Goal: Task Accomplishment & Management: Manage account settings

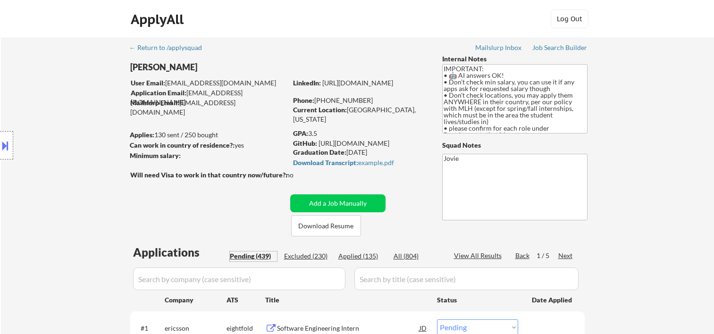
select select ""pending""
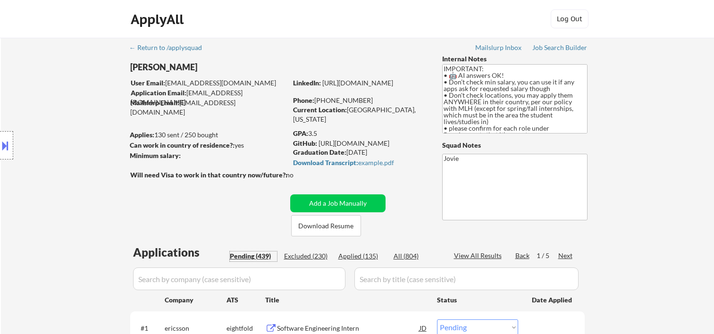
select select ""pending""
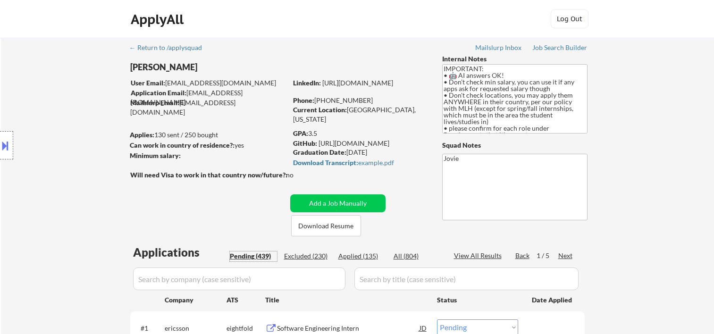
select select ""pending""
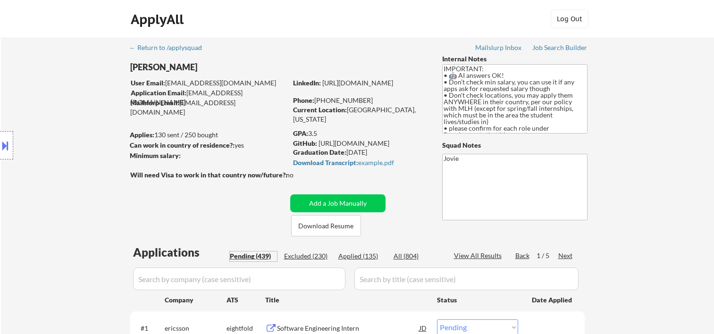
select select ""pending""
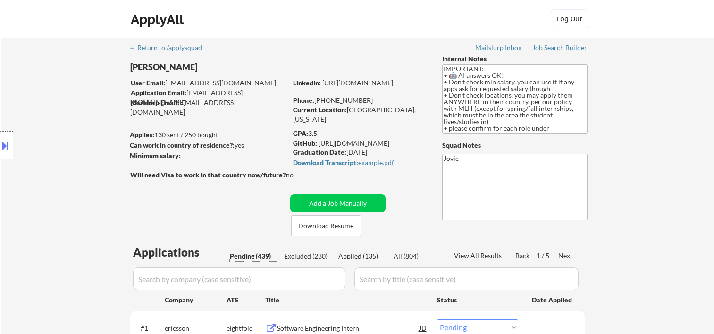
select select ""pending""
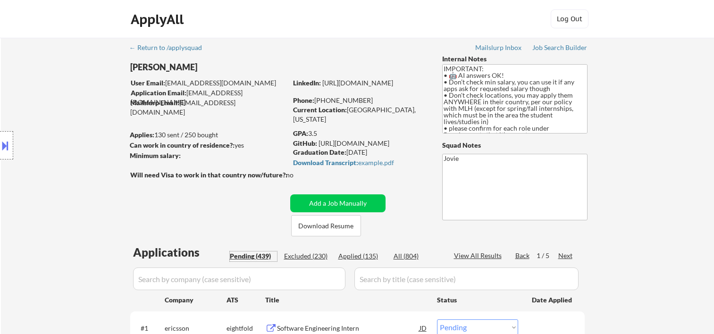
select select ""pending""
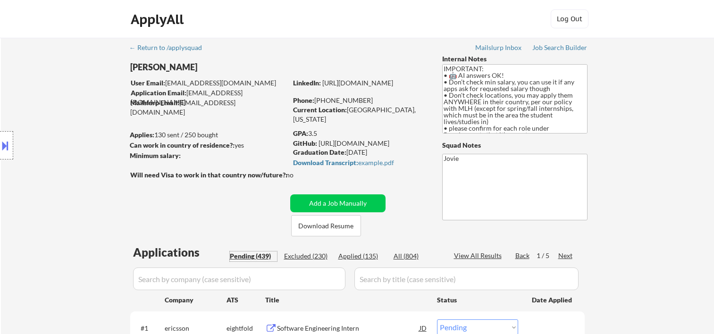
select select ""pending""
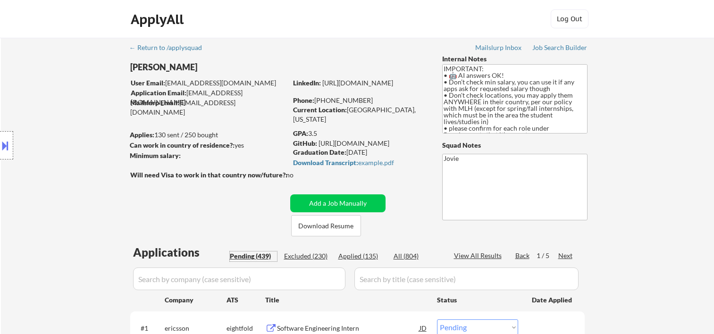
select select ""pending""
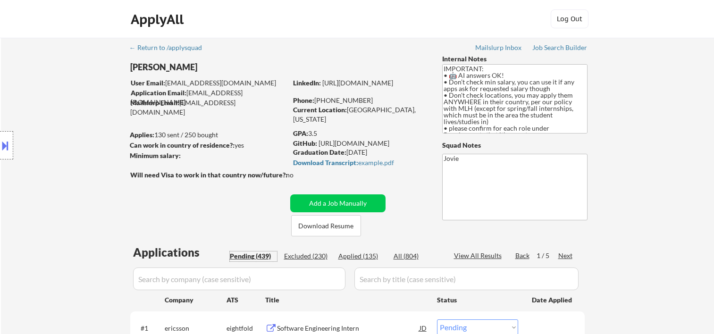
select select ""pending""
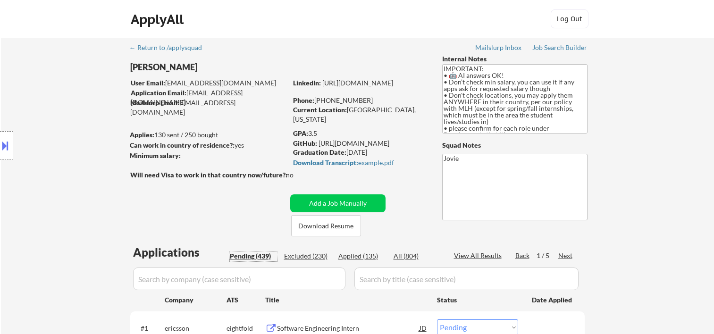
select select ""pending""
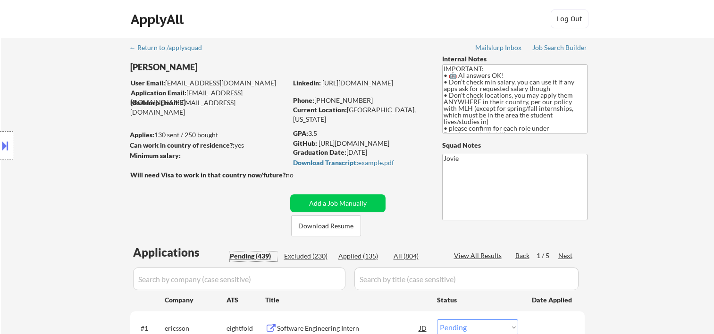
select select ""pending""
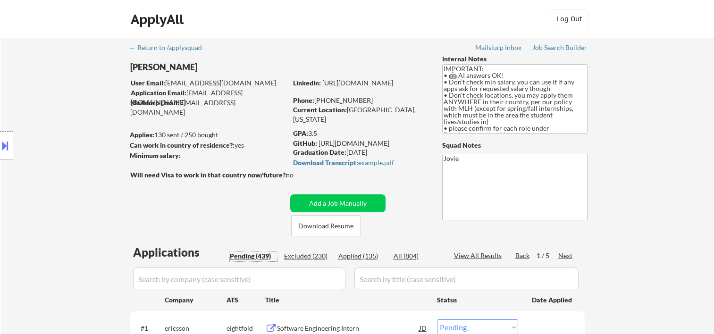
select select ""pending""
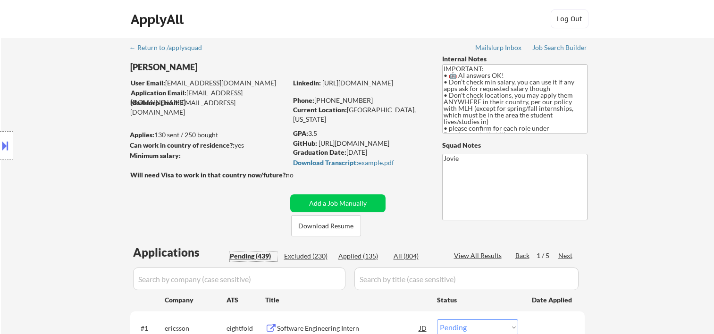
select select ""pending""
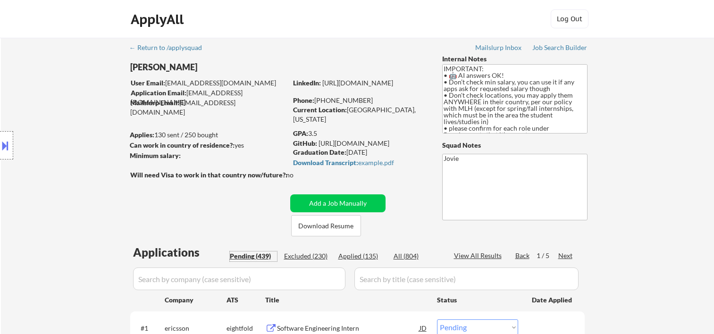
select select ""pending""
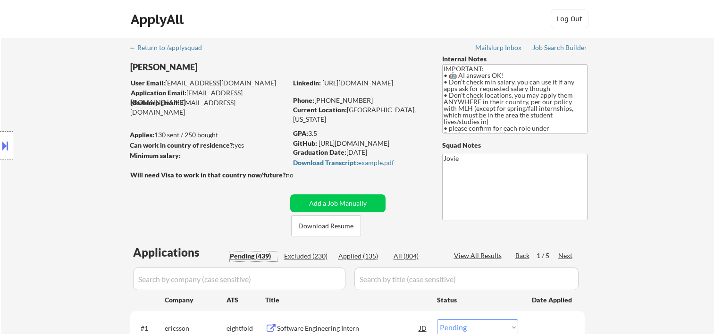
select select ""pending""
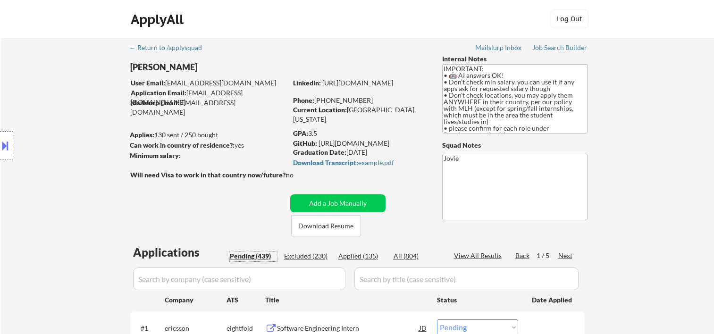
select select ""pending""
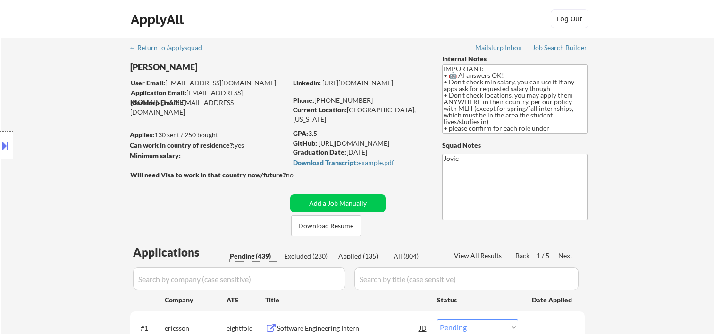
select select ""pending""
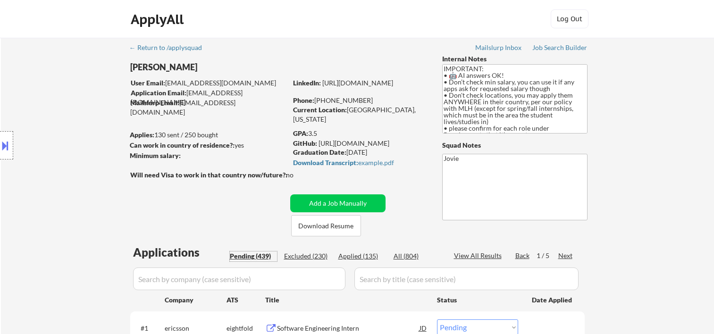
select select ""pending""
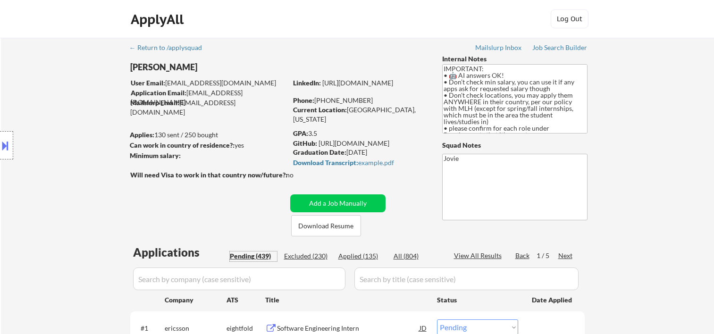
select select ""pending""
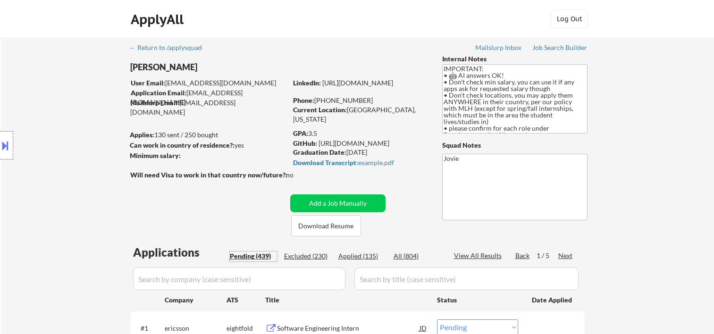
select select ""pending""
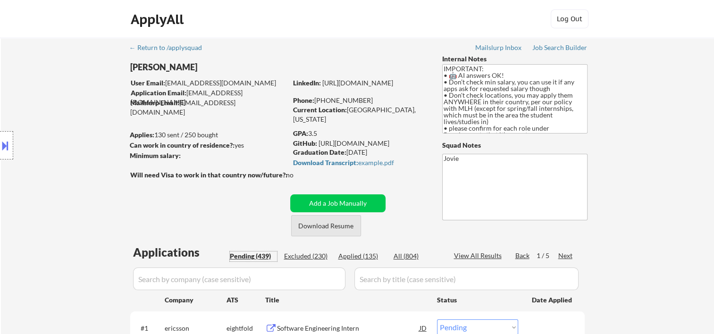
click at [324, 223] on button "Download Resume" at bounding box center [326, 225] width 70 height 21
click at [327, 222] on button "Download Resume" at bounding box center [326, 225] width 70 height 21
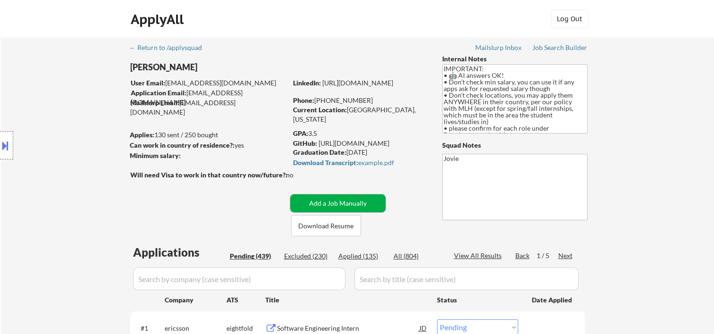
click at [330, 202] on button "Add a Job Manually" at bounding box center [337, 203] width 95 height 18
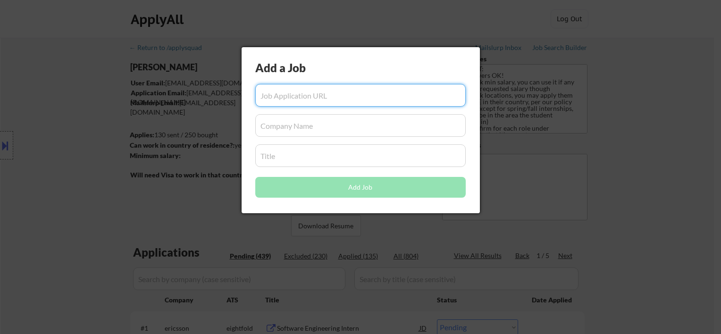
click at [325, 92] on input "input" at bounding box center [360, 95] width 210 height 23
paste input "https://jobs.ashbyhq.com/GPTZero/e1f12af2-d017-4fca-a9af-99431d989d53"
type input "https://jobs.ashbyhq.com/GPTZero/e1f12af2-d017-4fca-a9af-99431d989d53"
click at [272, 125] on input "input" at bounding box center [360, 125] width 210 height 23
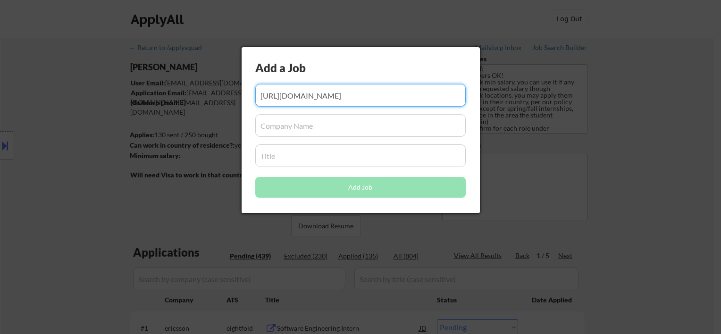
scroll to position [0, 0]
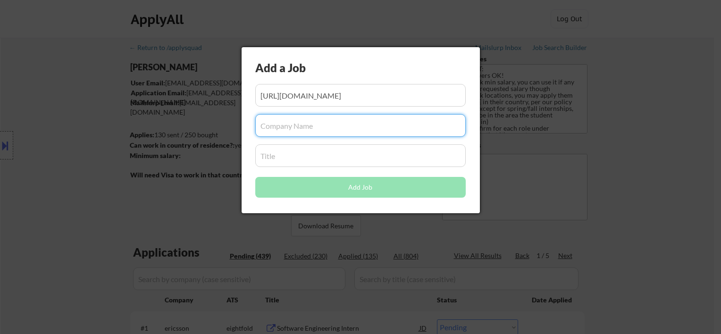
click at [277, 128] on input "input" at bounding box center [360, 125] width 210 height 23
click at [283, 123] on input "input" at bounding box center [360, 125] width 210 height 23
paste input "GPTZero"
type input "GPTZero"
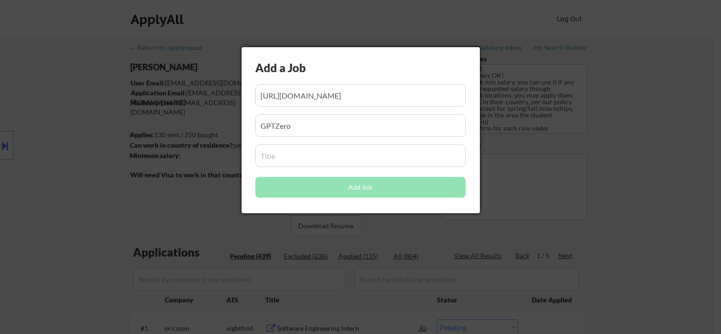
click at [285, 159] on input "input" at bounding box center [360, 155] width 210 height 23
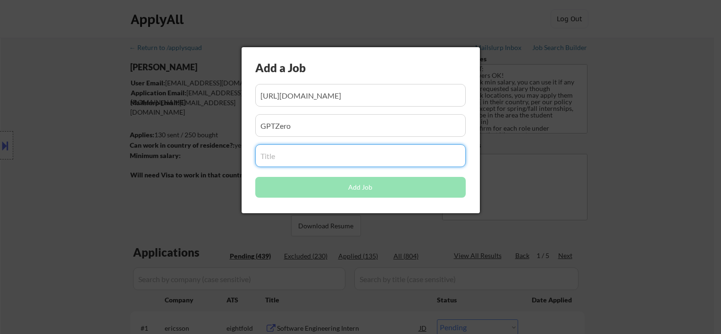
paste input "https://jobs.ashbyhq.com/GPTZero/e1f12af2-d017-4fca-a9af-99431d989d53"
type input "https://jobs.ashbyhq.com/GPTZero/e1f12af2-d017-4fca-a9af-99431d989d53"
drag, startPoint x: 331, startPoint y: 166, endPoint x: 334, endPoint y: 160, distance: 5.9
click at [332, 165] on input "input" at bounding box center [360, 155] width 210 height 23
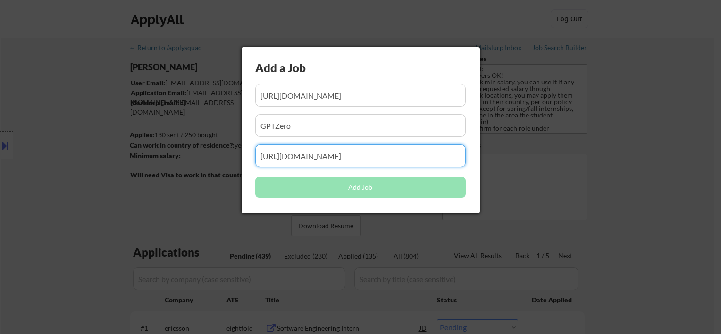
click at [334, 160] on input "input" at bounding box center [360, 155] width 210 height 23
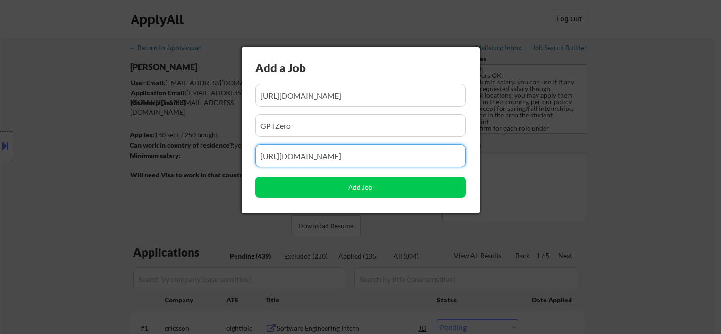
click at [334, 160] on input "input" at bounding box center [360, 155] width 210 height 23
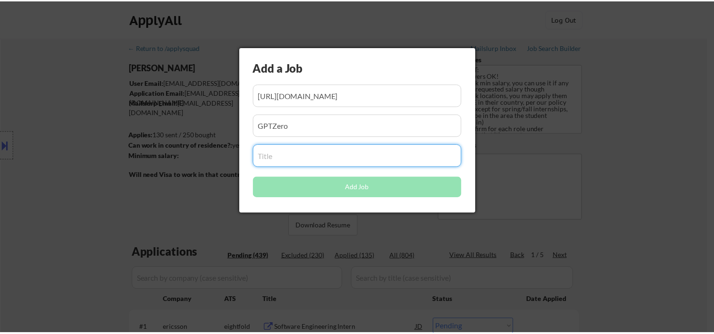
scroll to position [0, 0]
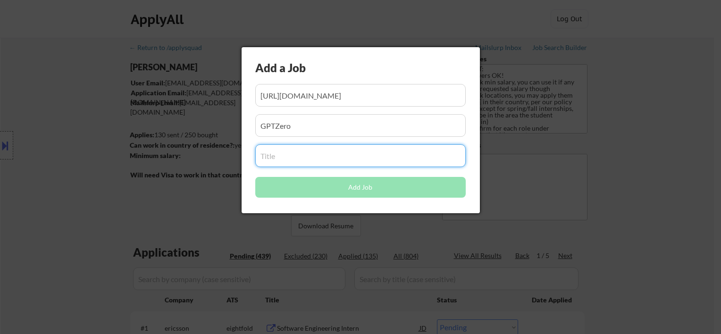
click at [270, 156] on input "input" at bounding box center [360, 155] width 210 height 23
paste input "Software Engineering Intern"
type input "Software Engineering Intern"
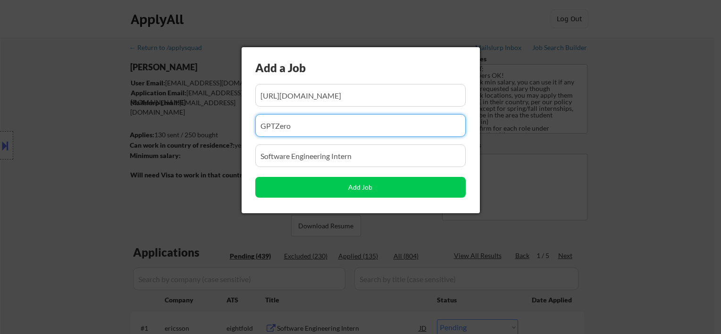
click at [357, 100] on input "input" at bounding box center [360, 95] width 210 height 23
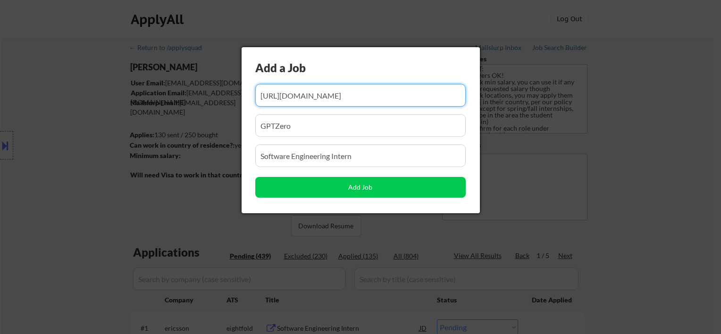
click at [366, 118] on input "input" at bounding box center [360, 125] width 210 height 23
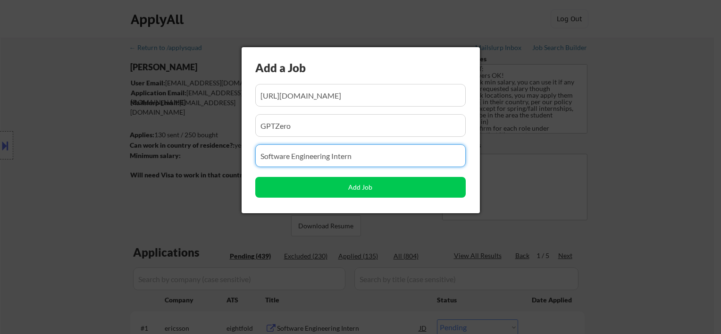
drag, startPoint x: 356, startPoint y: 156, endPoint x: 363, endPoint y: 171, distance: 17.1
click at [356, 157] on input "input" at bounding box center [360, 155] width 210 height 23
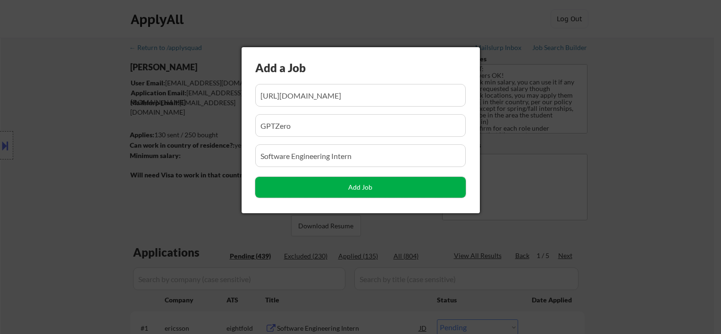
click at [367, 187] on button "Add Job" at bounding box center [360, 187] width 210 height 21
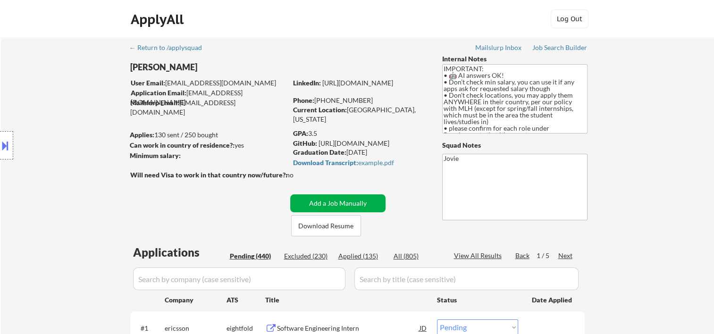
scroll to position [157, 0]
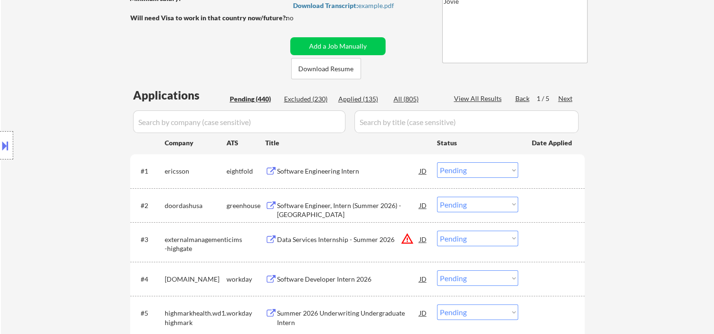
click at [564, 101] on div "Next" at bounding box center [565, 98] width 15 height 9
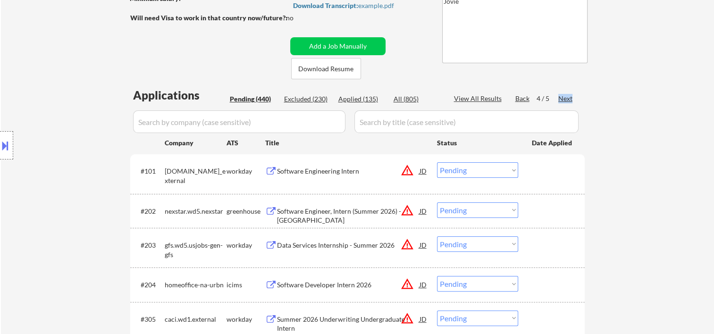
click at [564, 101] on div "Next" at bounding box center [565, 98] width 15 height 9
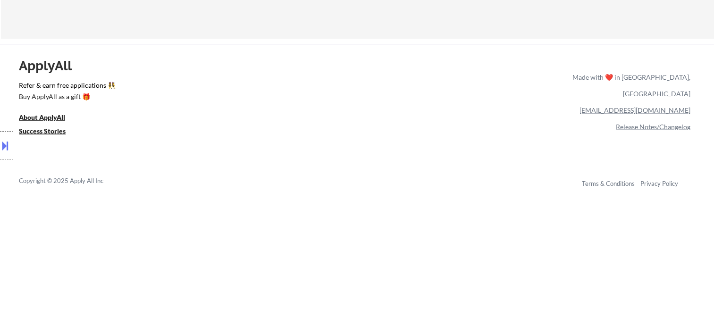
scroll to position [1730, 0]
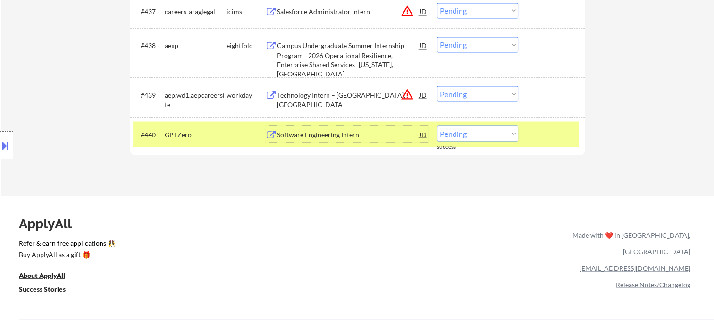
click at [350, 142] on div "Software Engineering Intern" at bounding box center [348, 134] width 142 height 17
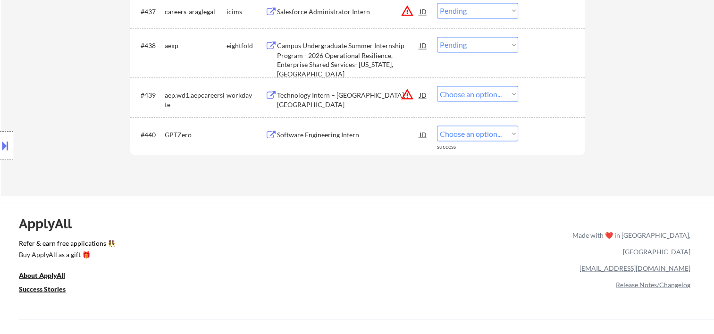
select select ""pending""
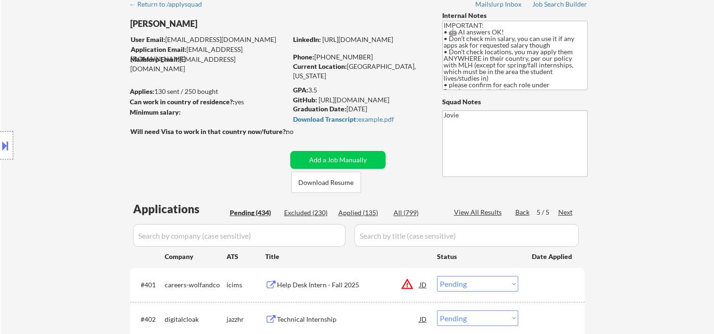
scroll to position [0, 0]
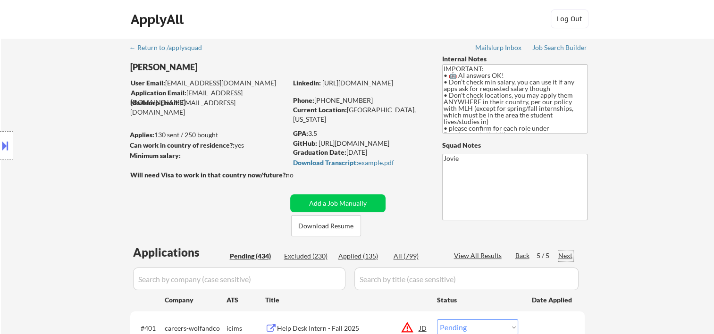
click at [567, 256] on div "Next" at bounding box center [565, 255] width 15 height 9
click at [564, 256] on div "Next" at bounding box center [565, 255] width 15 height 9
click at [522, 258] on div "Back" at bounding box center [522, 255] width 15 height 9
select select ""pending""
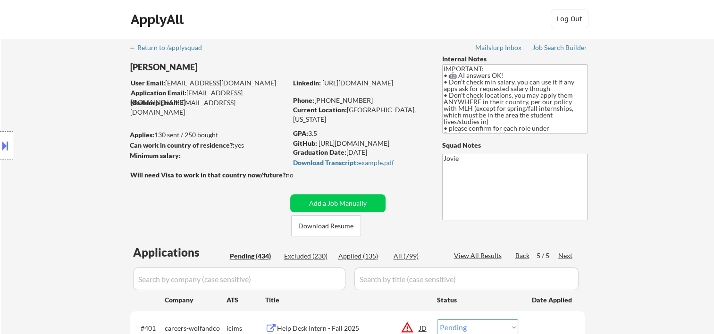
select select ""pending""
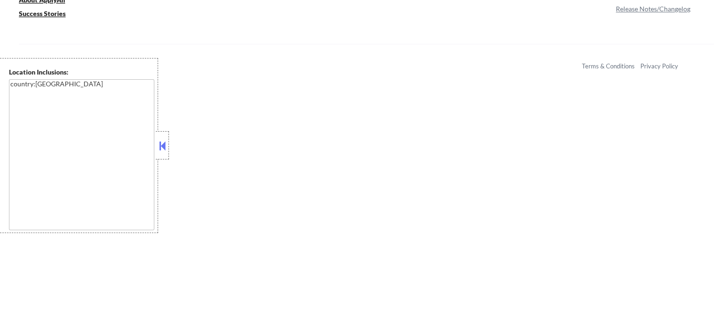
scroll to position [786, 0]
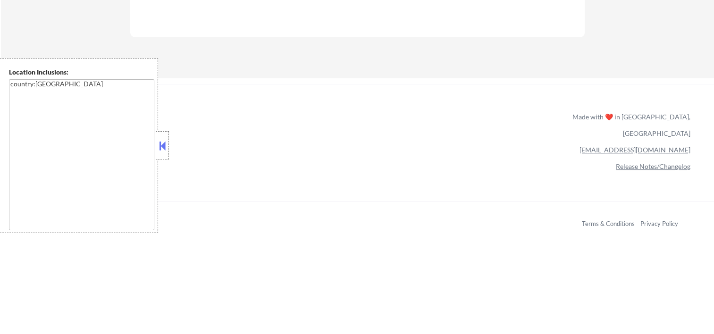
click at [156, 145] on div at bounding box center [162, 145] width 13 height 28
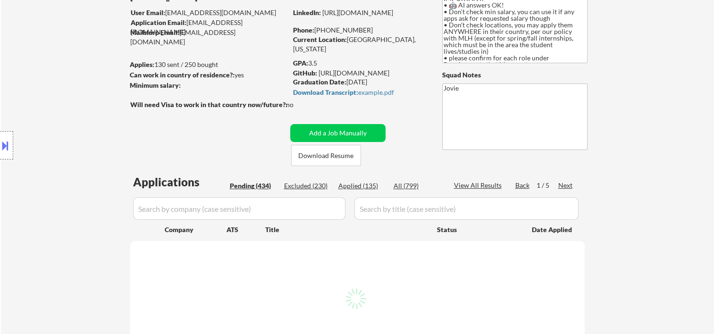
scroll to position [0, 0]
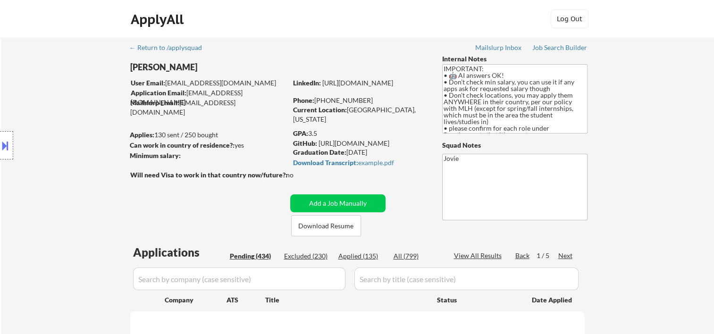
select select ""pending""
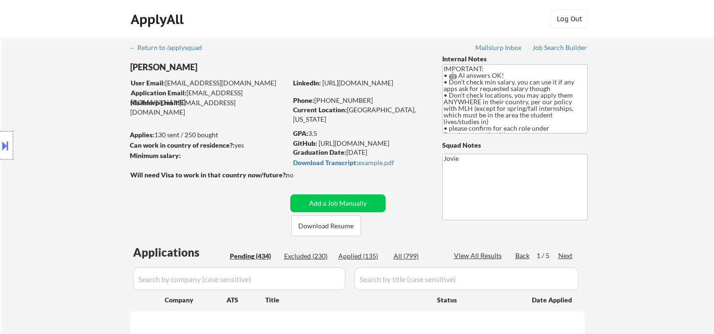
select select ""pending""
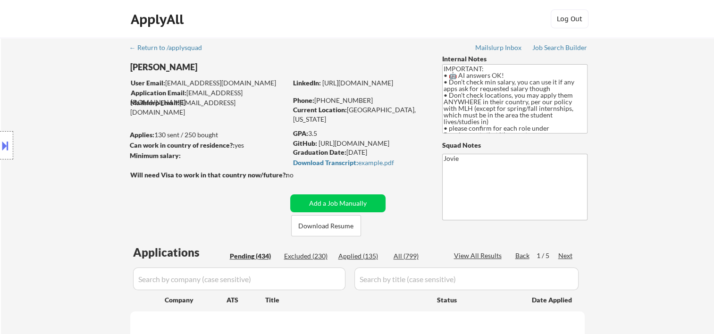
select select ""pending""
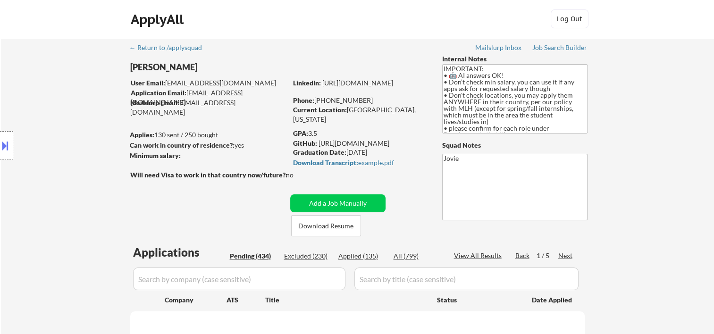
select select ""pending""
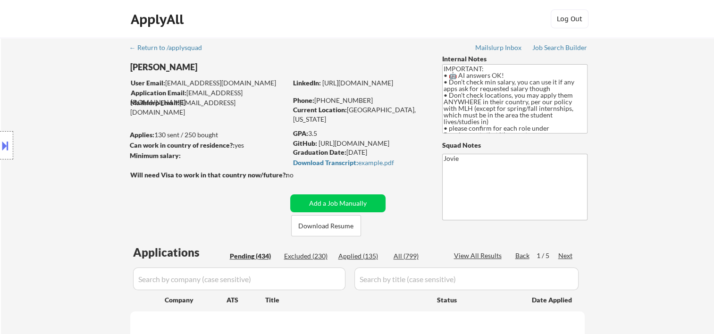
select select ""pending""
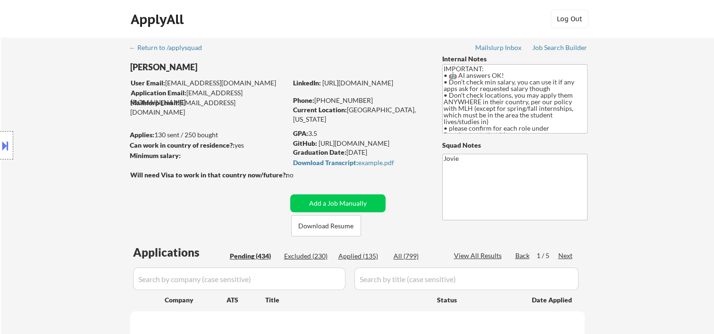
select select ""pending""
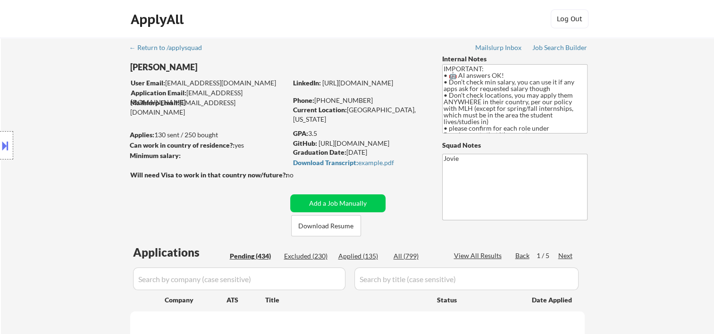
select select ""pending""
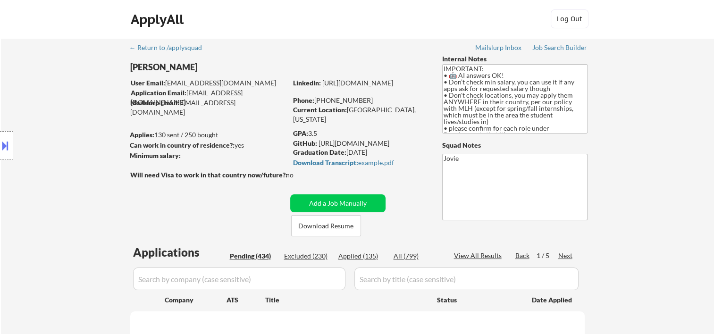
select select ""pending""
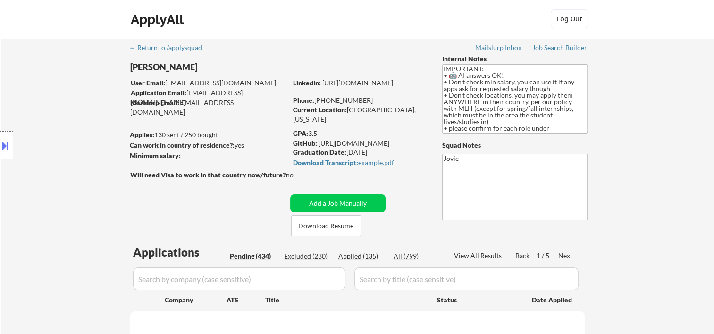
select select ""pending""
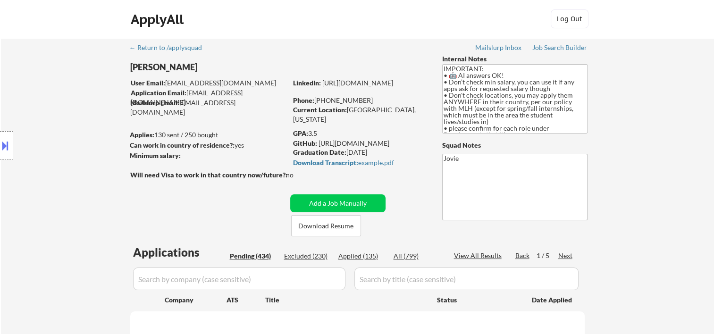
select select ""pending""
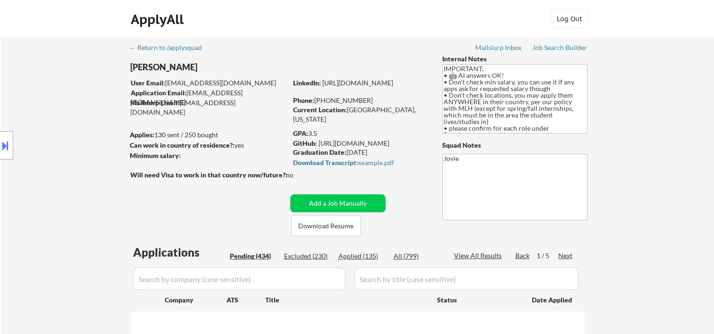
select select ""pending""
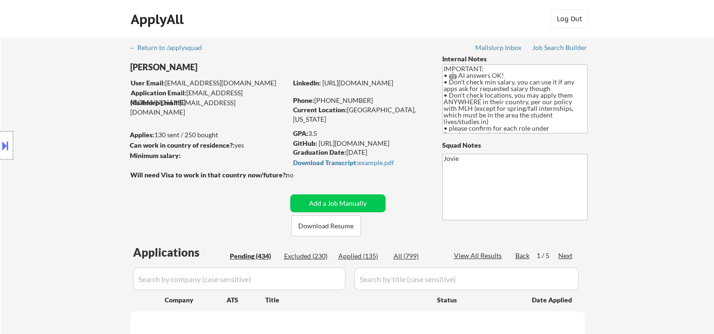
select select ""pending""
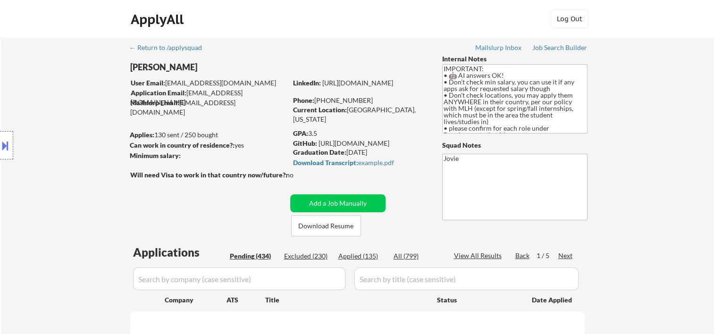
select select ""pending""
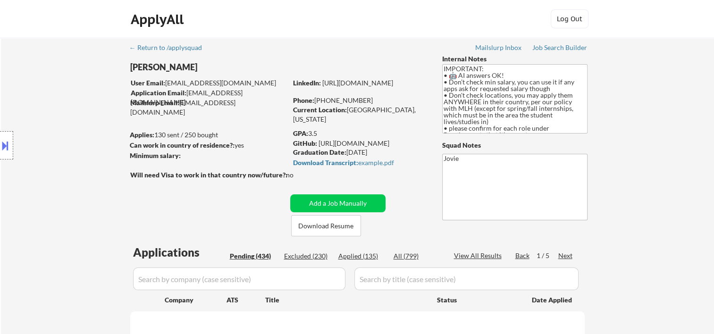
select select ""pending""
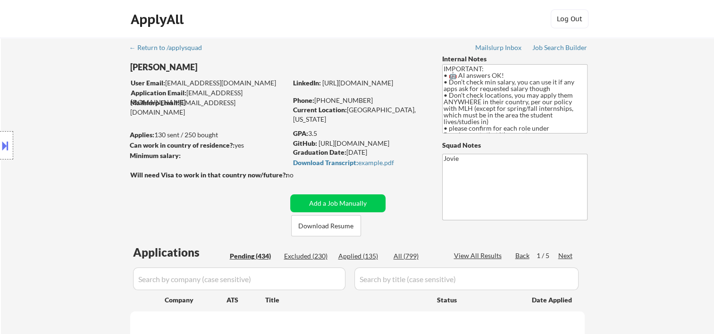
select select ""pending""
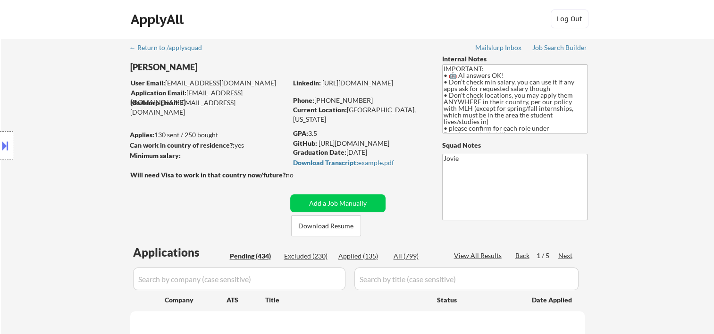
select select ""pending""
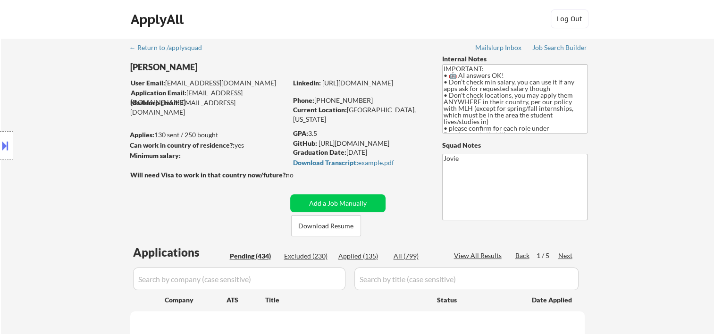
select select ""pending""
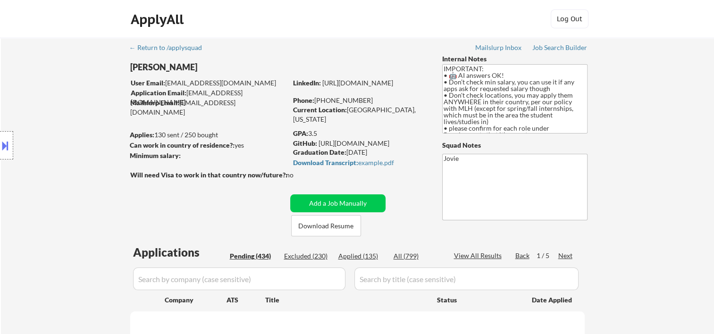
select select ""pending""
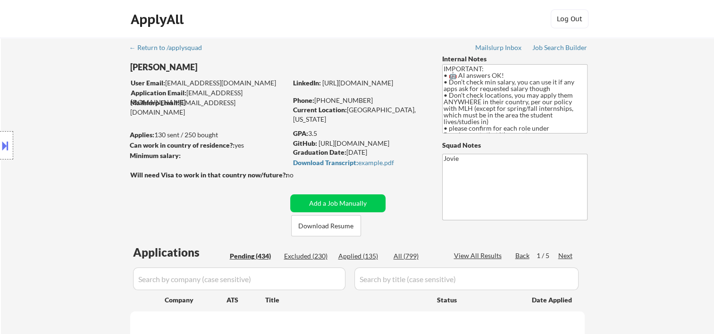
select select ""pending""
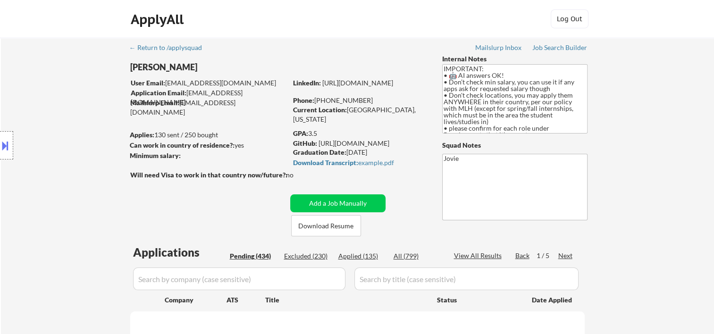
select select ""pending""
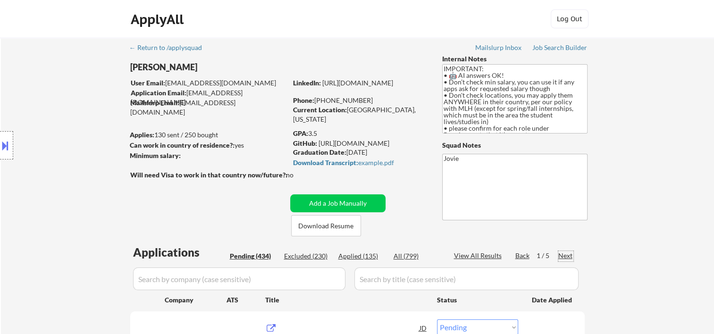
click at [566, 257] on div "Next" at bounding box center [565, 255] width 15 height 9
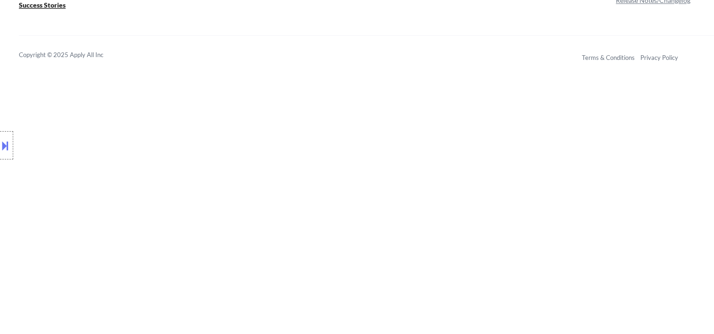
scroll to position [4546, 0]
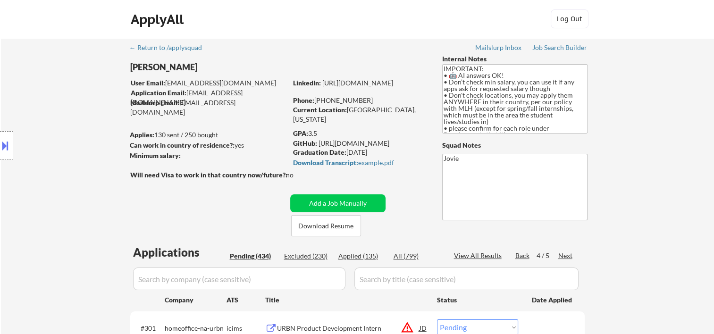
scroll to position [112, 0]
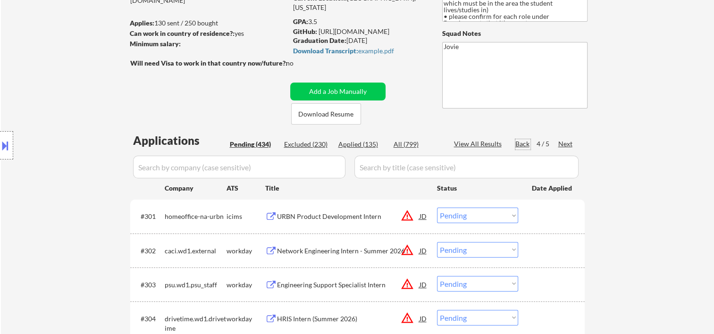
click at [522, 144] on div "Back" at bounding box center [522, 143] width 15 height 9
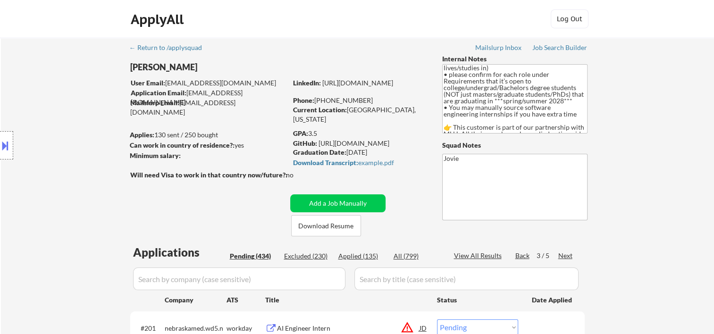
scroll to position [68, 0]
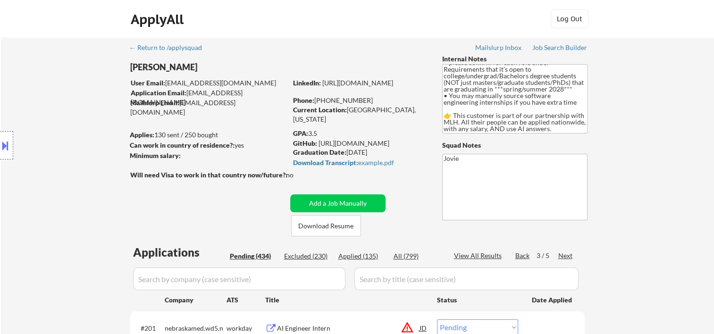
click at [534, 257] on div "Back 3 / 5 Next" at bounding box center [544, 256] width 58 height 10
drag, startPoint x: 522, startPoint y: 256, endPoint x: 522, endPoint y: 266, distance: 9.9
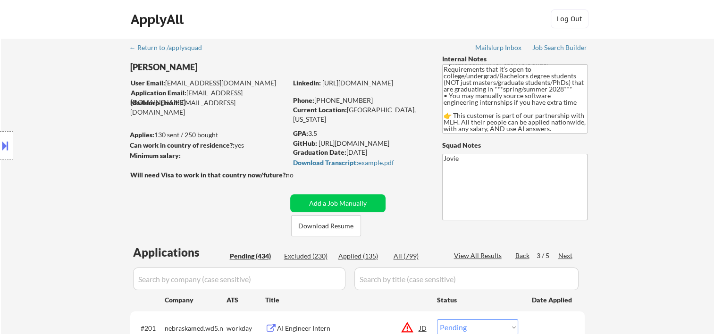
click at [520, 253] on div "Back" at bounding box center [522, 255] width 15 height 9
click at [525, 254] on div "Back" at bounding box center [522, 255] width 15 height 9
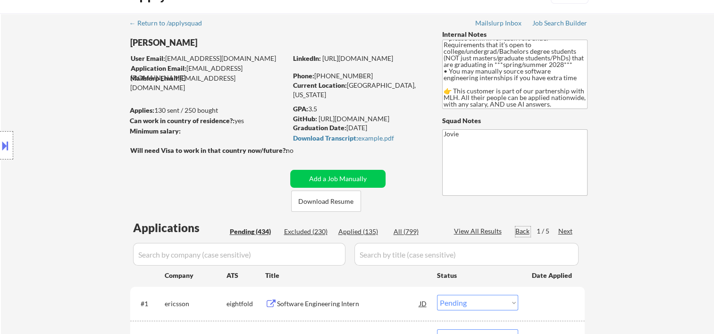
scroll to position [0, 0]
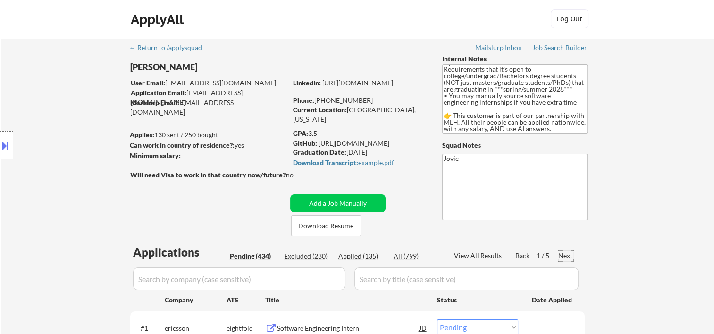
click at [559, 254] on div "Next" at bounding box center [565, 255] width 15 height 9
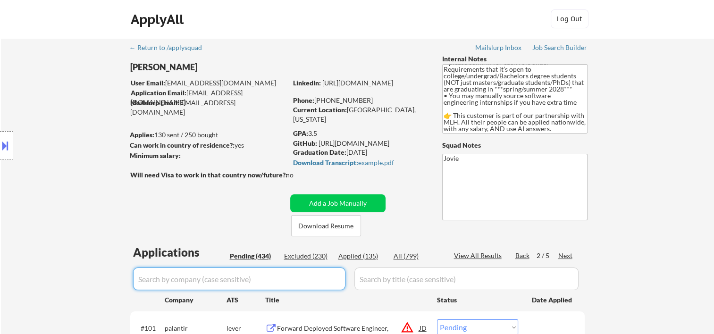
click at [178, 275] on input "input" at bounding box center [239, 279] width 212 height 23
paste input "GPTZero"
type input "GPTZero"
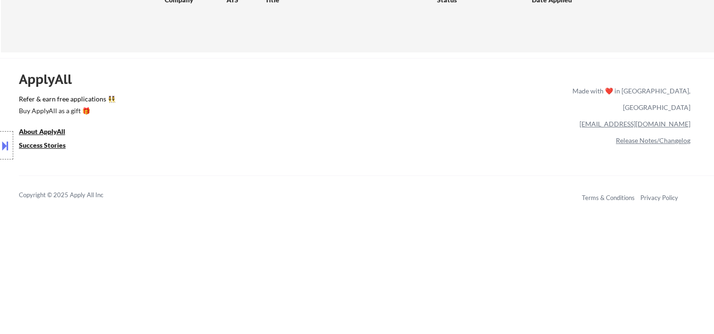
scroll to position [157, 0]
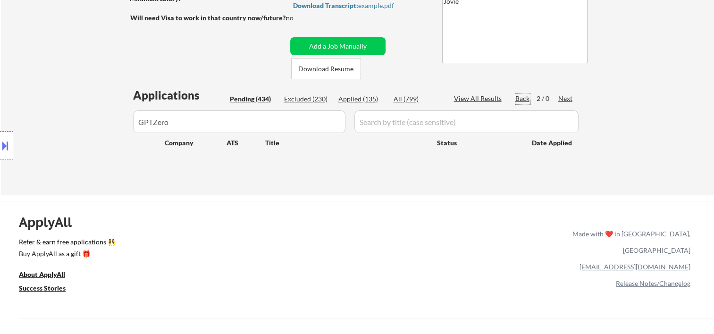
click at [521, 97] on div "Back" at bounding box center [522, 98] width 15 height 9
click at [567, 97] on div "Next" at bounding box center [565, 98] width 15 height 9
click at [186, 121] on input "input" at bounding box center [239, 121] width 212 height 23
click at [163, 118] on div "Location Inclusions: country:[GEOGRAPHIC_DATA]" at bounding box center [84, 145] width 169 height 175
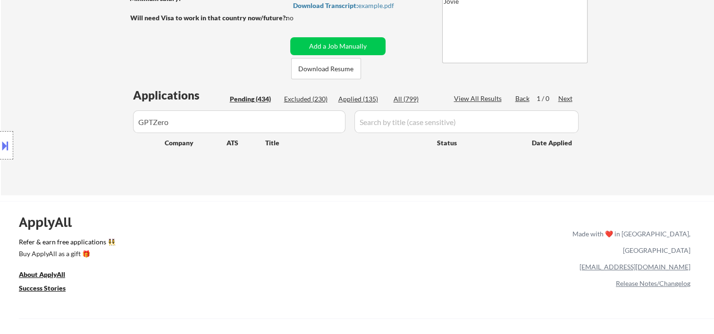
click at [162, 119] on div "Location Inclusions: country:[GEOGRAPHIC_DATA]" at bounding box center [84, 145] width 169 height 175
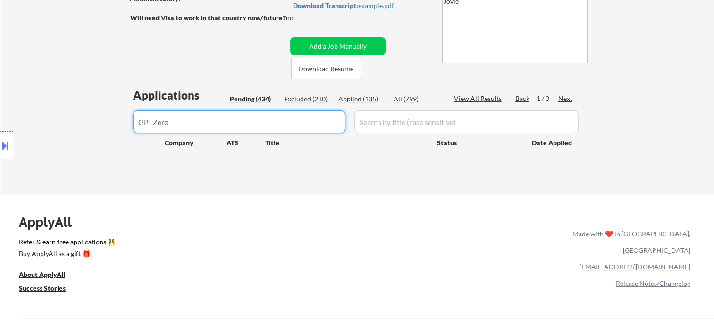
click at [174, 122] on input "input" at bounding box center [239, 121] width 212 height 23
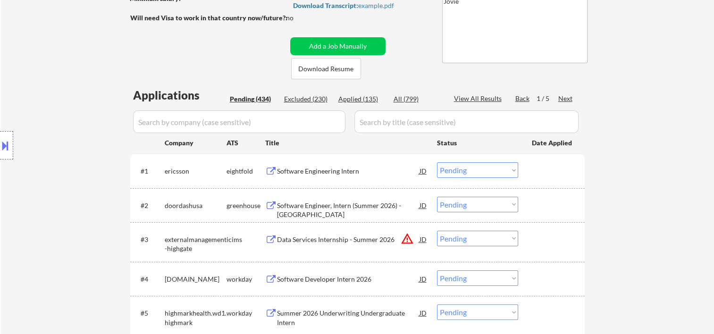
click at [377, 118] on input "input" at bounding box center [466, 121] width 224 height 23
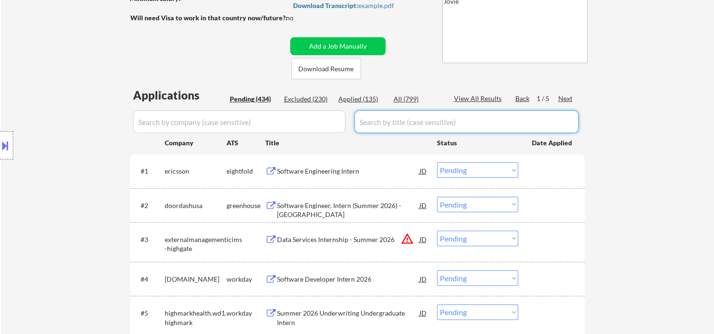
paste input "Software Engineering Intern"
type input "Software Engineering Intern"
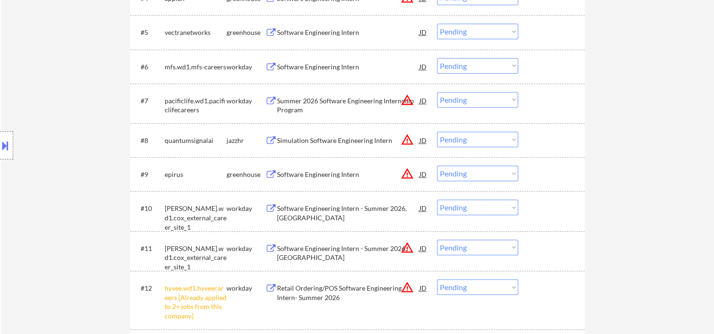
scroll to position [0, 0]
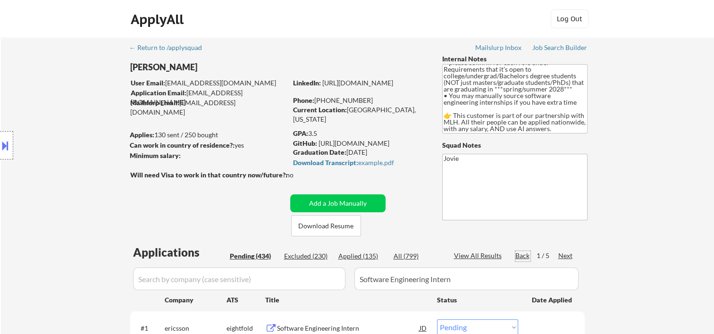
click at [523, 257] on div "Back" at bounding box center [522, 255] width 15 height 9
click at [568, 257] on div "Next" at bounding box center [565, 255] width 15 height 9
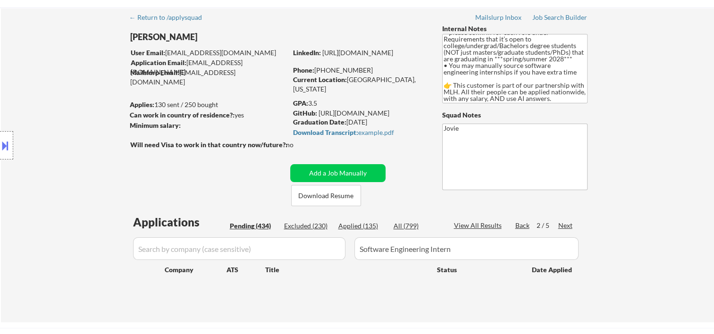
scroll to position [187, 0]
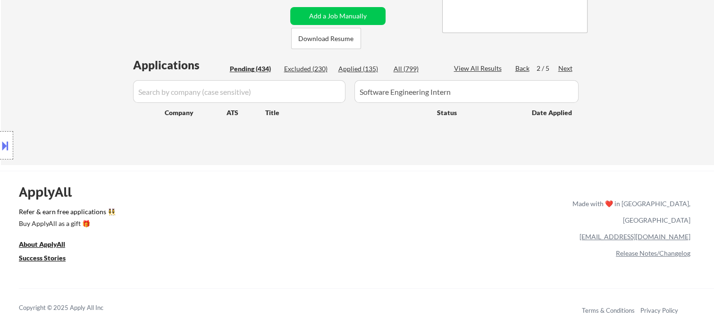
click at [564, 72] on div "Next" at bounding box center [565, 68] width 15 height 9
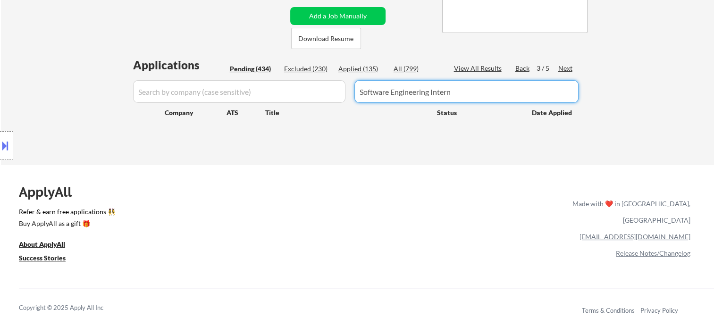
click at [475, 96] on input "input" at bounding box center [466, 91] width 224 height 23
click at [478, 89] on input "input" at bounding box center [466, 91] width 224 height 23
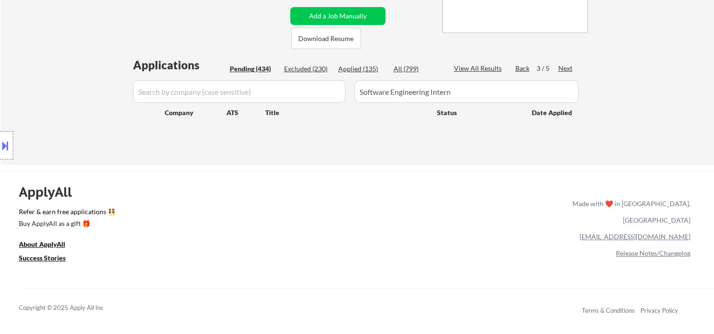
click at [359, 68] on div "Applied (135)" at bounding box center [361, 68] width 47 height 9
select select ""applied""
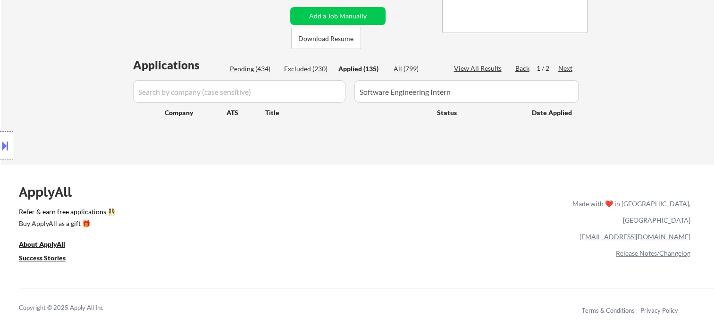
select select ""applied""
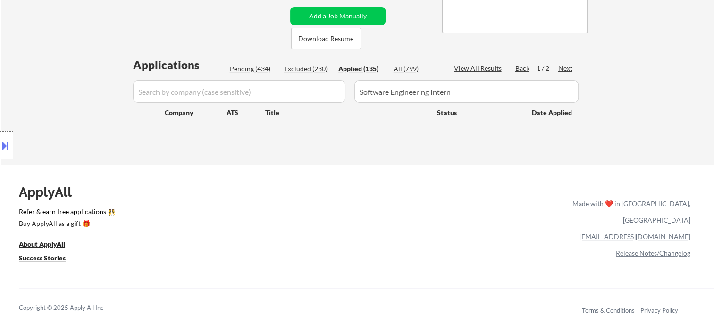
select select ""applied""
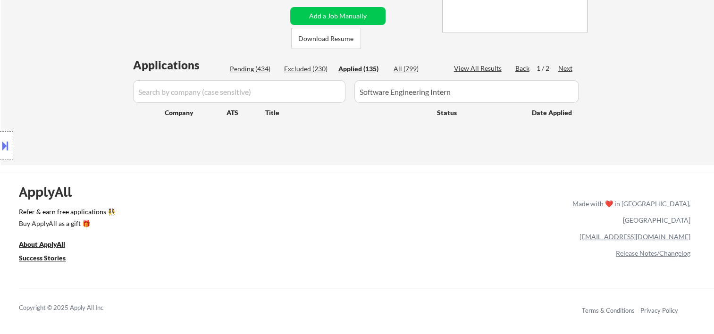
select select ""applied""
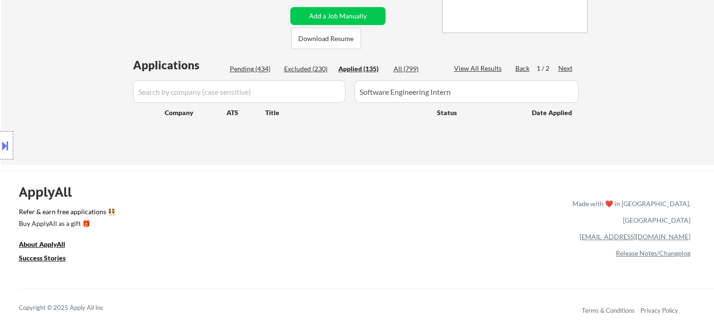
select select ""applied""
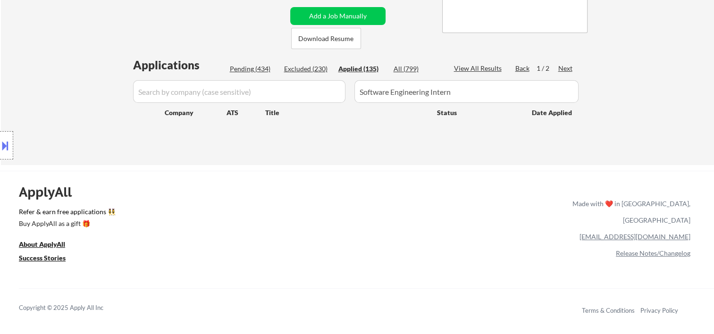
select select ""applied""
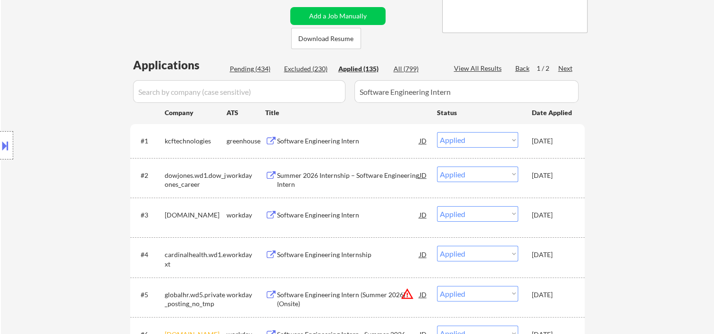
click at [408, 71] on div "All (799)" at bounding box center [417, 68] width 47 height 9
click at [482, 67] on div "View All Results" at bounding box center [479, 68] width 50 height 9
select select ""excluded__bad_match_""
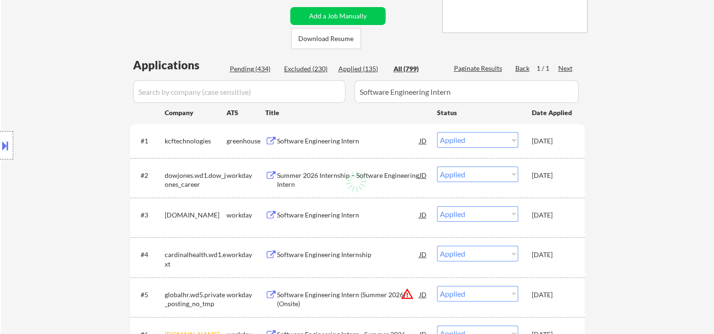
select select ""excluded__bad_match_""
select select ""excluded""
select select ""excluded__bad_match_""
select select ""excluded__expired_""
select select ""excluded__bad_match_""
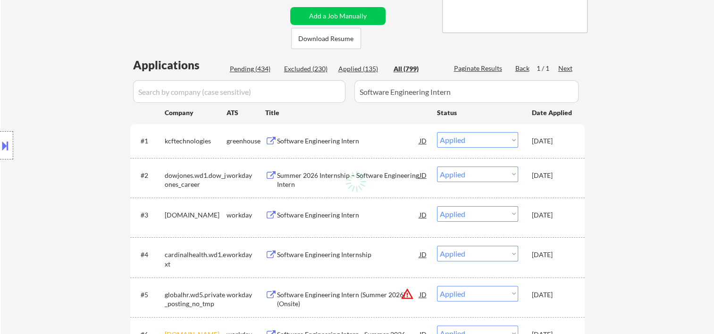
select select ""excluded""
select select ""excluded__expired_""
select select ""excluded__bad_match_""
select select ""excluded__expired_""
select select ""excluded__bad_match_""
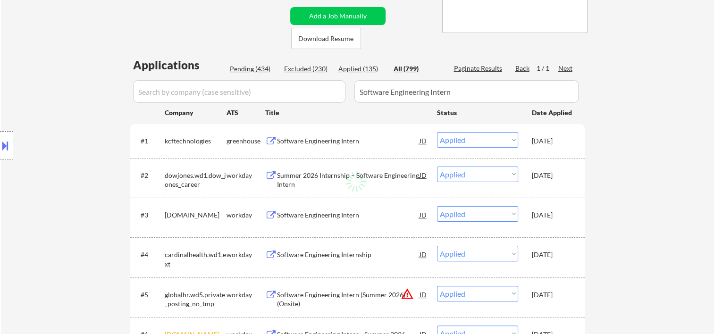
select select ""excluded__bad_match_""
select select ""excluded__blocklist_""
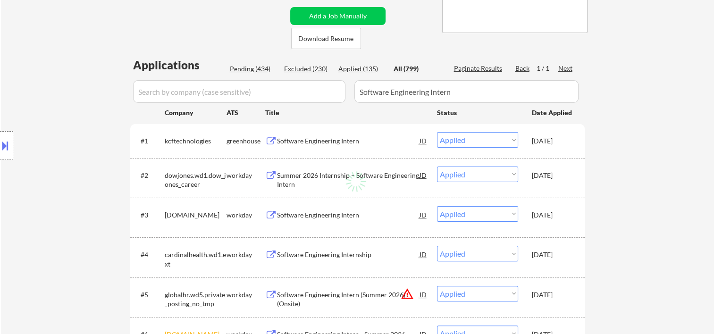
select select ""excluded""
select select ""excluded__bad_match_""
select select ""excluded""
select select ""excluded__expired_""
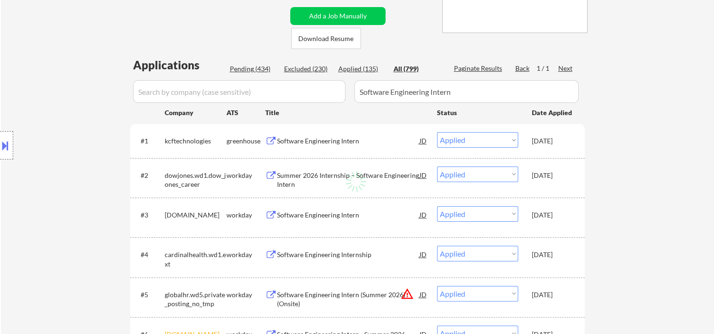
select select ""excluded__bad_match_""
select select ""excluded__expired_""
select select ""excluded__bad_match_""
select select ""excluded""
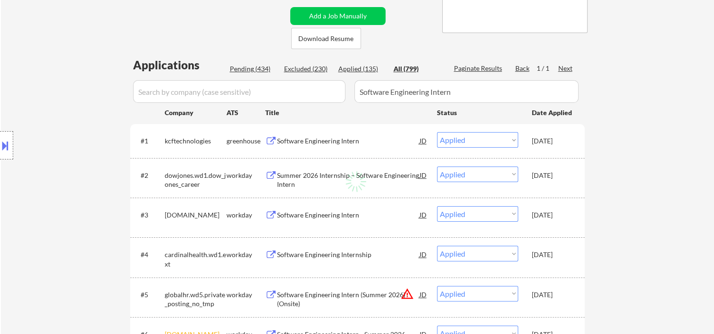
select select ""excluded__expired_""
select select ""excluded__bad_match_""
select select ""excluded__expired_""
select select ""excluded__bad_match_""
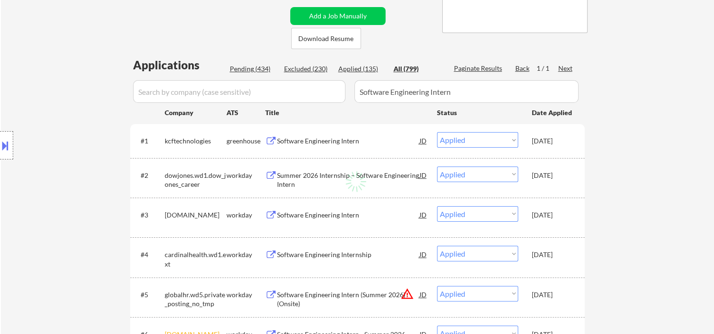
select select ""excluded__expired_""
select select ""excluded""
select select ""excluded__bad_match_""
select select ""excluded__expired_""
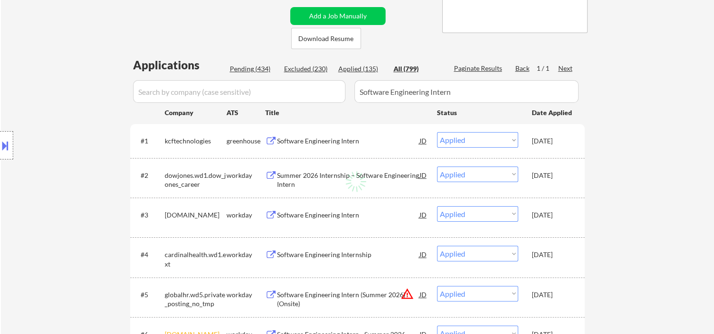
select select ""excluded__expired_""
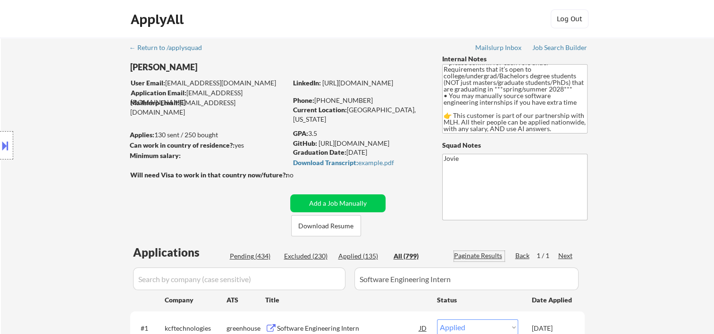
scroll to position [157, 0]
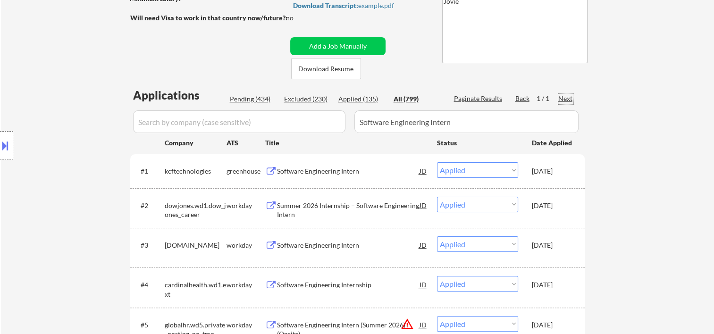
click at [561, 96] on div "Next" at bounding box center [565, 98] width 15 height 9
click at [479, 97] on div "Paginate Results" at bounding box center [479, 98] width 50 height 9
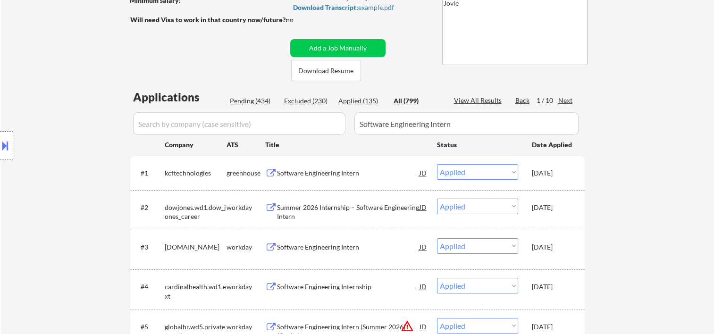
scroll to position [0, 0]
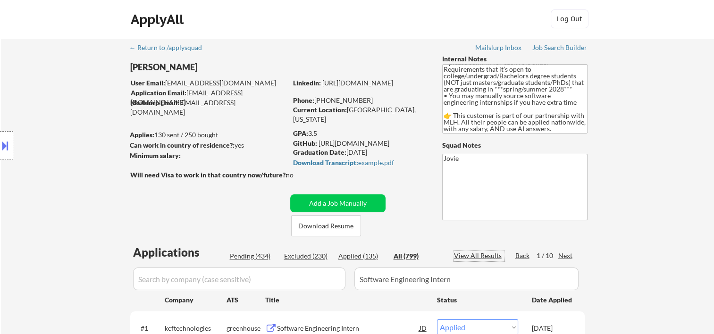
click at [249, 283] on input "input" at bounding box center [239, 279] width 212 height 23
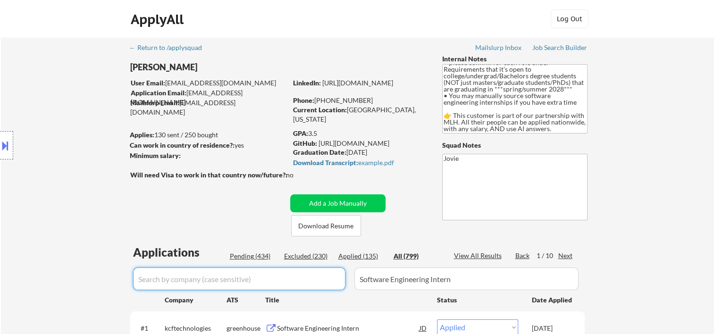
paste input "ashby"
type input "ashby"
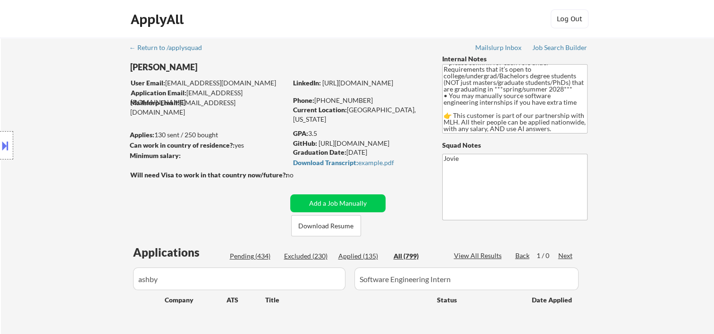
click at [451, 281] on input "input" at bounding box center [466, 279] width 224 height 23
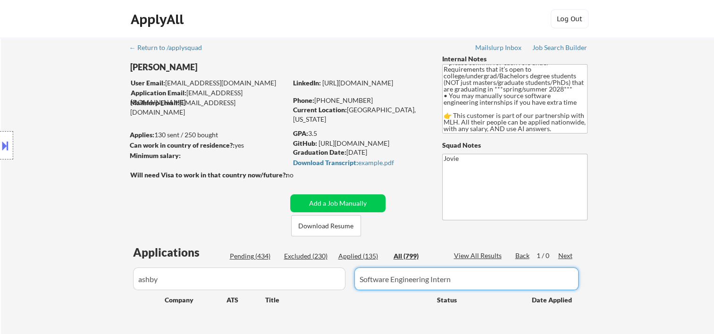
click at [451, 281] on input "input" at bounding box center [466, 279] width 224 height 23
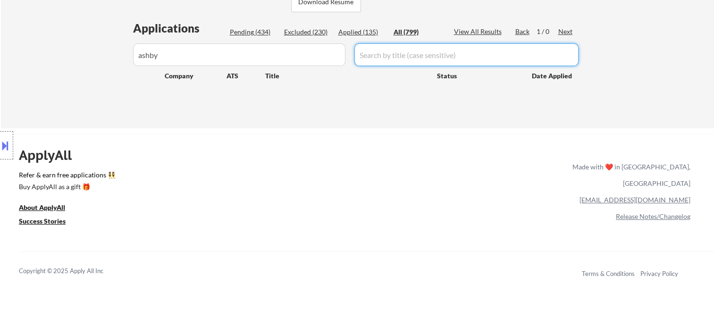
scroll to position [187, 0]
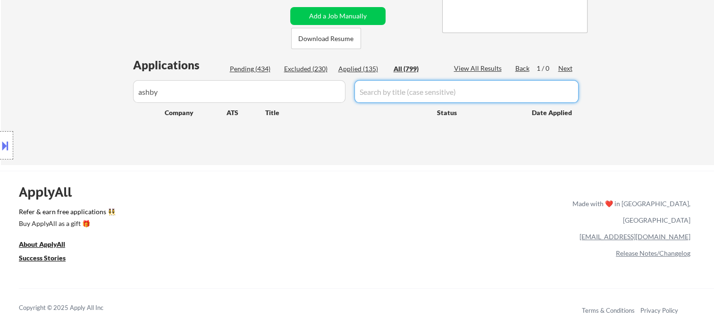
click at [185, 84] on input "input" at bounding box center [239, 91] width 212 height 23
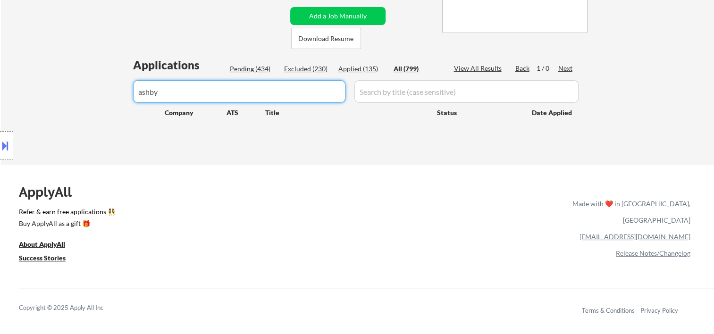
click at [185, 84] on input "input" at bounding box center [239, 91] width 212 height 23
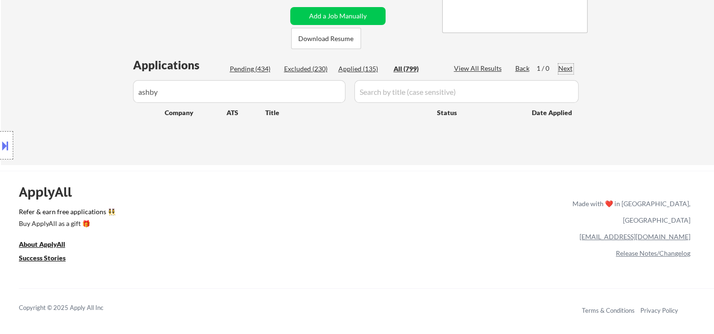
click at [569, 65] on div "Next" at bounding box center [565, 68] width 15 height 9
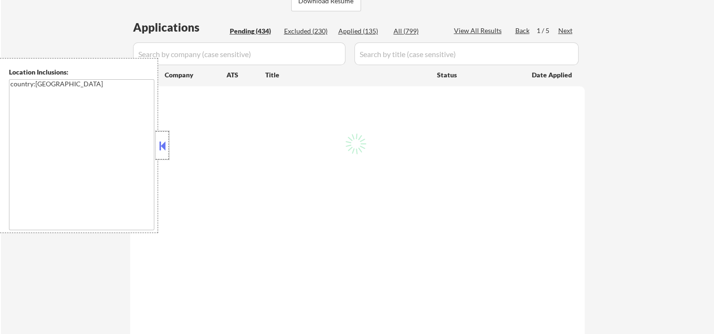
click at [156, 142] on div at bounding box center [162, 145] width 13 height 28
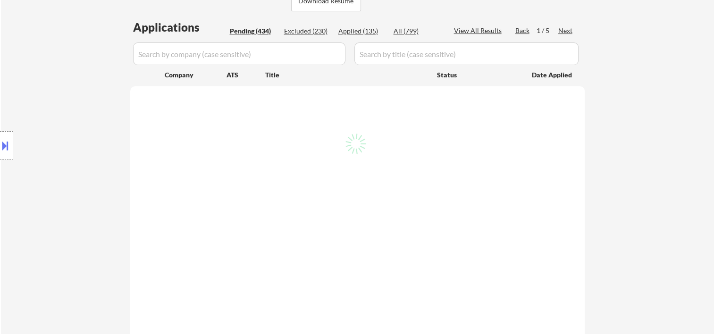
scroll to position [187, 0]
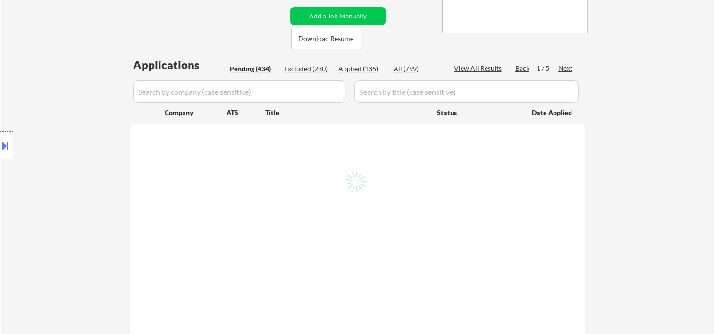
select select ""pending""
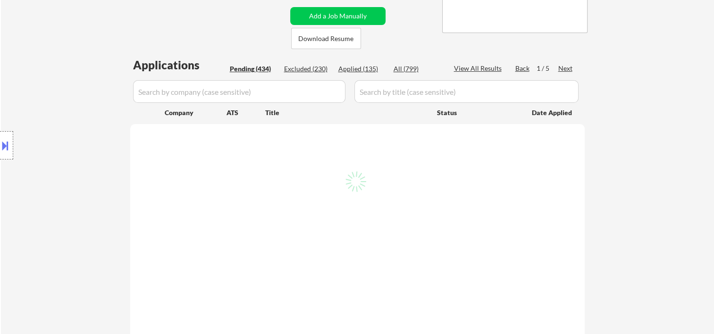
select select ""pending""
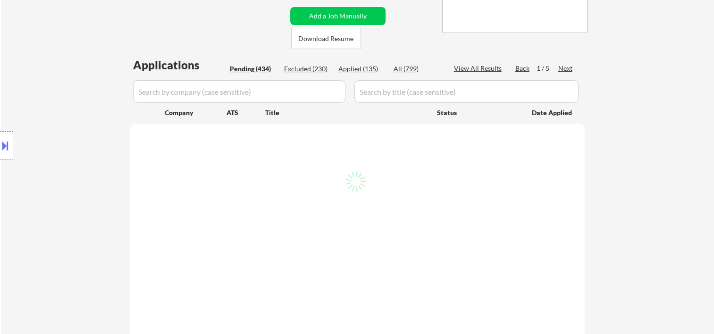
select select ""pending""
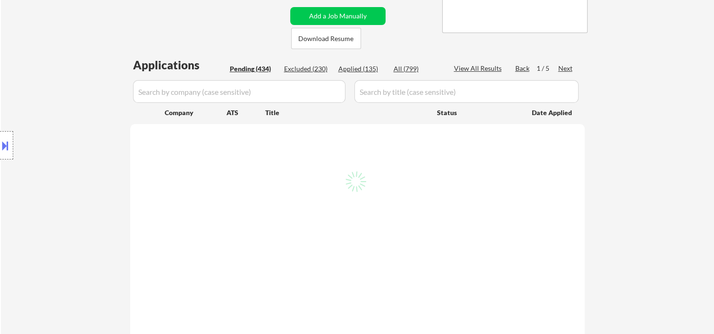
select select ""pending""
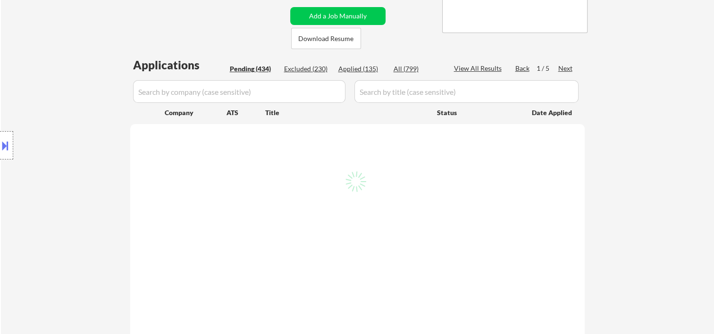
select select ""pending""
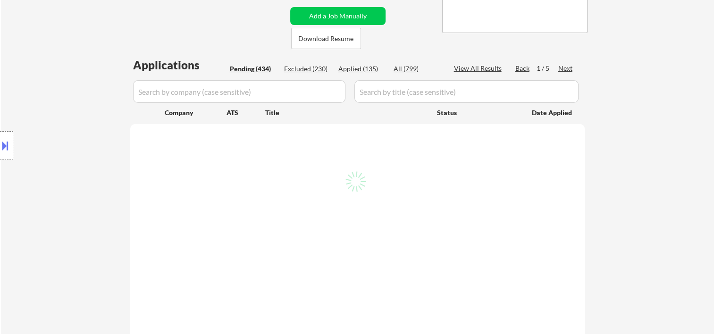
select select ""pending""
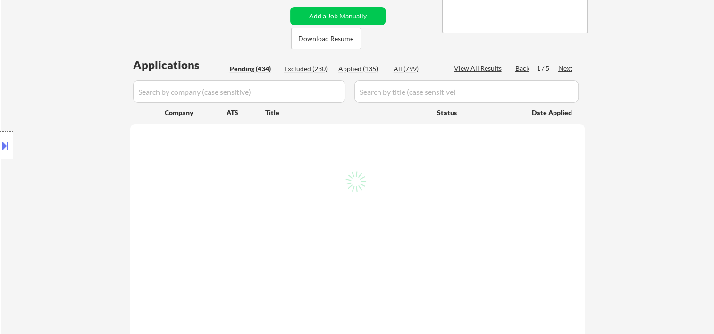
select select ""pending""
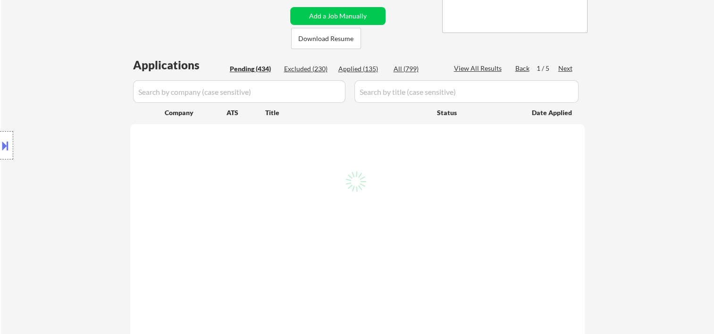
select select ""pending""
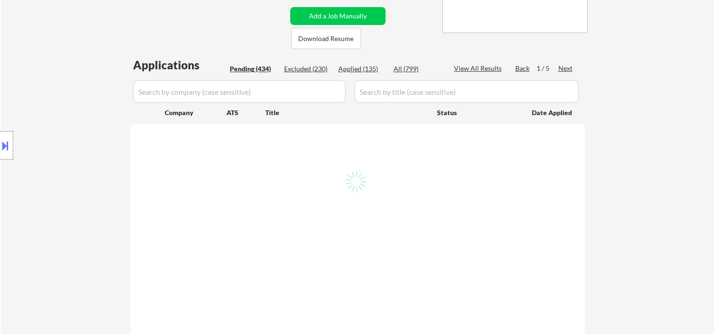
select select ""pending""
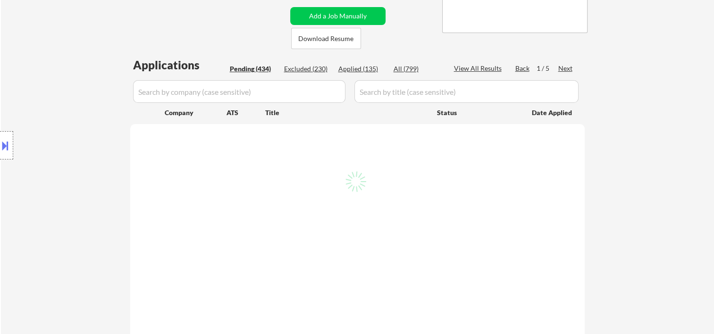
select select ""pending""
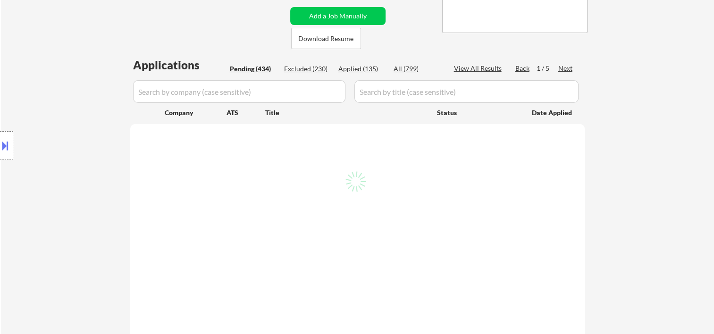
select select ""pending""
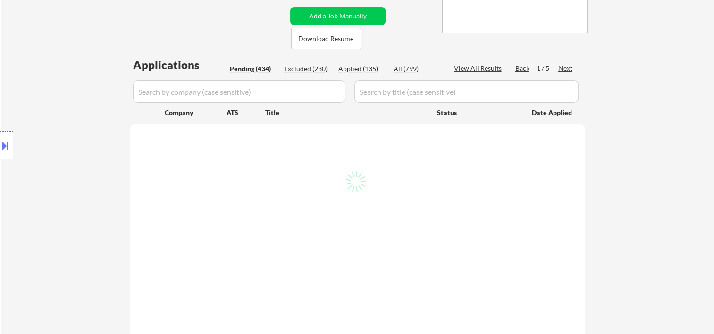
select select ""pending""
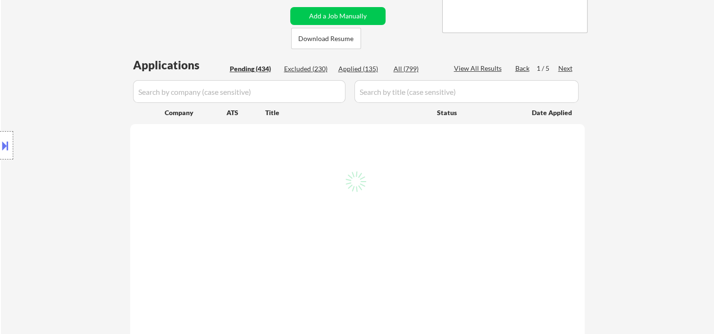
select select ""pending""
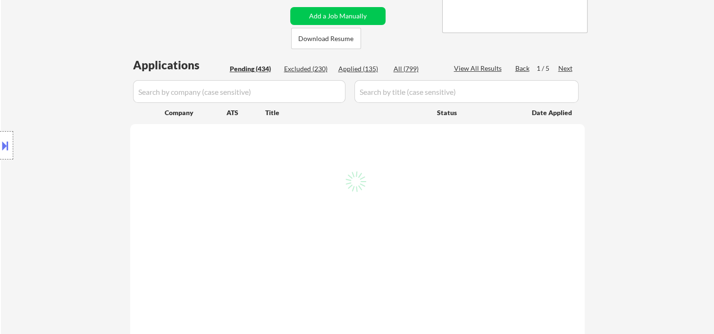
select select ""pending""
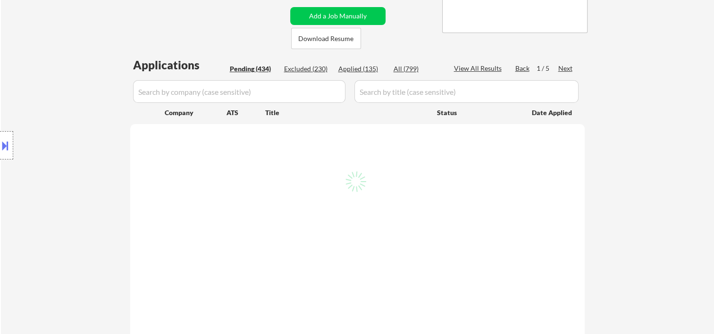
select select ""pending""
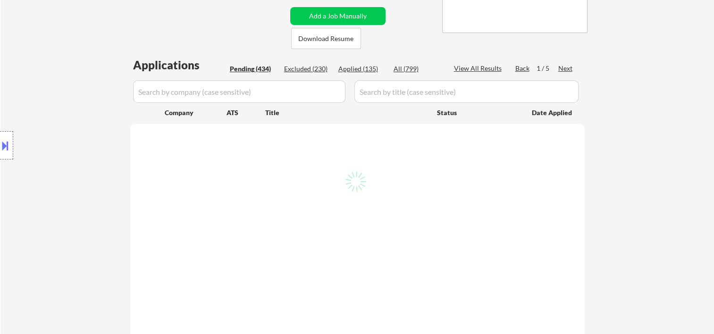
select select ""pending""
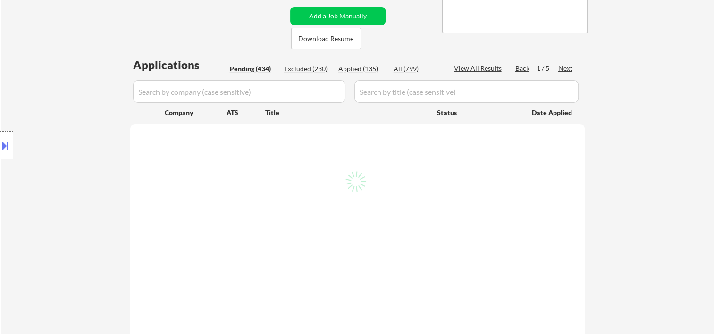
select select ""pending""
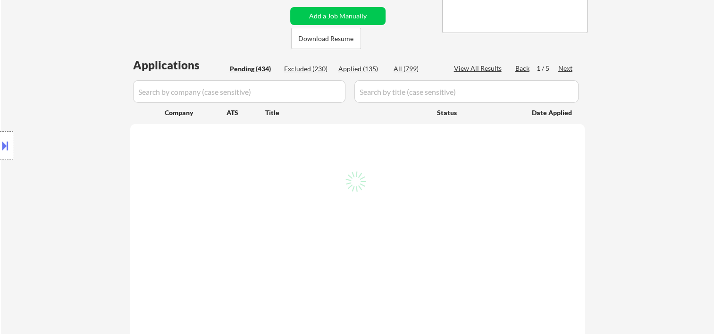
select select ""pending""
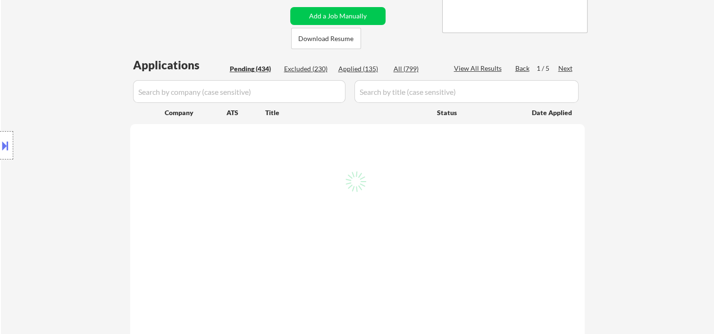
select select ""pending""
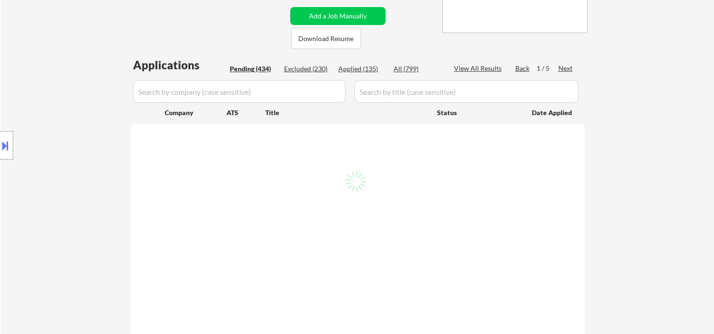
select select ""pending""
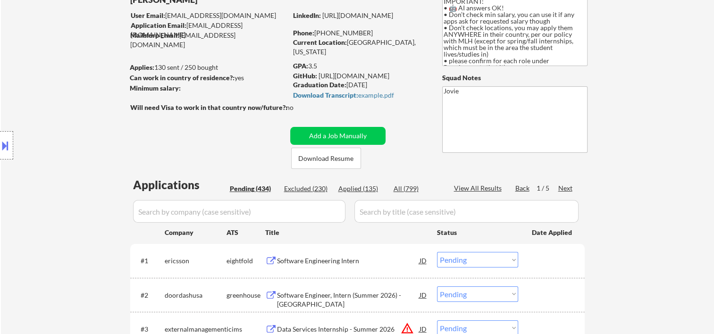
scroll to position [0, 0]
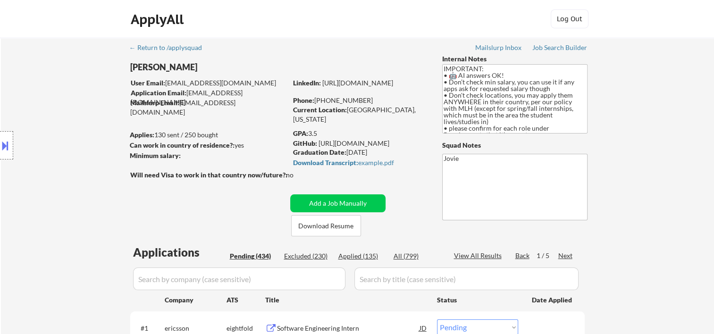
click at [566, 251] on div "Next" at bounding box center [565, 255] width 15 height 9
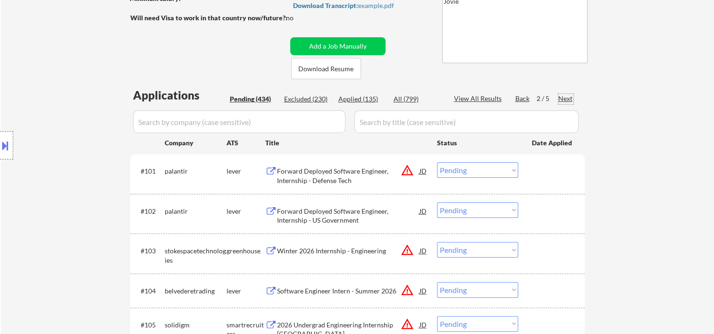
click at [364, 100] on div "Applied (135)" at bounding box center [361, 98] width 47 height 9
select select ""applied""
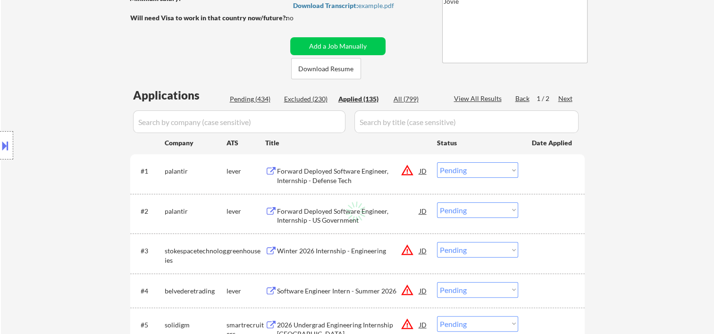
select select ""applied""
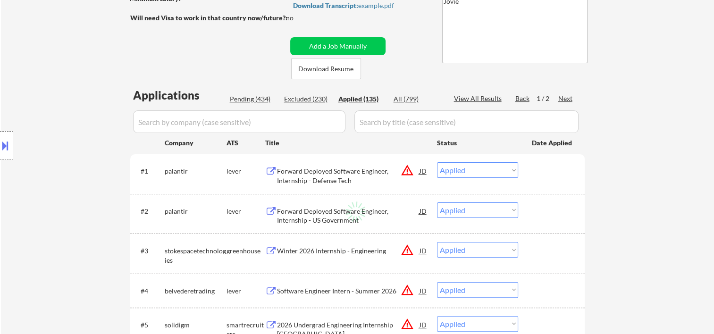
select select ""applied""
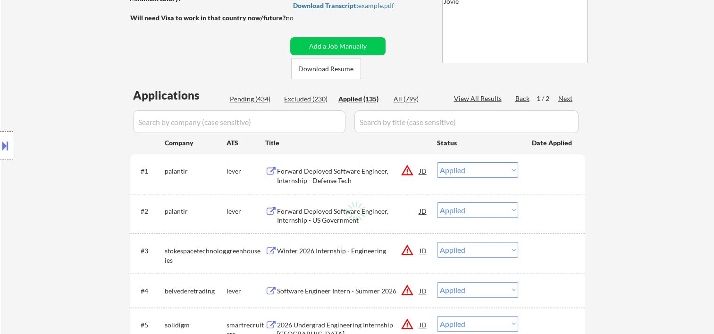
select select ""applied""
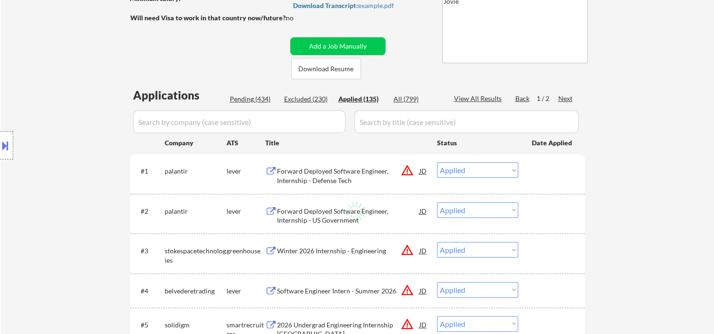
select select ""applied""
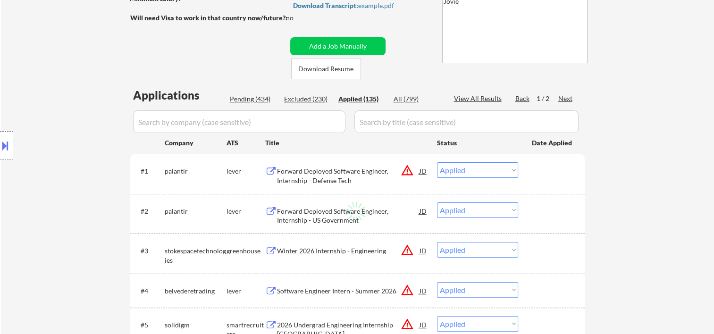
select select ""applied""
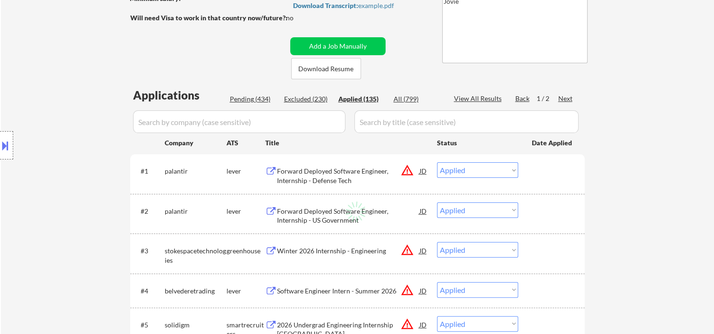
select select ""applied""
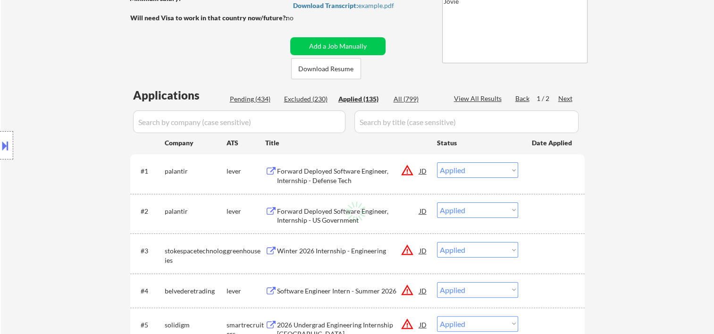
select select ""applied""
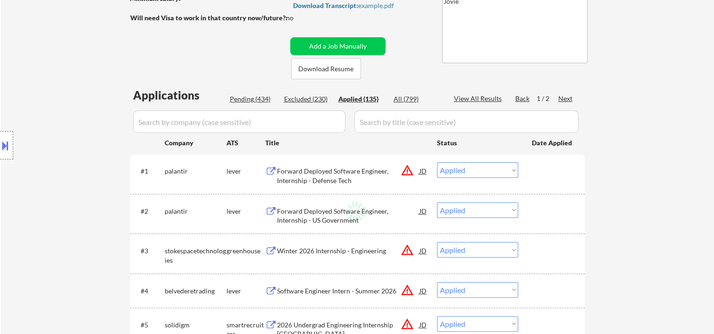
select select ""applied""
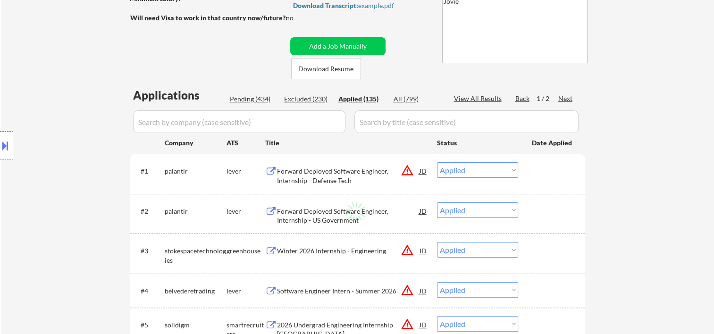
select select ""applied""
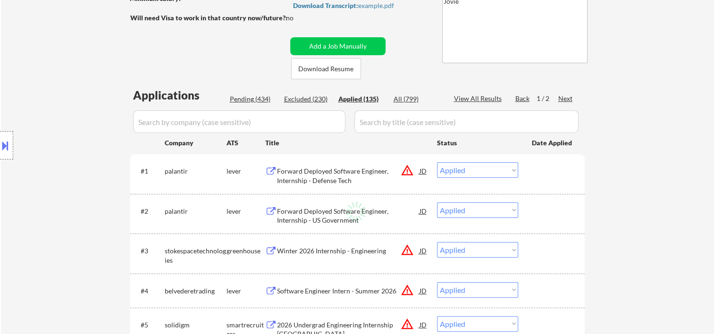
select select ""applied""
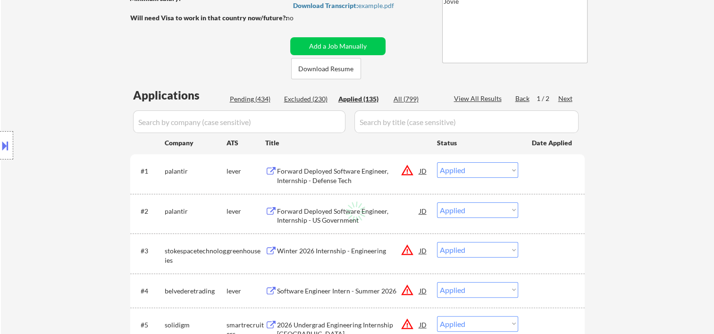
select select ""applied""
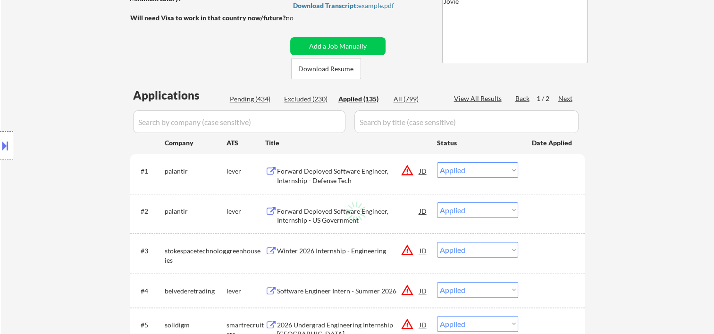
select select ""applied""
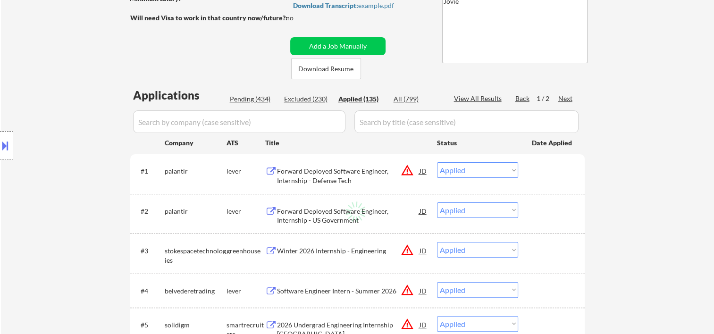
select select ""applied""
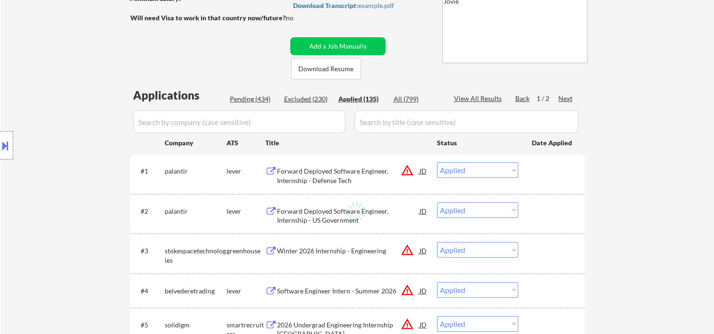
select select ""applied""
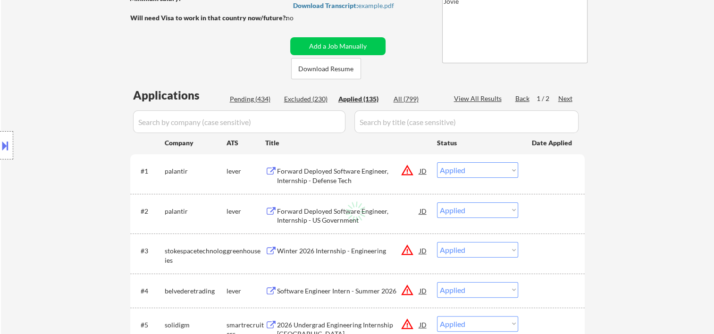
select select ""applied""
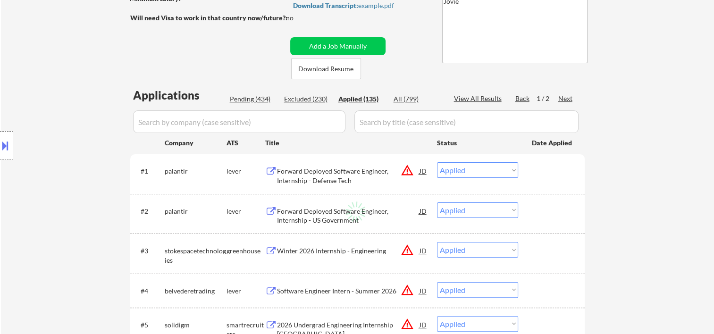
select select ""applied""
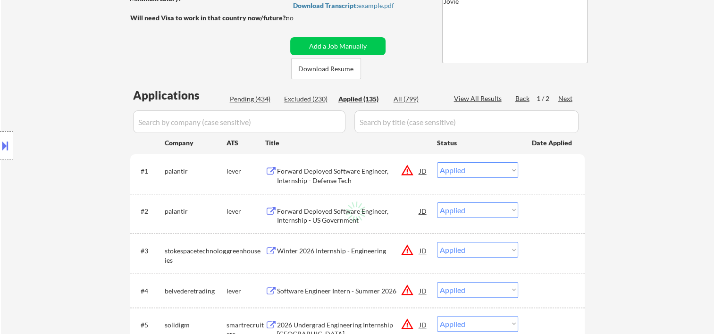
select select ""applied""
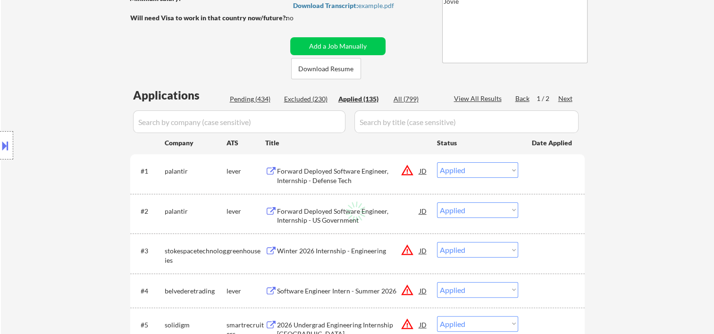
select select ""applied""
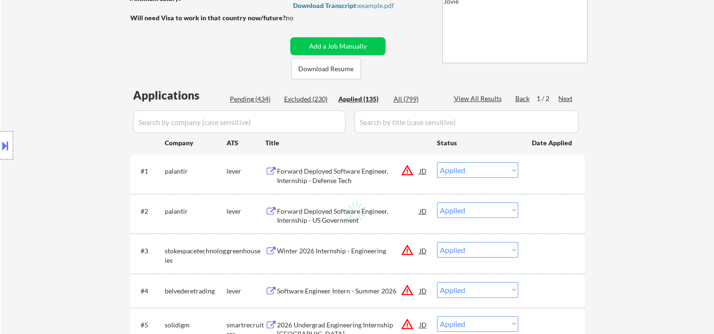
select select ""applied""
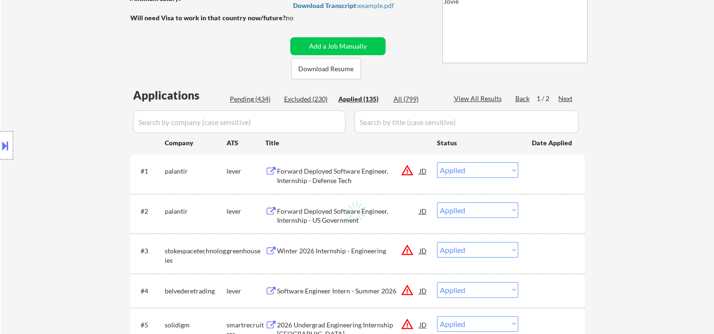
select select ""applied""
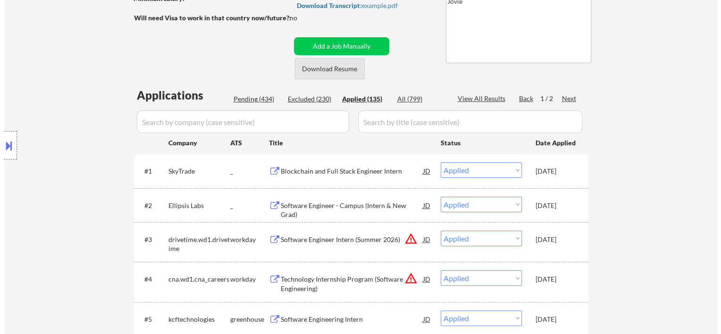
scroll to position [0, 0]
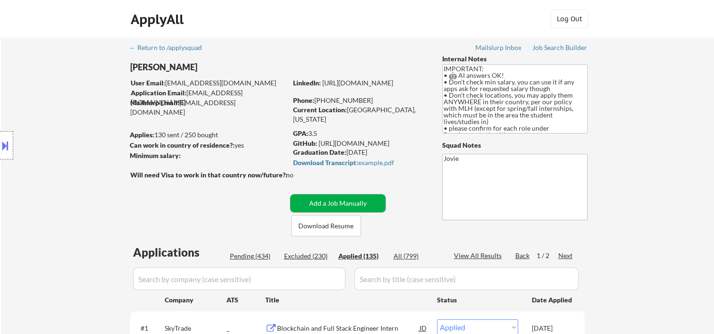
click at [310, 201] on button "Add a Job Manually" at bounding box center [337, 203] width 95 height 18
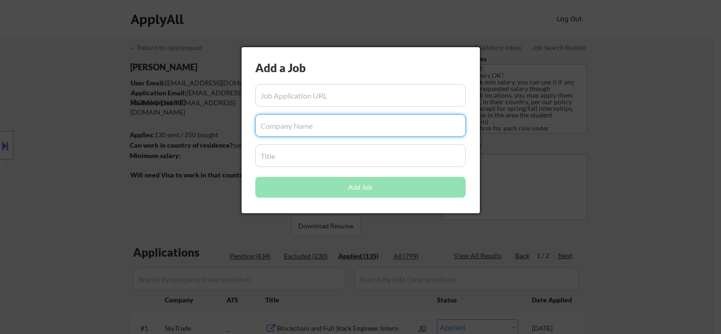
click at [328, 104] on div "Add a Job Add Job" at bounding box center [361, 130] width 238 height 166
click at [323, 92] on input "input" at bounding box center [360, 95] width 210 height 23
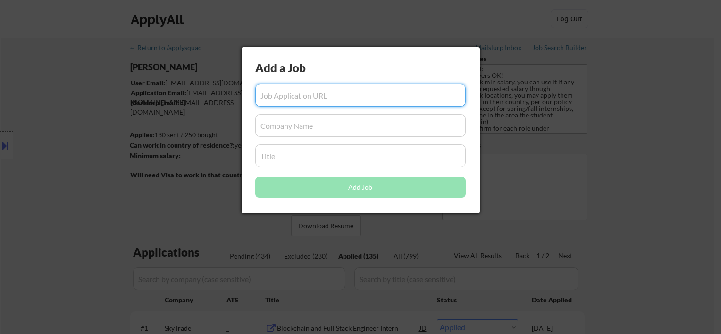
click at [308, 93] on input "input" at bounding box center [360, 95] width 210 height 23
paste input "https://jobs.ashbyhq.com/GPTZero/e1f12af2-d017-4fca-a9af-99431d989d53"
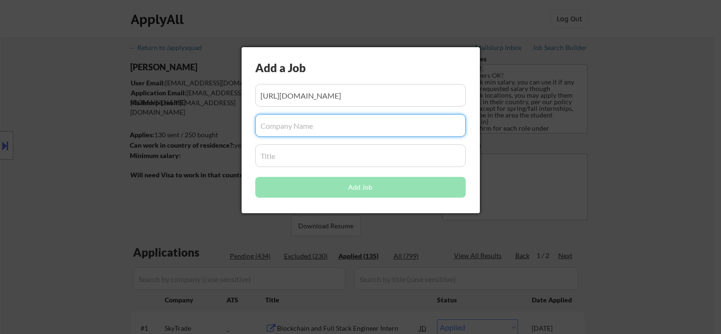
click at [280, 132] on input "input" at bounding box center [360, 125] width 210 height 23
click at [307, 128] on input "input" at bounding box center [360, 125] width 210 height 23
paste input "GPTZero"
click at [330, 89] on input "input" at bounding box center [360, 95] width 210 height 23
click at [315, 130] on input "input" at bounding box center [360, 125] width 210 height 23
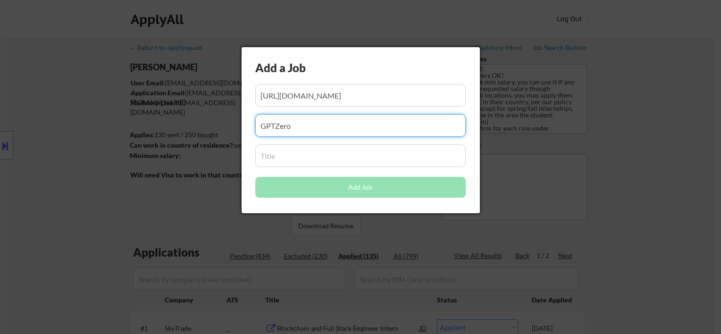
click at [293, 152] on input "input" at bounding box center [360, 155] width 210 height 23
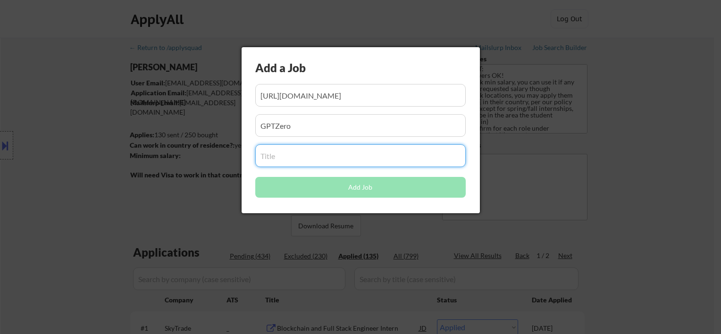
paste input "Software Engineering Intern"
click at [314, 119] on input "input" at bounding box center [360, 125] width 210 height 23
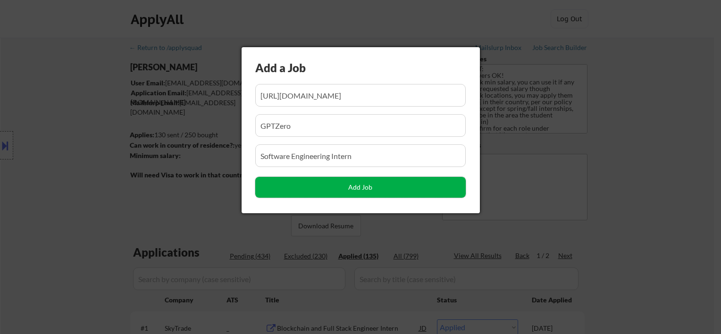
click at [346, 183] on button "Add Job" at bounding box center [360, 187] width 210 height 21
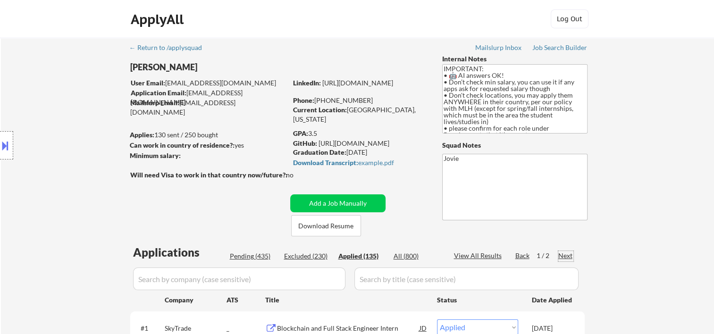
click at [559, 255] on div "Next" at bounding box center [565, 255] width 15 height 9
click at [560, 255] on div "Next" at bounding box center [565, 255] width 15 height 9
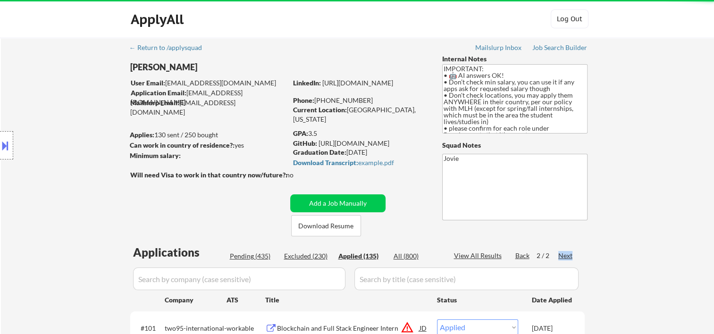
click at [560, 255] on div "Next" at bounding box center [565, 255] width 15 height 9
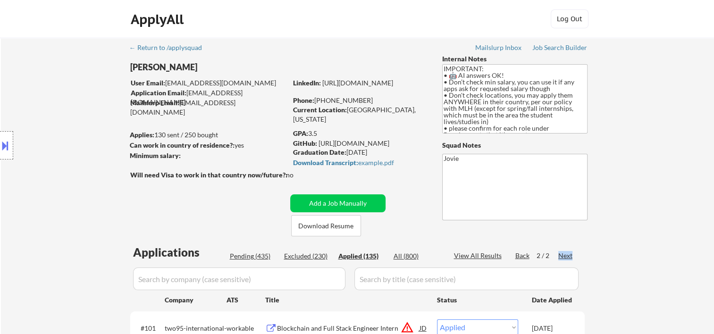
drag, startPoint x: 560, startPoint y: 255, endPoint x: 565, endPoint y: 255, distance: 5.2
click at [565, 255] on div "Next" at bounding box center [565, 255] width 15 height 9
click at [566, 256] on div "Next" at bounding box center [565, 255] width 15 height 9
click at [566, 258] on div "Next" at bounding box center [565, 255] width 15 height 9
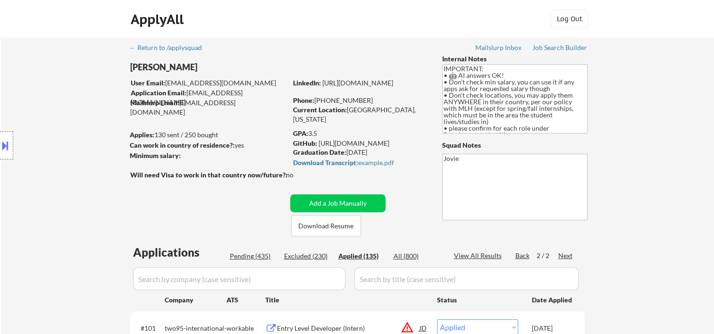
click at [566, 259] on div "Next" at bounding box center [565, 255] width 15 height 9
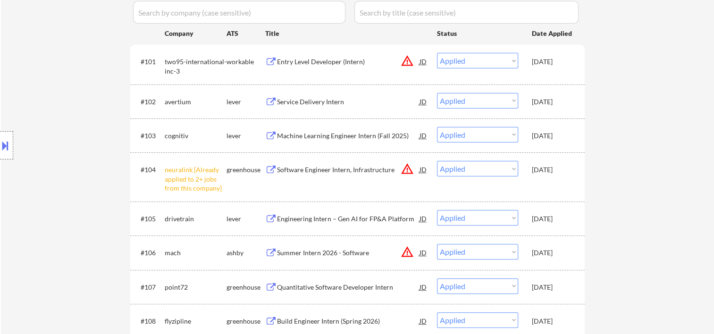
scroll to position [43, 0]
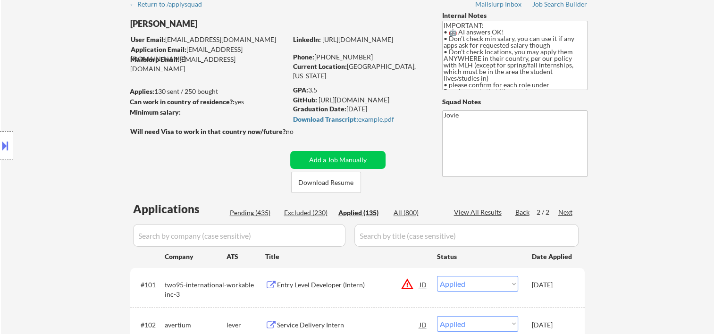
click at [568, 214] on div "Next" at bounding box center [565, 212] width 15 height 9
click at [568, 212] on div "Next" at bounding box center [565, 212] width 15 height 9
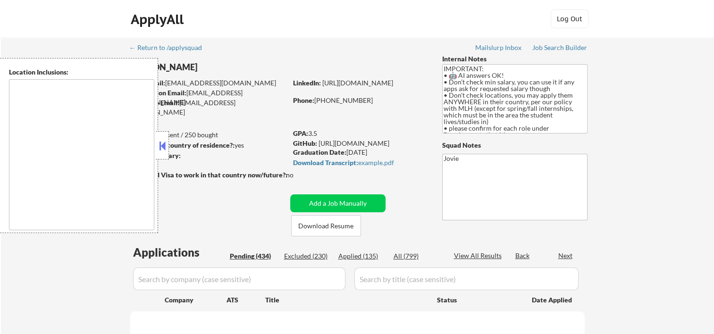
type textarea "country:[GEOGRAPHIC_DATA]"
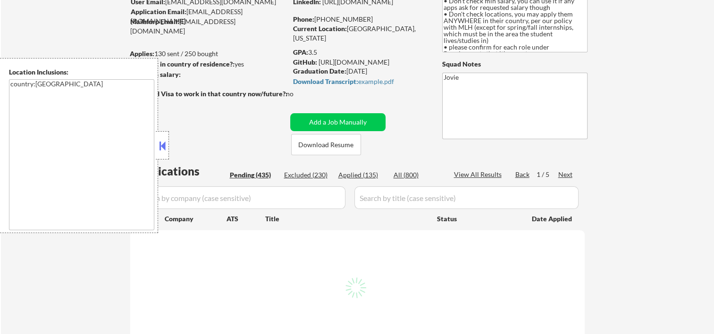
scroll to position [43, 0]
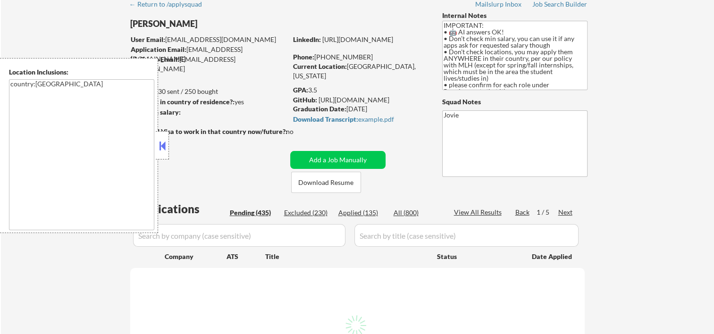
click at [569, 215] on div "Next" at bounding box center [565, 212] width 15 height 9
click at [568, 213] on div "Next" at bounding box center [565, 212] width 15 height 9
click at [568, 212] on div "Next" at bounding box center [565, 212] width 15 height 9
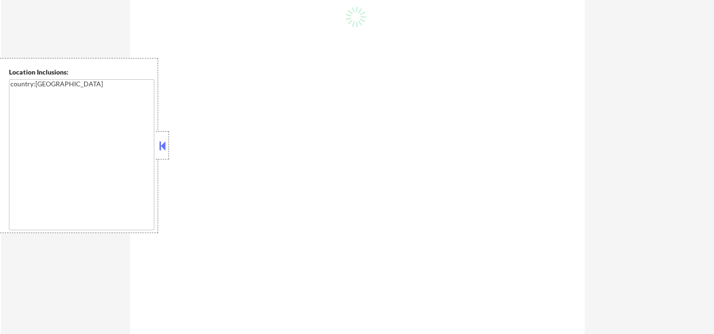
scroll to position [515, 0]
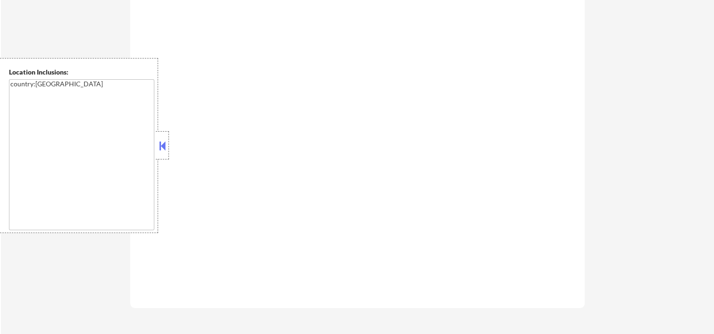
click at [163, 142] on button at bounding box center [162, 146] width 10 height 14
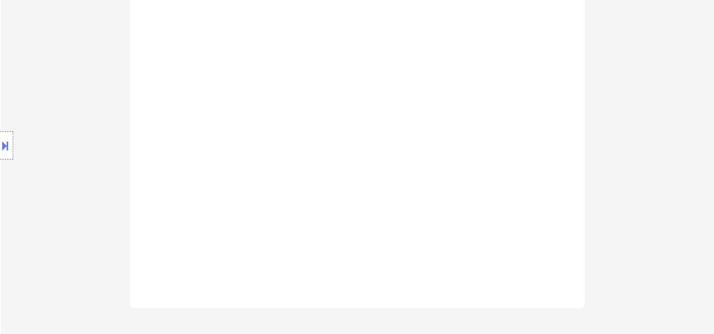
scroll to position [358, 0]
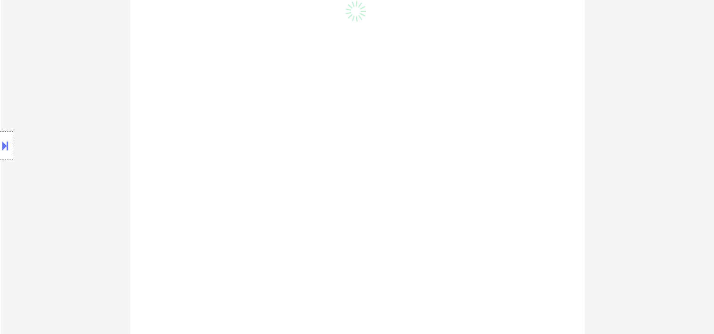
select select ""pending""
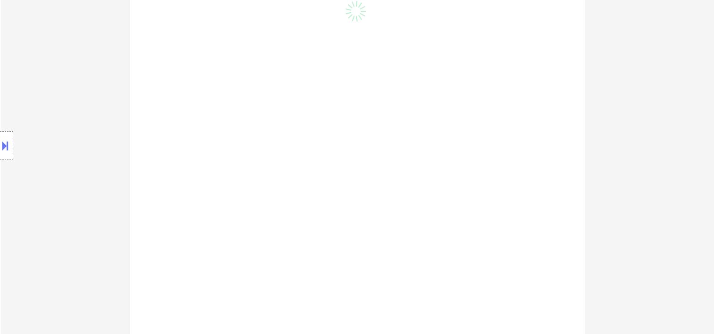
select select ""pending""
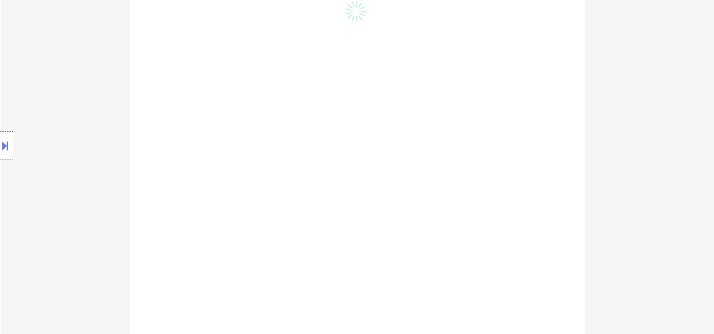
select select ""pending""
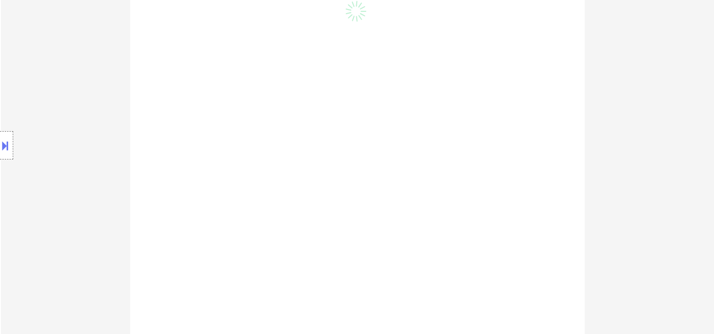
select select ""pending""
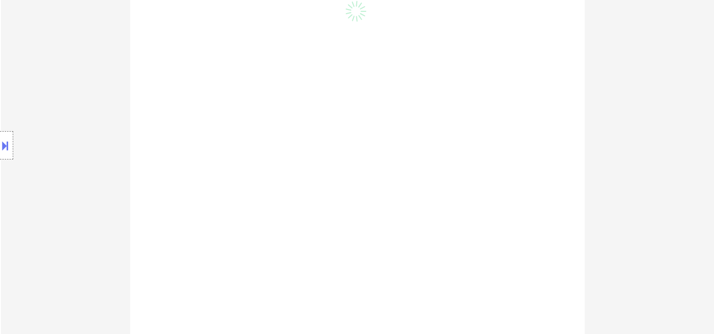
select select ""pending""
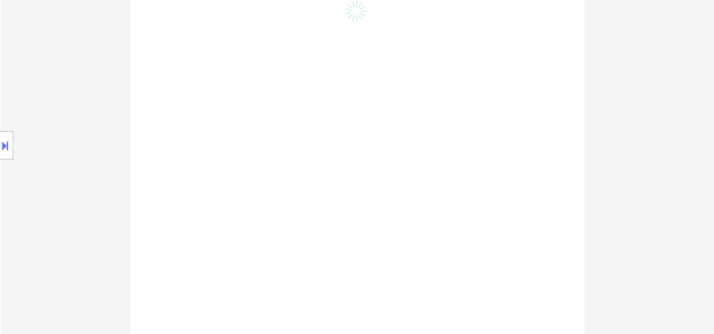
select select ""pending""
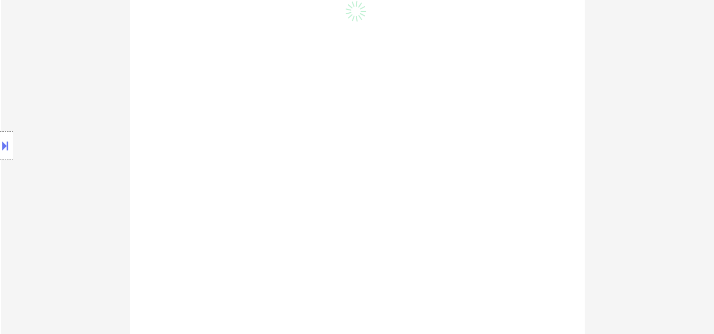
select select ""pending""
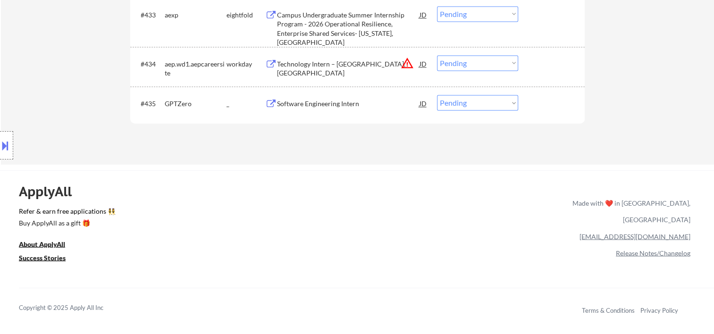
scroll to position [1400, 0]
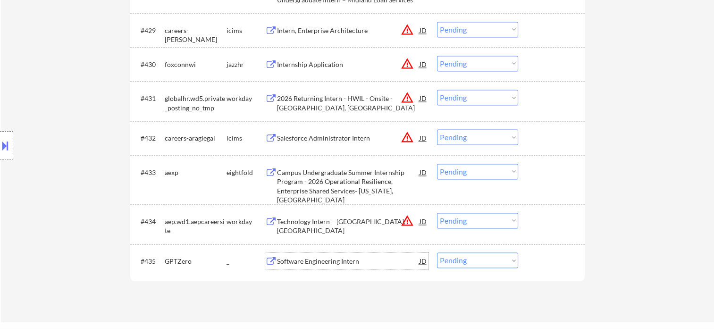
click at [353, 260] on div "Software Engineering Intern" at bounding box center [348, 261] width 142 height 9
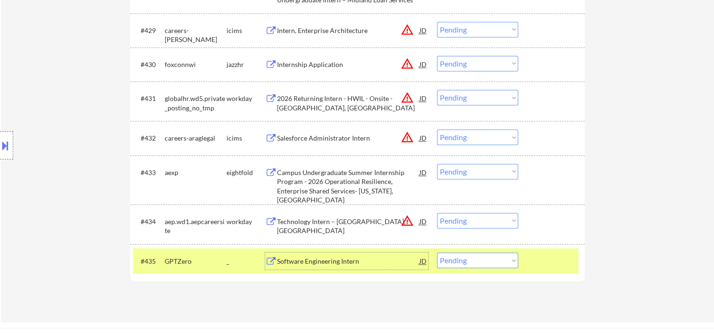
click at [498, 260] on select "Choose an option... Pending Applied Excluded (Questions) Excluded (Expired) Exc…" at bounding box center [477, 260] width 81 height 16
select select ""applied""
click at [437, 252] on select "Choose an option... Pending Applied Excluded (Questions) Excluded (Expired) Exc…" at bounding box center [477, 260] width 81 height 16
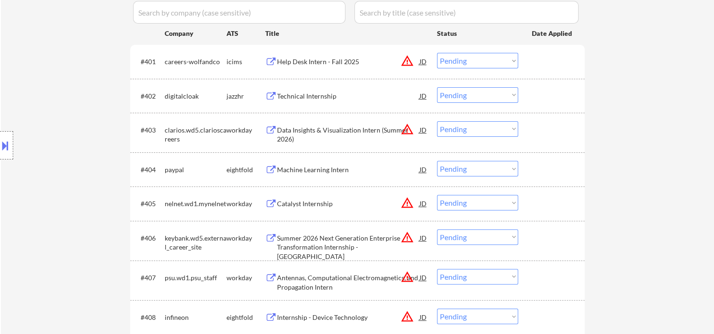
scroll to position [0, 0]
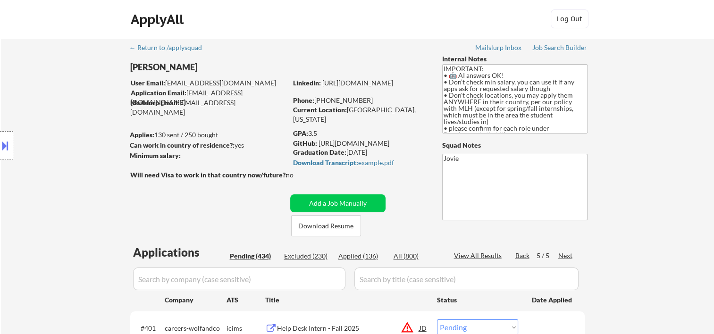
click at [353, 253] on div "Applied (136)" at bounding box center [361, 255] width 47 height 9
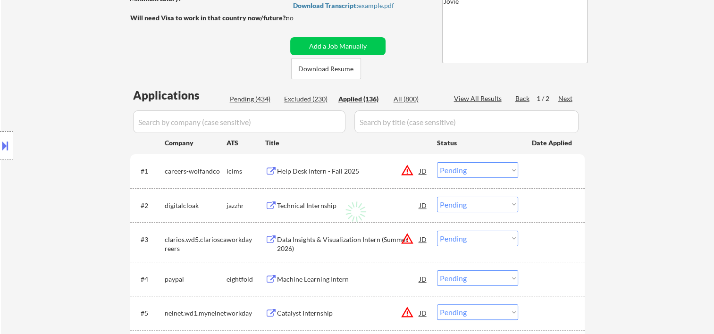
scroll to position [314, 0]
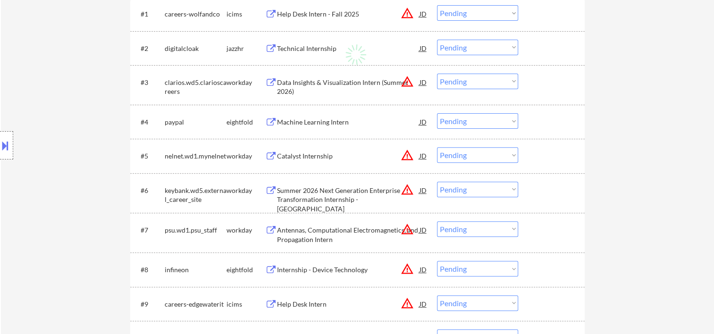
select select ""applied""
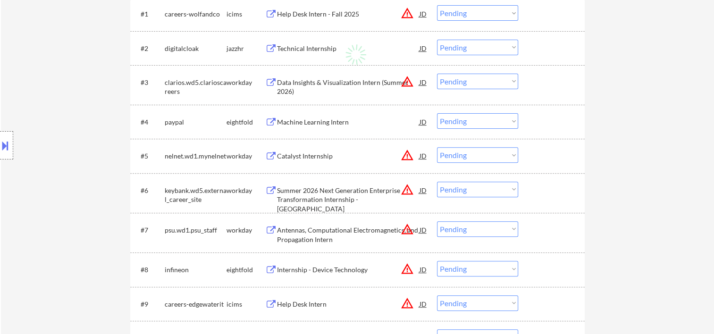
select select ""applied""
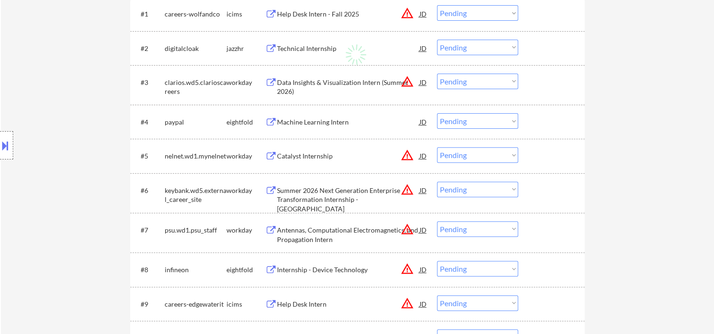
select select ""applied""
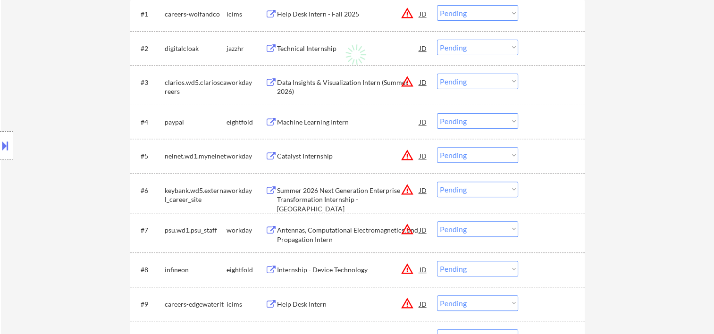
select select ""applied""
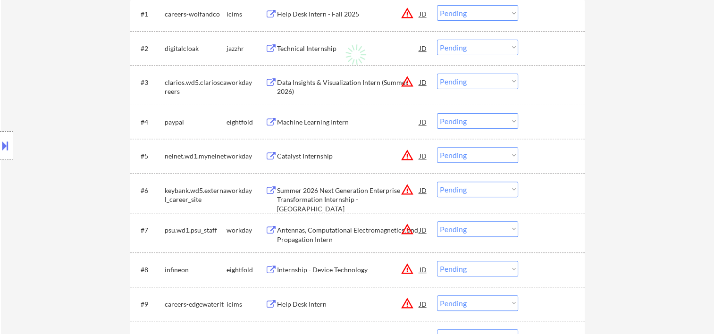
select select ""applied""
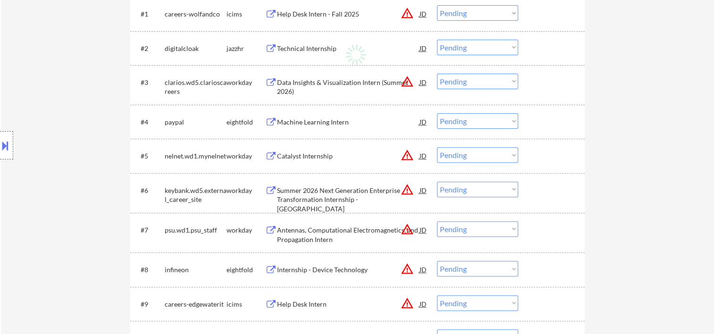
select select ""applied""
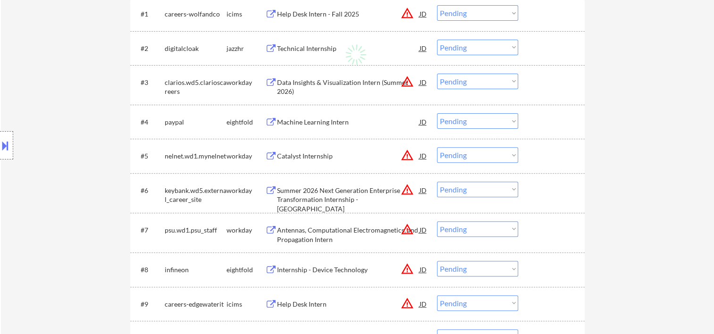
select select ""applied""
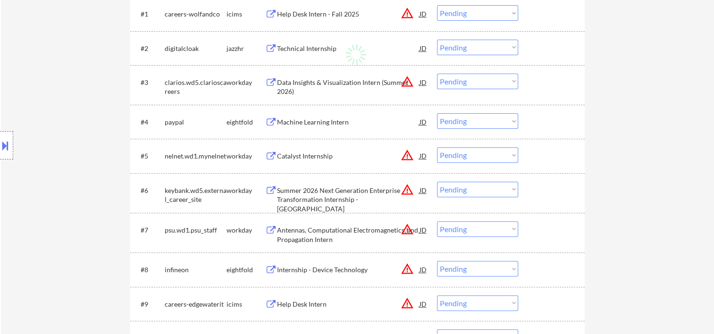
select select ""applied""
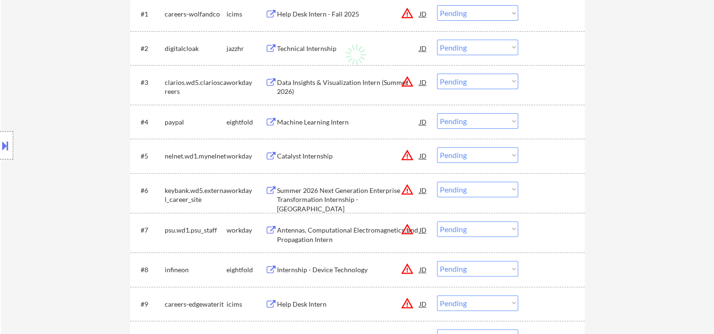
select select ""applied""
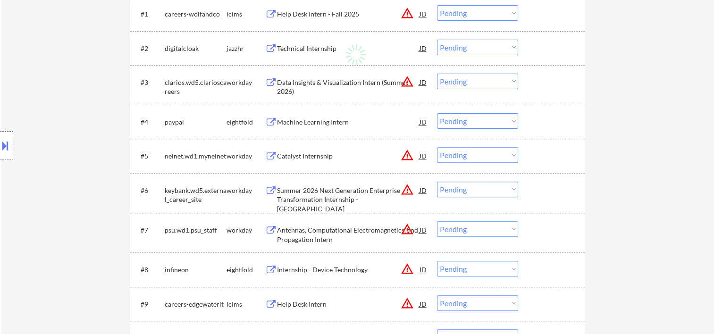
select select ""applied""
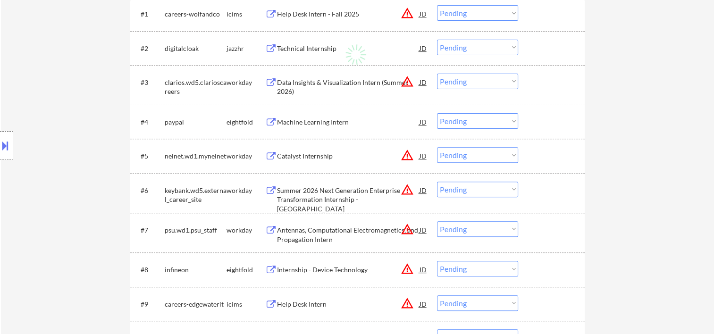
select select ""applied""
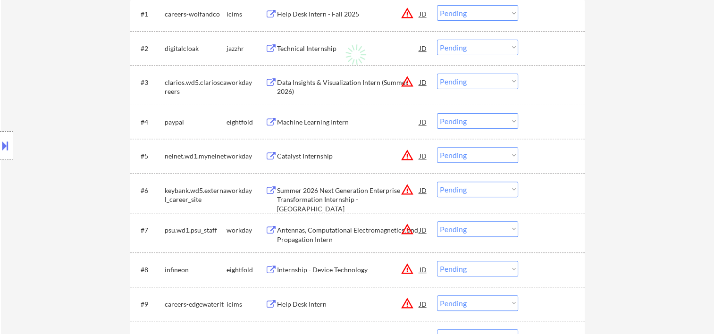
select select ""applied""
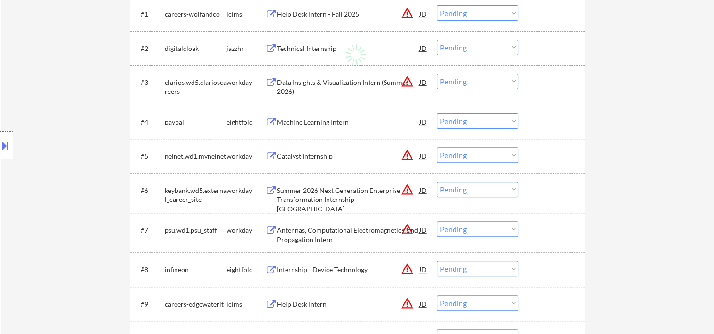
select select ""applied""
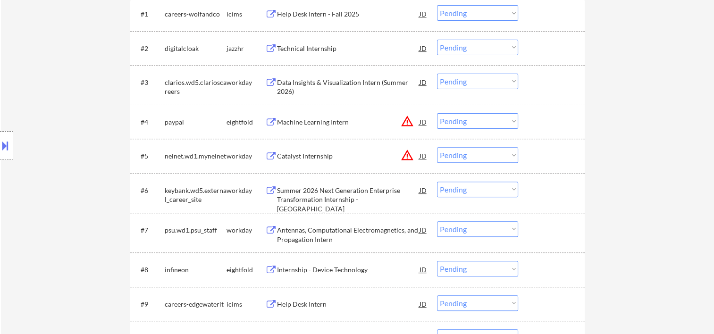
select select ""applied""
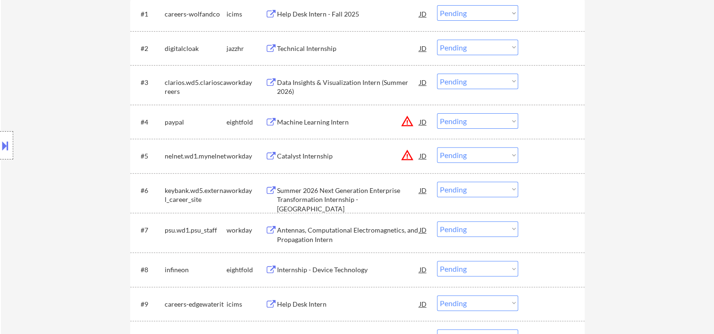
select select ""applied""
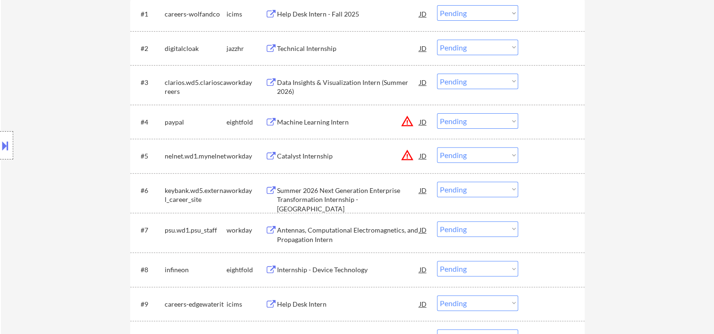
select select ""applied""
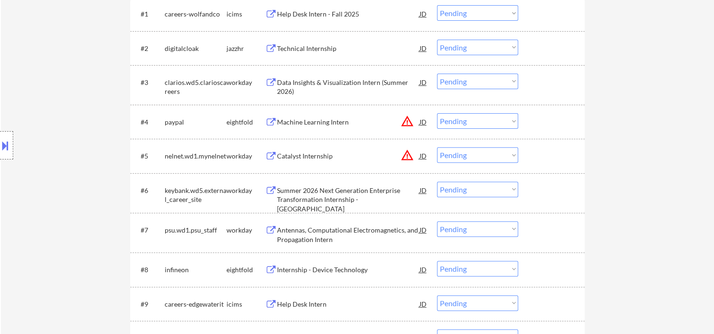
select select ""applied""
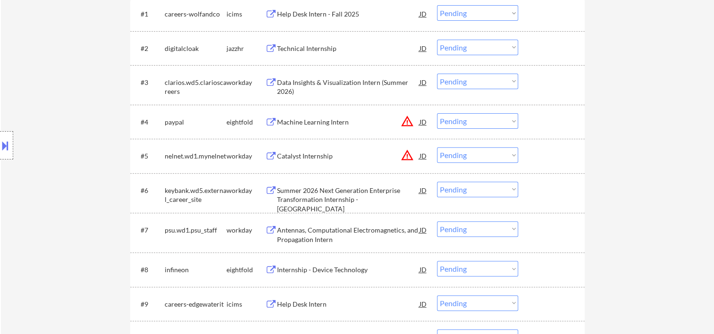
select select ""applied""
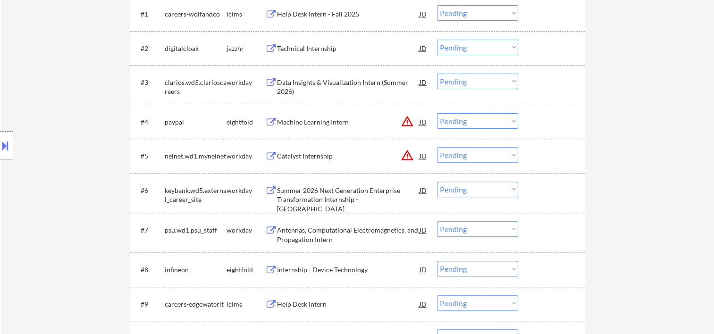
select select ""applied""
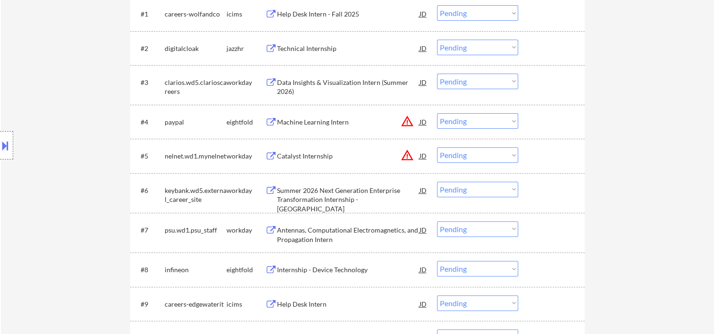
select select ""applied""
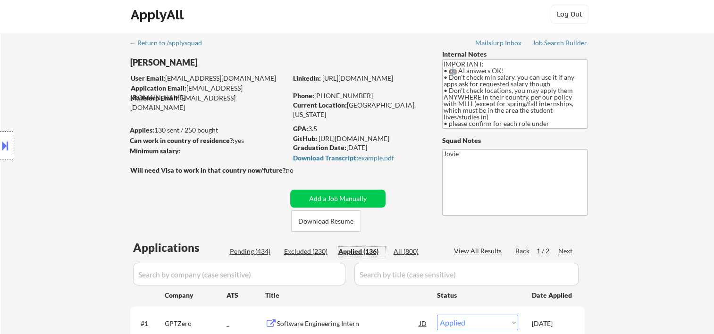
scroll to position [0, 0]
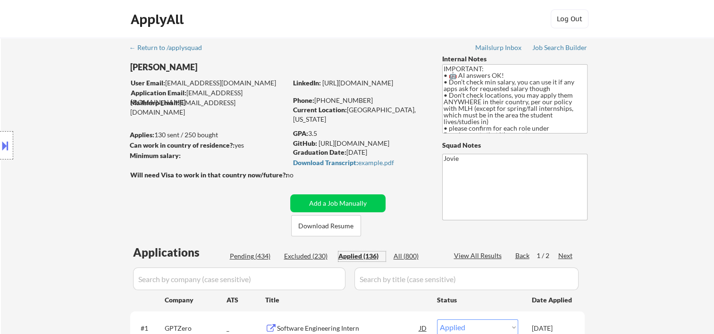
click at [243, 251] on div "Pending (434)" at bounding box center [253, 255] width 47 height 9
select select ""pending""
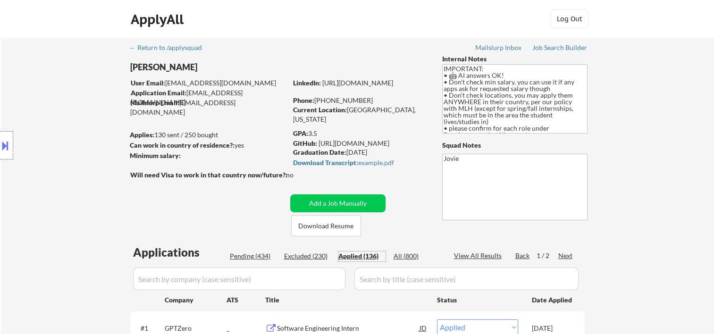
select select ""pending""
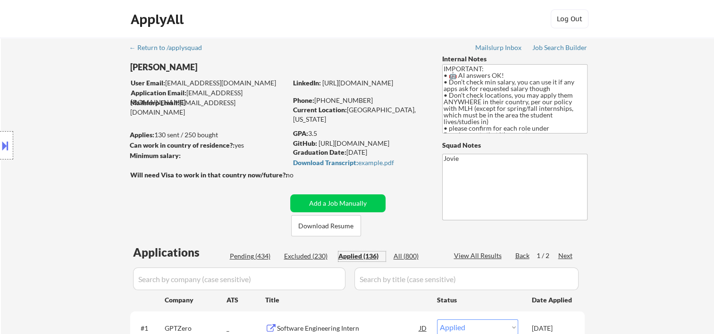
select select ""pending""
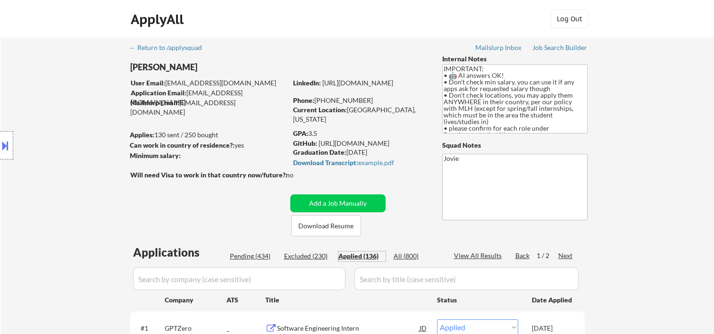
select select ""pending""
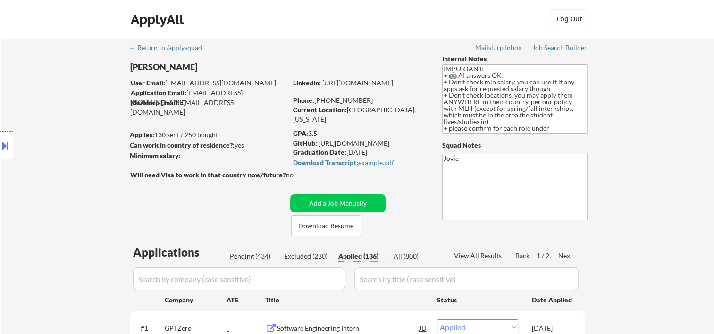
select select ""pending""
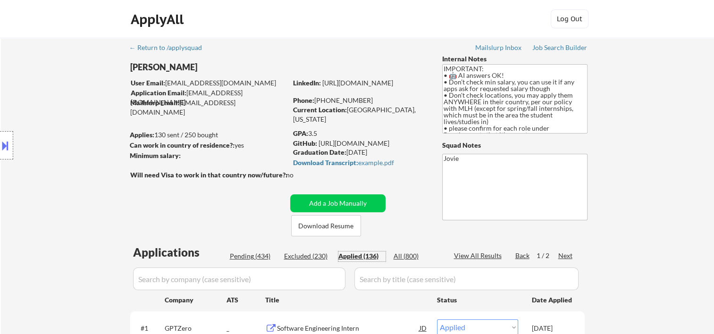
select select ""pending""
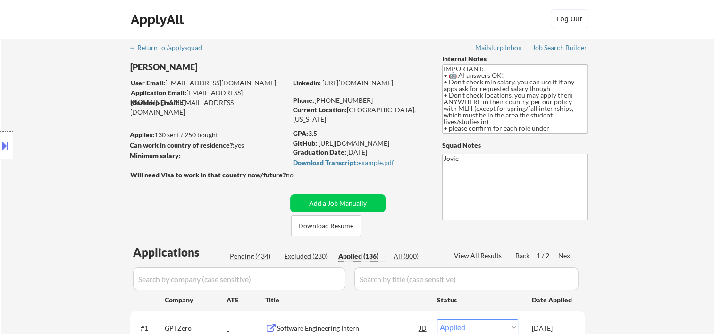
select select ""pending""
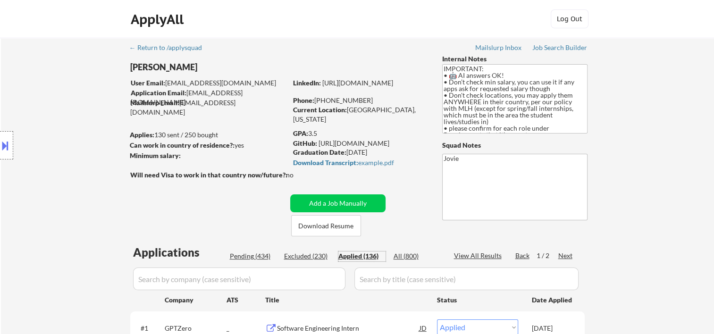
select select ""pending""
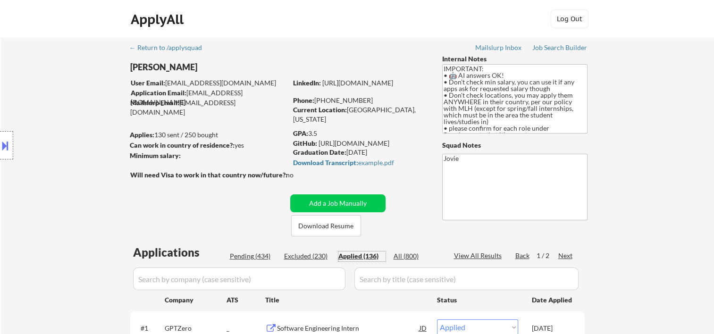
select select ""pending""
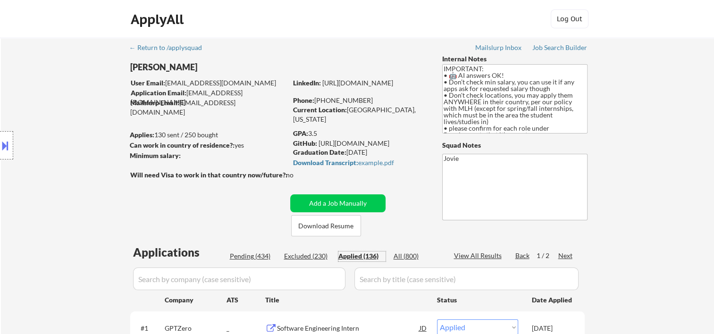
select select ""pending""
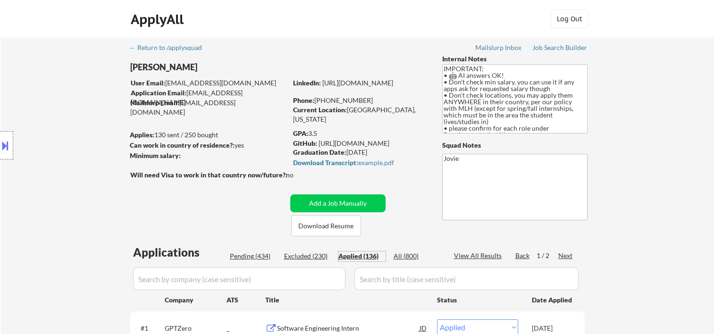
select select ""pending""
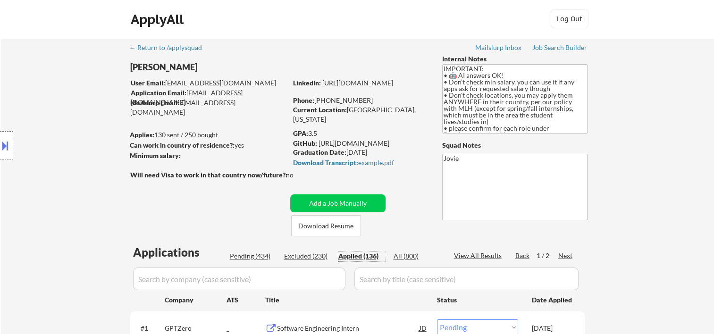
select select ""pending""
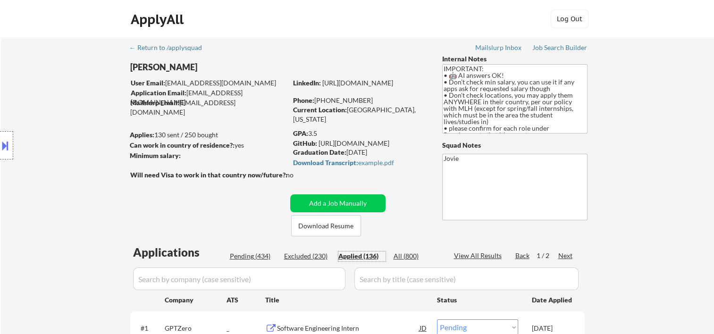
select select ""pending""
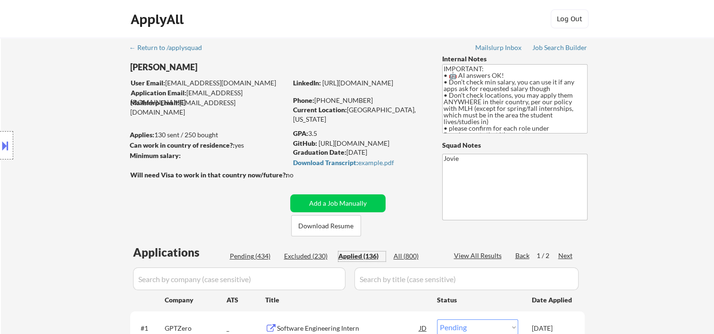
select select ""pending""
click at [325, 205] on button "Add a Job Manually" at bounding box center [337, 203] width 95 height 18
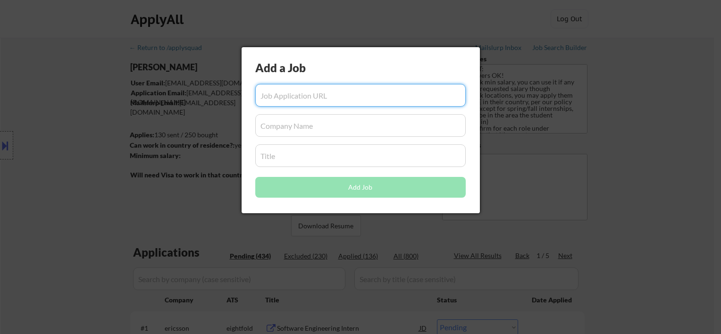
click at [296, 93] on input "input" at bounding box center [360, 95] width 210 height 23
paste input "https://app.dover.com/apply/e33be195-1074-4f64-88a0-615d0d8de760/7aecaf44-6d6b-…"
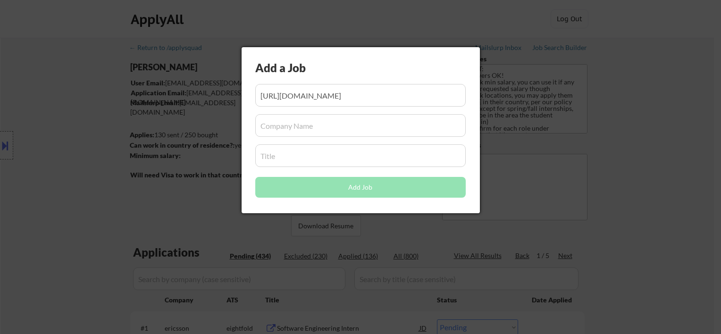
click at [64, 98] on div at bounding box center [360, 167] width 721 height 334
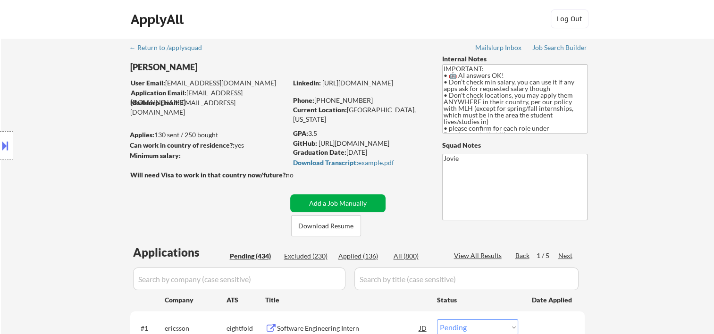
click at [336, 198] on button "Add a Job Manually" at bounding box center [337, 203] width 95 height 18
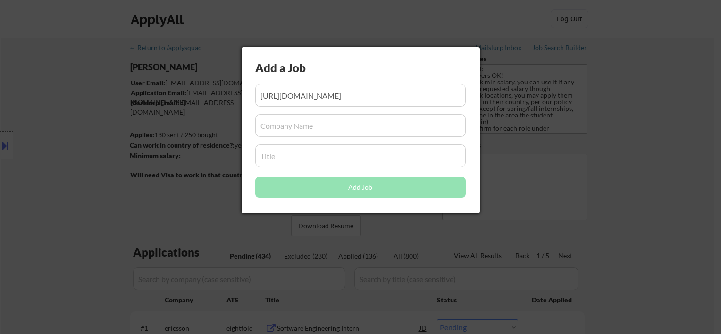
scroll to position [0, 186]
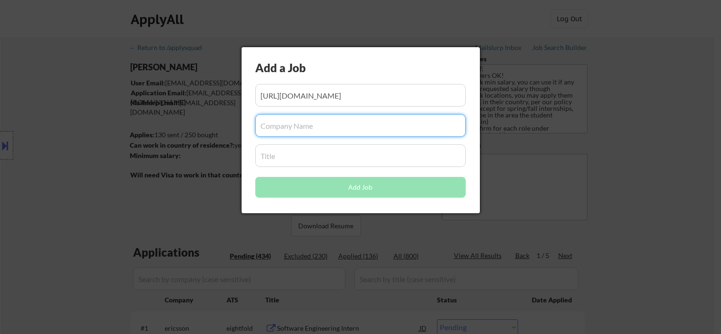
click at [298, 129] on input "input" at bounding box center [360, 125] width 210 height 23
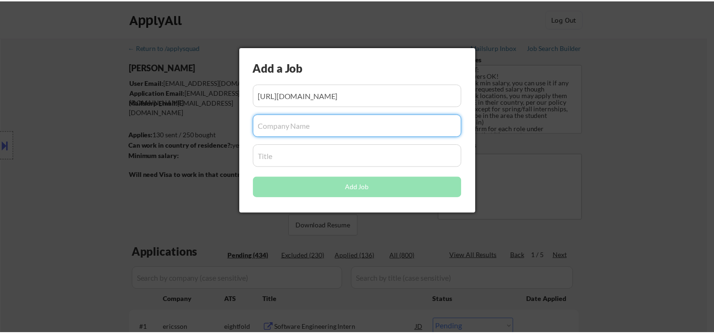
scroll to position [0, 0]
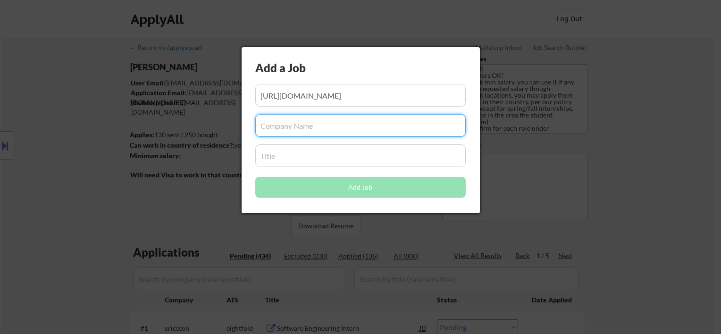
click at [278, 123] on input "input" at bounding box center [360, 125] width 210 height 23
paste input "WorkWhile"
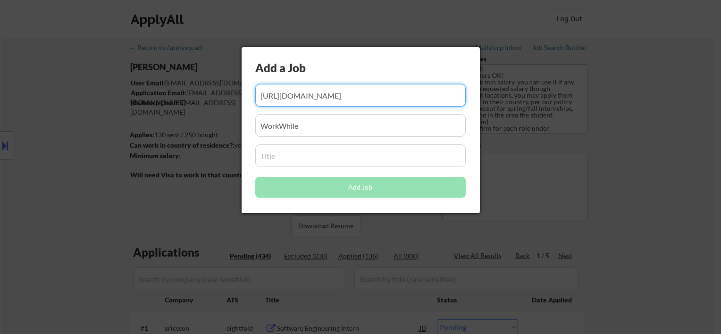
click at [321, 96] on input "input" at bounding box center [360, 95] width 210 height 23
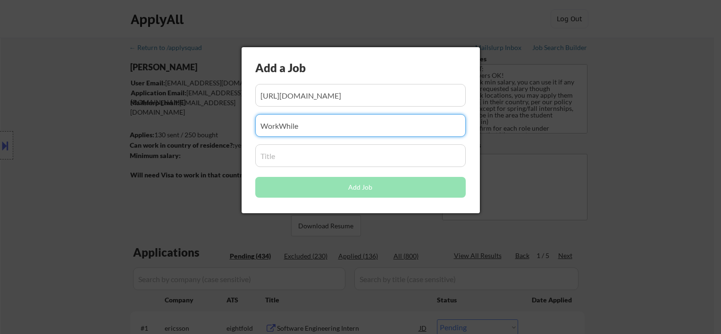
click at [321, 123] on input "input" at bounding box center [360, 125] width 210 height 23
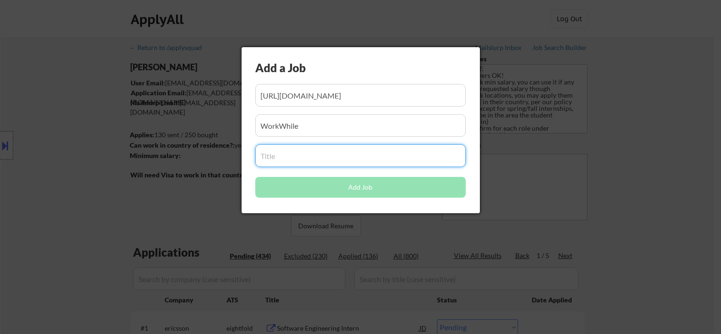
click at [311, 155] on input "input" at bounding box center [360, 155] width 210 height 23
click at [270, 151] on input "input" at bounding box center [360, 155] width 210 height 23
paste input "WorkWhile SWE Intern (Winter / Spring ’26)"
click at [340, 126] on input "input" at bounding box center [360, 125] width 210 height 23
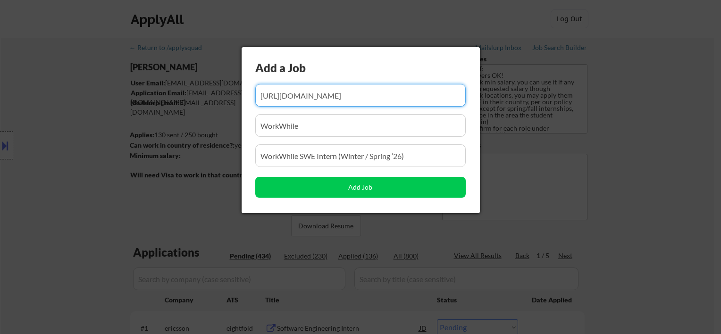
click at [341, 92] on input "input" at bounding box center [360, 95] width 210 height 23
click at [331, 119] on input "input" at bounding box center [360, 125] width 210 height 23
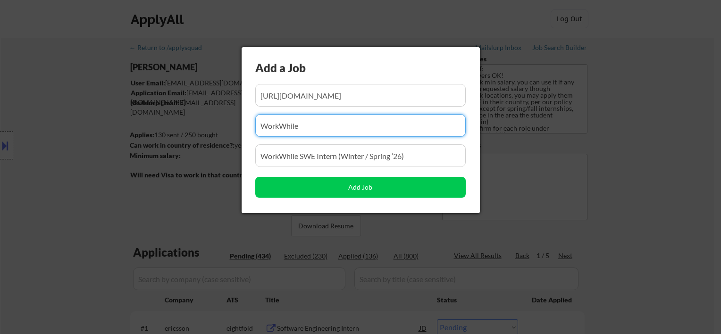
click at [393, 91] on input "input" at bounding box center [360, 95] width 210 height 23
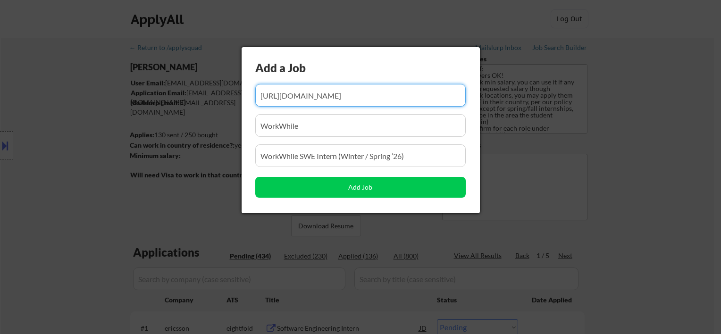
click at [391, 123] on input "input" at bounding box center [360, 125] width 210 height 23
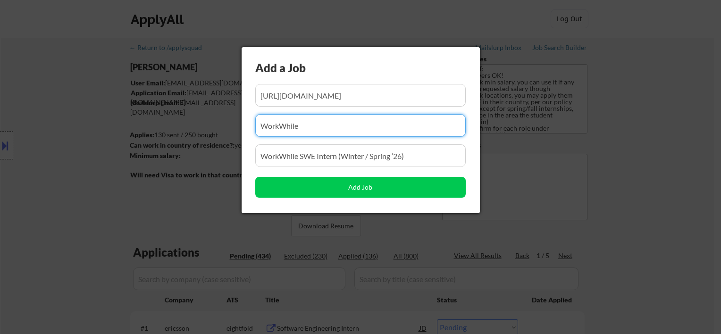
click at [382, 157] on input "input" at bounding box center [360, 155] width 210 height 23
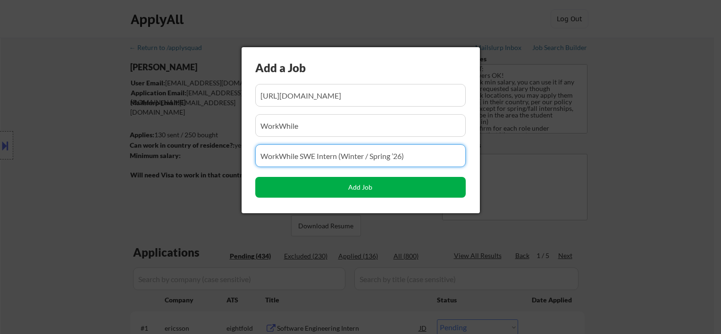
click at [353, 193] on button "Add Job" at bounding box center [360, 187] width 210 height 21
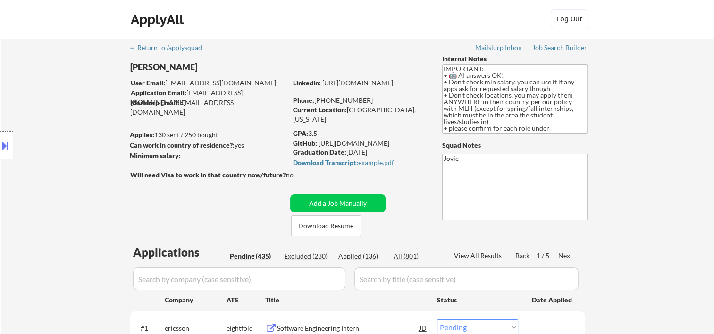
click at [562, 254] on div "Next" at bounding box center [565, 255] width 15 height 9
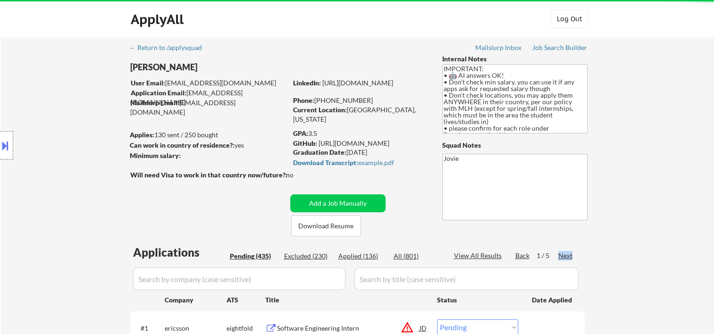
click at [562, 254] on div "Next" at bounding box center [565, 255] width 15 height 9
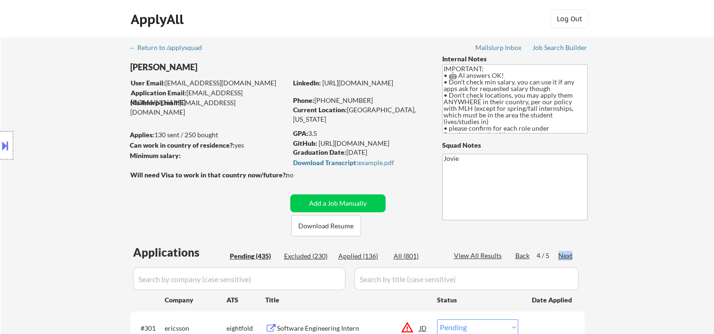
click at [562, 254] on div "Next" at bounding box center [565, 255] width 15 height 9
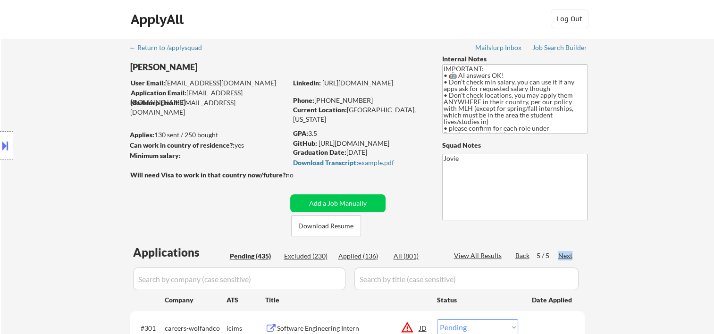
click at [562, 254] on div "Next" at bounding box center [565, 255] width 15 height 9
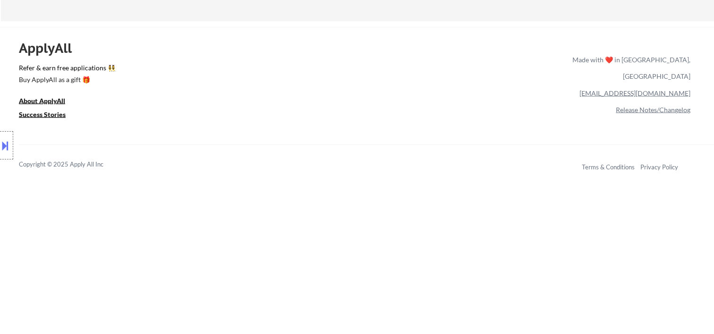
scroll to position [1593, 0]
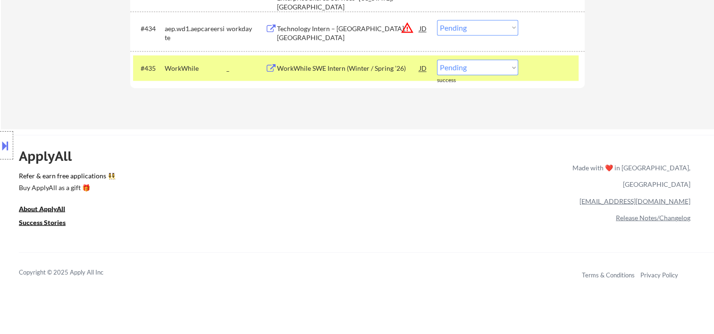
click at [314, 60] on div "WorkWhile SWE Intern (Winter / Spring ’26)" at bounding box center [348, 67] width 142 height 17
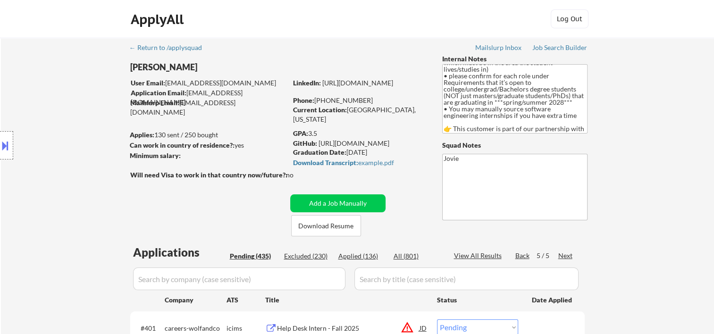
scroll to position [68, 0]
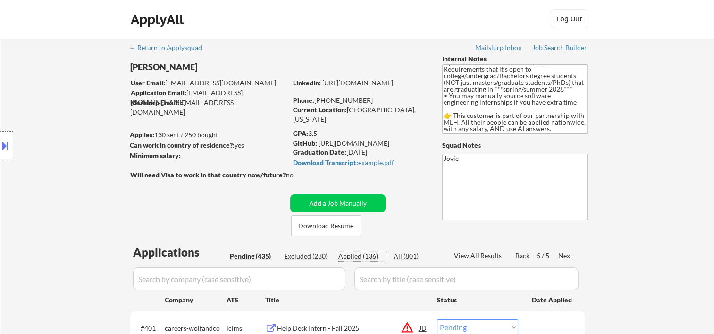
click at [357, 253] on div "Applied (136)" at bounding box center [361, 255] width 47 height 9
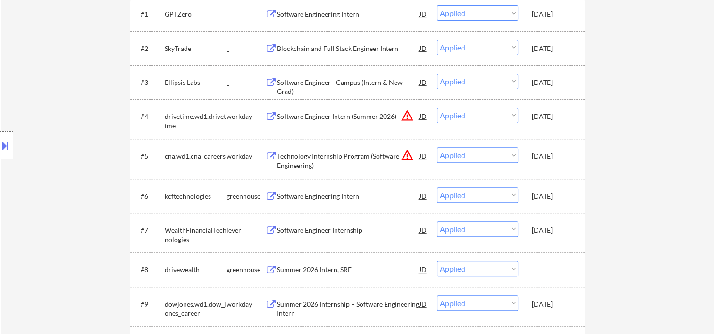
scroll to position [157, 0]
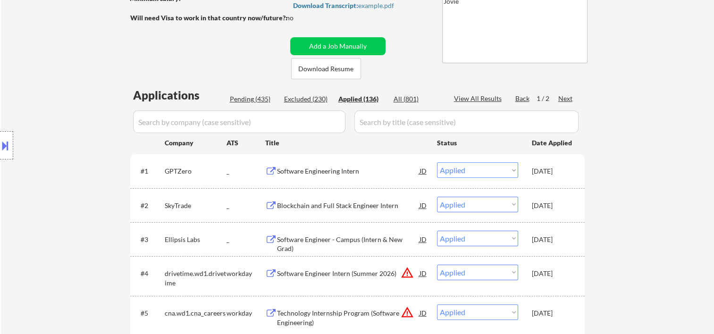
click at [415, 122] on input "input" at bounding box center [466, 121] width 224 height 23
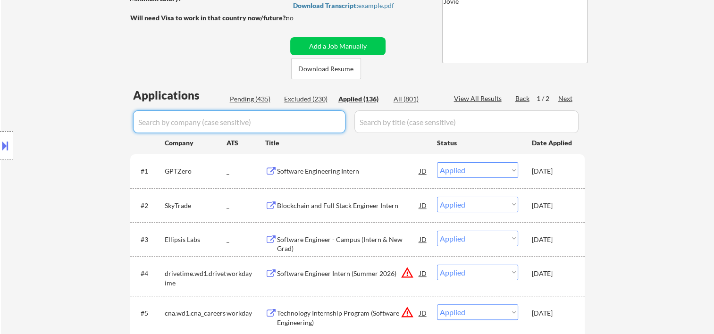
click at [200, 117] on input "input" at bounding box center [239, 121] width 212 height 23
paste input "Software Engineer Intern (Winter 2026) at WorkWhile Remote (Canada; United Stat…"
click at [200, 118] on input "input" at bounding box center [239, 121] width 212 height 23
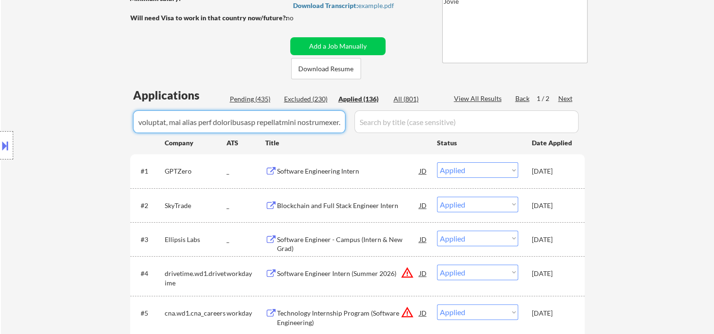
click at [200, 118] on input "input" at bounding box center [239, 121] width 212 height 23
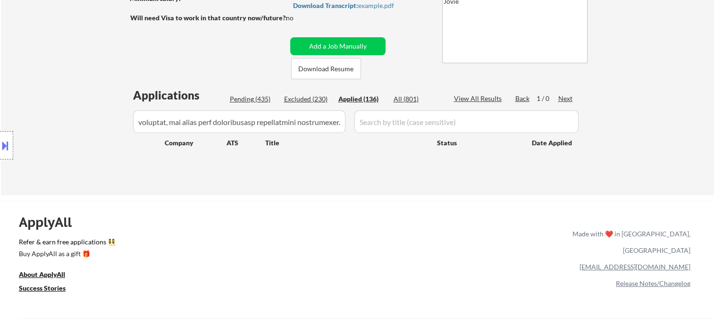
scroll to position [0, 0]
click at [181, 113] on input "input" at bounding box center [239, 121] width 212 height 23
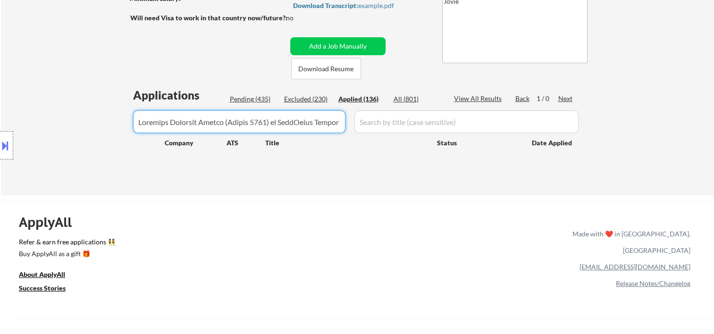
click at [180, 125] on input "input" at bounding box center [239, 121] width 212 height 23
paste input "WorkWhile"
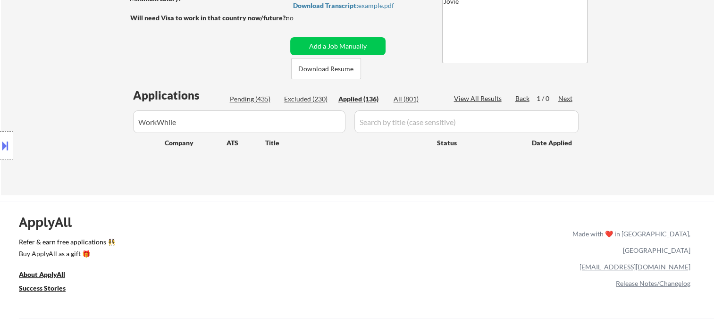
click at [559, 95] on div "Next" at bounding box center [565, 98] width 15 height 9
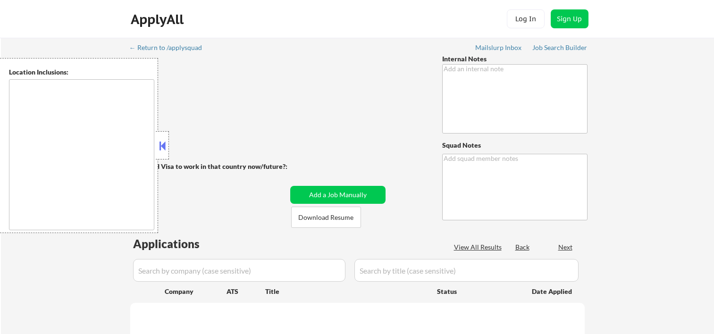
scroll to position [195, 0]
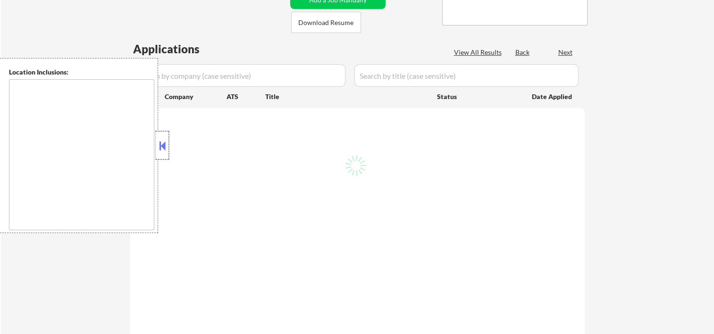
click at [168, 141] on div at bounding box center [162, 145] width 13 height 28
type textarea "IMPORTANT: • 🤖 AI answers OK! • Don’t check min salary, you can use it if any a…"
type textarea "Jovie"
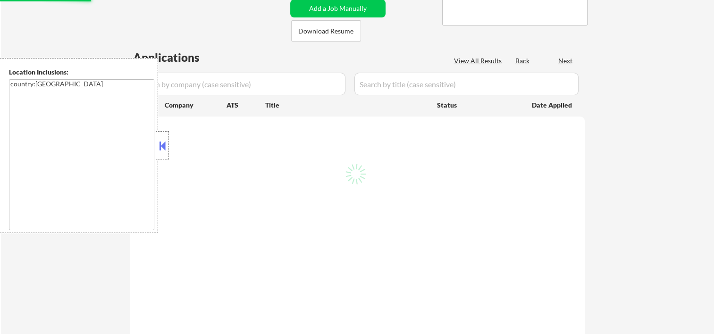
click at [166, 141] on div "Location Inclusions: country:[GEOGRAPHIC_DATA]" at bounding box center [84, 145] width 169 height 175
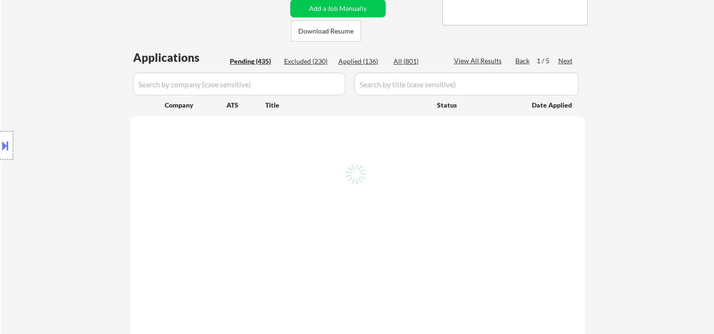
scroll to position [157, 0]
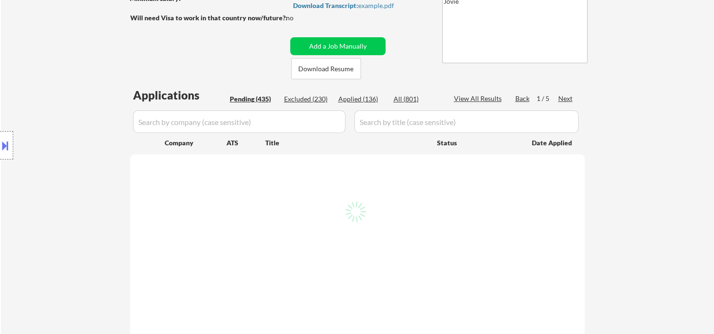
select select ""pending""
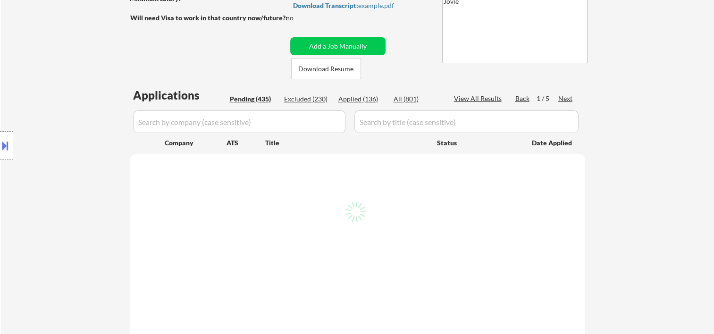
select select ""pending""
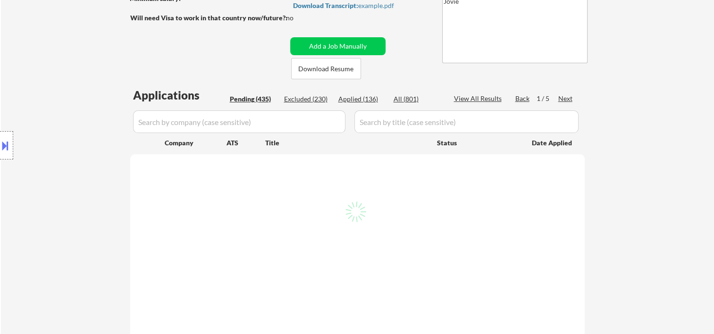
select select ""pending""
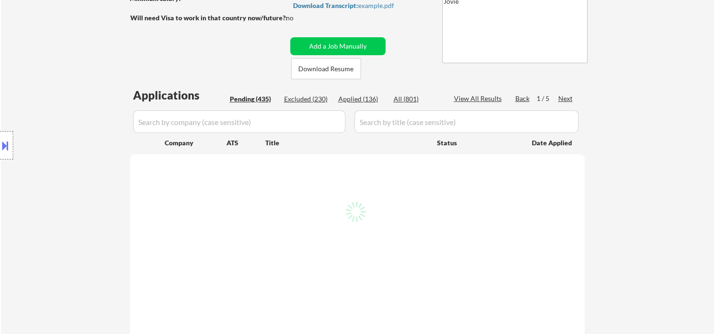
select select ""pending""
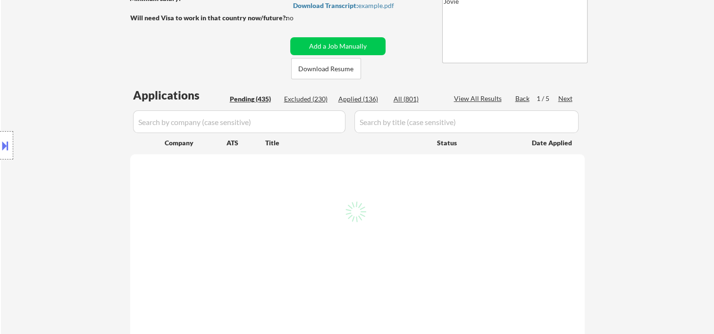
select select ""pending""
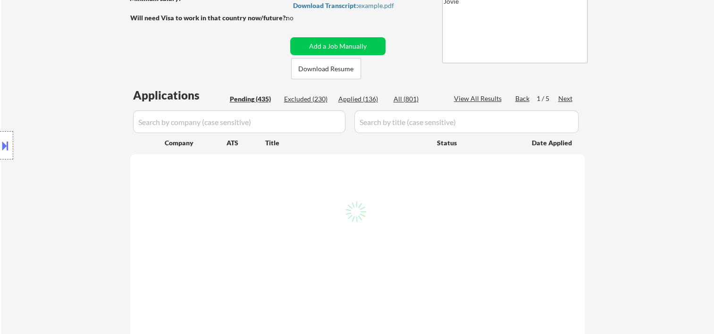
select select ""pending""
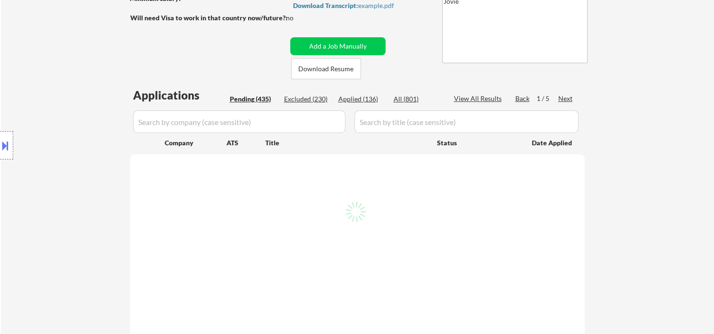
select select ""pending""
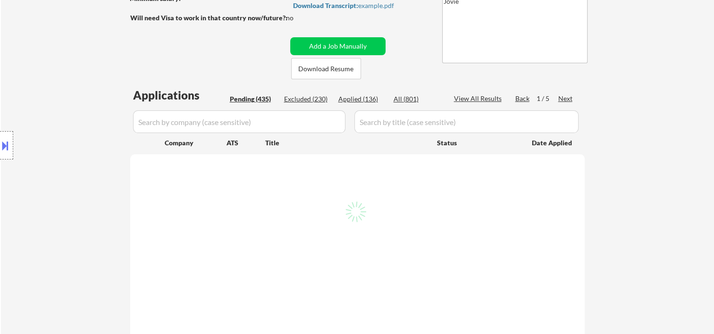
select select ""pending""
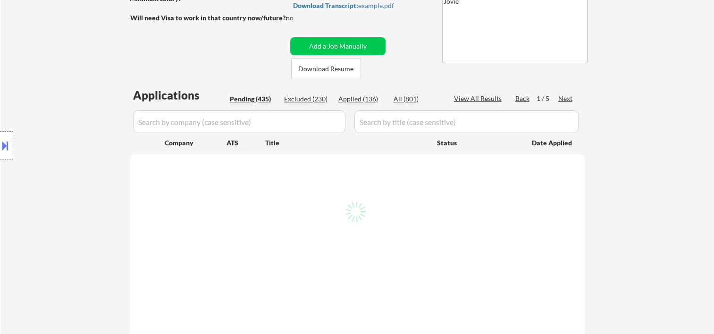
select select ""pending""
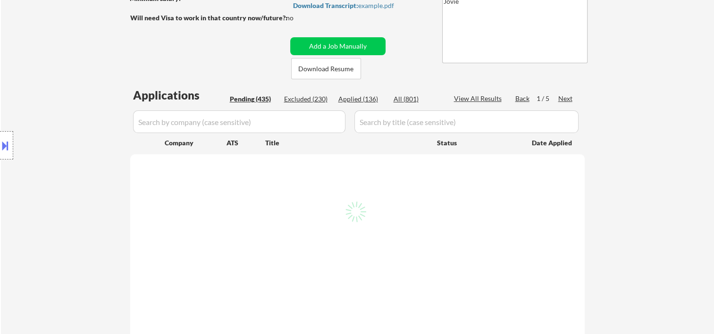
select select ""pending""
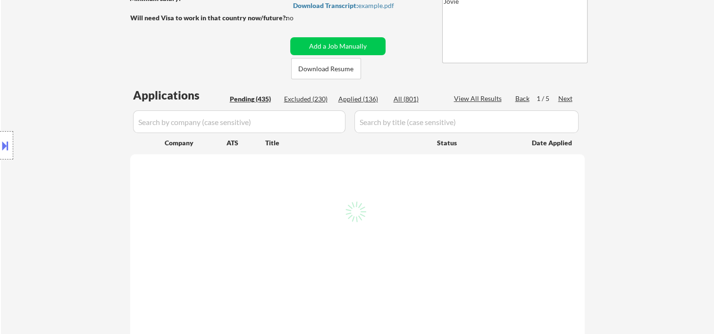
select select ""pending""
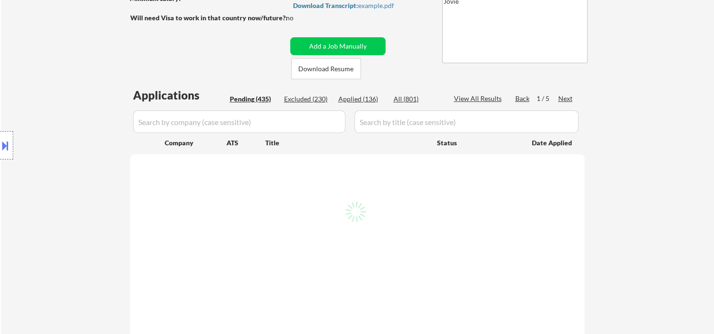
select select ""pending""
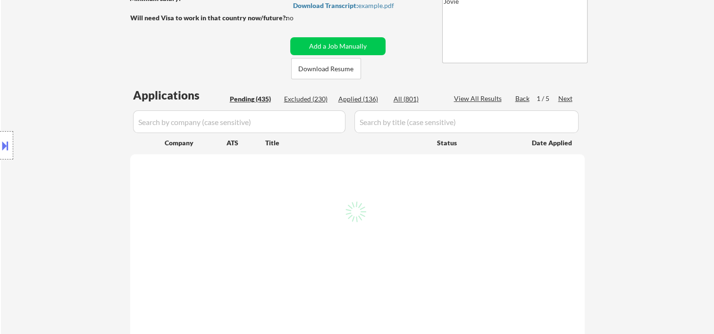
select select ""pending""
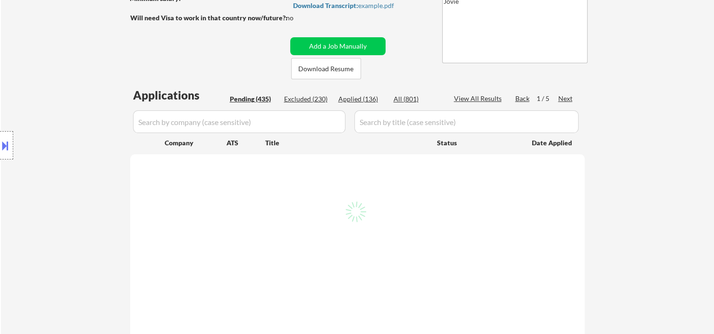
select select ""pending""
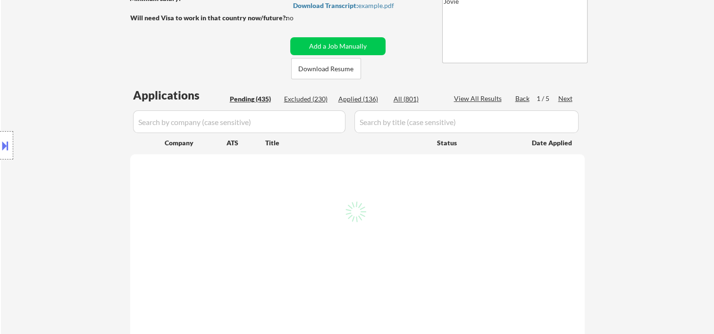
select select ""pending""
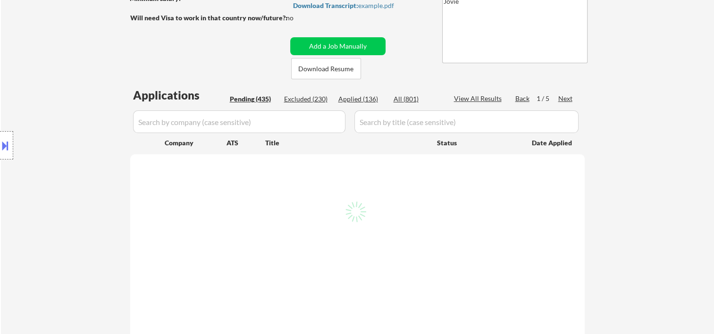
select select ""pending""
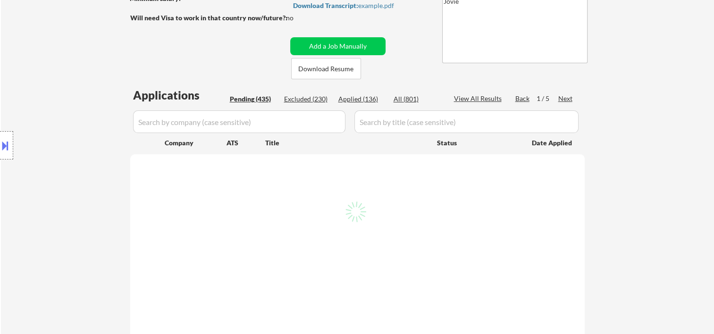
select select ""pending""
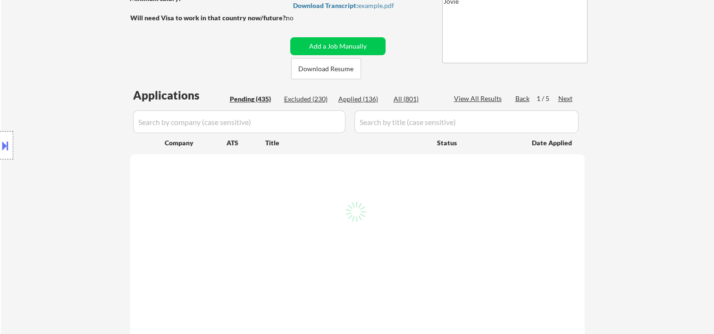
select select ""pending""
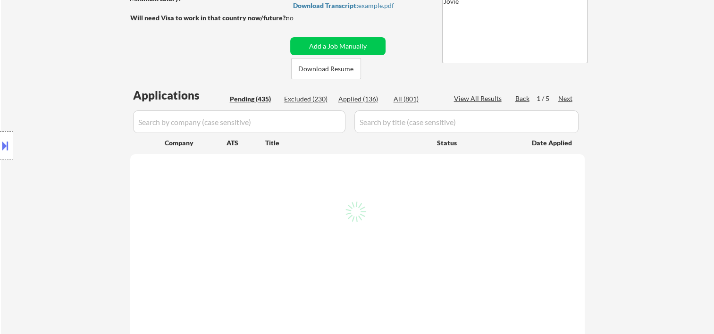
select select ""pending""
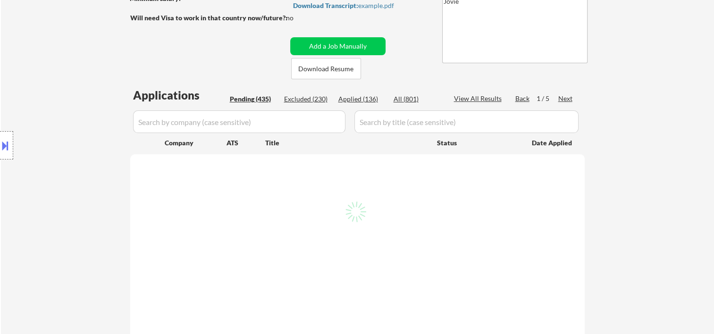
select select ""pending""
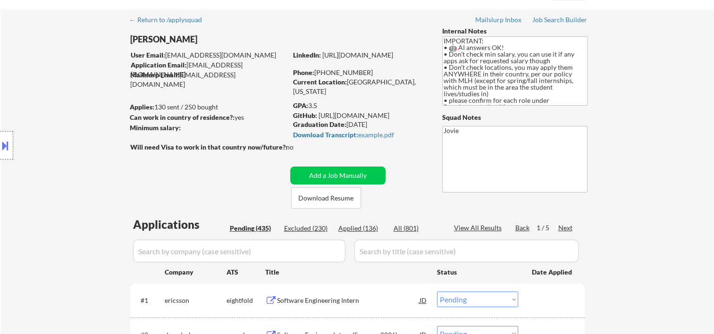
scroll to position [0, 0]
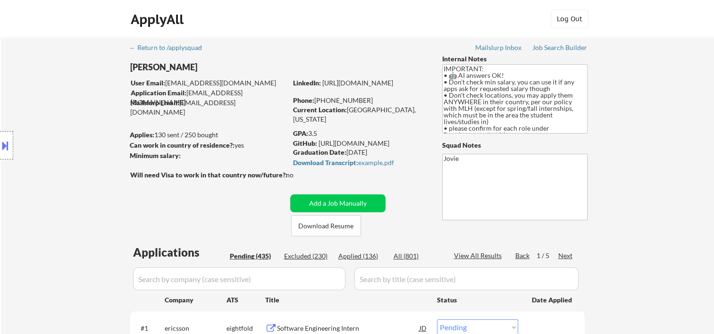
click at [369, 256] on div "Applied (136)" at bounding box center [361, 255] width 47 height 9
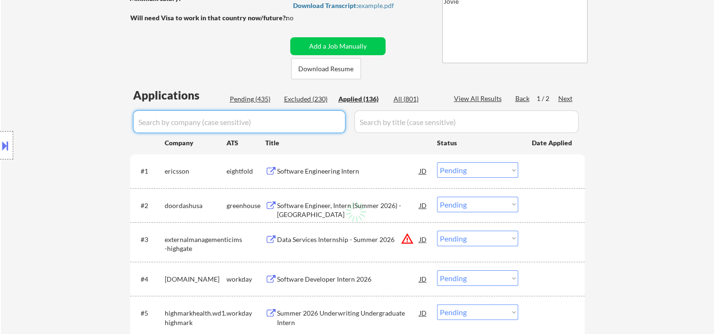
click at [288, 121] on input "input" at bounding box center [239, 121] width 212 height 23
paste input "WorkWhile"
type input "WorkWhile"
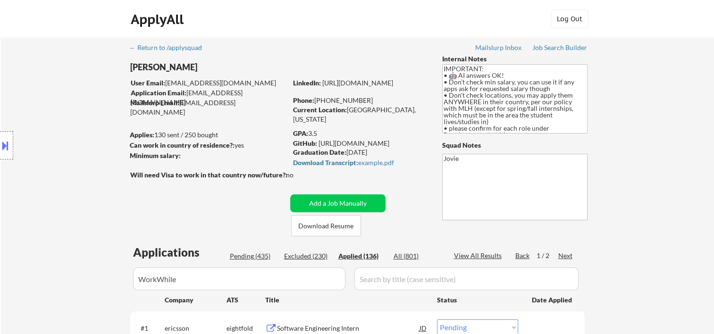
scroll to position [0, 0]
click at [247, 277] on input "input" at bounding box center [239, 279] width 212 height 23
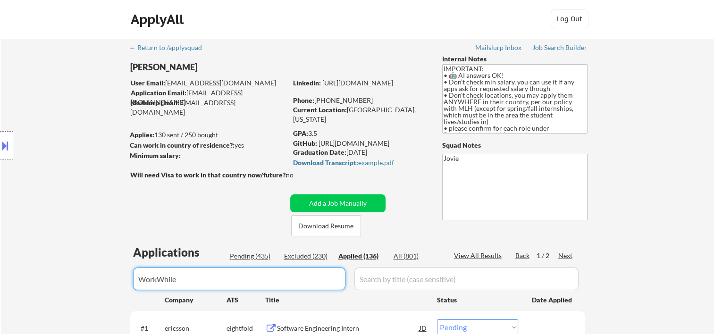
click at [247, 277] on input "input" at bounding box center [239, 279] width 212 height 23
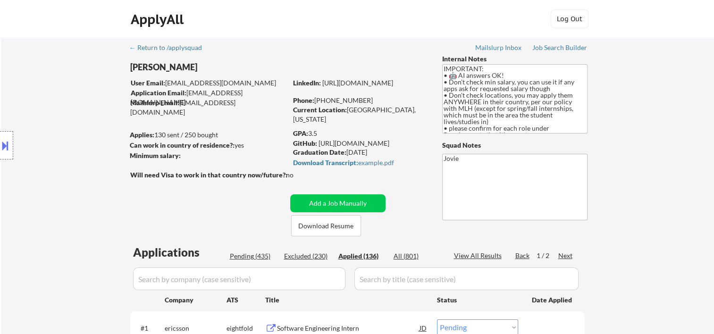
scroll to position [157, 0]
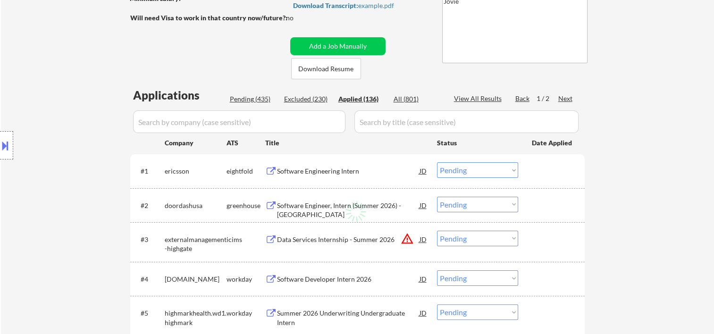
select select ""applied""
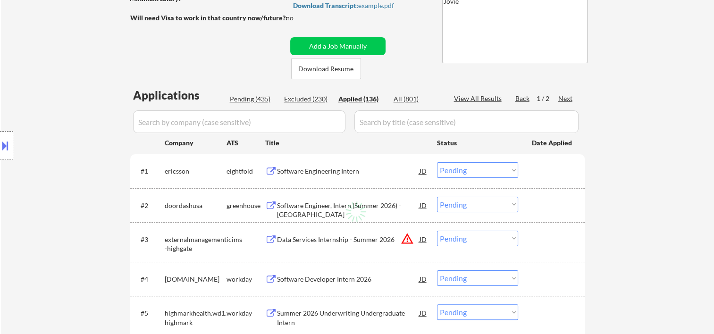
select select ""applied""
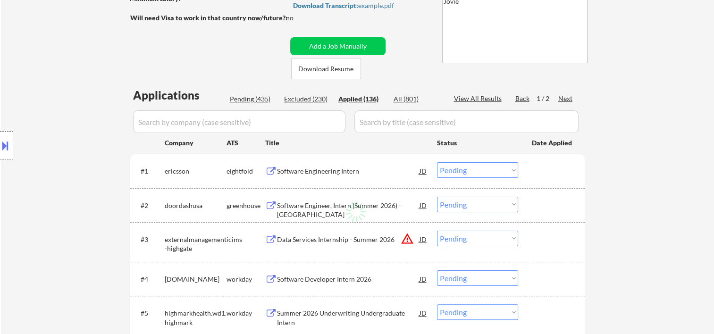
select select ""applied""
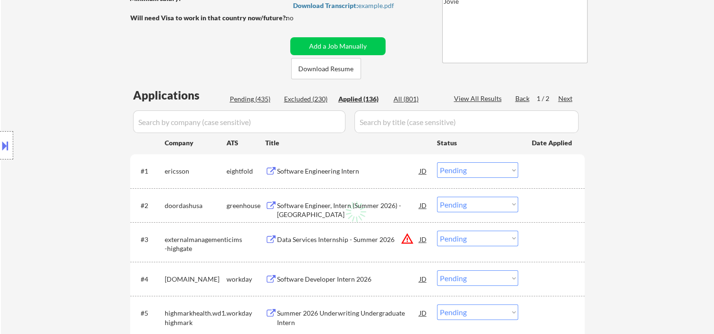
select select ""applied""
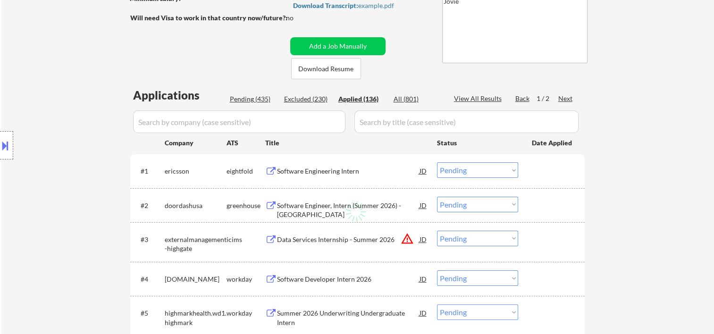
select select ""applied""
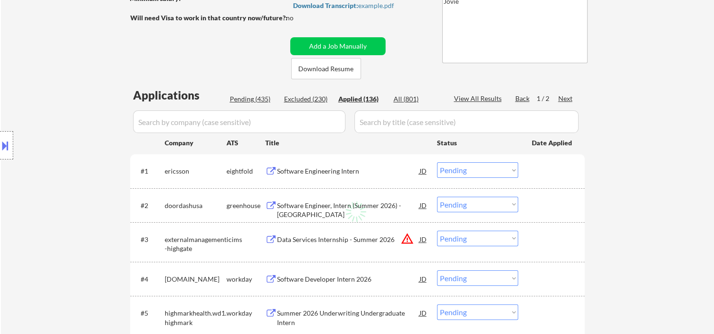
select select ""applied""
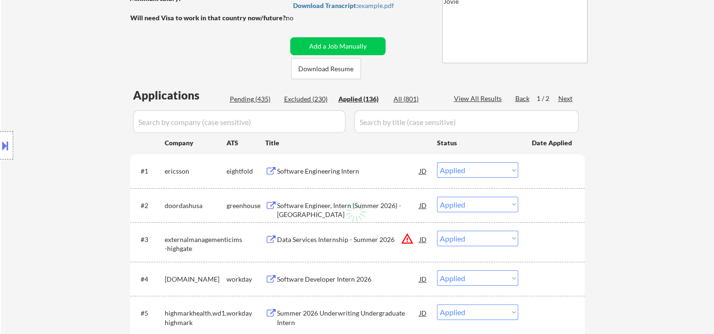
select select ""applied""
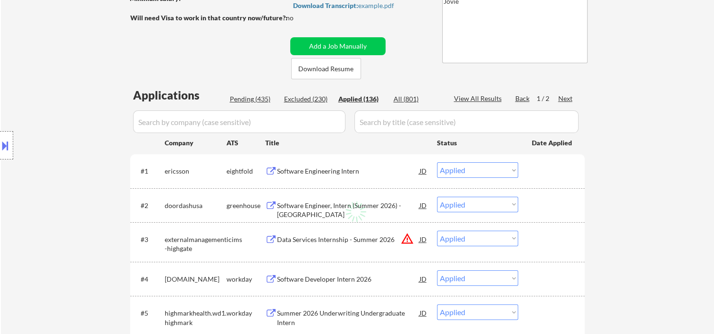
select select ""applied""
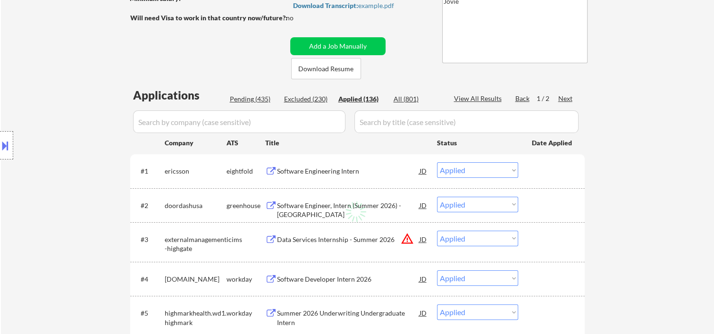
select select ""applied""
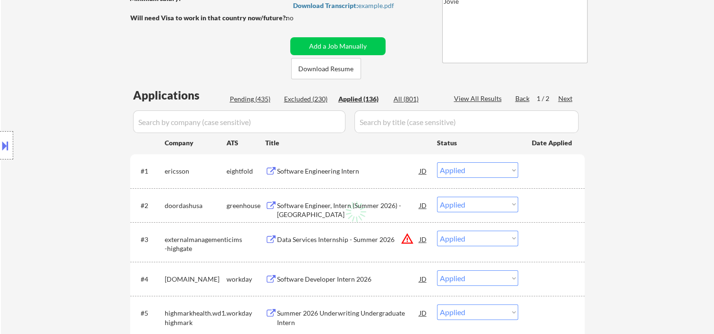
select select ""applied""
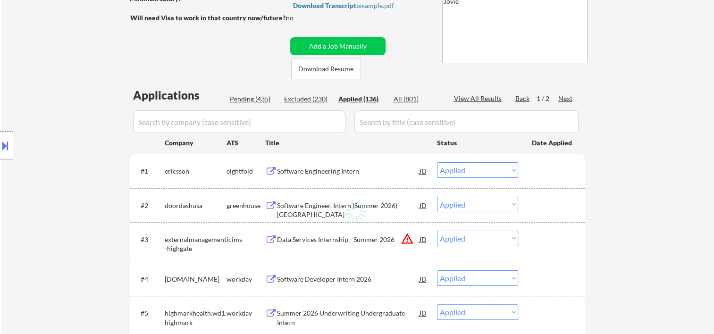
select select ""applied""
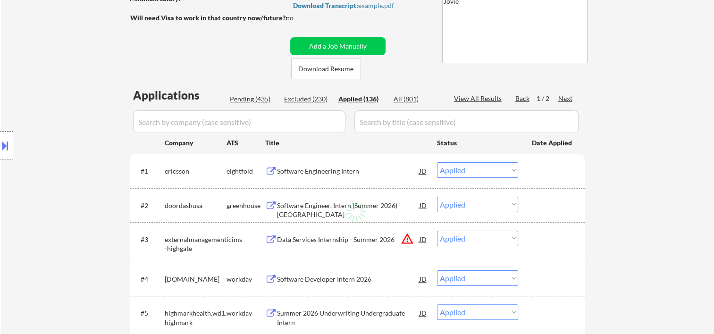
select select ""applied""
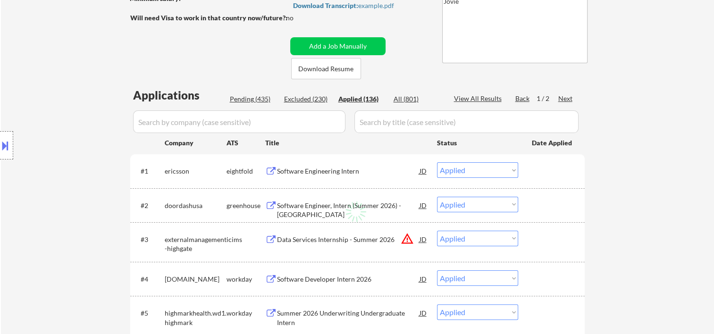
select select ""applied""
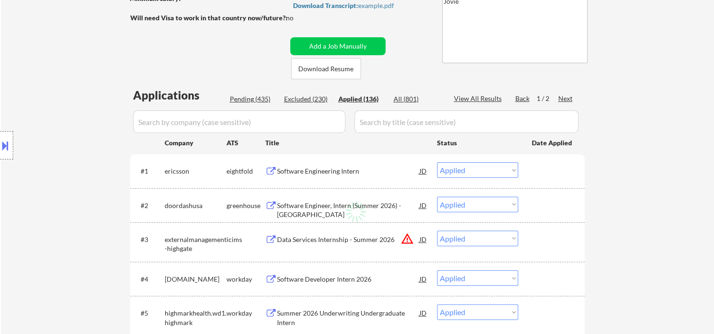
select select ""applied""
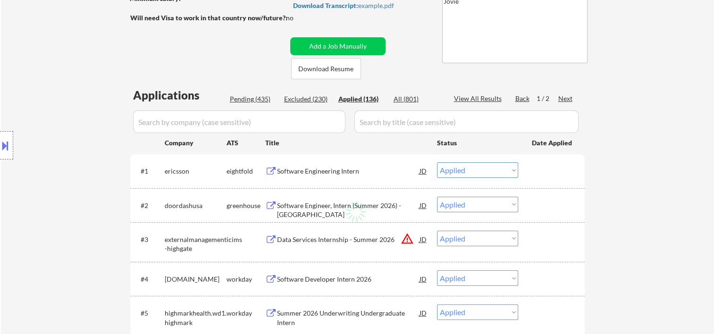
select select ""applied""
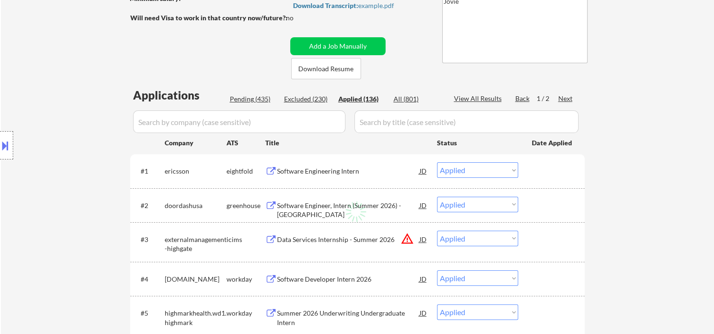
select select ""applied""
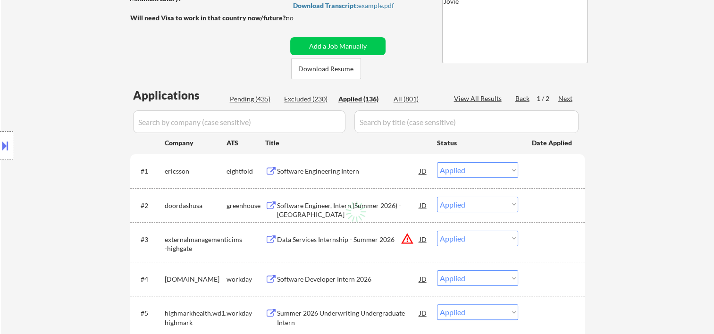
select select ""applied""
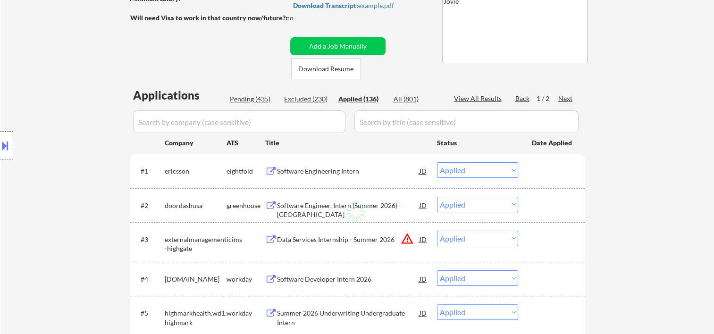
select select ""applied""
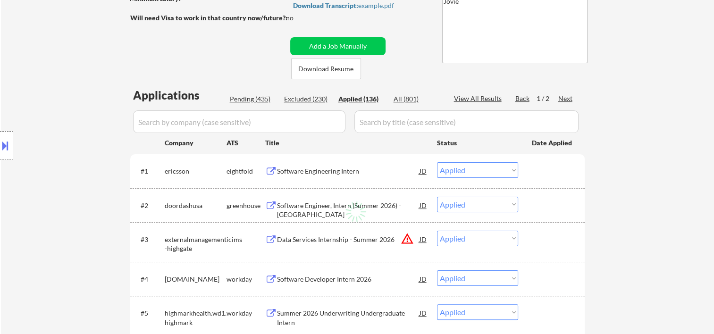
select select ""applied""
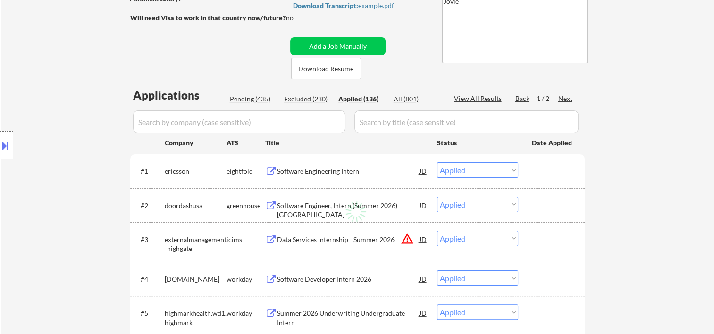
select select ""applied""
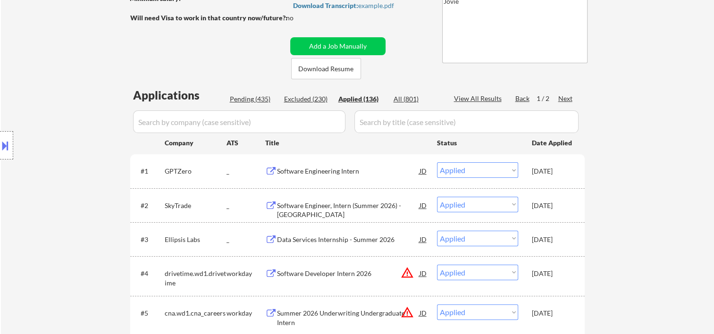
click at [559, 95] on div "Next" at bounding box center [565, 98] width 15 height 9
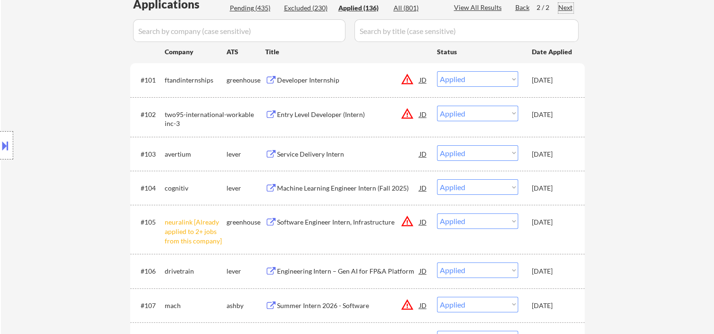
scroll to position [235, 0]
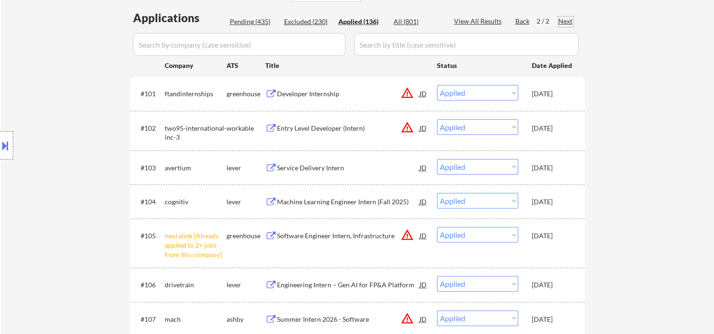
drag, startPoint x: 255, startPoint y: 19, endPoint x: 558, endPoint y: 43, distance: 303.9
click at [254, 19] on div "Pending (435)" at bounding box center [253, 21] width 47 height 9
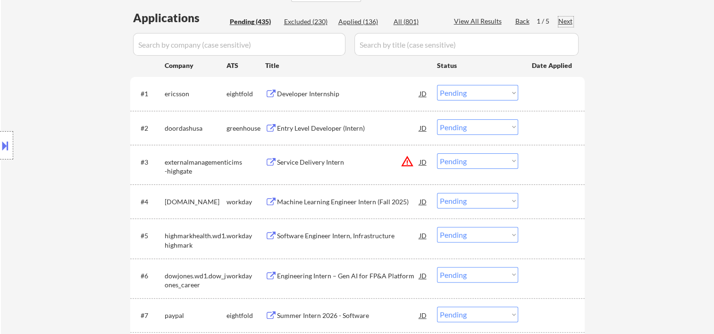
click at [566, 20] on div "Next" at bounding box center [565, 21] width 15 height 9
click at [564, 21] on div "Next" at bounding box center [565, 21] width 15 height 9
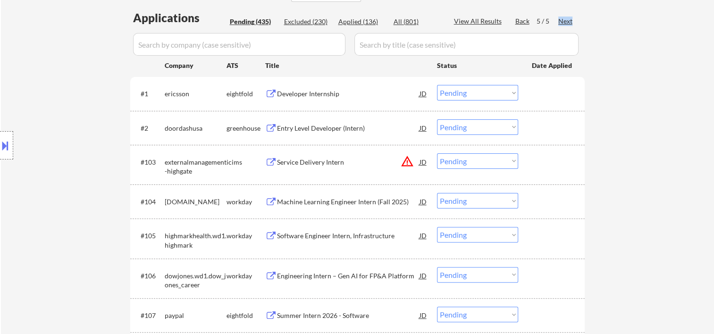
click at [564, 21] on div "Next" at bounding box center [565, 21] width 15 height 9
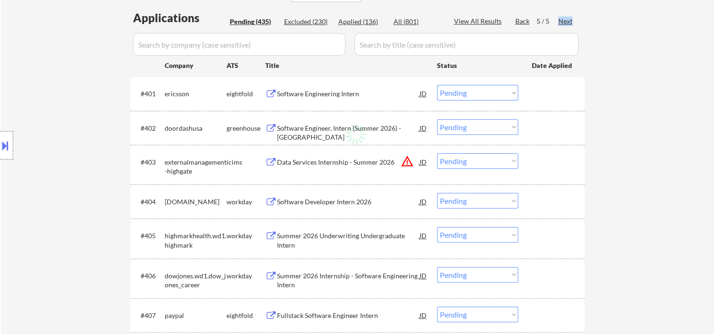
drag, startPoint x: 564, startPoint y: 21, endPoint x: 672, endPoint y: 62, distance: 115.6
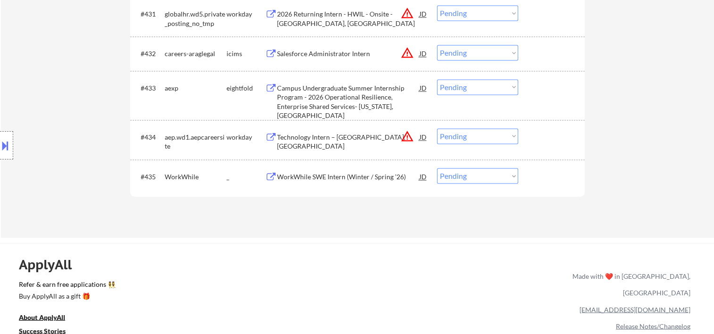
scroll to position [1448, 0]
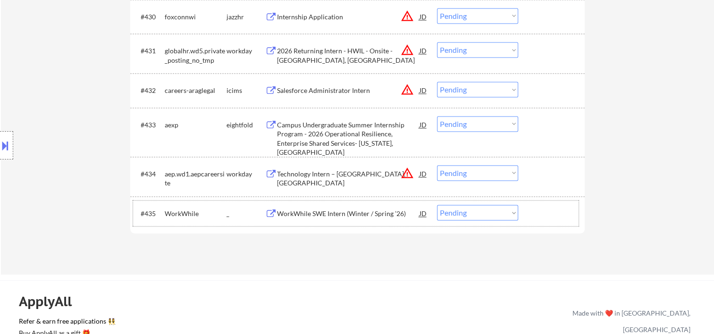
click at [554, 210] on div at bounding box center [553, 213] width 42 height 17
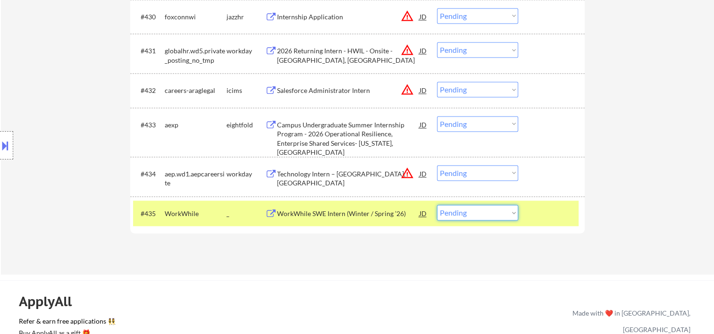
click at [507, 211] on select "Choose an option... Pending Applied Excluded (Questions) Excluded (Expired) Exc…" at bounding box center [477, 213] width 81 height 16
click at [437, 205] on select "Choose an option... Pending Applied Excluded (Questions) Excluded (Expired) Exc…" at bounding box center [477, 213] width 81 height 16
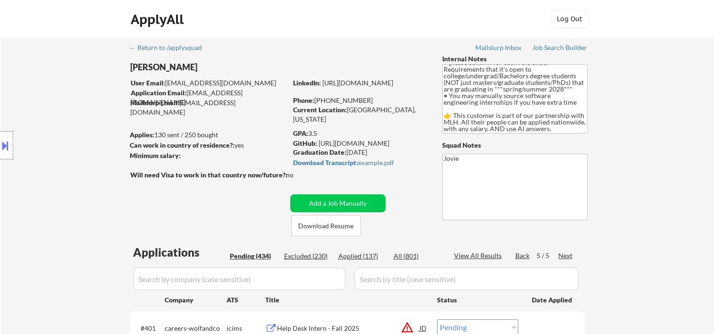
scroll to position [157, 0]
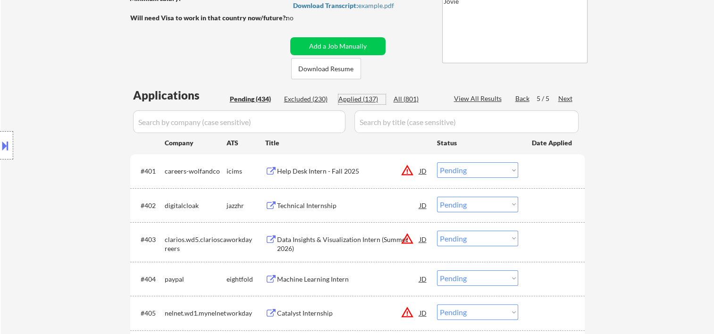
click at [353, 96] on div "Applied (137)" at bounding box center [361, 98] width 47 height 9
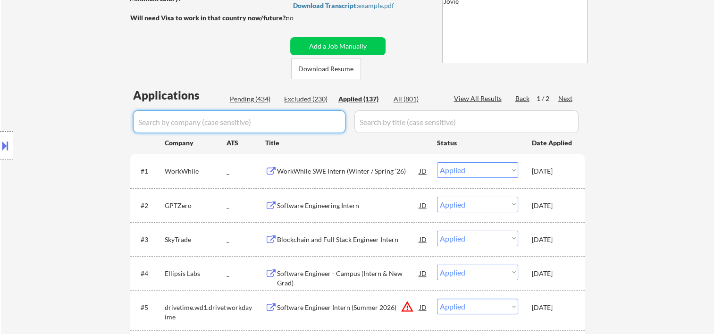
click at [309, 125] on input "input" at bounding box center [239, 121] width 212 height 23
paste input "Cloudflare"
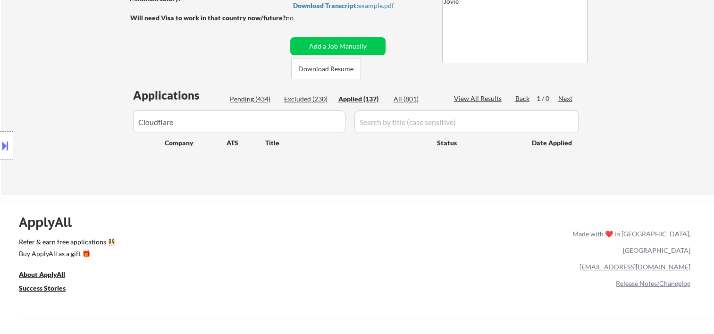
click at [297, 125] on input "input" at bounding box center [239, 121] width 212 height 23
click at [281, 121] on input "input" at bounding box center [239, 121] width 212 height 23
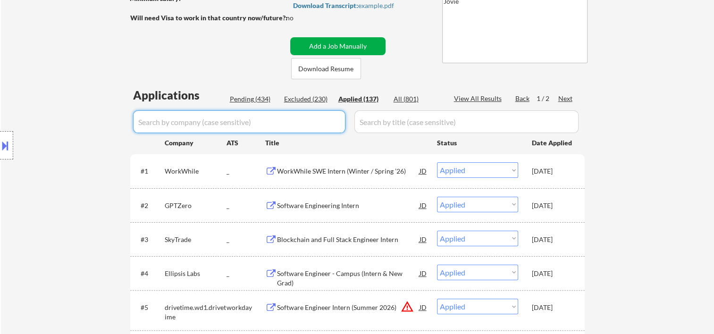
click at [327, 45] on button "Add a Job Manually" at bounding box center [337, 46] width 95 height 18
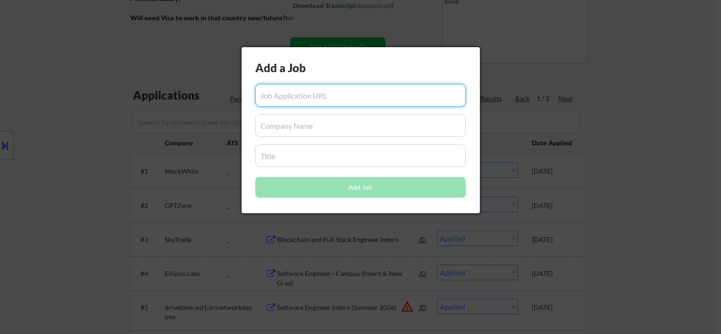
click at [302, 93] on input "input" at bounding box center [360, 95] width 210 height 23
paste input "https://job-boards.greenhouse.io/cloudflare/jobs/7206269?gh_jid=7206269"
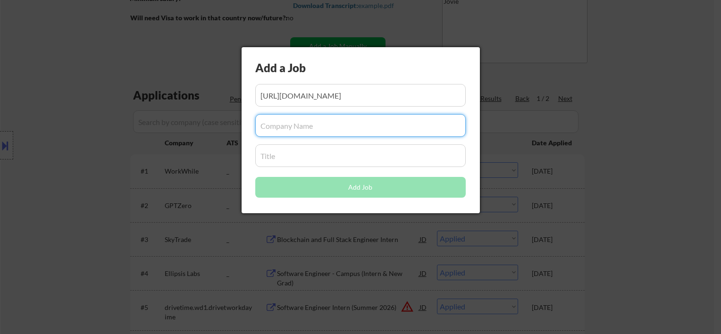
click at [286, 132] on input "input" at bounding box center [360, 125] width 210 height 23
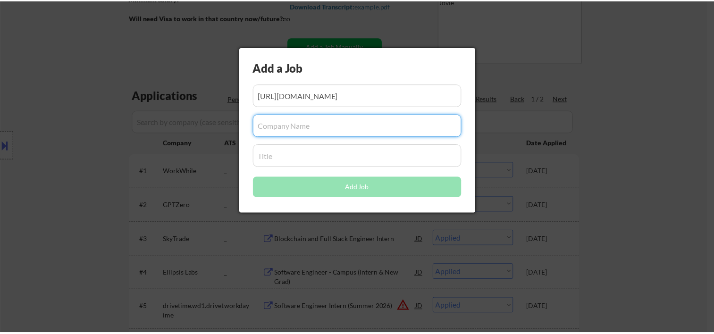
scroll to position [0, 0]
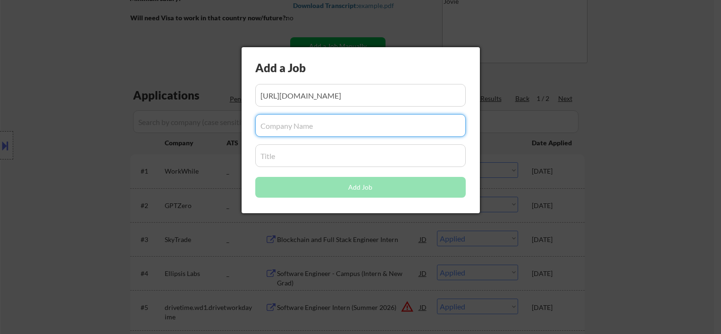
click at [296, 129] on input "input" at bounding box center [360, 125] width 210 height 23
paste input "Cloudflare"
click at [279, 157] on input "input" at bounding box center [360, 155] width 210 height 23
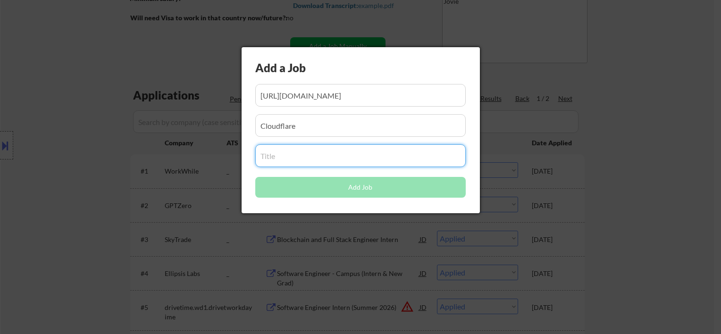
click at [302, 152] on input "input" at bounding box center [360, 155] width 210 height 23
paste input "Software Engineer Intern (Summer 2026)"
click at [339, 126] on input "input" at bounding box center [360, 125] width 210 height 23
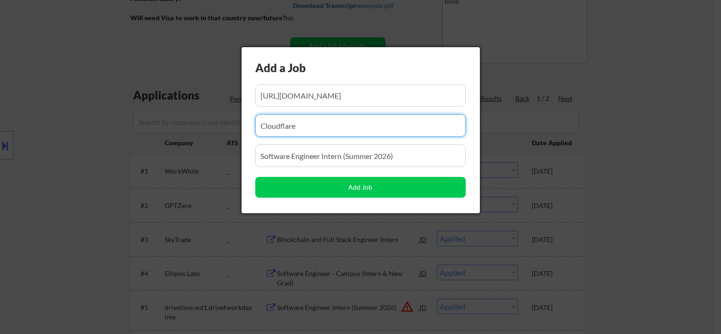
click at [358, 91] on input "input" at bounding box center [360, 95] width 210 height 23
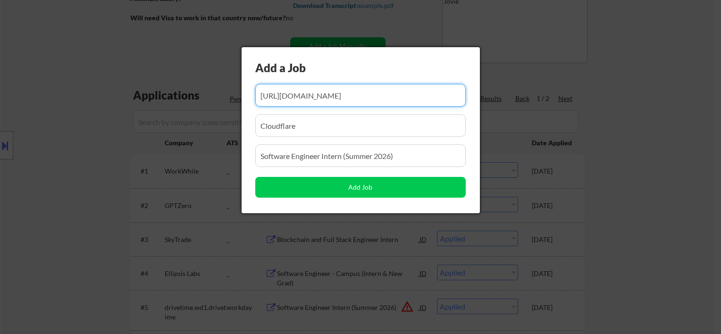
click at [343, 124] on input "input" at bounding box center [360, 125] width 210 height 23
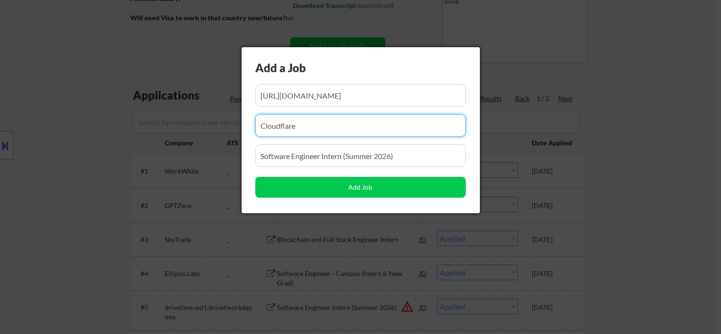
click at [334, 156] on input "input" at bounding box center [360, 155] width 210 height 23
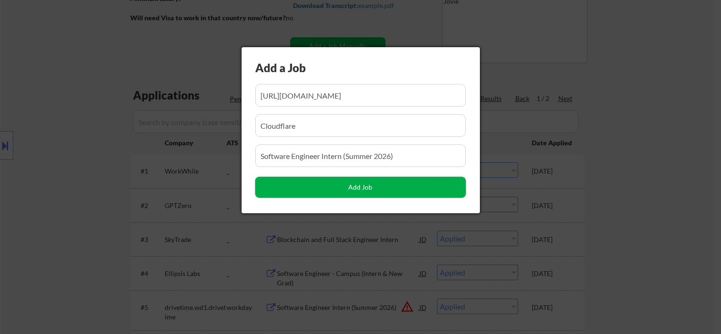
click at [342, 184] on button "Add Job" at bounding box center [360, 187] width 210 height 21
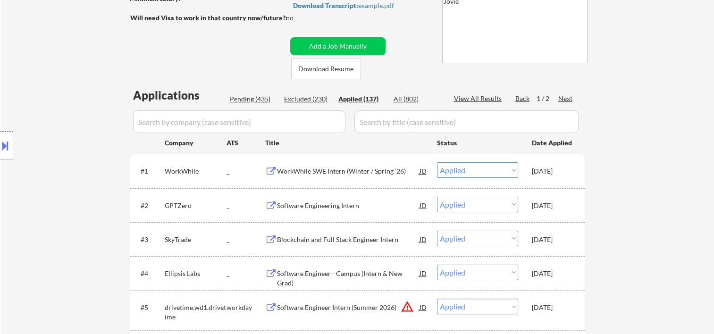
click at [260, 99] on div "Pending (435)" at bounding box center [253, 98] width 47 height 9
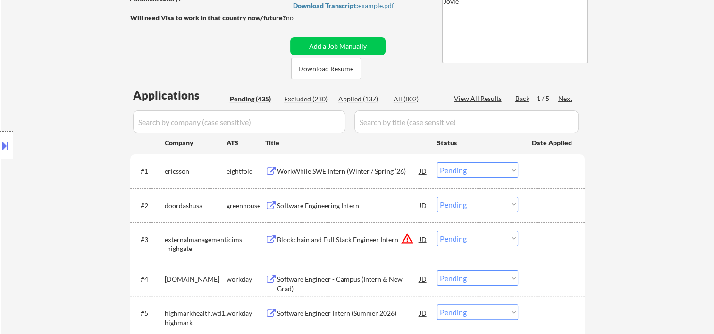
click at [566, 99] on div "Next" at bounding box center [565, 98] width 15 height 9
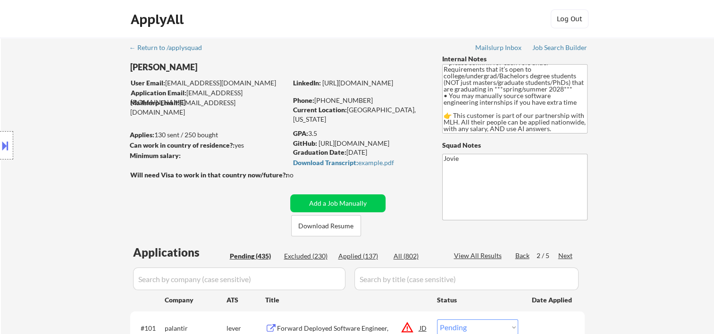
click at [563, 257] on div "Next" at bounding box center [565, 255] width 15 height 9
drag, startPoint x: 563, startPoint y: 257, endPoint x: 493, endPoint y: 232, distance: 74.0
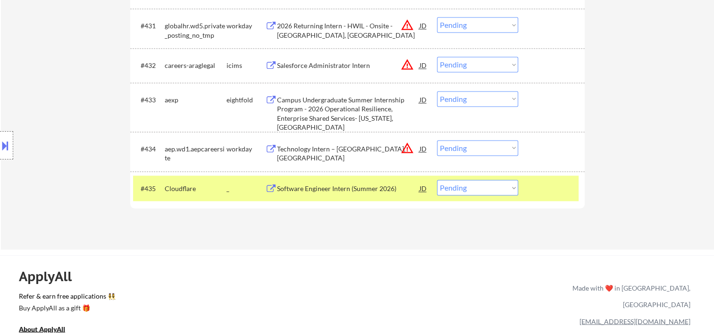
scroll to position [1416, 0]
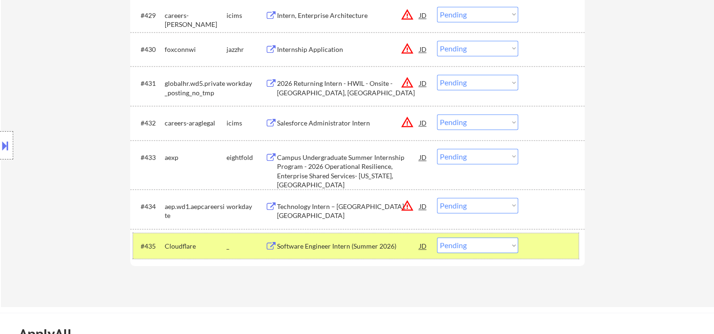
click at [540, 249] on div at bounding box center [553, 245] width 42 height 17
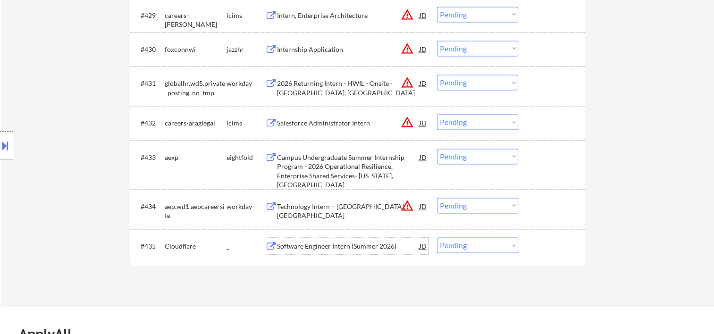
click at [381, 247] on div "Software Engineer Intern (Summer 2026)" at bounding box center [348, 246] width 142 height 9
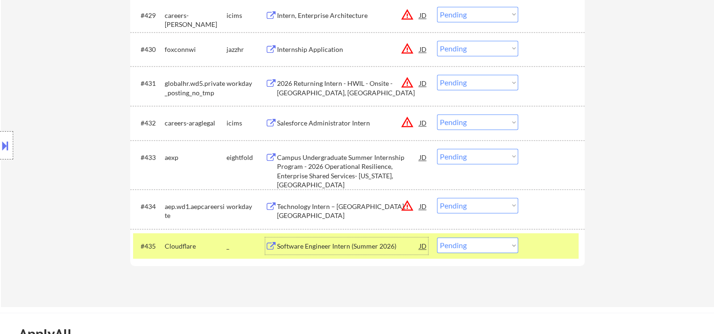
click at [511, 247] on select "Choose an option... Pending Applied Excluded (Questions) Excluded (Expired) Exc…" at bounding box center [477, 245] width 81 height 16
click at [437, 237] on select "Choose an option... Pending Applied Excluded (Questions) Excluded (Expired) Exc…" at bounding box center [477, 245] width 81 height 16
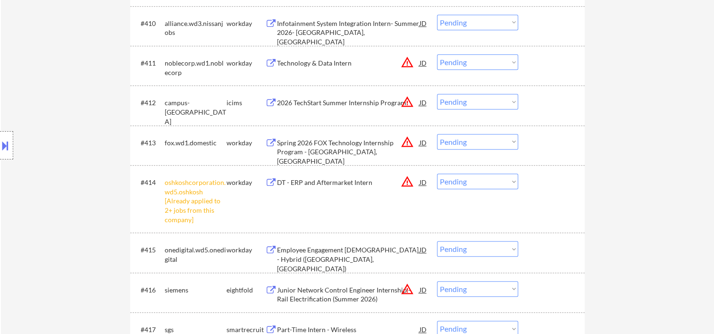
scroll to position [0, 0]
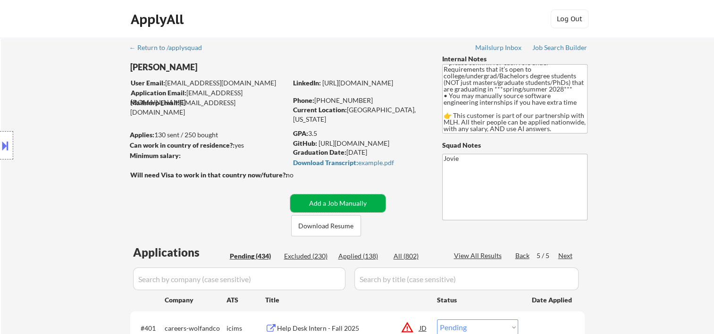
click at [333, 206] on button "Add a Job Manually" at bounding box center [337, 203] width 95 height 18
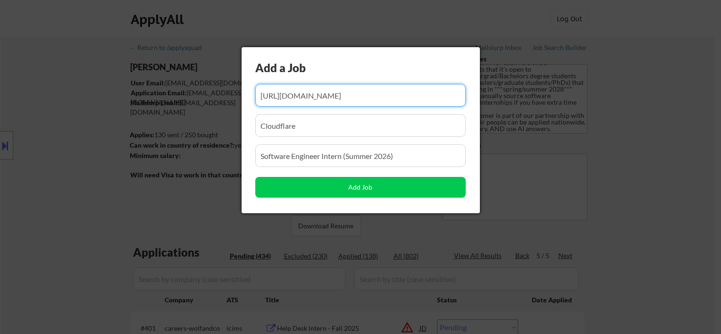
click at [304, 97] on input "input" at bounding box center [360, 95] width 210 height 23
paste input "[URL][DOMAIN_NAME]"
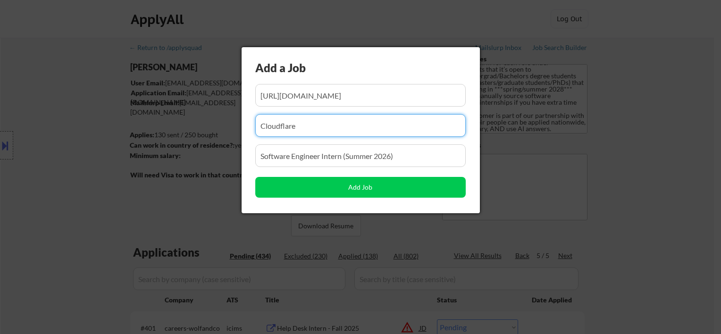
click at [310, 130] on input "input" at bounding box center [360, 125] width 210 height 23
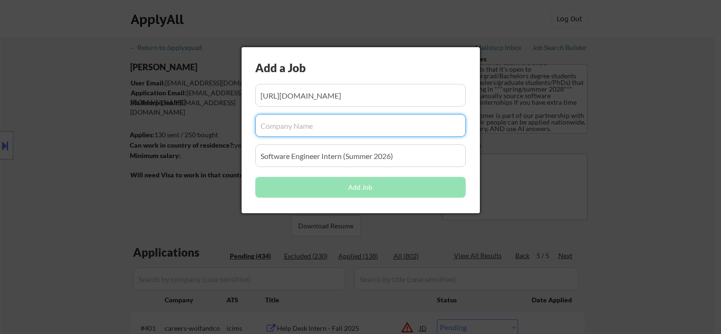
click at [274, 127] on input "input" at bounding box center [360, 125] width 210 height 23
paste input "MongoDB"
click at [315, 151] on input "input" at bounding box center [360, 155] width 210 height 23
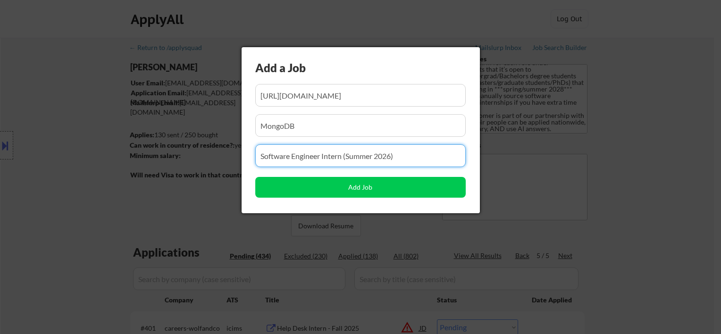
click at [315, 151] on input "input" at bounding box center [360, 155] width 210 height 23
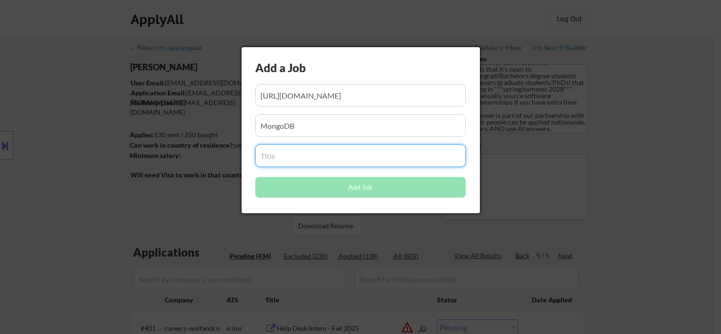
click at [285, 156] on input "input" at bounding box center [360, 155] width 210 height 23
paste input "2026 - Software Engineering Intern, AMER"
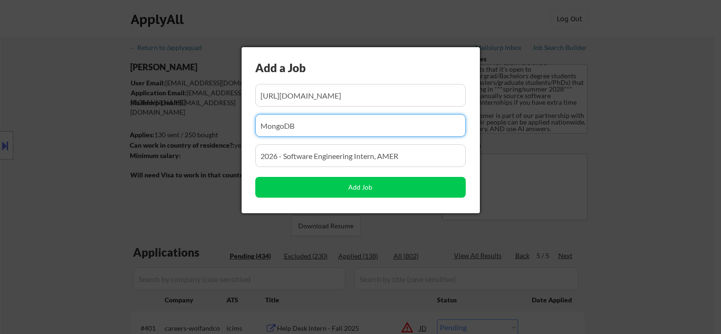
click at [342, 124] on input "input" at bounding box center [360, 125] width 210 height 23
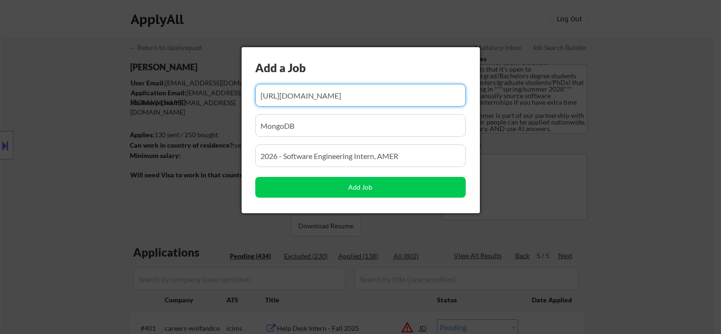
click at [348, 92] on input "input" at bounding box center [360, 95] width 210 height 23
click at [338, 126] on input "input" at bounding box center [360, 125] width 210 height 23
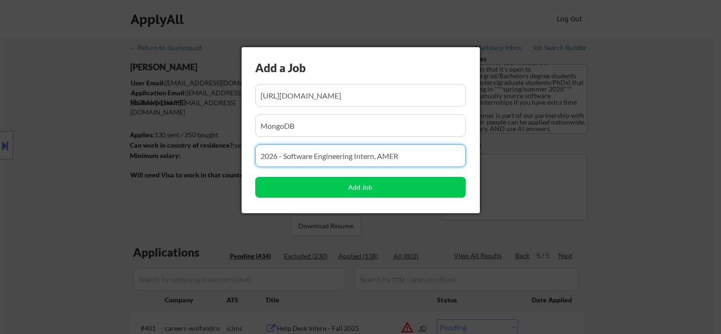
click at [339, 161] on input "input" at bounding box center [360, 155] width 210 height 23
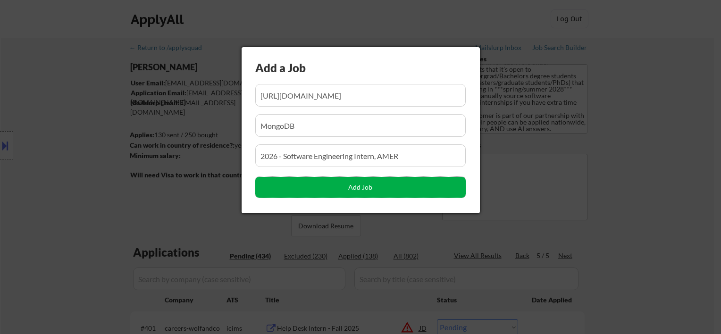
click at [358, 186] on button "Add Job" at bounding box center [360, 187] width 210 height 21
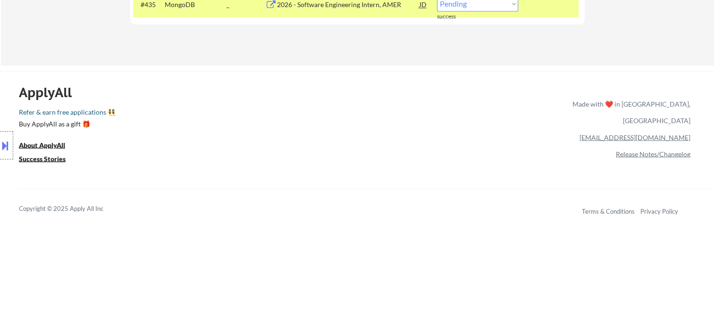
scroll to position [1416, 0]
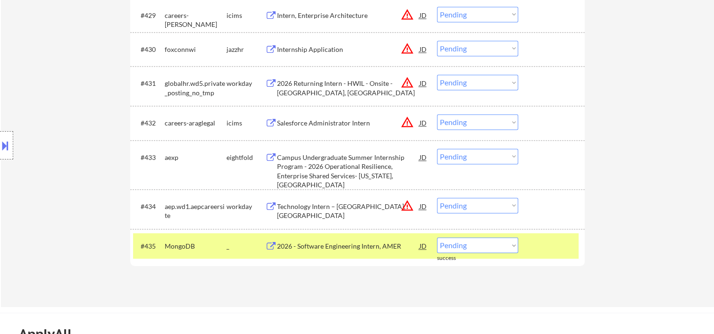
click at [366, 242] on div "2026 - Software Engineering Intern, AMER" at bounding box center [348, 246] width 142 height 9
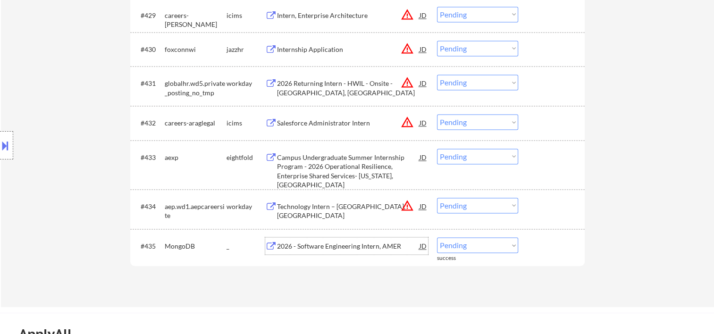
click at [528, 245] on div "#435 MongoDB _ 2026 - Software Engineering Intern, AMER JD warning_amber Choose…" at bounding box center [355, 245] width 445 height 25
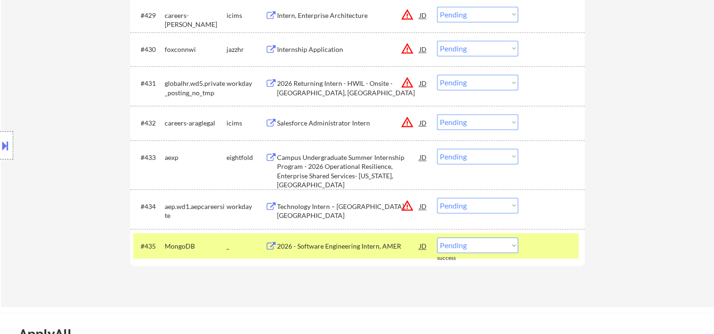
click at [513, 244] on select "Choose an option... Pending Applied Excluded (Questions) Excluded (Expired) Exc…" at bounding box center [477, 245] width 81 height 16
click at [437, 237] on select "Choose an option... Pending Applied Excluded (Questions) Excluded (Expired) Exc…" at bounding box center [477, 245] width 81 height 16
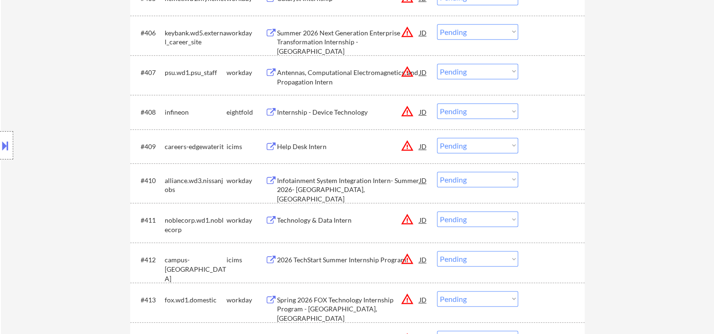
scroll to position [0, 0]
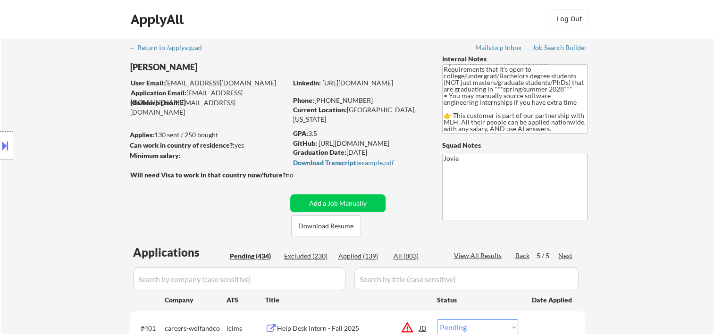
click at [363, 258] on div "Applied (139)" at bounding box center [361, 255] width 47 height 9
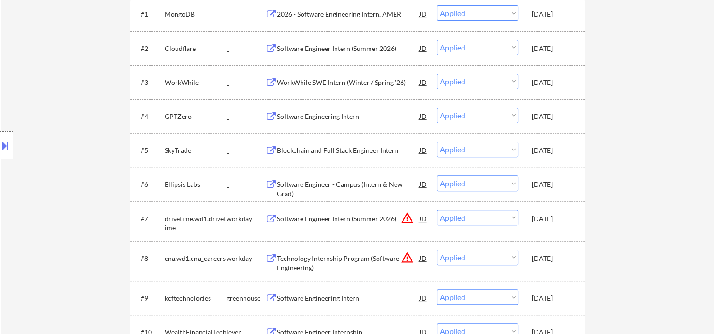
scroll to position [157, 0]
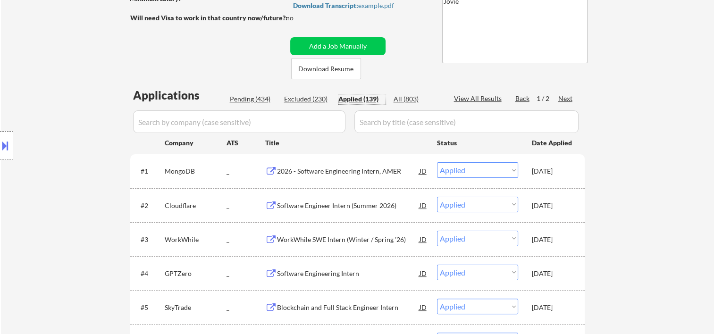
drag, startPoint x: 250, startPoint y: 97, endPoint x: 185, endPoint y: 173, distance: 99.4
click at [250, 97] on div "Pending (434)" at bounding box center [253, 98] width 47 height 9
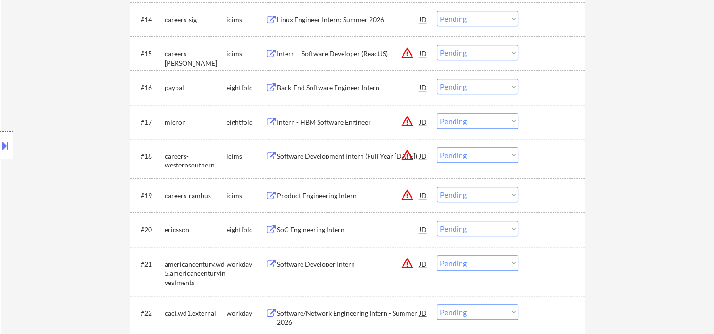
scroll to position [944, 0]
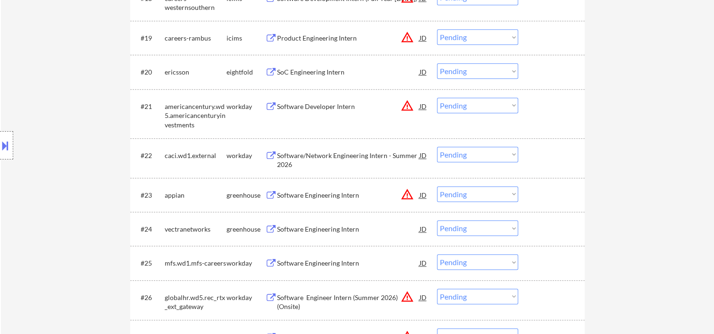
click at [533, 224] on div at bounding box center [553, 228] width 42 height 17
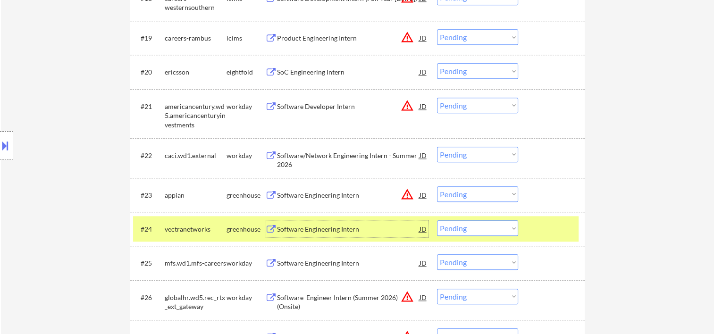
click at [342, 227] on div "Software Engineering Intern" at bounding box center [348, 229] width 142 height 9
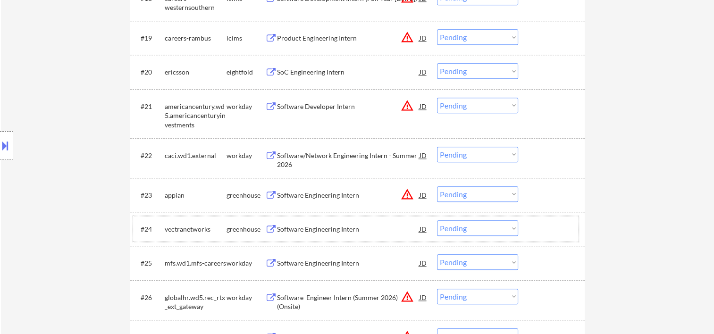
click at [523, 233] on div "#24 vectranetworks greenhouse Software Engineering Intern JD warning_amber Choo…" at bounding box center [355, 228] width 445 height 25
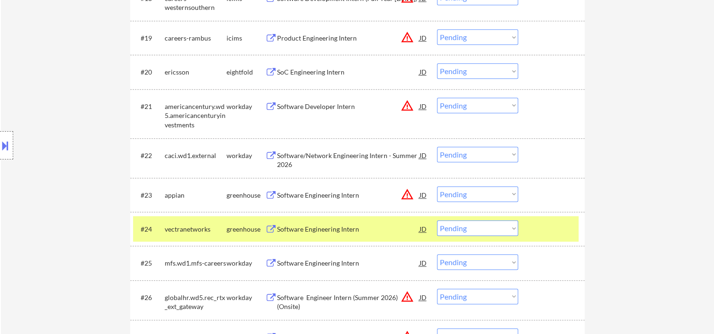
click at [511, 232] on select "Choose an option... Pending Applied Excluded (Questions) Excluded (Expired) Exc…" at bounding box center [477, 228] width 81 height 16
click at [437, 220] on select "Choose an option... Pending Applied Excluded (Questions) Excluded (Expired) Exc…" at bounding box center [477, 228] width 81 height 16
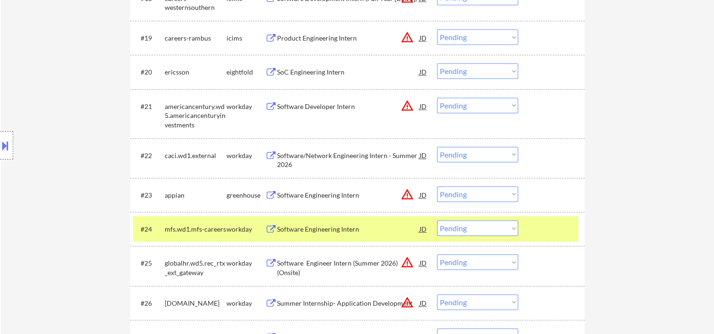
click at [534, 225] on div at bounding box center [553, 228] width 42 height 17
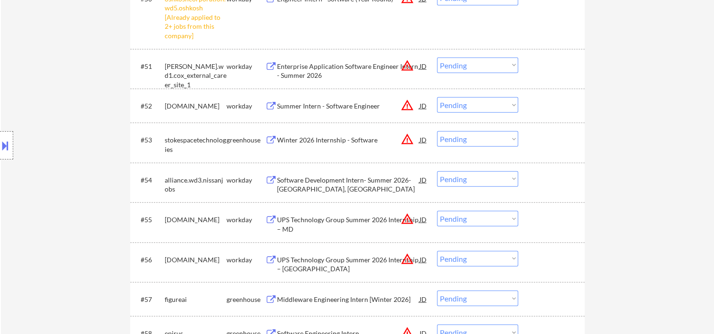
scroll to position [2045, 0]
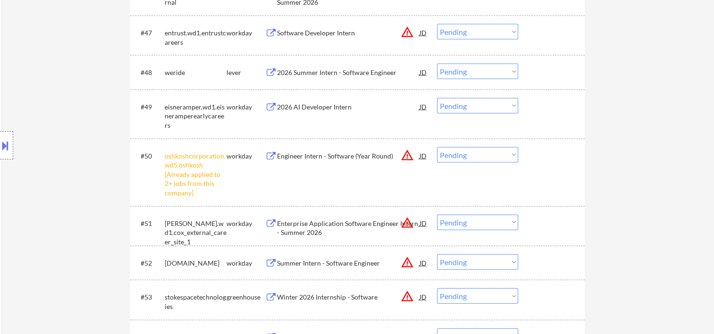
click at [544, 75] on div at bounding box center [553, 72] width 42 height 17
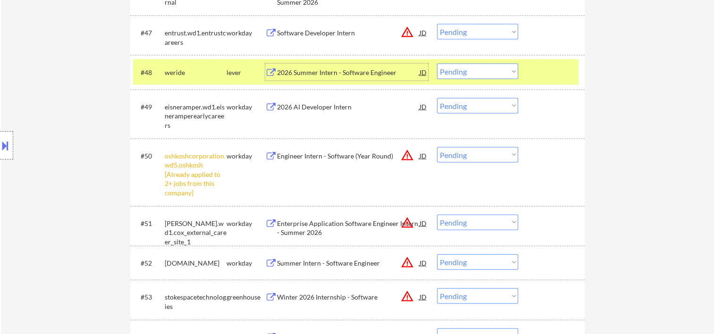
click at [376, 77] on div "2026 Summer Intern - Software Engineer" at bounding box center [348, 72] width 142 height 9
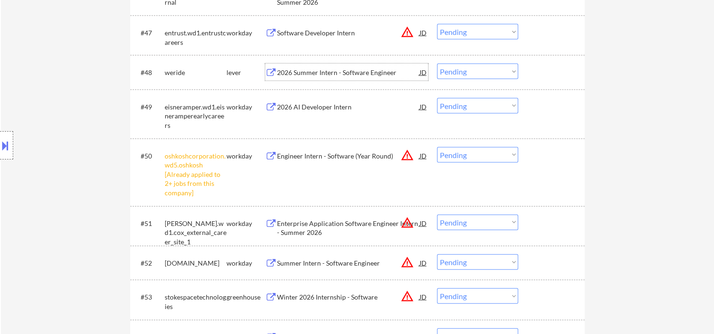
click at [531, 74] on div "#48 weride lever 2026 Summer Intern - Software Engineer JD warning_amber Choose…" at bounding box center [355, 71] width 445 height 25
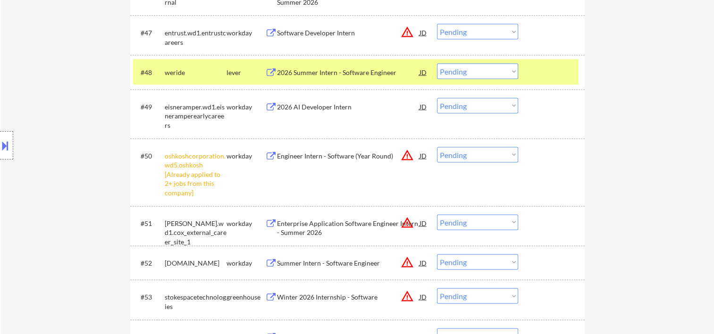
click at [508, 71] on select "Choose an option... Pending Applied Excluded (Questions) Excluded (Expired) Exc…" at bounding box center [477, 72] width 81 height 16
click at [437, 64] on select "Choose an option... Pending Applied Excluded (Questions) Excluded (Expired) Exc…" at bounding box center [477, 72] width 81 height 16
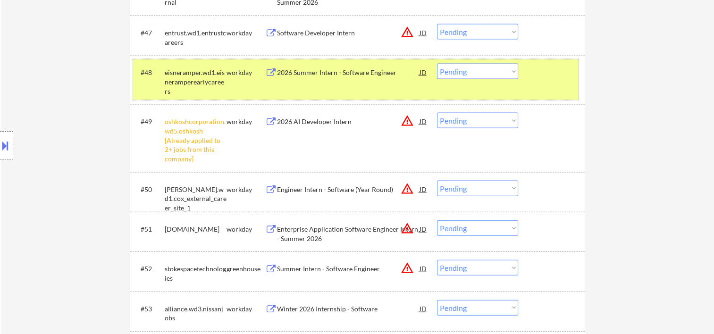
click at [551, 68] on div at bounding box center [553, 72] width 42 height 17
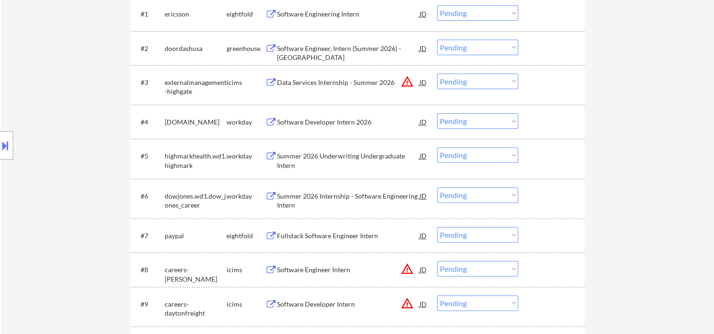
scroll to position [472, 0]
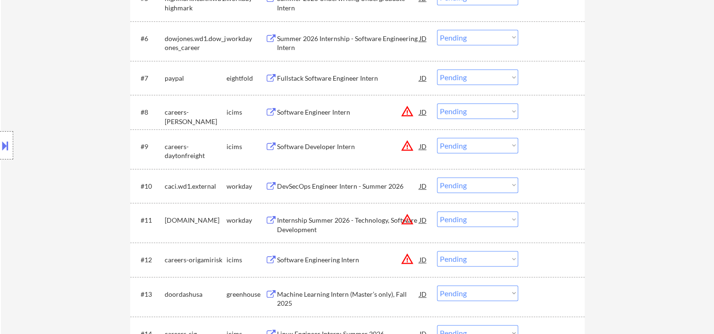
click at [546, 215] on div at bounding box center [553, 219] width 42 height 17
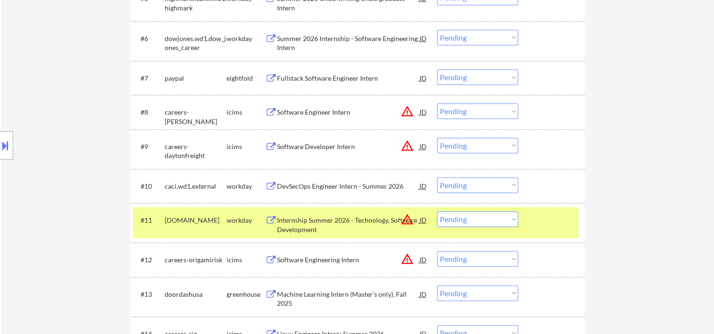
click at [352, 226] on div "Internship Summer 2026 - Technology, Software Development" at bounding box center [348, 225] width 142 height 18
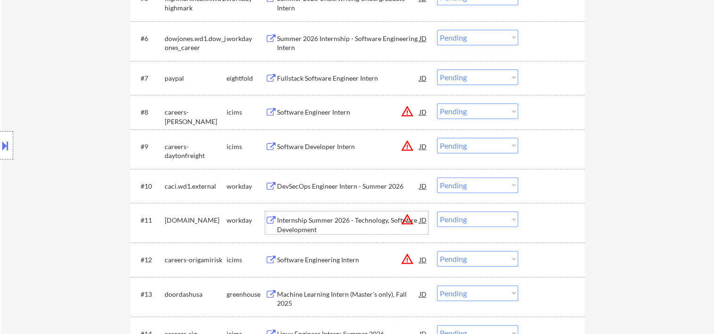
drag, startPoint x: 544, startPoint y: 217, endPoint x: 484, endPoint y: 225, distance: 60.9
click at [544, 218] on div at bounding box center [553, 219] width 42 height 17
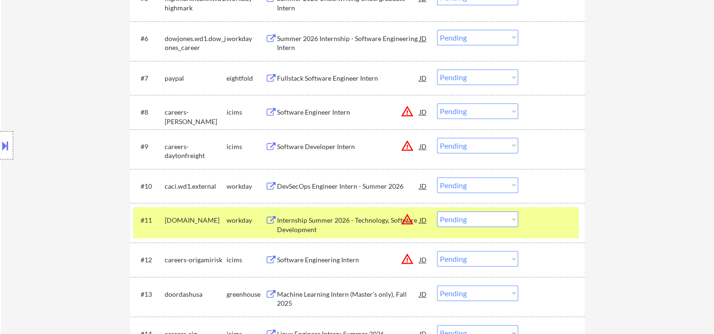
click at [339, 218] on div "Internship Summer 2026 - Technology, Software Development" at bounding box center [348, 225] width 142 height 18
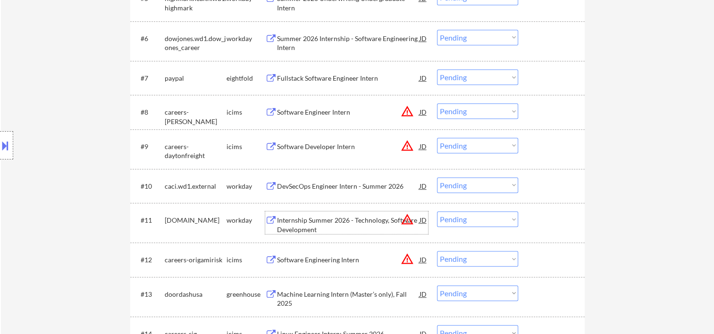
click at [540, 218] on div at bounding box center [553, 219] width 42 height 17
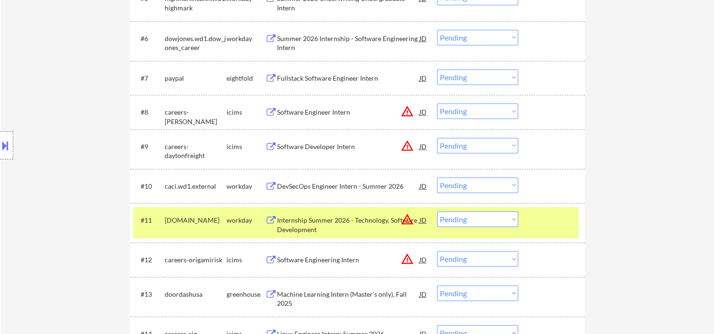
click at [515, 222] on select "Choose an option... Pending Applied Excluded (Questions) Excluded (Expired) Exc…" at bounding box center [477, 219] width 81 height 16
click at [437, 211] on select "Choose an option... Pending Applied Excluded (Questions) Excluded (Expired) Exc…" at bounding box center [477, 219] width 81 height 16
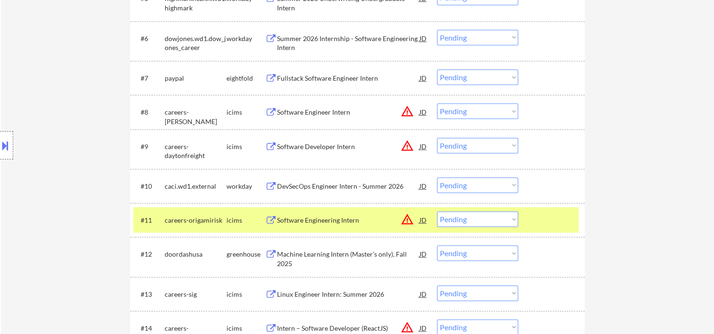
scroll to position [0, 0]
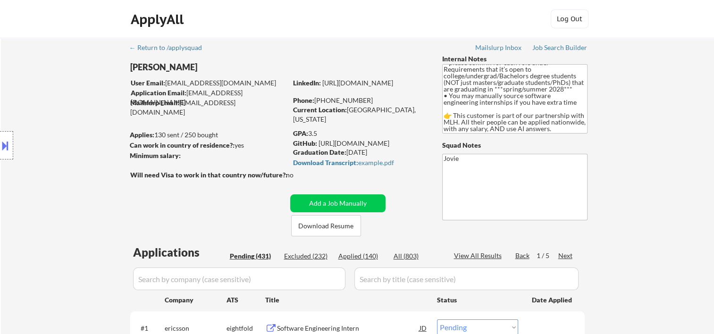
click at [365, 256] on div "Applied (140)" at bounding box center [361, 255] width 47 height 9
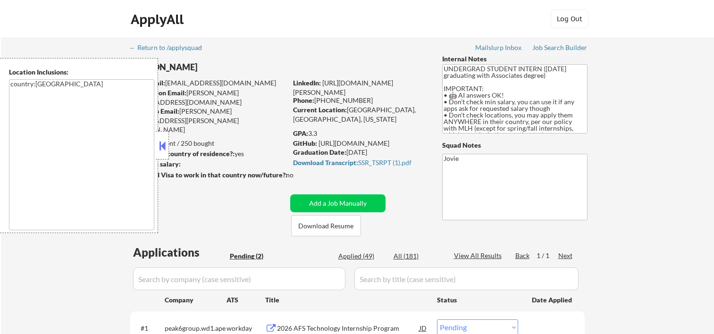
select select ""pending""
click at [166, 143] on button at bounding box center [162, 146] width 10 height 14
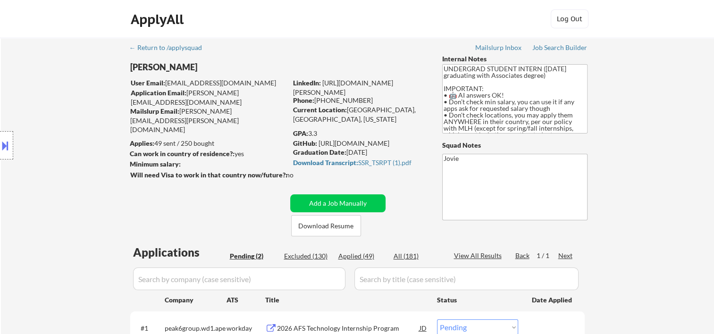
drag, startPoint x: 293, startPoint y: 152, endPoint x: 397, endPoint y: 152, distance: 104.8
click at [397, 152] on div "Graduation Date: [DATE]" at bounding box center [360, 152] width 134 height 9
copy div "Graduation Date: [DATE]"
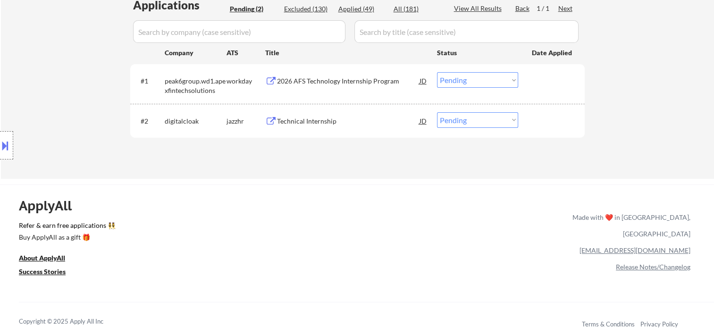
scroll to position [157, 0]
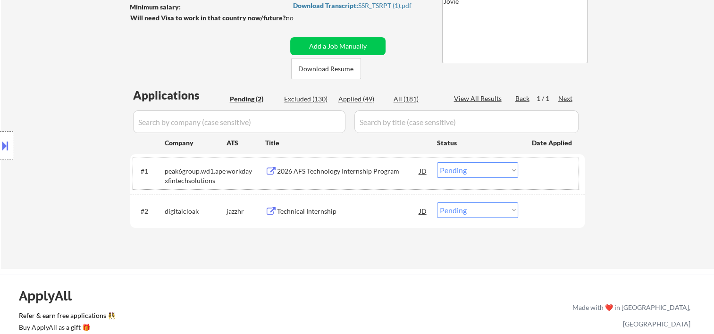
click at [537, 167] on div at bounding box center [553, 170] width 42 height 17
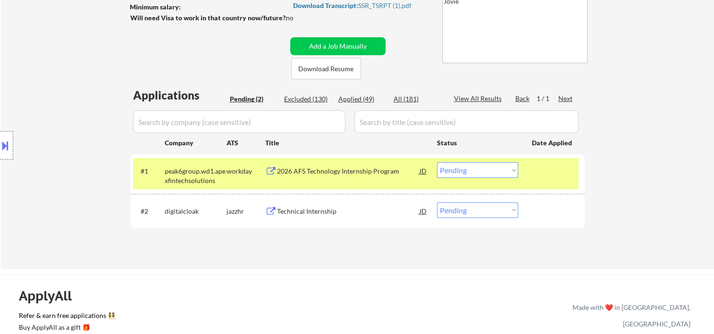
click at [381, 172] on div "2026 AFS Technology Internship Program" at bounding box center [348, 171] width 142 height 9
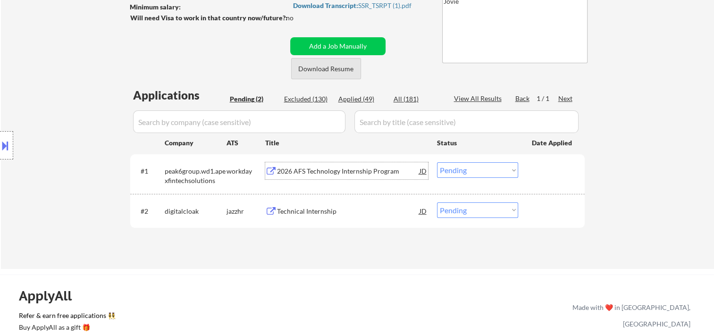
click at [332, 68] on button "Download Resume" at bounding box center [326, 68] width 70 height 21
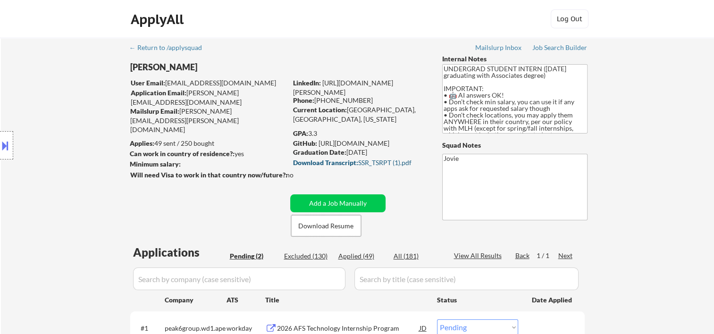
click at [379, 160] on div "Download Transcript: SSR_TSRPT (1).pdf" at bounding box center [358, 162] width 131 height 7
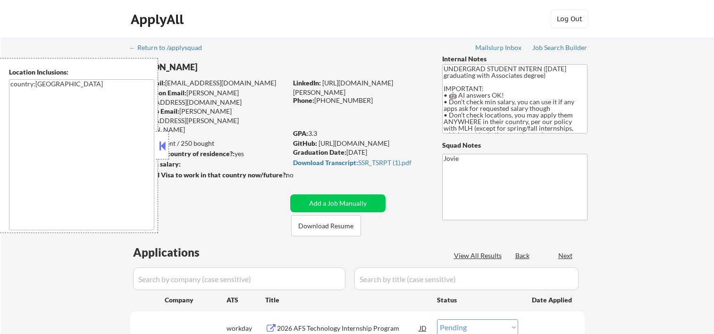
select select ""pending""
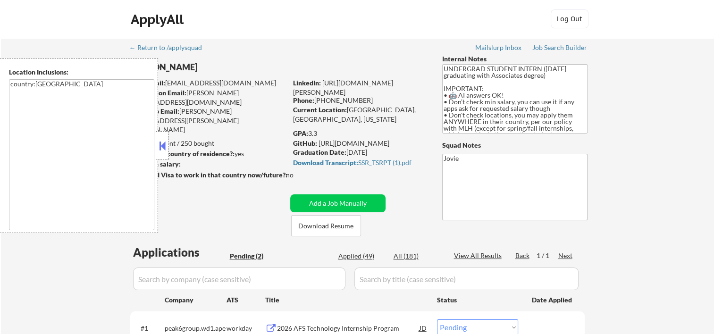
click at [164, 147] on button at bounding box center [162, 146] width 10 height 14
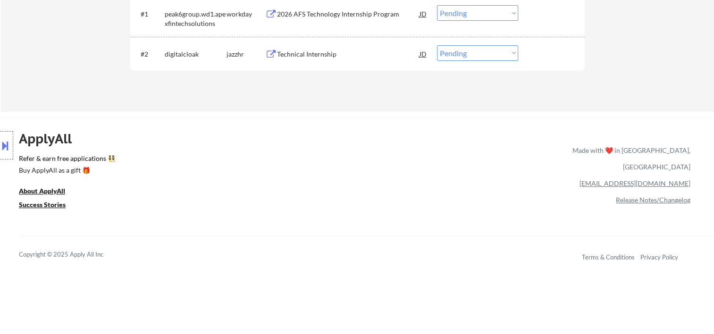
scroll to position [157, 0]
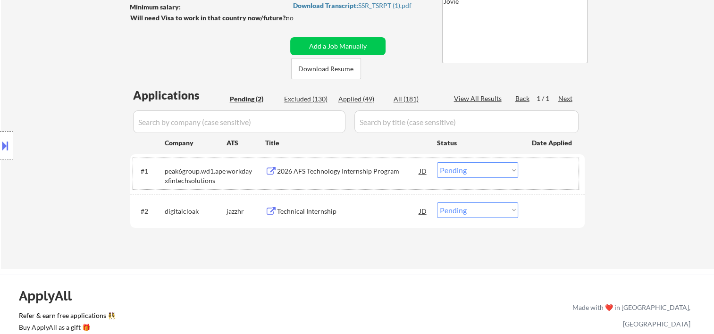
click at [536, 170] on div at bounding box center [553, 170] width 42 height 17
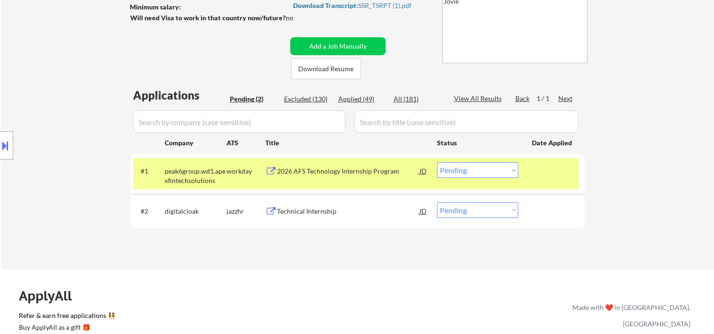
click at [512, 167] on select "Choose an option... Pending Applied Excluded (Questions) Excluded (Expired) Exc…" at bounding box center [477, 170] width 81 height 16
click at [437, 162] on select "Choose an option... Pending Applied Excluded (Questions) Excluded (Expired) Exc…" at bounding box center [477, 170] width 81 height 16
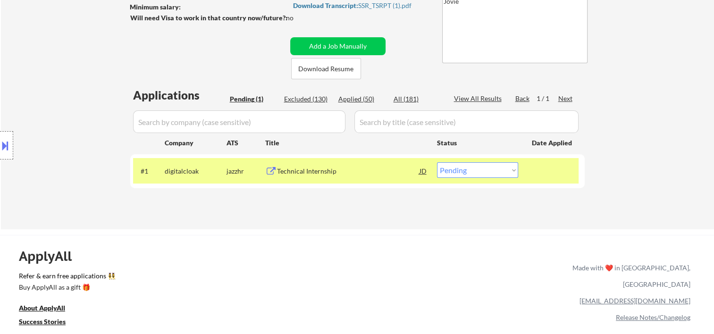
click at [382, 172] on div "Technical Internship" at bounding box center [348, 171] width 142 height 9
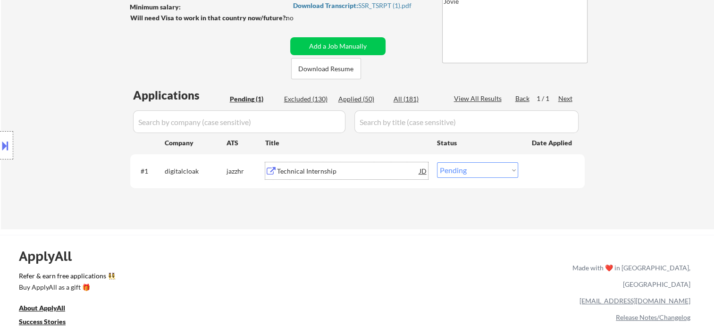
click at [545, 184] on div "#1 digitalcloak jazzhr Technical Internship JD Choose an option... Pending Appl…" at bounding box center [357, 171] width 454 height 34
click at [510, 171] on select "Choose an option... Pending Applied Excluded (Questions) Excluded (Expired) Exc…" at bounding box center [477, 170] width 81 height 16
select select ""excluded__bad_match_""
click at [437, 162] on select "Choose an option... Pending Applied Excluded (Questions) Excluded (Expired) Exc…" at bounding box center [477, 170] width 81 height 16
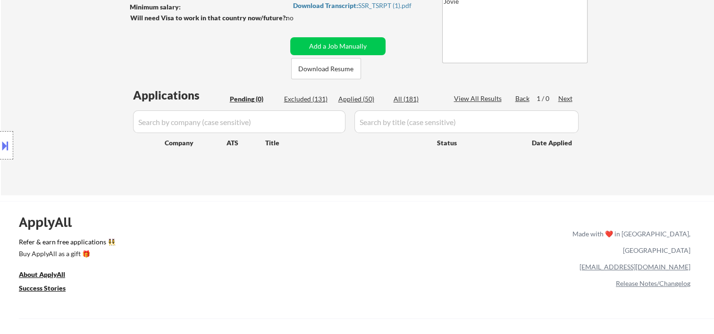
scroll to position [0, 0]
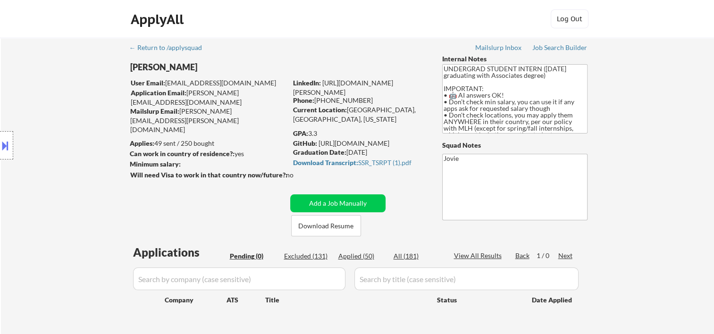
drag, startPoint x: 128, startPoint y: 102, endPoint x: 147, endPoint y: 98, distance: 19.3
click at [147, 98] on div "Location Inclusions: country:[GEOGRAPHIC_DATA]" at bounding box center [84, 145] width 169 height 175
click at [231, 100] on div "Application Email: [PERSON_NAME][EMAIL_ADDRESS][DOMAIN_NAME]" at bounding box center [209, 97] width 156 height 18
click at [336, 204] on button "Add a Job Manually" at bounding box center [337, 203] width 95 height 18
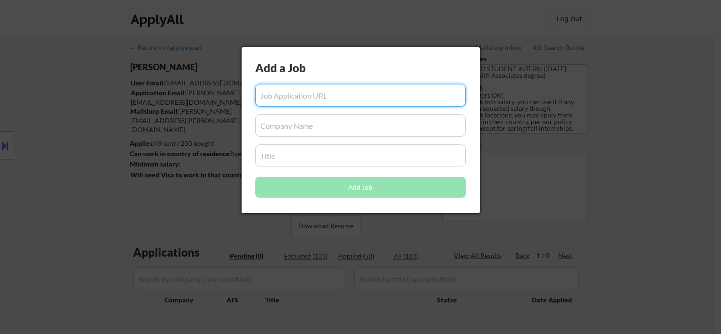
click at [317, 96] on input "input" at bounding box center [360, 95] width 210 height 23
paste input "[URL][DOMAIN_NAME]"
type input "[URL][DOMAIN_NAME]"
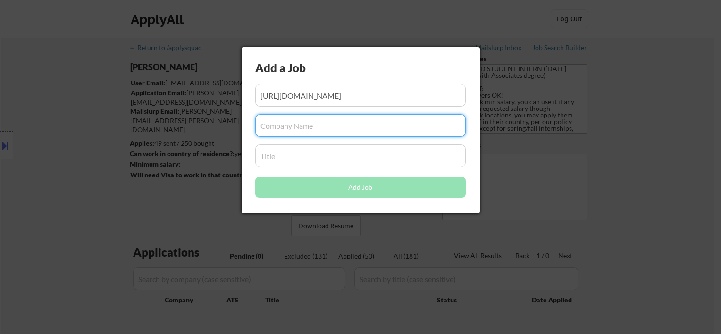
click at [295, 122] on input "input" at bounding box center [360, 125] width 210 height 23
click at [267, 128] on input "input" at bounding box center [360, 125] width 210 height 23
paste input "Meta"
type input "Meta"
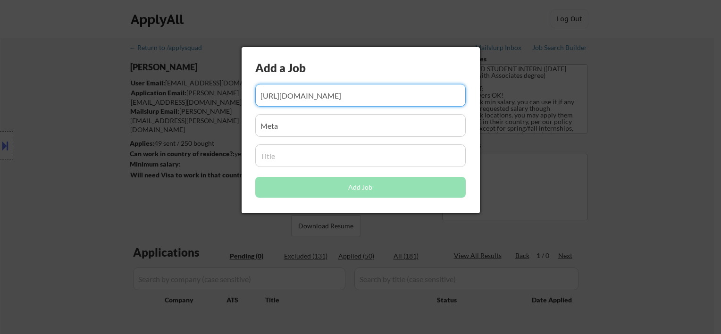
click at [351, 92] on input "input" at bounding box center [360, 95] width 210 height 23
click at [333, 126] on input "input" at bounding box center [360, 125] width 210 height 23
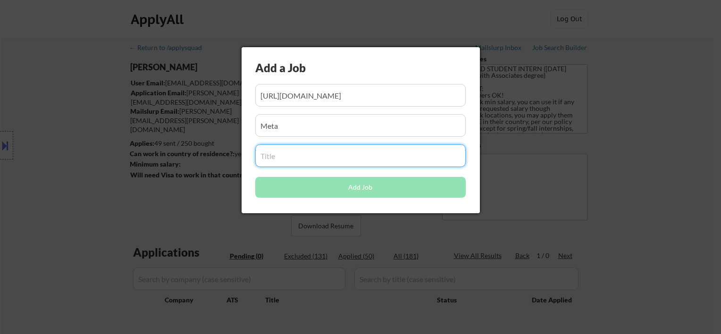
click at [323, 155] on input "input" at bounding box center [360, 155] width 210 height 23
paste input "Software Engineer, Intern/Co-op"
type input "Software Engineer, Intern/Co-op"
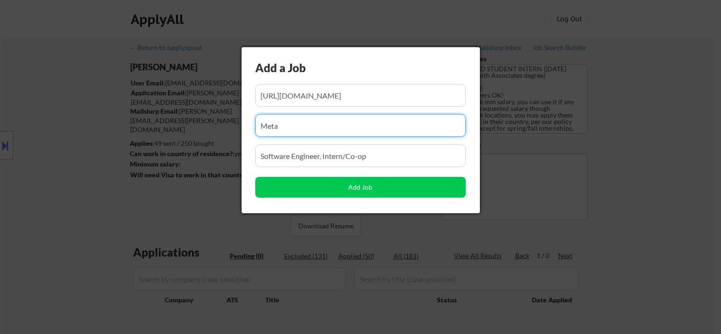
click at [340, 123] on input "input" at bounding box center [360, 125] width 210 height 23
click at [340, 99] on input "input" at bounding box center [360, 95] width 210 height 23
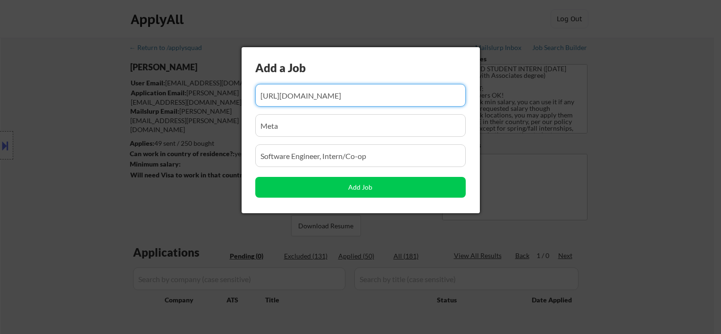
click at [329, 125] on input "input" at bounding box center [360, 125] width 210 height 23
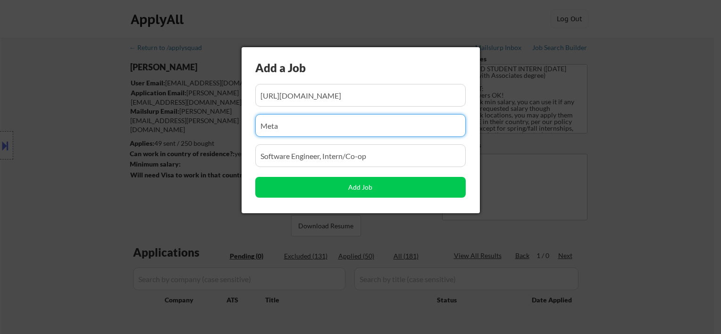
click at [345, 160] on input "input" at bounding box center [360, 155] width 210 height 23
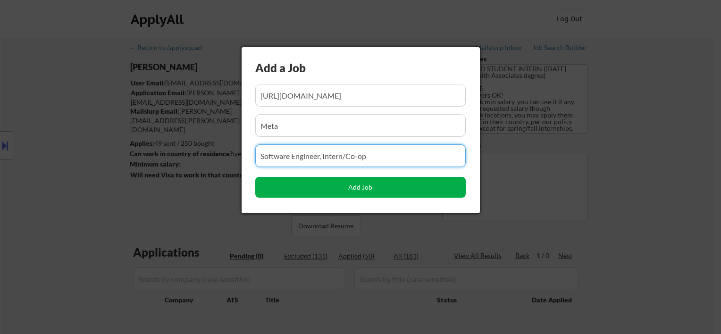
click at [360, 185] on button "Add Job" at bounding box center [360, 187] width 210 height 21
select select ""pending""
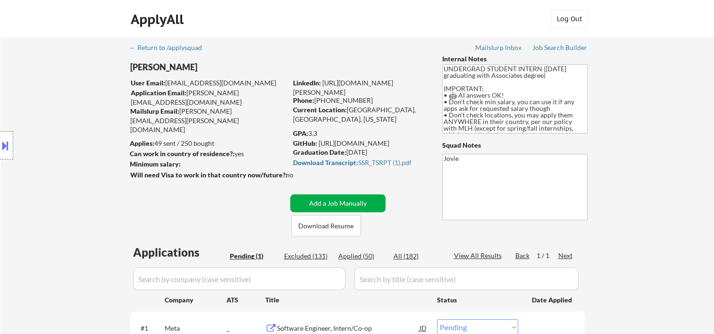
click at [323, 204] on button "Add a Job Manually" at bounding box center [337, 203] width 95 height 18
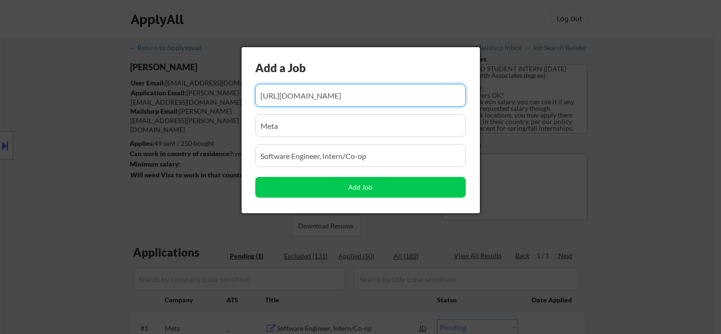
click at [321, 98] on input "input" at bounding box center [360, 95] width 210 height 23
paste input "[URL][DOMAIN_NAME][DEMOGRAPHIC_DATA]"
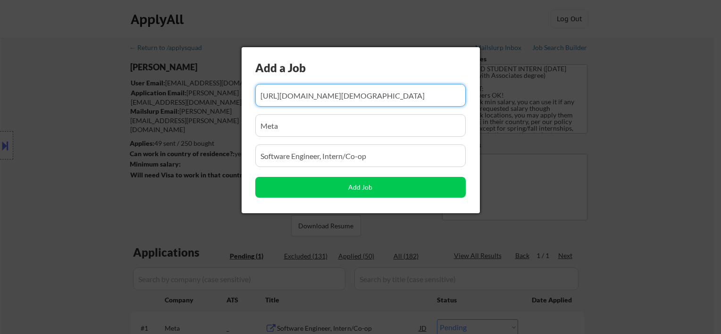
type input "[URL][DOMAIN_NAME][DEMOGRAPHIC_DATA]"
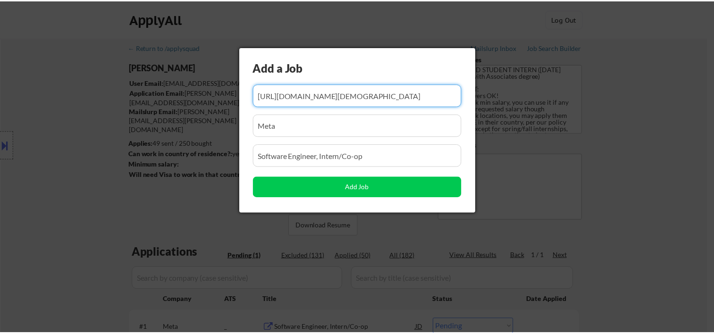
scroll to position [0, 0]
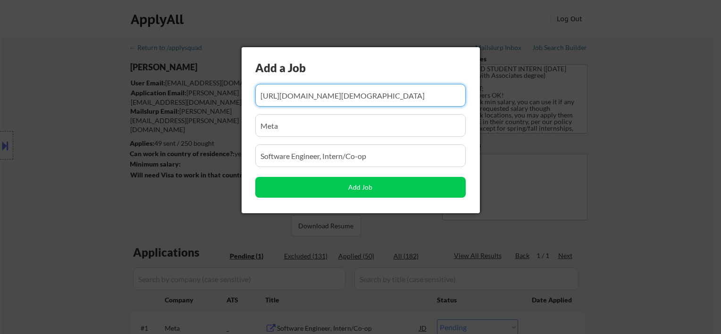
click at [306, 125] on input "input" at bounding box center [360, 125] width 210 height 23
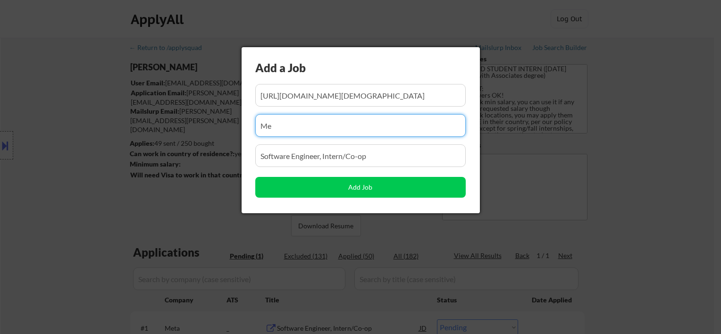
type input "M"
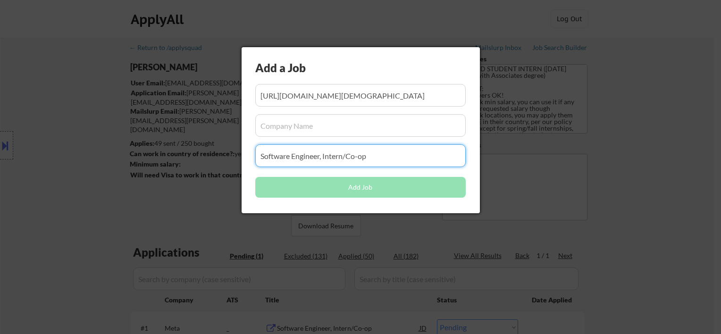
click at [289, 155] on input "input" at bounding box center [360, 155] width 210 height 23
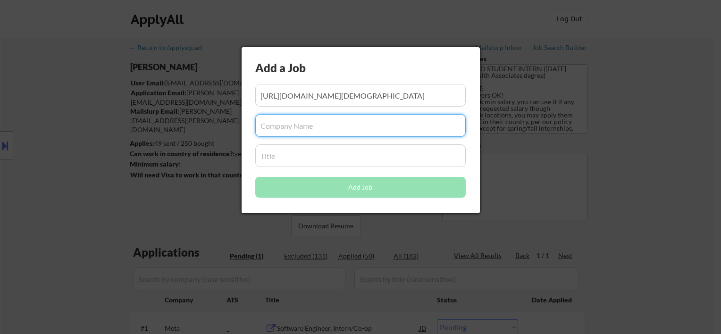
click at [299, 124] on input "input" at bounding box center [360, 125] width 210 height 23
click at [293, 126] on input "input" at bounding box center [360, 125] width 210 height 23
paste input "Adobe"
type input "Adobe"
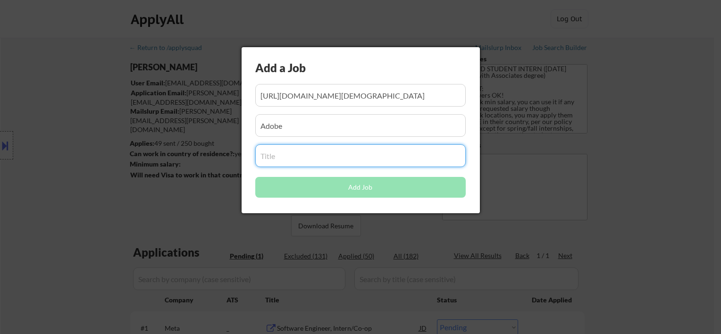
click at [313, 150] on input "input" at bounding box center [360, 155] width 210 height 23
click at [317, 158] on input "input" at bounding box center [360, 155] width 210 height 23
paste input "2026 Intern - Research Scientist/Engineer"
type input "2026 Intern - Research Scientist/Engineer"
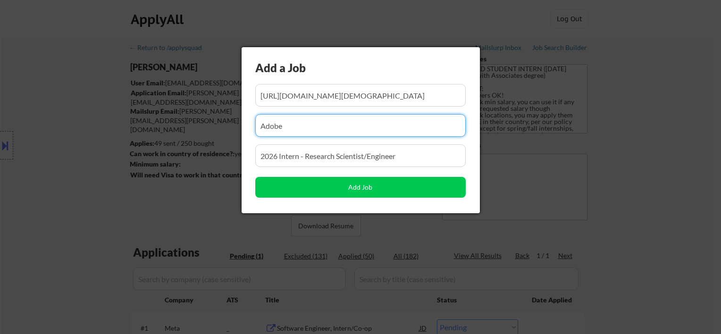
click at [306, 123] on input "input" at bounding box center [360, 125] width 210 height 23
click at [304, 98] on input "input" at bounding box center [360, 95] width 210 height 23
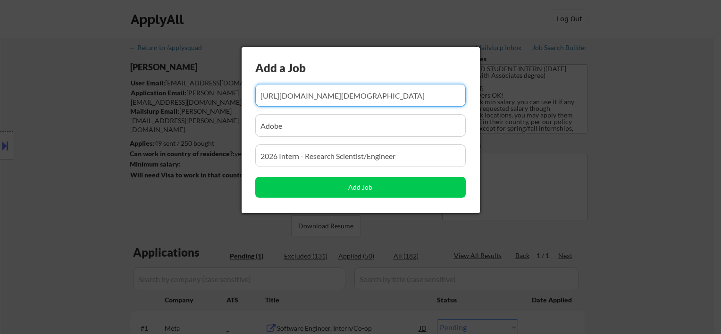
click at [336, 95] on input "input" at bounding box center [360, 95] width 210 height 23
click at [278, 96] on input "input" at bounding box center [360, 95] width 210 height 23
click at [260, 92] on input "input" at bounding box center [360, 95] width 210 height 23
click at [332, 95] on input "input" at bounding box center [360, 95] width 210 height 23
click at [306, 93] on input "input" at bounding box center [360, 95] width 210 height 23
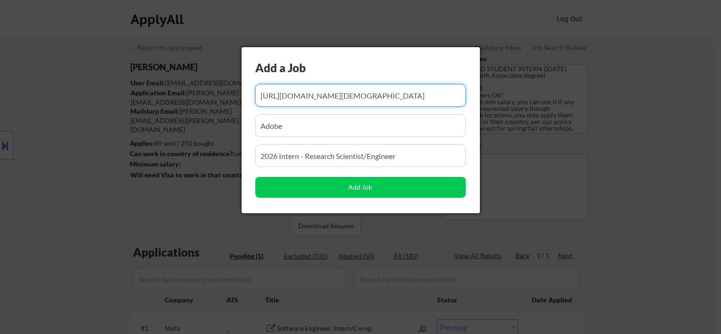
click at [307, 122] on input "input" at bounding box center [360, 125] width 210 height 23
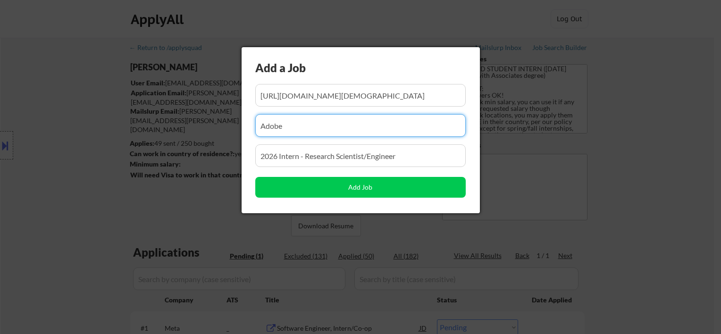
click at [309, 157] on input "input" at bounding box center [360, 155] width 210 height 23
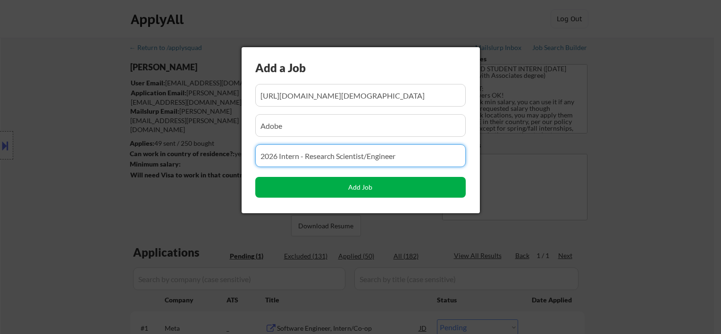
click at [356, 189] on button "Add Job" at bounding box center [360, 187] width 210 height 21
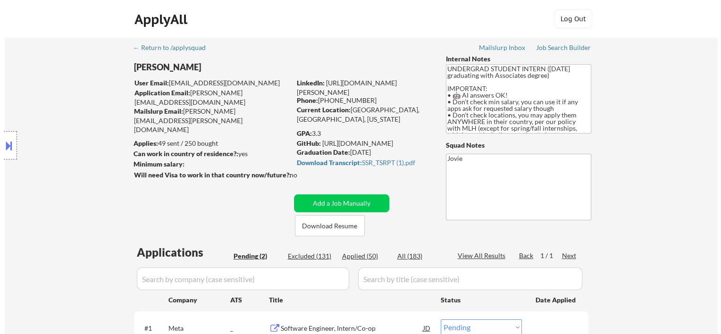
scroll to position [157, 0]
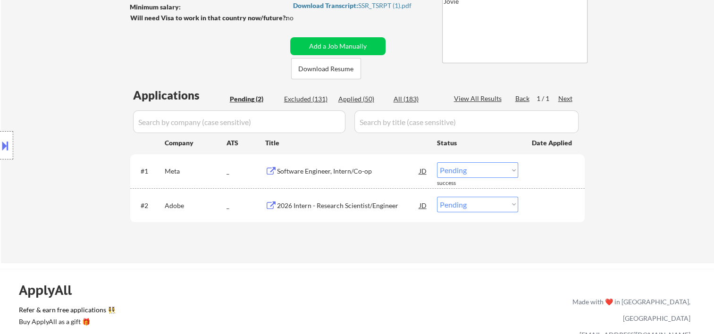
click at [492, 208] on select "Choose an option... Pending Applied Excluded (Questions) Excluded (Expired) Exc…" at bounding box center [477, 205] width 81 height 16
select select ""excluded__bad_match_""
click at [437, 197] on select "Choose an option... Pending Applied Excluded (Questions) Excluded (Expired) Exc…" at bounding box center [477, 205] width 81 height 16
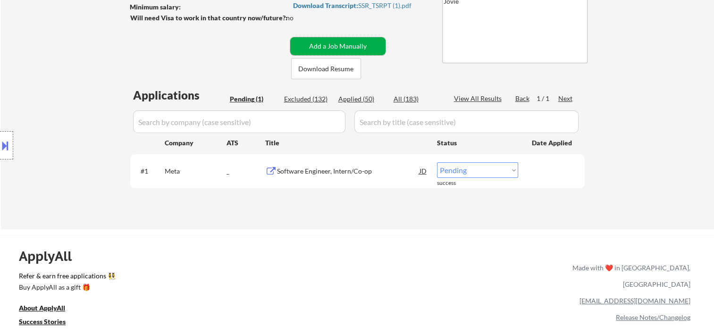
click at [319, 44] on button "Add a Job Manually" at bounding box center [337, 46] width 95 height 18
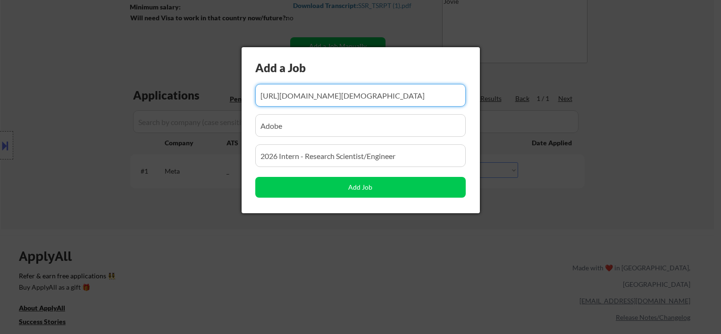
click at [309, 99] on input "input" at bounding box center [360, 95] width 210 height 23
paste input "[URL][DOMAIN_NAME][DEMOGRAPHIC_DATA]"
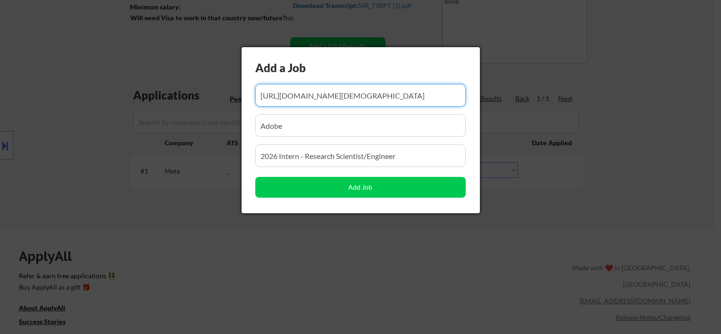
scroll to position [0, 61]
type input "[URL][DOMAIN_NAME][DEMOGRAPHIC_DATA]"
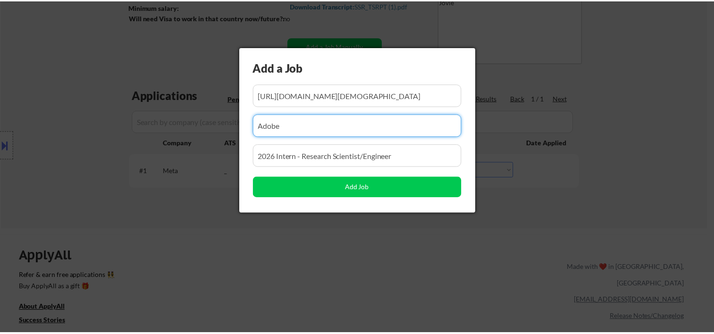
scroll to position [0, 0]
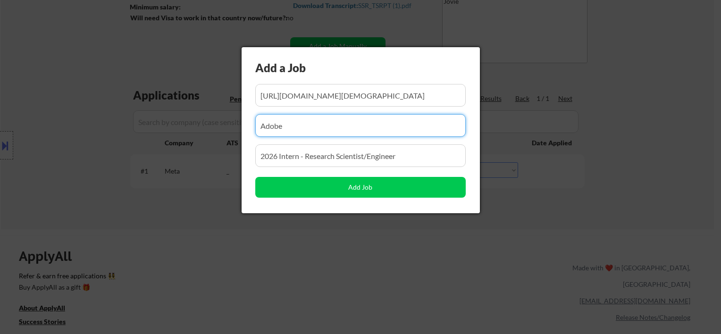
click at [333, 126] on input "input" at bounding box center [360, 125] width 210 height 23
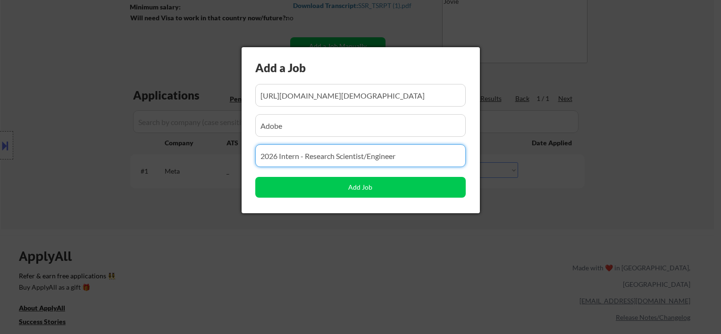
click at [322, 159] on input "input" at bounding box center [360, 155] width 210 height 23
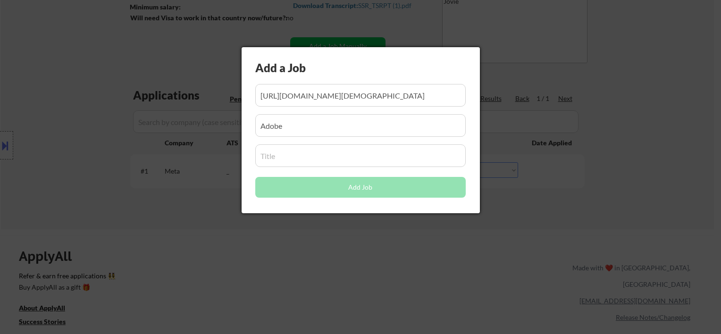
click at [284, 156] on input "input" at bounding box center [360, 155] width 210 height 23
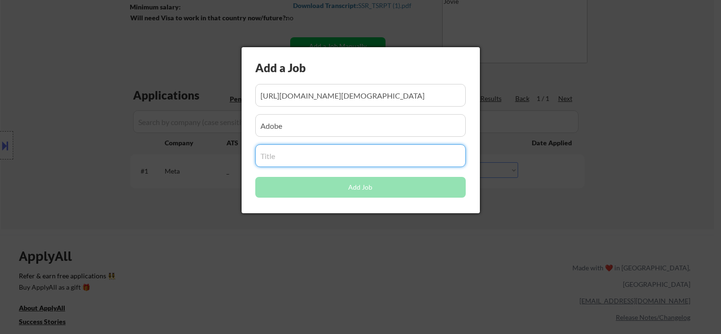
paste input "2026 Intern - Software Engineer"
type input "2026 Intern - Software Engineer"
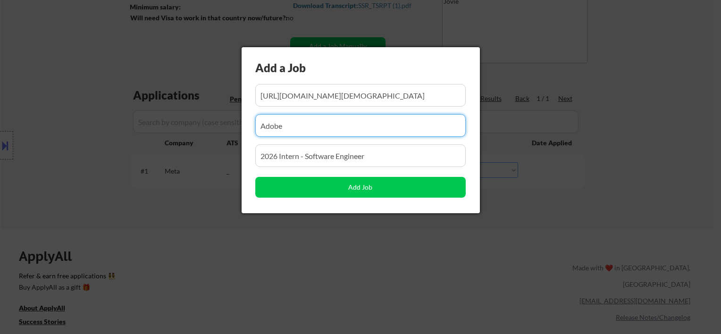
click at [337, 122] on input "input" at bounding box center [360, 125] width 210 height 23
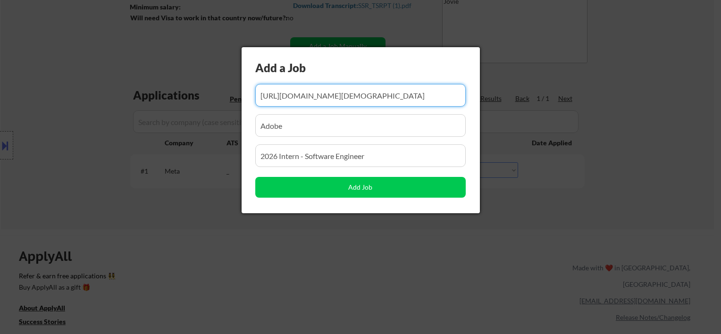
click at [334, 99] on input "input" at bounding box center [360, 95] width 210 height 23
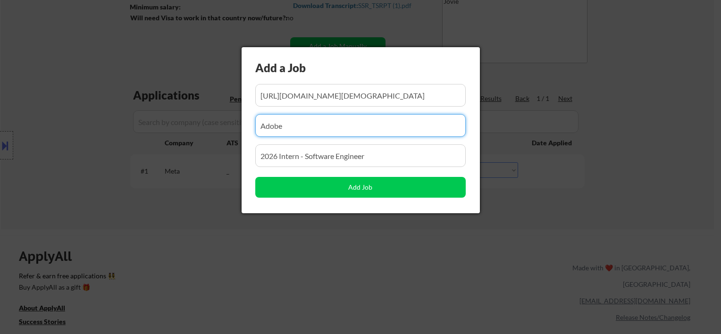
click at [325, 126] on input "input" at bounding box center [360, 125] width 210 height 23
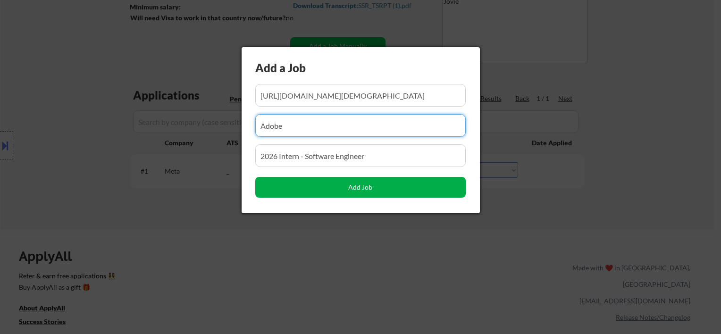
click at [362, 188] on button "Add Job" at bounding box center [360, 187] width 210 height 21
select select ""pending""
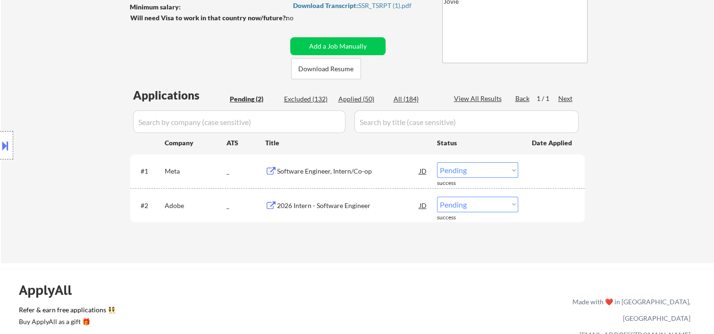
click at [490, 241] on div "Applications Pending (2) Excluded (132) Applied (50) All (184) View All Results…" at bounding box center [357, 166] width 454 height 158
click at [549, 172] on div at bounding box center [553, 170] width 42 height 17
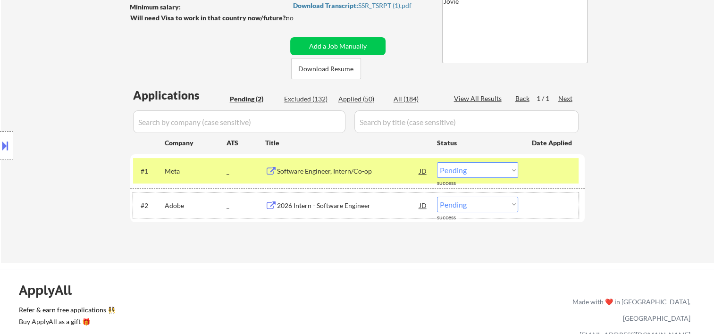
click at [550, 209] on div at bounding box center [553, 205] width 42 height 17
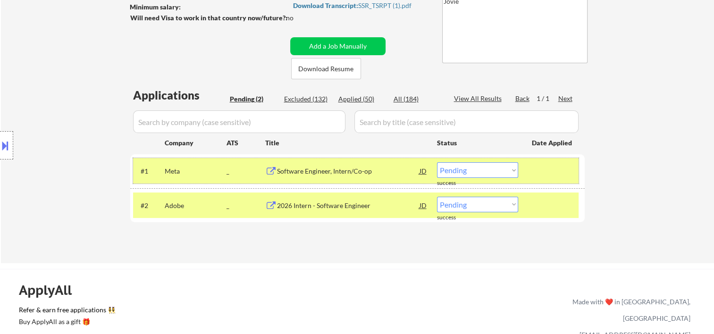
click at [545, 170] on div at bounding box center [553, 170] width 42 height 17
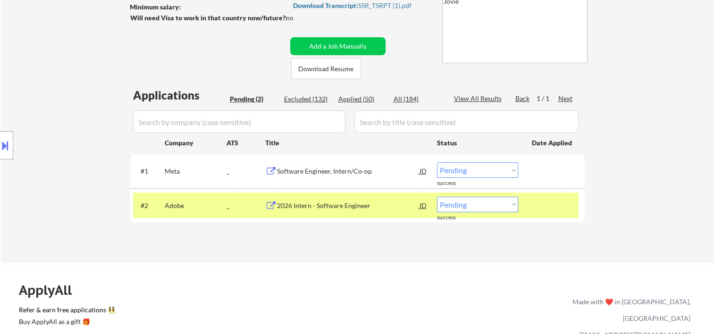
click at [548, 203] on div at bounding box center [553, 205] width 42 height 17
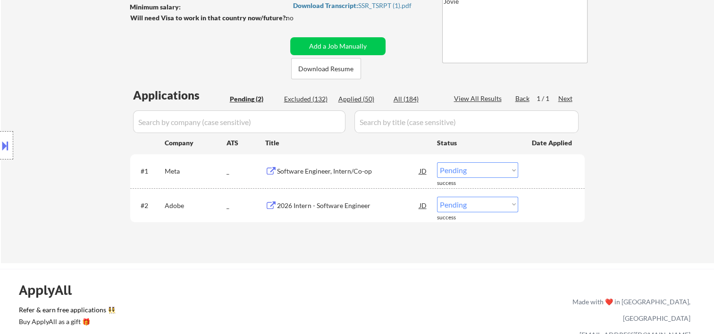
click at [384, 268] on div "← Return to /applysquad Mailslurp Inbox Job Search Builder [PERSON_NAME] User E…" at bounding box center [357, 295] width 714 height 904
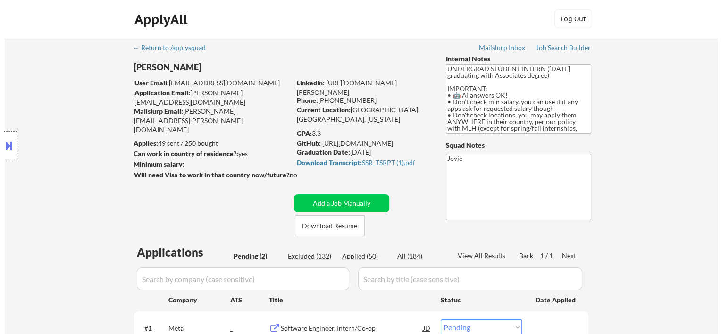
scroll to position [157, 0]
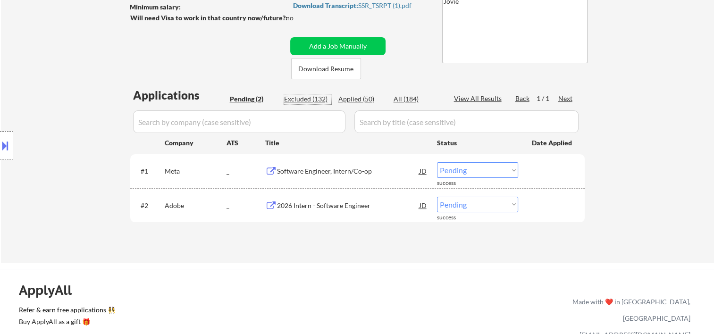
click at [305, 94] on div "Excluded (132)" at bounding box center [307, 98] width 47 height 9
select select ""excluded__bad_match_""
select select ""excluded__expired_""
select select ""excluded__bad_match_""
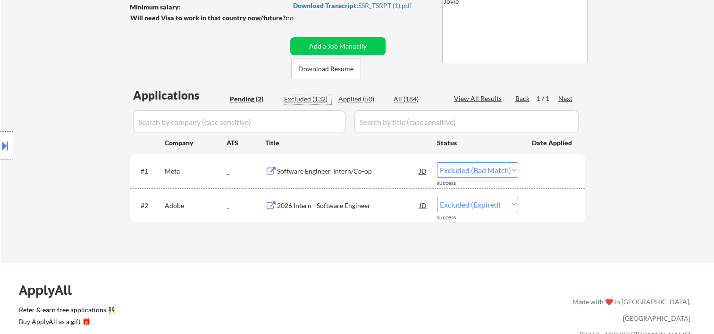
select select ""excluded__bad_match_""
select select ""excluded""
select select ""excluded__expired_""
select select ""excluded""
select select ""excluded__bad_match_""
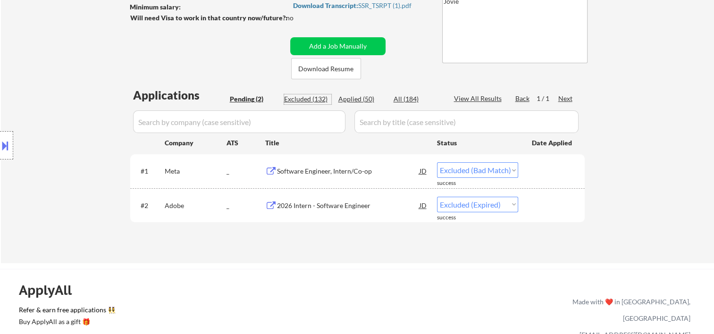
select select ""excluded__bad_match_""
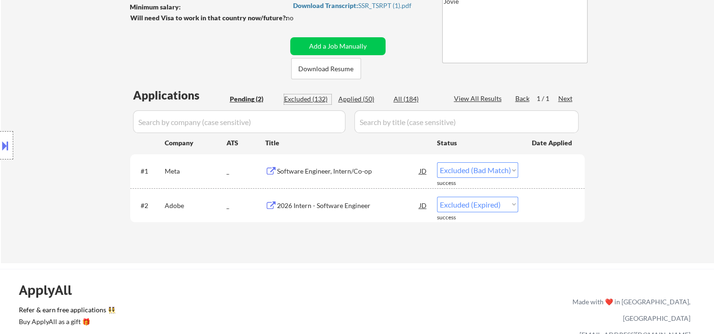
select select ""excluded""
select select ""excluded__expired_""
select select ""excluded__bad_match_""
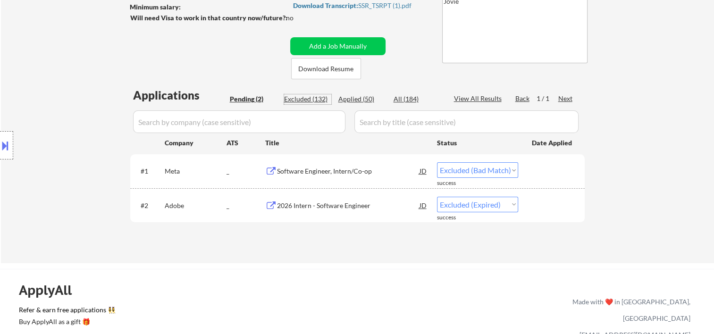
select select ""excluded__bad_match_""
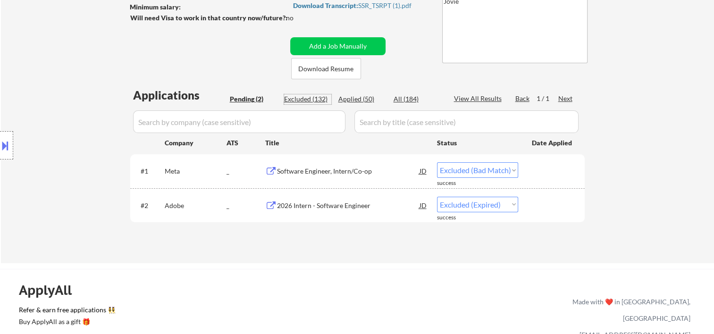
select select ""excluded__other_""
select select ""excluded__bad_match_""
select select ""excluded""
select select ""excluded__expired_""
select select ""excluded__bad_match_""
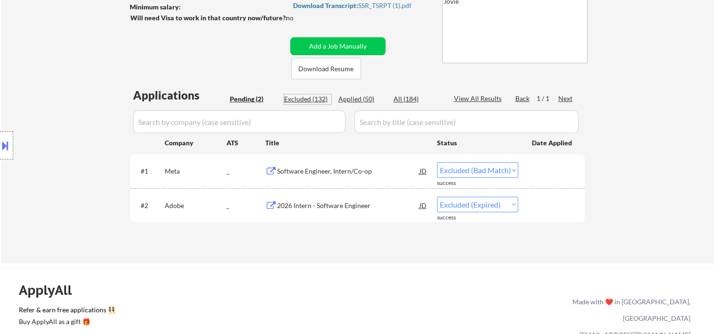
select select ""excluded__bad_match_""
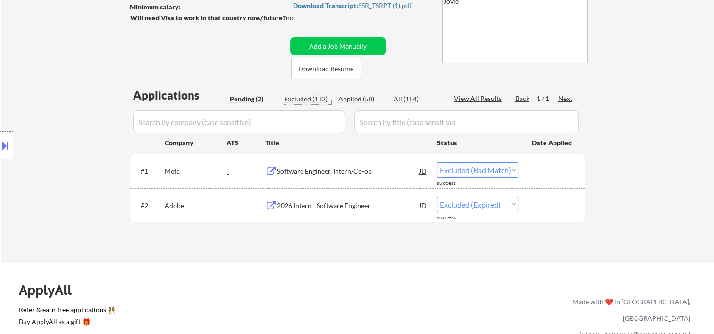
select select ""excluded__bad_match_""
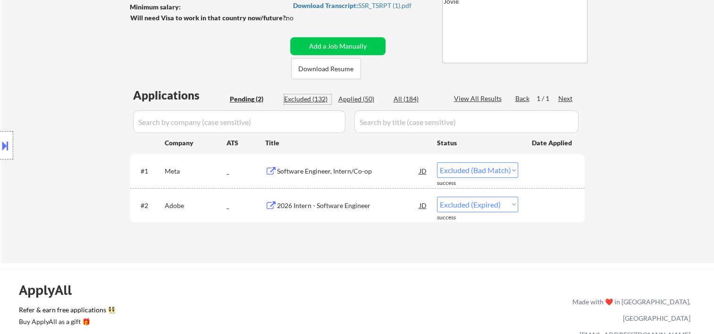
select select ""excluded__bad_match_""
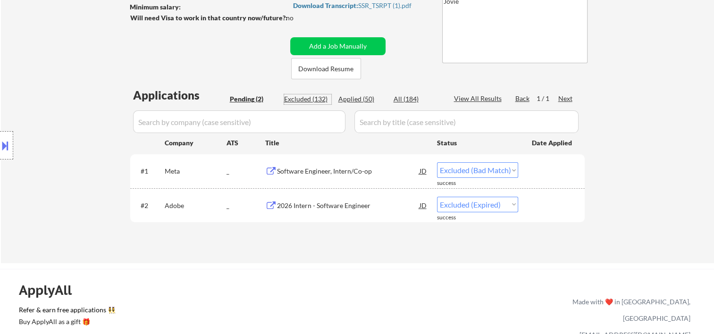
select select ""excluded__bad_match_""
select select ""excluded""
select select ""excluded__expired_""
select select ""excluded__bad_match_""
select select ""excluded__expired_""
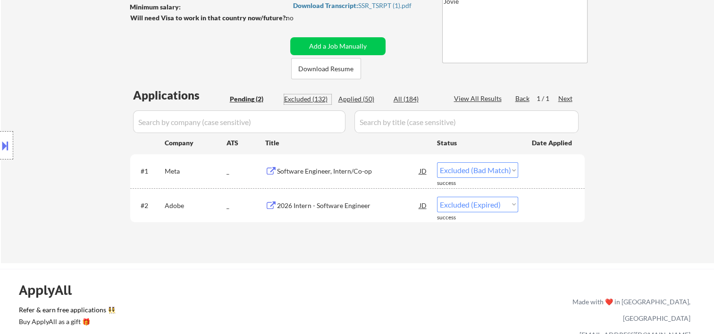
select select ""excluded""
select select ""excluded__location_""
select select ""excluded__bad_match_""
select select ""excluded__expired_""
select select ""excluded__bad_match_""
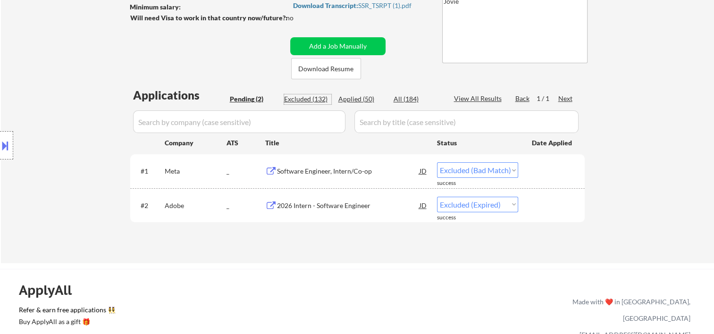
select select ""excluded__bad_match_""
select select ""excluded__expired_""
select select ""excluded__bad_match_""
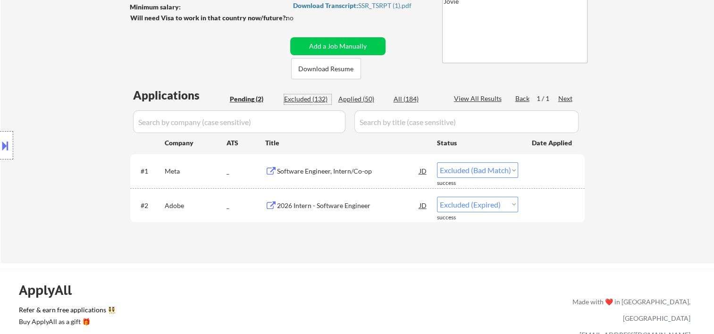
select select ""excluded__expired_""
select select ""excluded__bad_match_""
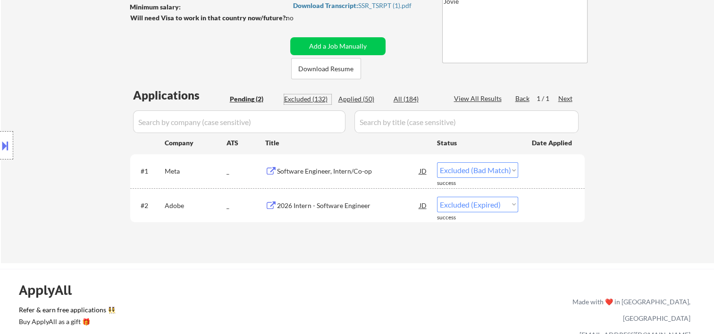
select select ""excluded__bad_match_""
select select ""excluded""
select select ""excluded__bad_match_""
select select ""excluded__other_""
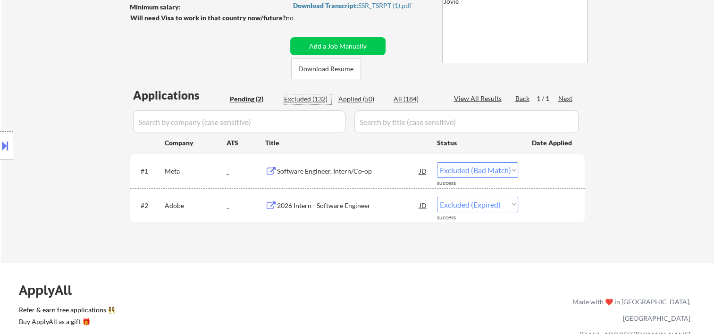
select select ""excluded__bad_match_""
select select ""excluded""
select select ""excluded__bad_match_""
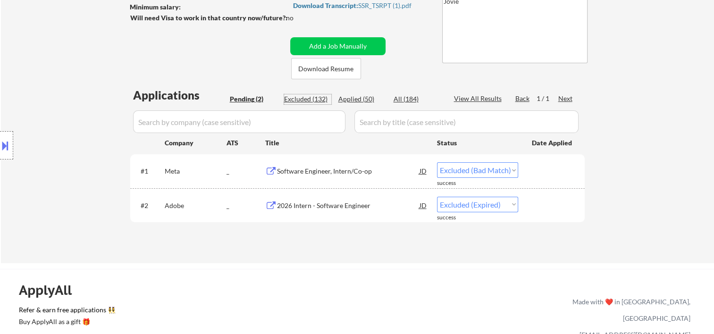
select select ""excluded""
select select ""excluded__bad_match_""
select select ""excluded__expired_""
select select ""excluded__bad_match_""
select select ""excluded__other_""
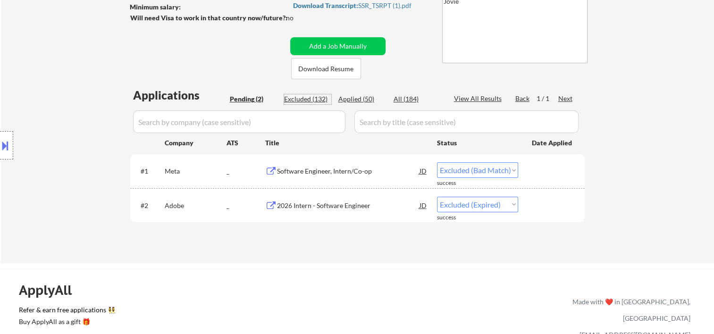
select select ""excluded__bad_match_""
select select ""excluded__expired_""
select select ""excluded__bad_match_""
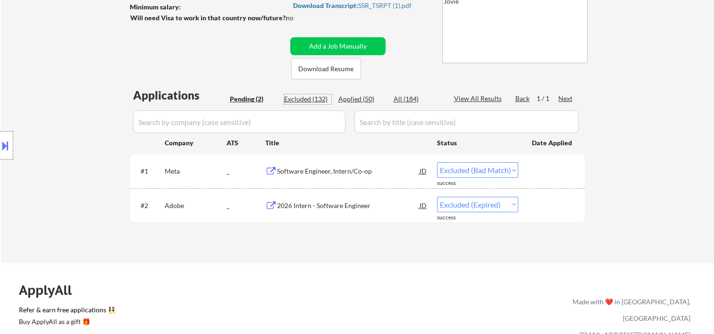
select select ""excluded__bad_match_""
select select ""excluded""
select select ""excluded__bad_match_""
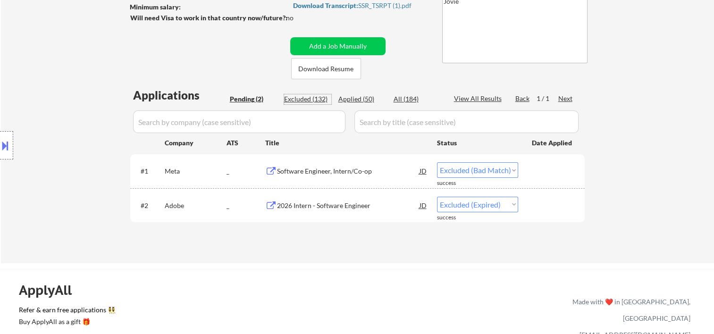
select select ""excluded__bad_match_""
select select ""excluded__other_""
select select ""excluded""
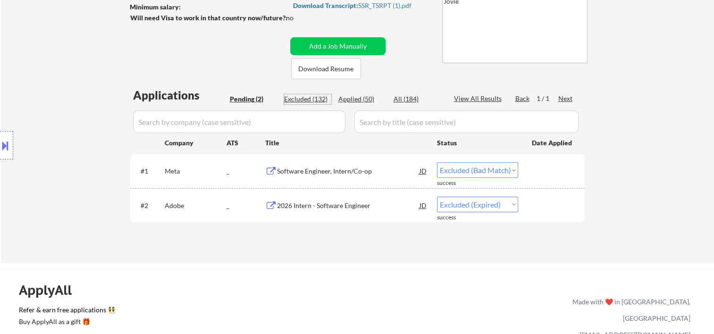
select select ""excluded__bad_match_""
select select ""excluded__expired_""
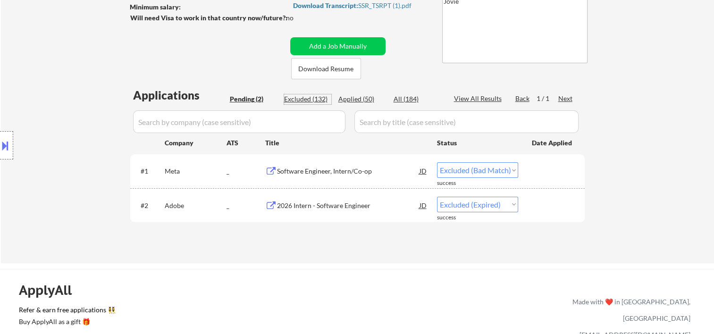
select select ""excluded__expired_""
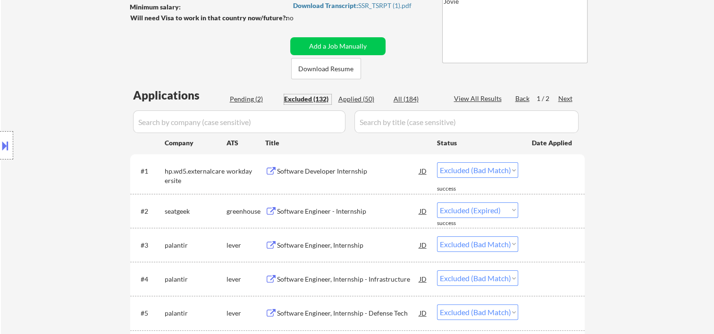
click at [240, 102] on div "Pending (2)" at bounding box center [253, 98] width 47 height 9
select select ""pending""
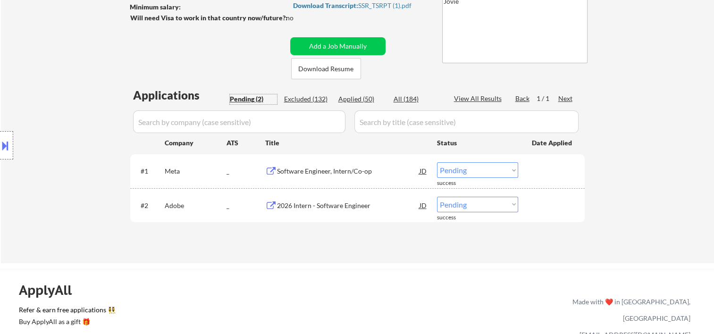
click at [509, 202] on select "Choose an option... Pending Applied Excluded (Questions) Excluded (Expired) Exc…" at bounding box center [477, 205] width 81 height 16
select select ""excluded__bad_match_""
click at [437, 197] on select "Choose an option... Pending Applied Excluded (Questions) Excluded (Expired) Exc…" at bounding box center [477, 205] width 81 height 16
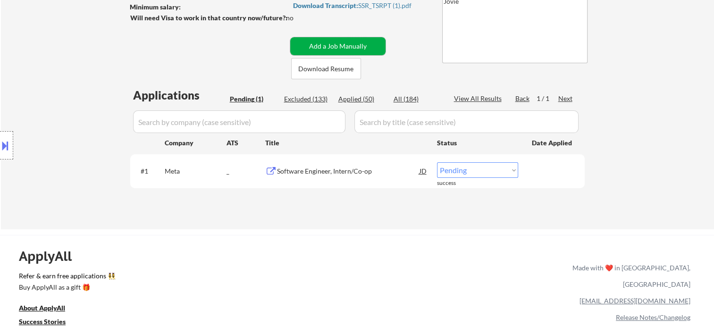
click at [310, 46] on button "Add a Job Manually" at bounding box center [337, 46] width 95 height 18
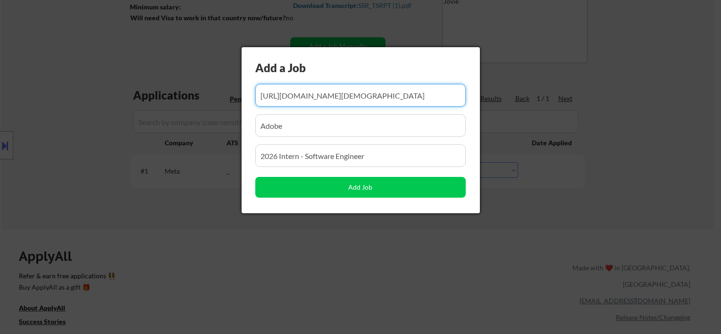
click at [289, 100] on input "input" at bounding box center [360, 95] width 210 height 23
paste input "https://jobs.ashbyhq.com/replit/12737078-74c7-4e63-98a7-5e8da1e9deb1?department…"
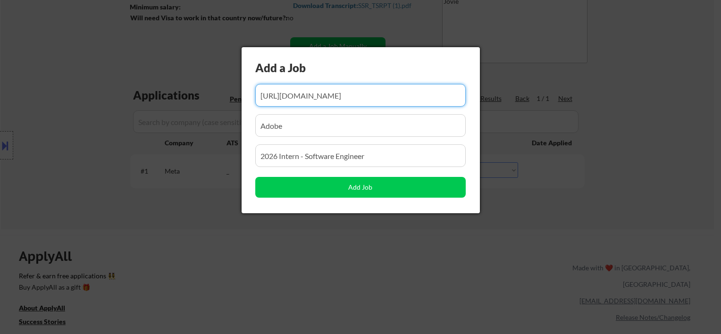
scroll to position [0, 249]
type input "https://jobs.ashbyhq.com/replit/12737078-74c7-4e63-98a7-5e8da1e9deb1?department…"
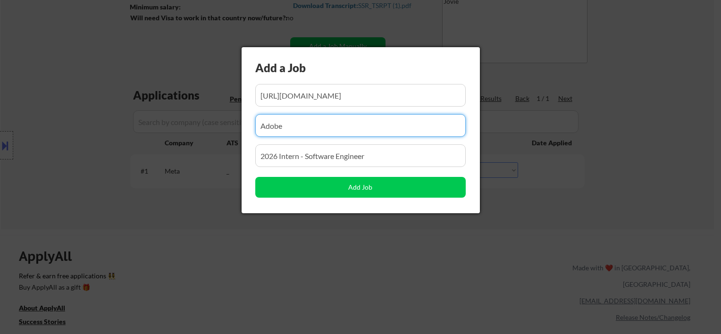
click at [273, 126] on input "input" at bounding box center [360, 125] width 210 height 23
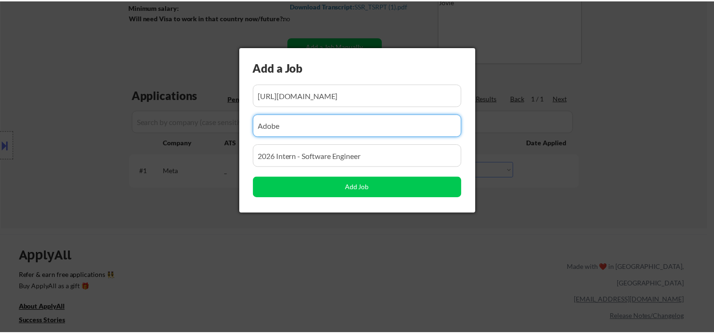
scroll to position [0, 0]
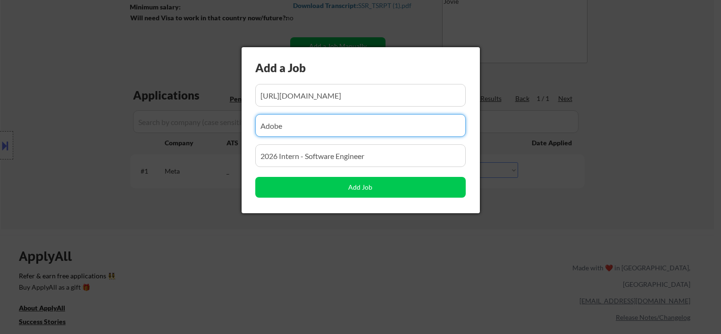
click at [273, 126] on input "input" at bounding box center [360, 125] width 210 height 23
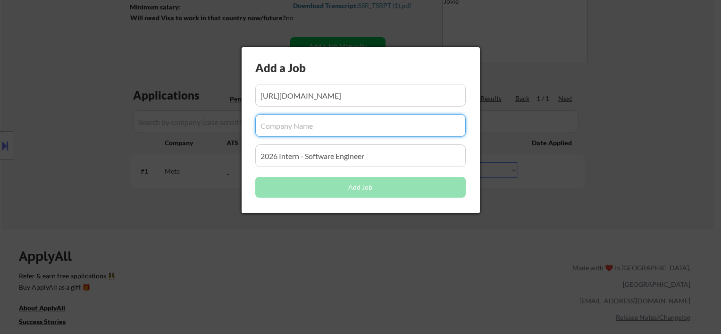
click at [298, 159] on input "input" at bounding box center [360, 155] width 210 height 23
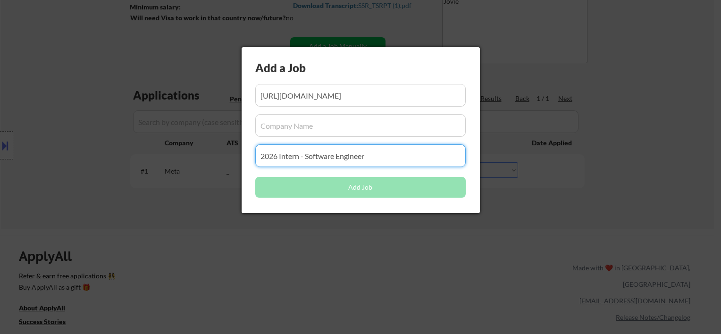
click at [298, 159] on input "input" at bounding box center [360, 155] width 210 height 23
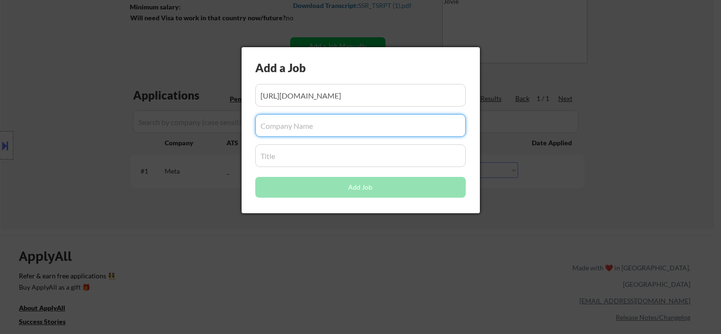
click at [279, 126] on input "input" at bounding box center [360, 125] width 210 height 23
paste input "Replit"
type input "Replit"
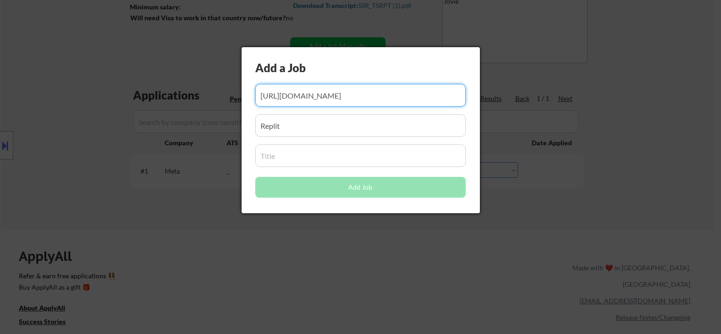
click at [276, 94] on input "input" at bounding box center [360, 95] width 210 height 23
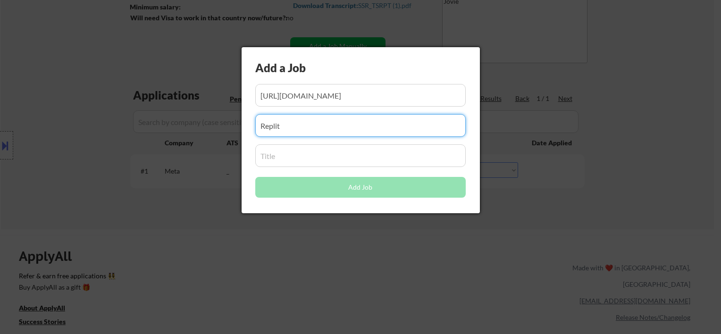
click at [279, 126] on input "input" at bounding box center [360, 125] width 210 height 23
click at [285, 164] on input "input" at bounding box center [360, 155] width 210 height 23
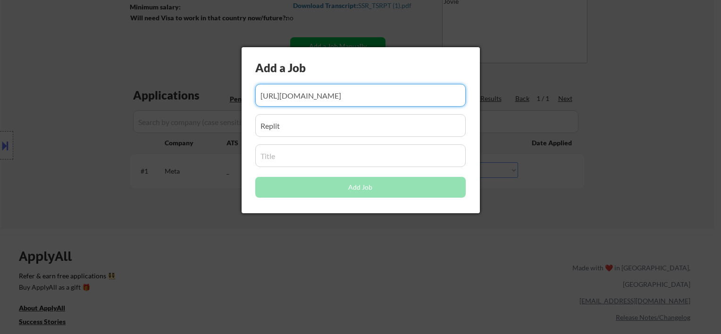
click at [294, 93] on input "input" at bounding box center [360, 95] width 210 height 23
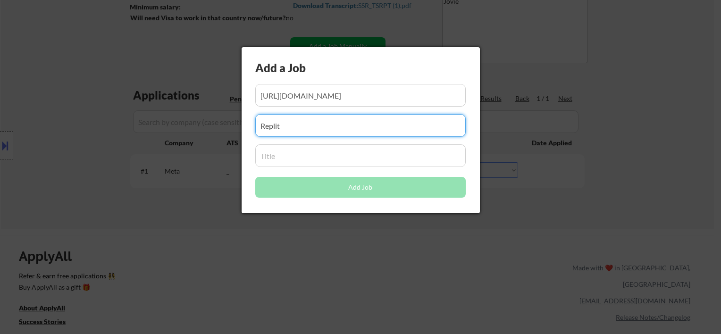
click at [281, 130] on input "input" at bounding box center [360, 125] width 210 height 23
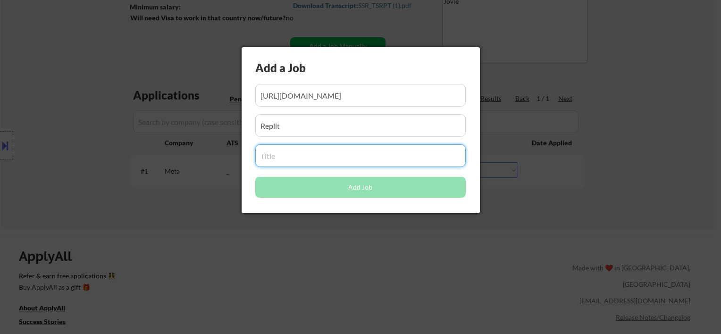
click at [285, 153] on input "input" at bounding box center [360, 155] width 210 height 23
click at [271, 155] on input "input" at bounding box center [360, 155] width 210 height 23
paste input "Replit SWE Intern (Summer ’26)"
type input "Replit SWE Intern (Summer ’26)"
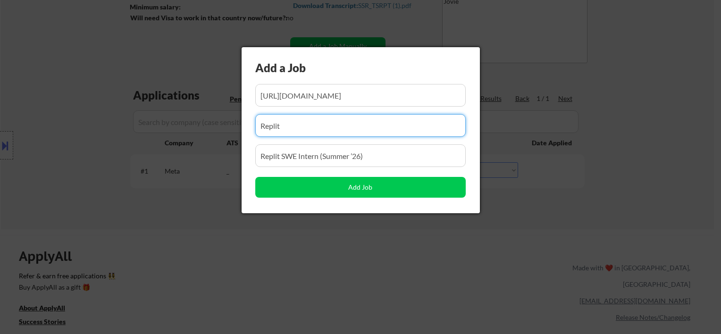
click at [306, 128] on input "input" at bounding box center [360, 125] width 210 height 23
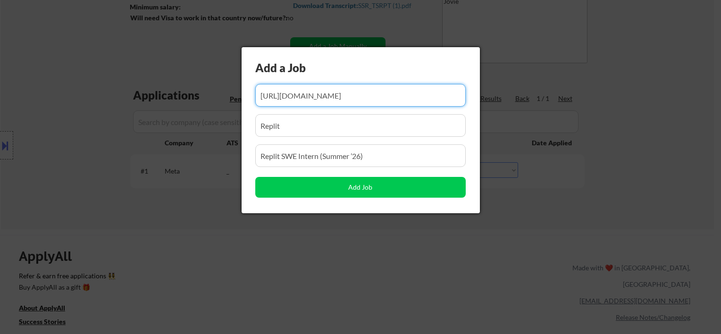
click at [303, 100] on input "input" at bounding box center [360, 95] width 210 height 23
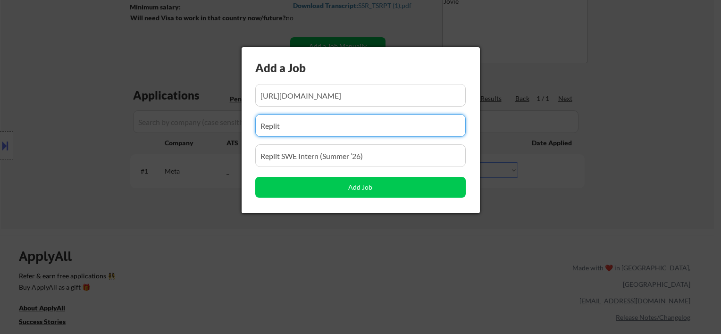
click at [304, 131] on input "input" at bounding box center [360, 125] width 210 height 23
click at [308, 167] on div "Add a Job Add Job" at bounding box center [361, 130] width 238 height 166
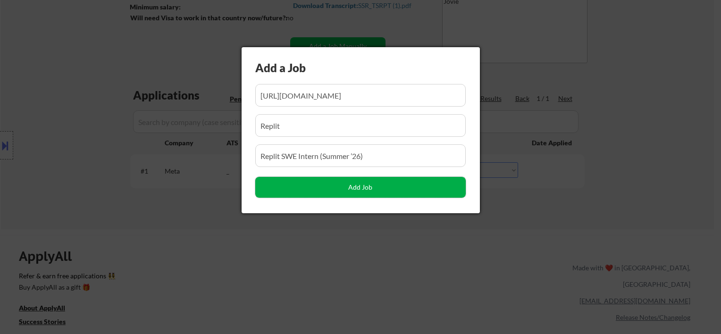
click at [343, 188] on button "Add Job" at bounding box center [360, 187] width 210 height 21
select select ""pending""
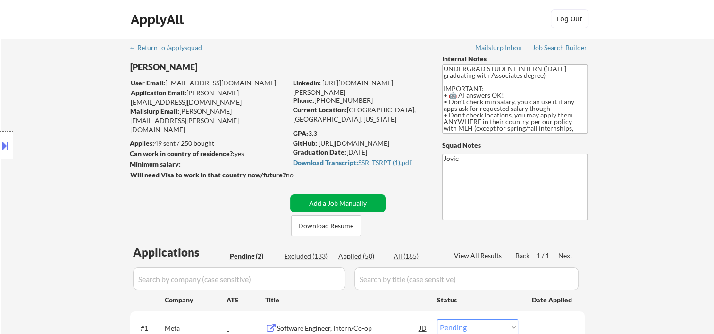
scroll to position [157, 0]
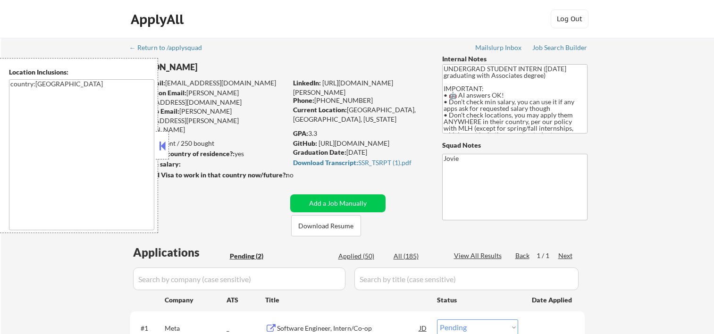
select select ""pending""
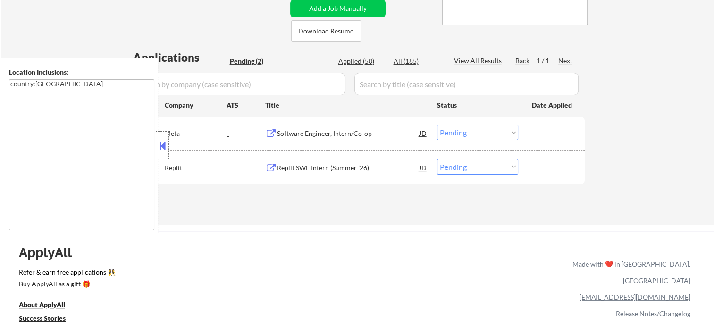
drag, startPoint x: 0, startPoint y: 0, endPoint x: 160, endPoint y: 144, distance: 215.5
click at [161, 144] on button at bounding box center [162, 146] width 10 height 14
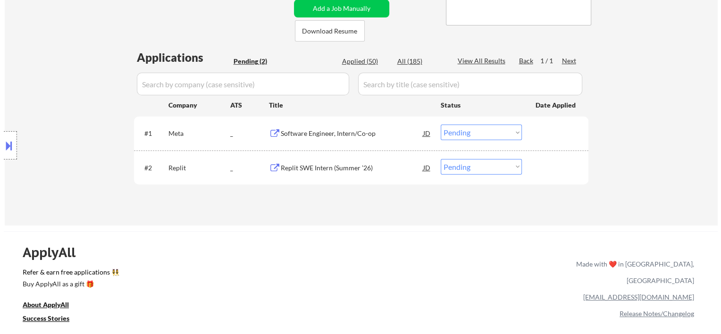
scroll to position [157, 0]
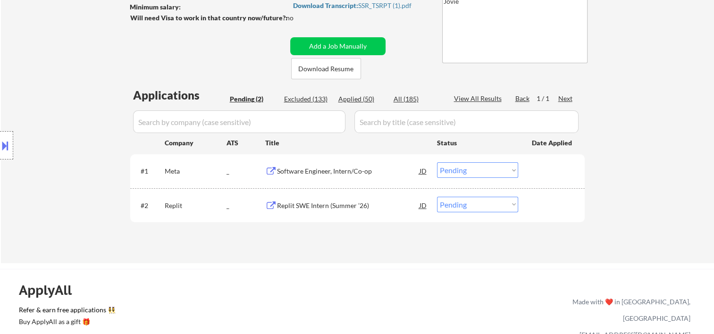
click at [325, 36] on div "← Return to /applysquad Mailslurp Inbox Job Search Builder [PERSON_NAME] User E…" at bounding box center [357, 68] width 471 height 375
click at [325, 45] on button "Add a Job Manually" at bounding box center [337, 46] width 95 height 18
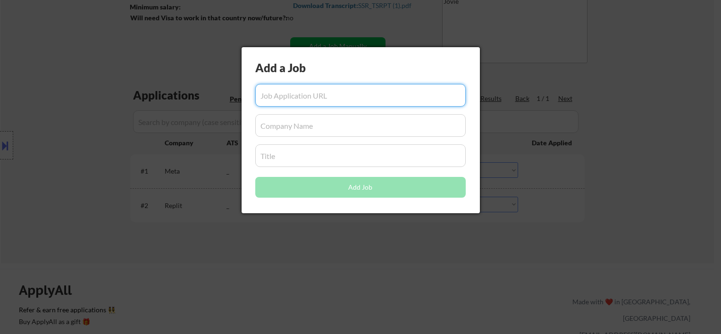
click at [295, 98] on input "input" at bounding box center [360, 95] width 210 height 23
paste input "[URL][DOMAIN_NAME]"
click at [302, 89] on input "input" at bounding box center [360, 95] width 210 height 23
type input "[URL][DOMAIN_NAME]"
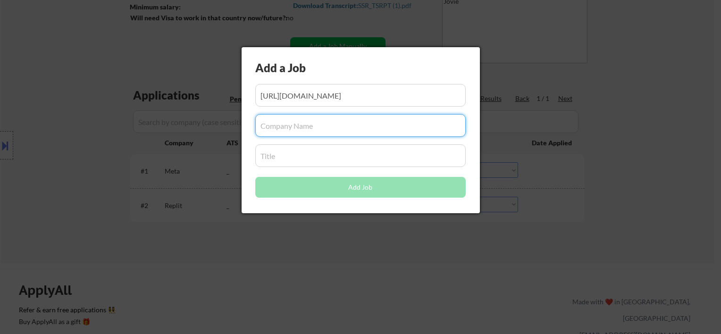
click at [300, 121] on input "input" at bounding box center [360, 125] width 210 height 23
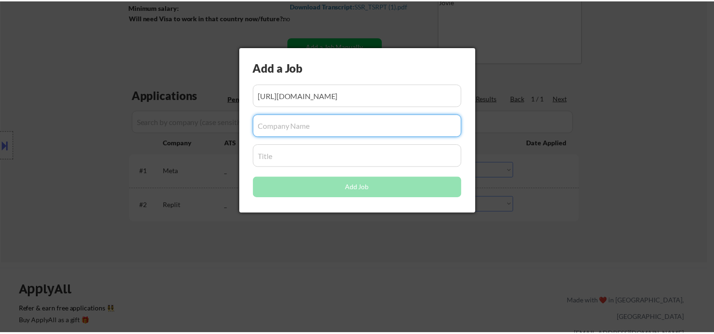
scroll to position [0, 0]
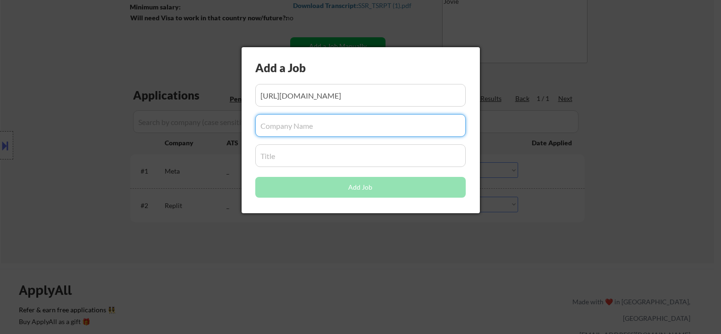
click at [283, 123] on input "input" at bounding box center [360, 125] width 210 height 23
paste input "GPTZero"
type input "GPTZero"
click at [300, 91] on input "input" at bounding box center [360, 95] width 210 height 23
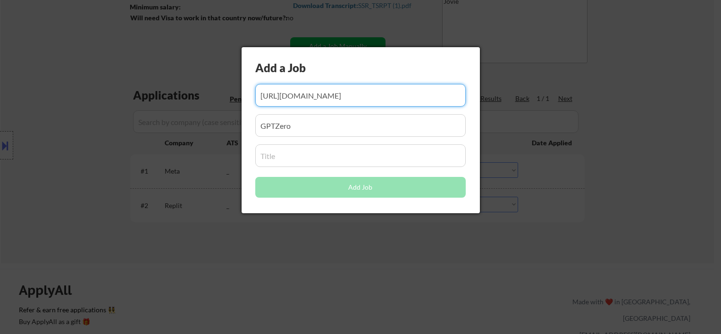
click at [296, 128] on input "input" at bounding box center [360, 125] width 210 height 23
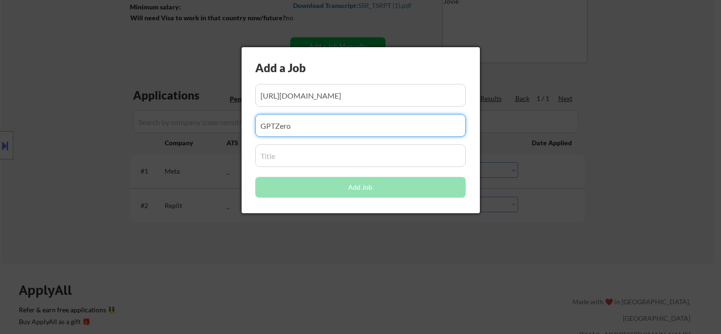
click at [296, 159] on input "input" at bounding box center [360, 155] width 210 height 23
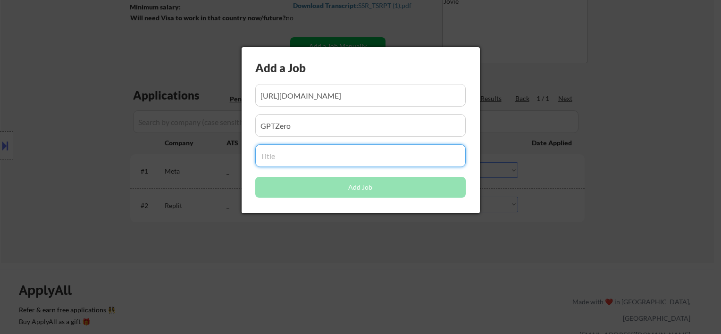
click at [285, 159] on input "input" at bounding box center [360, 155] width 210 height 23
paste input "Software Engineering Intern"
type input "Software Engineering Intern"
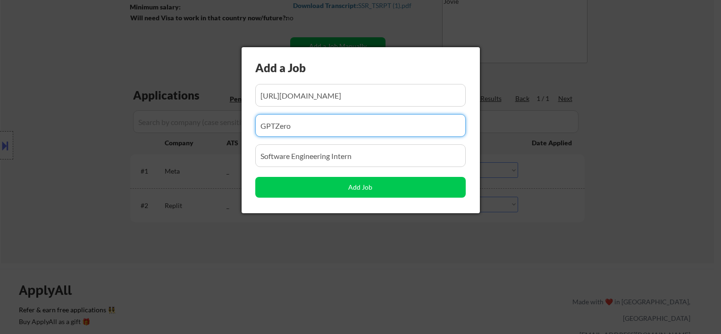
click at [328, 125] on input "input" at bounding box center [360, 125] width 210 height 23
click at [334, 100] on input "input" at bounding box center [360, 95] width 210 height 23
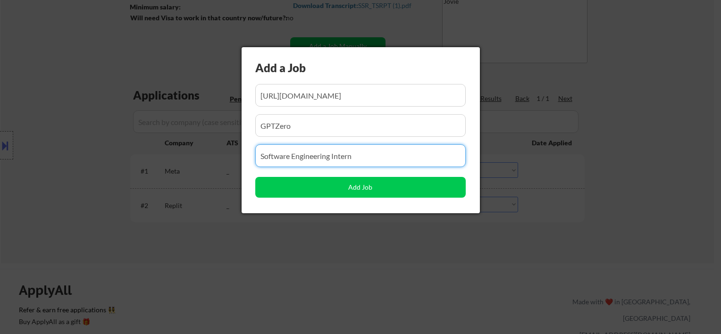
click at [344, 159] on input "input" at bounding box center [360, 155] width 210 height 23
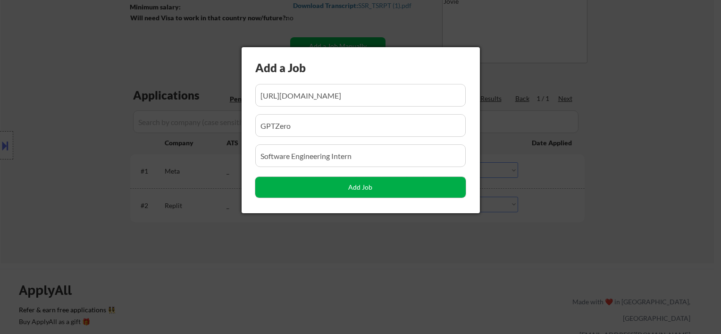
click at [354, 187] on button "Add Job" at bounding box center [360, 187] width 210 height 21
select select ""pending""
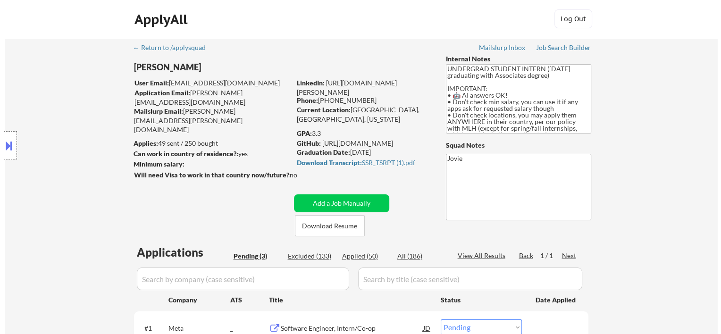
scroll to position [157, 0]
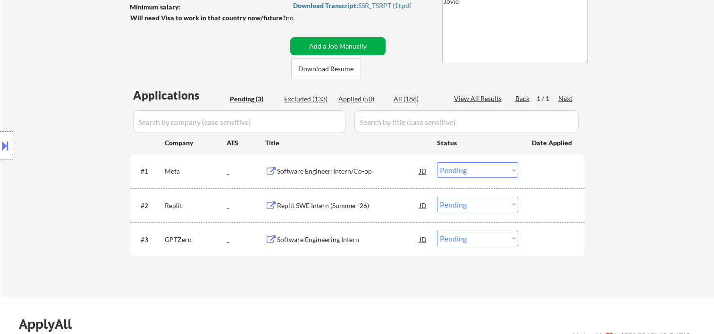
click at [334, 49] on button "Add a Job Manually" at bounding box center [337, 46] width 95 height 18
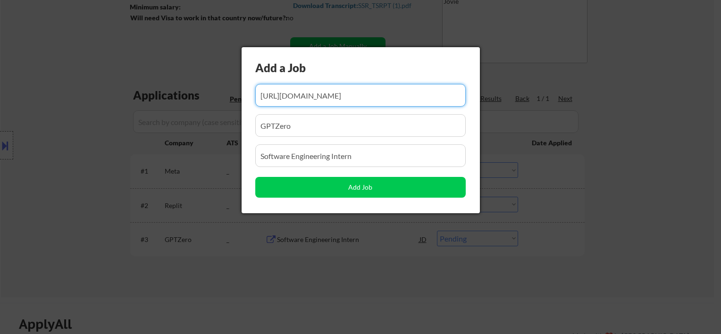
click at [313, 97] on input "input" at bounding box center [360, 95] width 210 height 23
paste input "[URL][DOMAIN_NAME]"
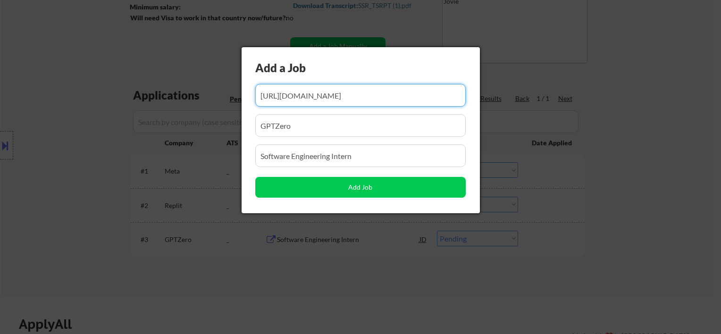
scroll to position [0, 186]
type input "[URL][DOMAIN_NAME]"
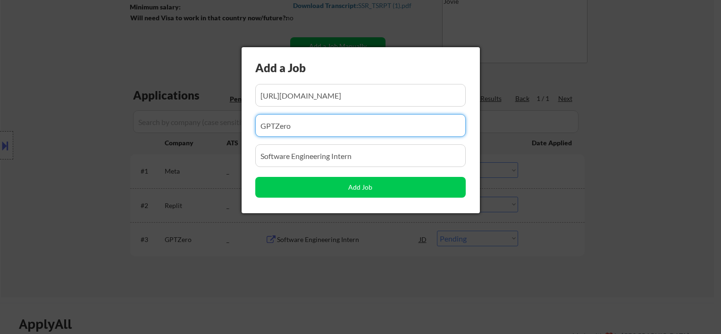
click at [295, 129] on input "input" at bounding box center [360, 125] width 210 height 23
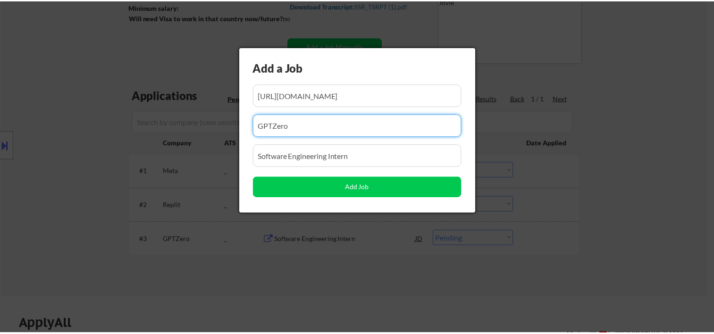
scroll to position [0, 0]
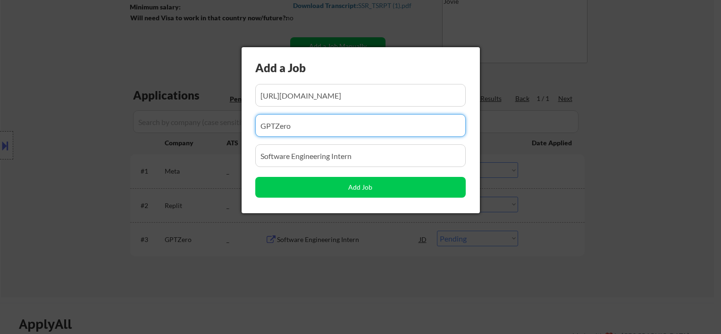
click at [295, 129] on input "input" at bounding box center [360, 125] width 210 height 23
paste input "WorkWhile"
type input "WorkWhile"
click at [290, 155] on input "input" at bounding box center [360, 155] width 210 height 23
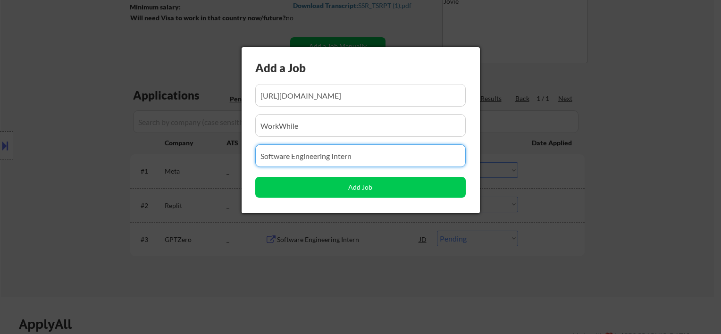
click at [290, 155] on input "input" at bounding box center [360, 155] width 210 height 23
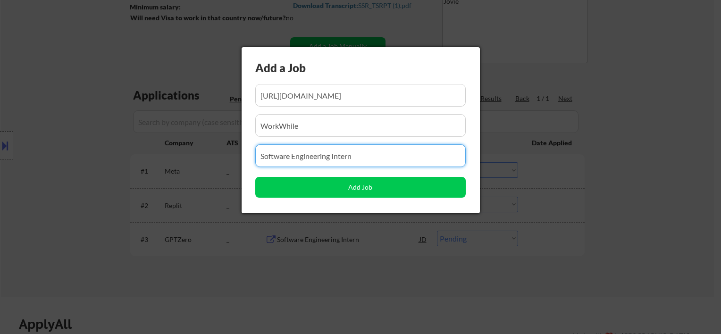
click at [290, 155] on input "input" at bounding box center [360, 155] width 210 height 23
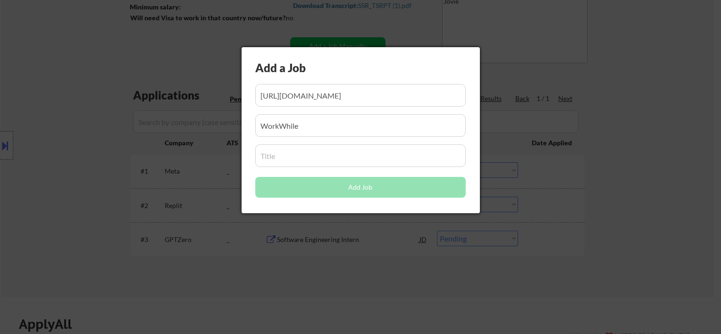
click at [311, 155] on input "input" at bounding box center [360, 155] width 210 height 23
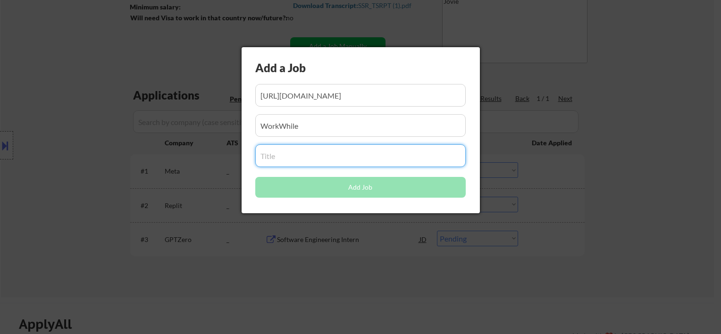
paste input "WorkWhile SWE Intern (Winter / Spring ’26)"
type input "WorkWhile SWE Intern (Winter / Spring ’26)"
click at [336, 134] on input "input" at bounding box center [360, 125] width 210 height 23
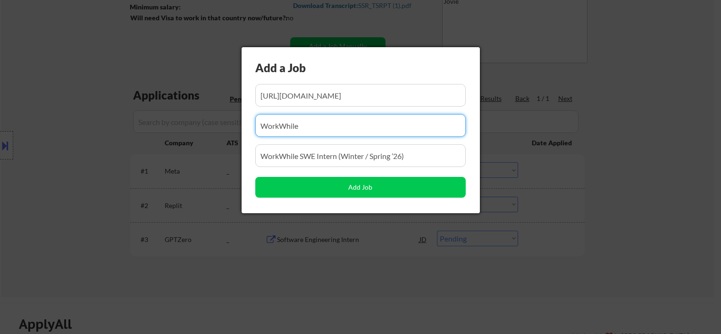
click at [333, 95] on input "input" at bounding box center [360, 95] width 210 height 23
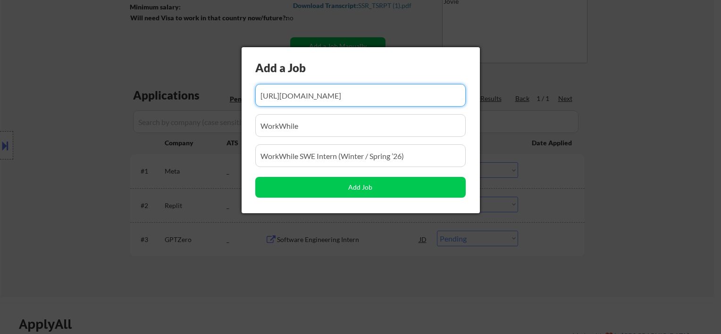
click at [287, 92] on input "input" at bounding box center [360, 95] width 210 height 23
click at [338, 93] on input "input" at bounding box center [360, 95] width 210 height 23
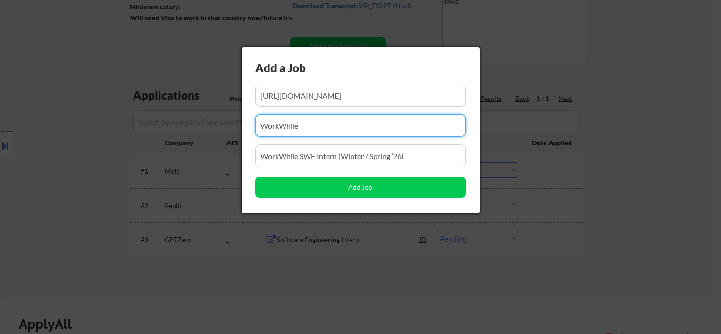
click at [324, 133] on input "input" at bounding box center [360, 125] width 210 height 23
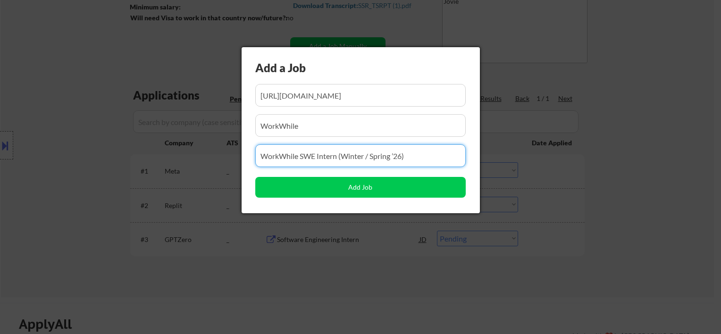
click at [327, 158] on input "input" at bounding box center [360, 155] width 210 height 23
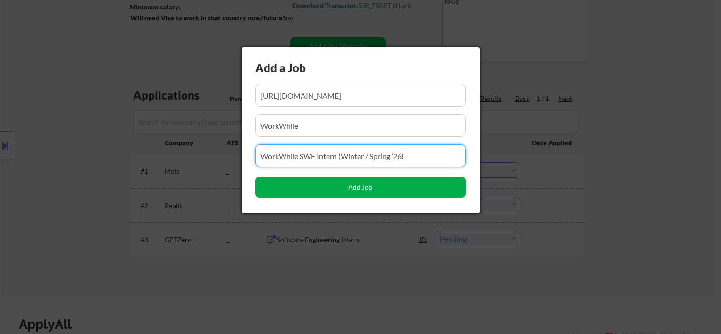
click at [370, 186] on button "Add Job" at bounding box center [360, 187] width 210 height 21
select select ""pending""
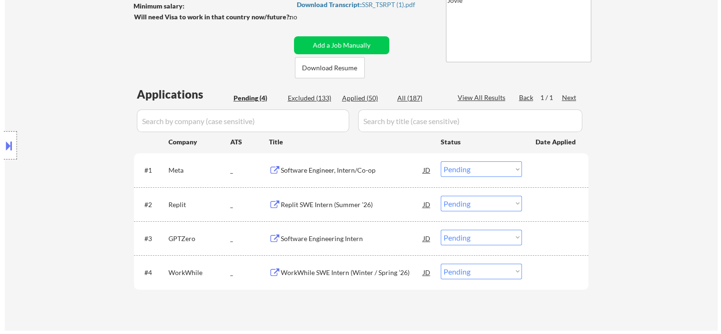
scroll to position [157, 0]
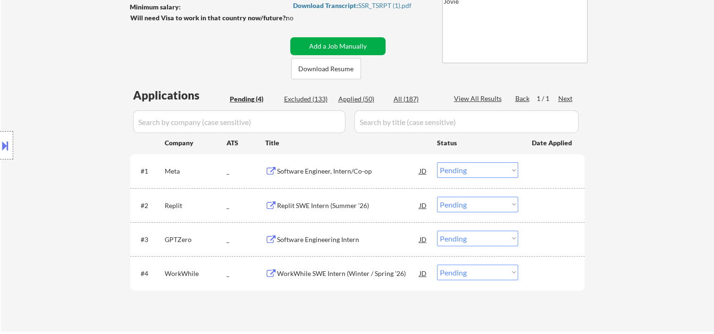
click at [326, 42] on button "Add a Job Manually" at bounding box center [337, 46] width 95 height 18
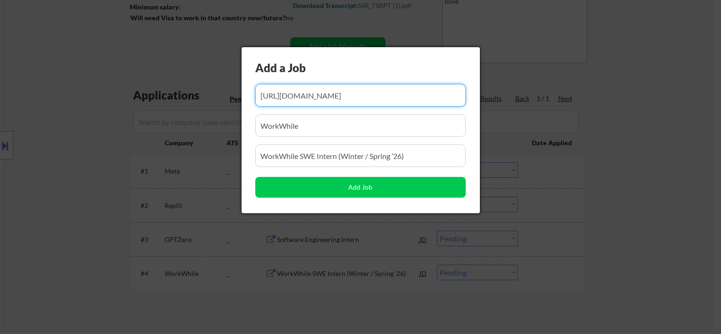
click at [320, 94] on input "input" at bounding box center [360, 95] width 210 height 23
click at [319, 96] on input "input" at bounding box center [360, 95] width 210 height 23
click at [318, 96] on input "input" at bounding box center [360, 95] width 210 height 23
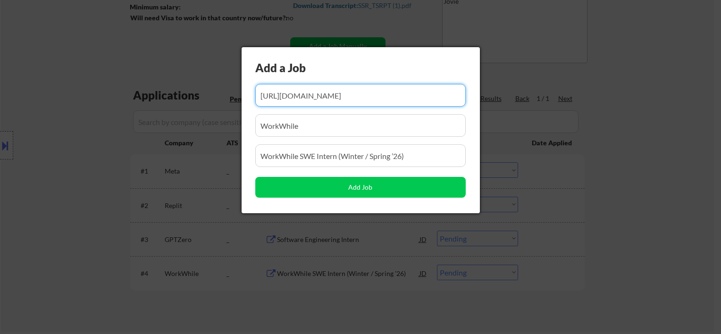
click at [318, 96] on input "input" at bounding box center [360, 95] width 210 height 23
paste input "https://job-boards.greenhouse.io/cloudflare/jobs/7206269?gh_jid=7206269"
type input "https://job-boards.greenhouse.io/cloudflare/jobs/7206269?gh_jid=7206269"
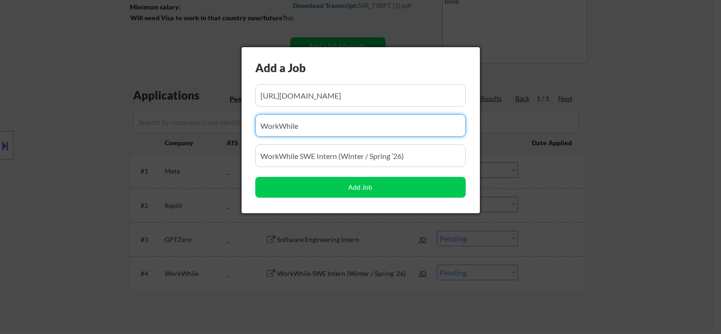
click at [325, 125] on input "input" at bounding box center [360, 125] width 210 height 23
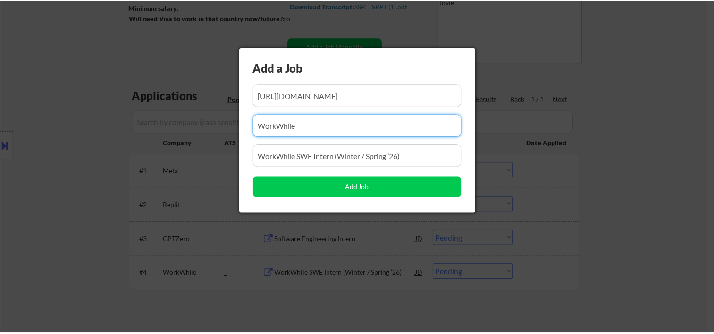
scroll to position [0, 0]
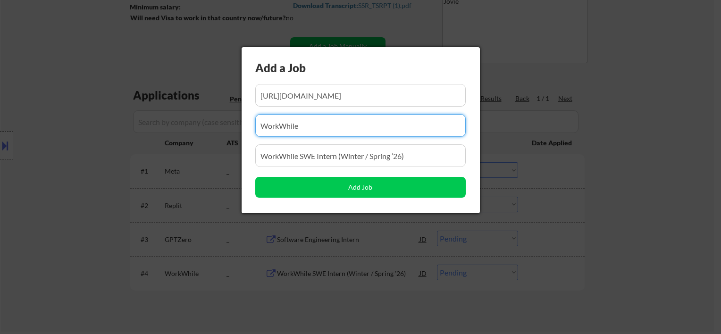
click at [325, 126] on input "input" at bounding box center [360, 125] width 210 height 23
paste input "Cloudflare"
type input "Cloudflare"
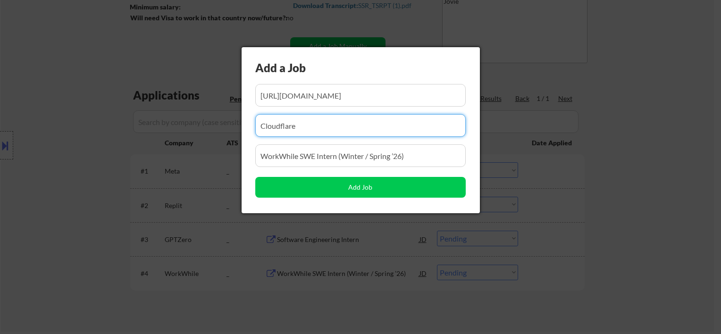
click at [302, 156] on input "input" at bounding box center [360, 155] width 210 height 23
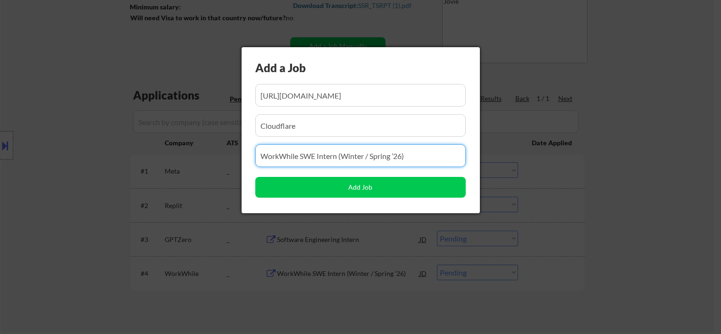
click at [302, 156] on input "input" at bounding box center [360, 155] width 210 height 23
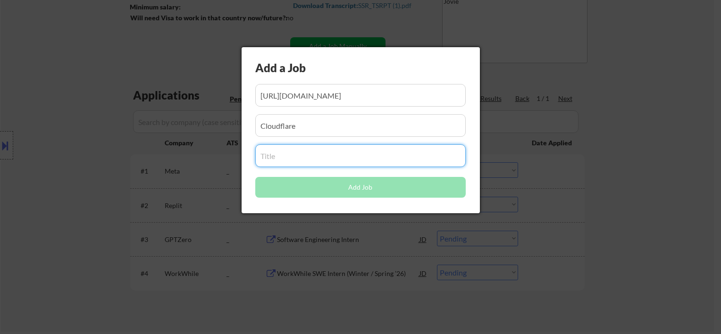
click at [302, 154] on input "input" at bounding box center [360, 155] width 210 height 23
paste input "Software Engineer Intern (Summer 2026)"
type input "Software Engineer Intern (Summer 2026)"
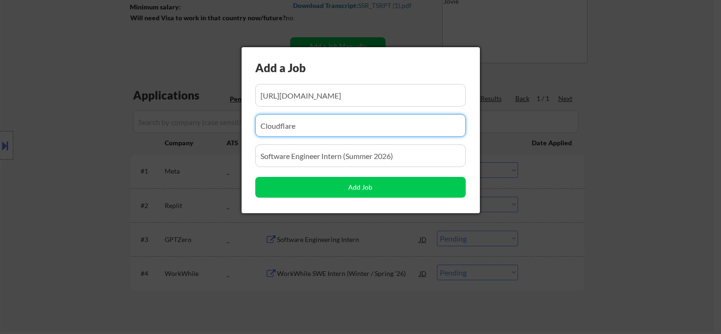
click at [353, 122] on input "input" at bounding box center [360, 125] width 210 height 23
click at [352, 92] on input "input" at bounding box center [360, 95] width 210 height 23
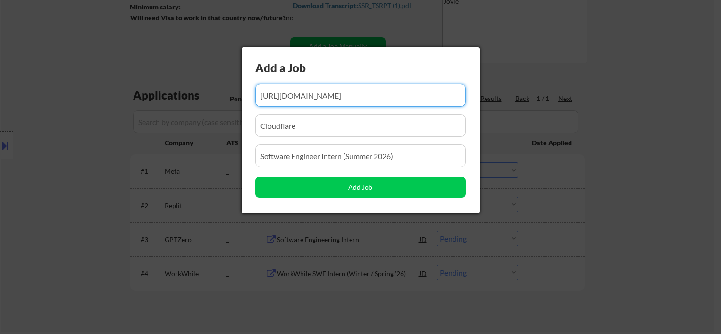
click at [336, 91] on input "input" at bounding box center [360, 95] width 210 height 23
click at [336, 134] on input "input" at bounding box center [360, 125] width 210 height 23
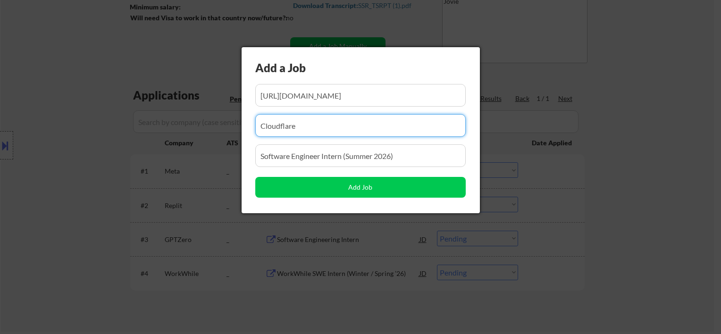
click at [338, 153] on input "input" at bounding box center [360, 155] width 210 height 23
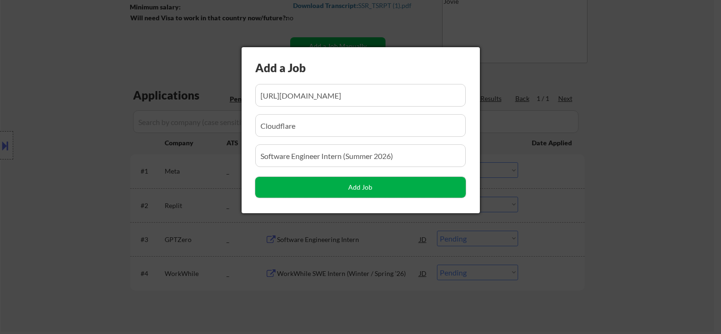
click at [359, 192] on button "Add Job" at bounding box center [360, 187] width 210 height 21
select select ""pending""
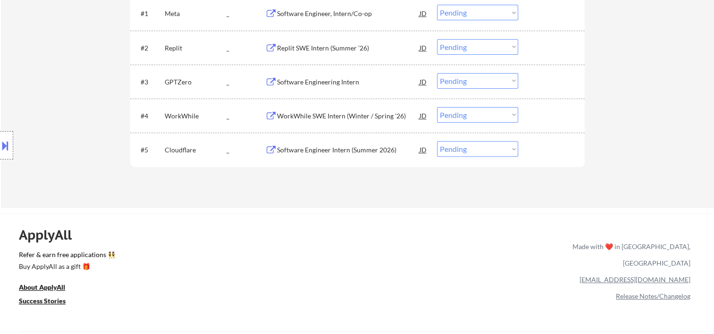
scroll to position [157, 0]
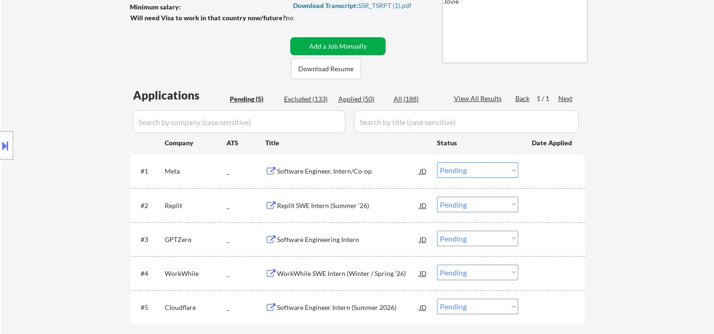
click at [327, 42] on button "Add a Job Manually" at bounding box center [337, 46] width 95 height 18
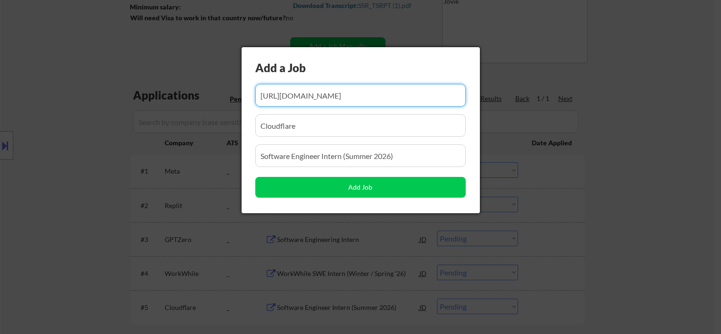
click at [305, 91] on input "input" at bounding box center [360, 95] width 210 height 23
paste input "https://www.mongodb.com/careers/jobs/7239454"
type input "https://www.mongodb.com/careers/jobs/7239454"
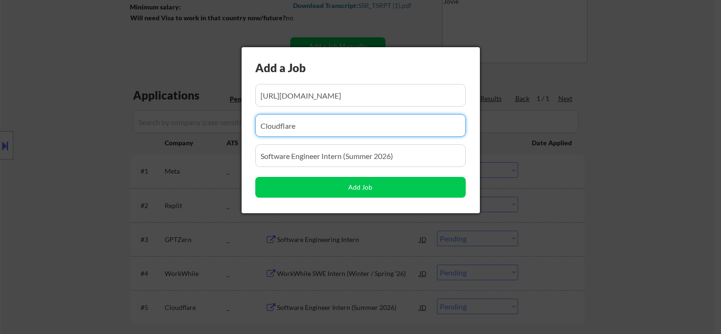
click at [288, 127] on input "input" at bounding box center [360, 125] width 210 height 23
paste input "MongoDB"
type input "MongoDB"
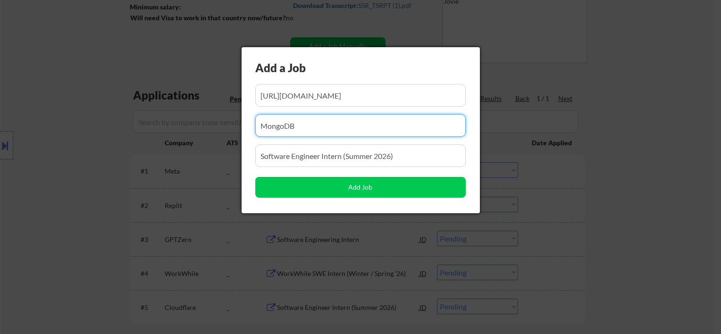
click at [279, 156] on input "input" at bounding box center [360, 155] width 210 height 23
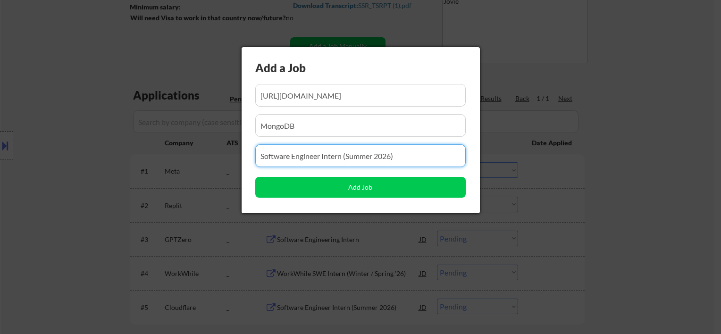
click at [279, 156] on input "input" at bounding box center [360, 155] width 210 height 23
paste input "2026 - Software Engineering Intern, AMER"
type input "2026 - Software Engineering Intern, AMER"
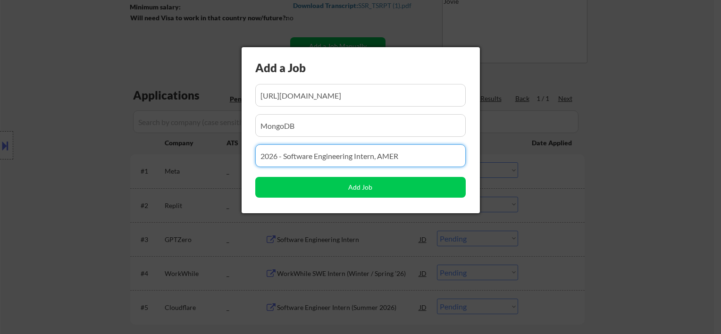
click at [391, 132] on input "input" at bounding box center [360, 125] width 210 height 23
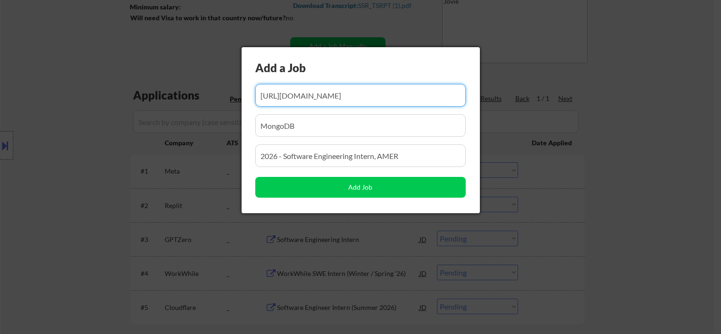
click at [374, 98] on input "input" at bounding box center [360, 95] width 210 height 23
click at [334, 94] on input "input" at bounding box center [360, 95] width 210 height 23
click at [443, 94] on input "input" at bounding box center [360, 95] width 210 height 23
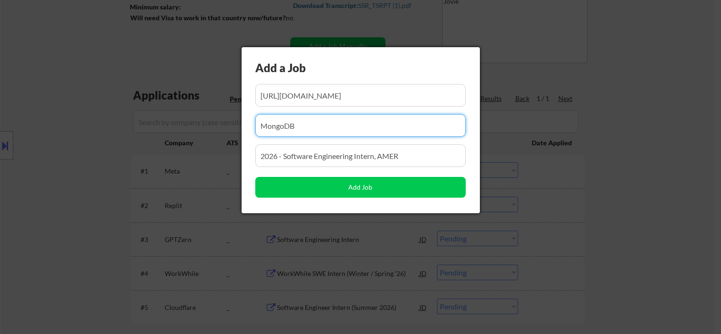
click at [401, 128] on input "input" at bounding box center [360, 125] width 210 height 23
click at [408, 161] on input "input" at bounding box center [360, 155] width 210 height 23
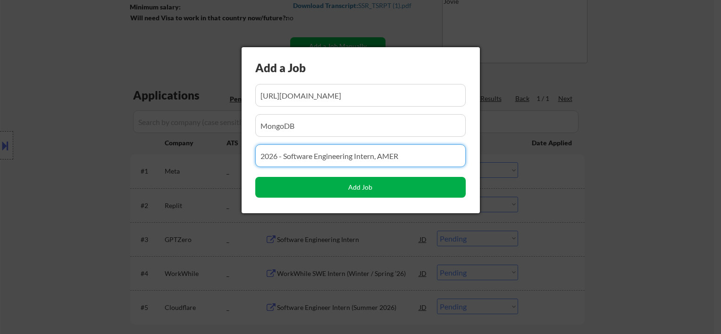
click at [370, 189] on button "Add Job" at bounding box center [360, 187] width 210 height 21
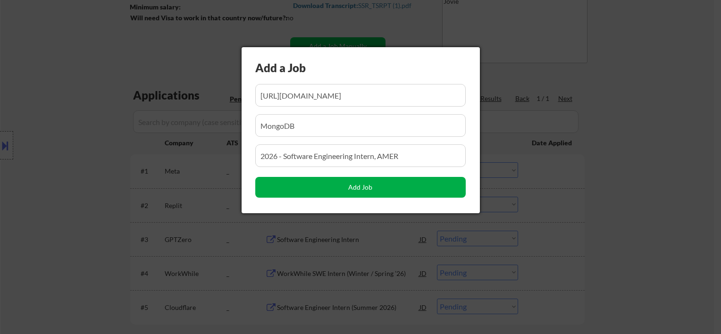
select select ""pending""
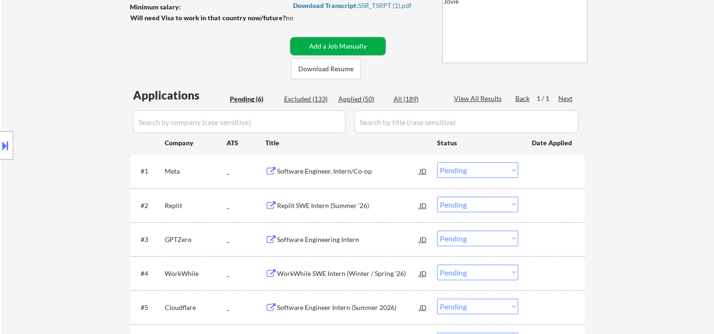
click at [304, 47] on button "Add a Job Manually" at bounding box center [337, 46] width 95 height 18
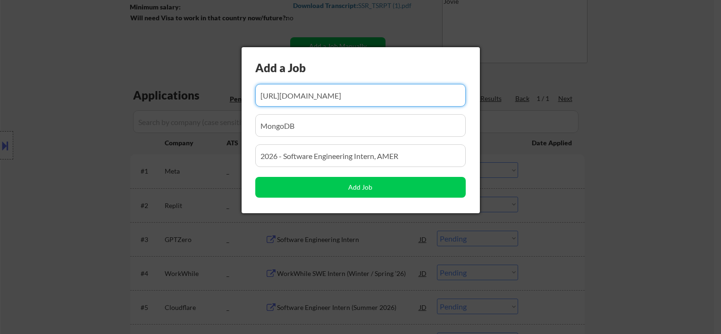
click at [308, 92] on input "input" at bounding box center [360, 95] width 210 height 23
paste input "https://www.databricks.com/company/careers/university-recruiting/software-engin…"
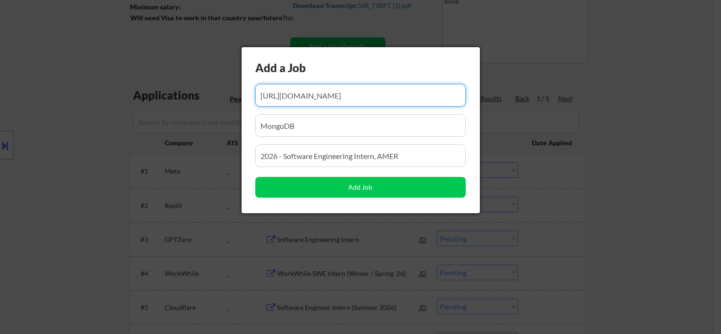
type input "https://www.databricks.com/company/careers/university-recruiting/software-engin…"
click at [296, 119] on input "input" at bounding box center [360, 125] width 210 height 23
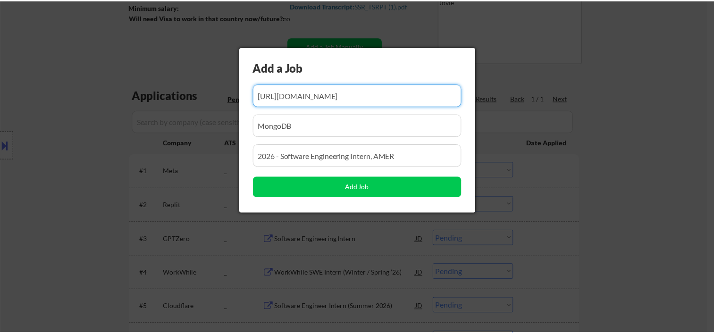
scroll to position [0, 0]
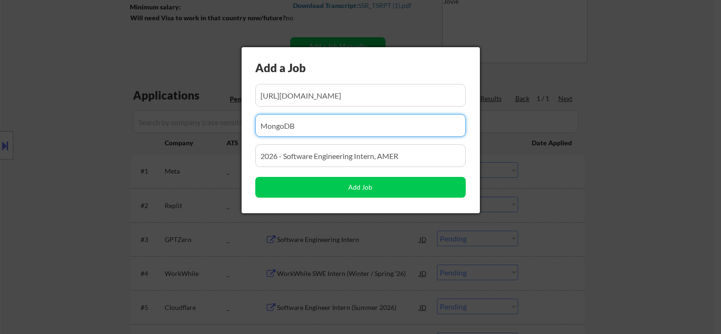
click at [293, 127] on input "input" at bounding box center [360, 125] width 210 height 23
paste input "Databricks"
type input "Databricks"
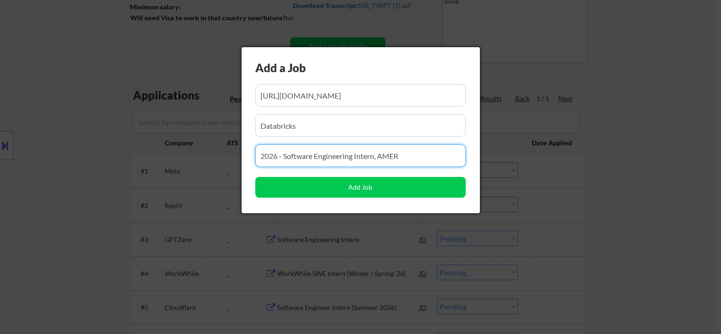
click at [281, 153] on input "input" at bounding box center [360, 155] width 210 height 23
paste input "Software Engineering Intern (2026)"
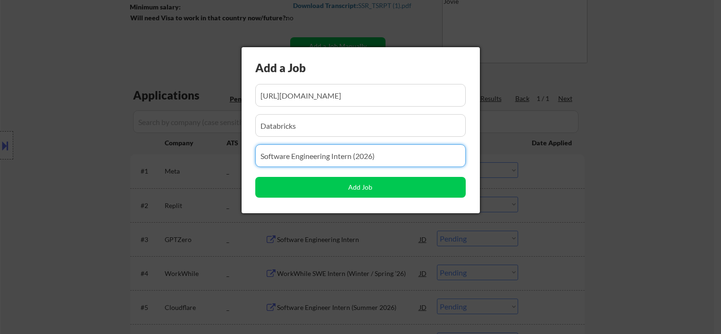
type input "Software Engineering Intern (2026)"
click at [337, 129] on input "input" at bounding box center [360, 125] width 210 height 23
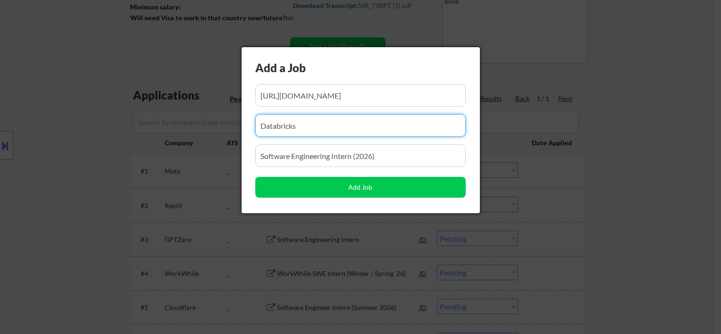
click at [339, 92] on input "input" at bounding box center [360, 95] width 210 height 23
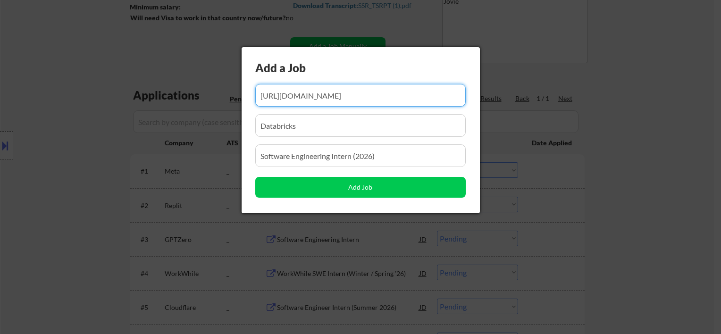
click at [308, 90] on input "input" at bounding box center [360, 95] width 210 height 23
click at [293, 89] on input "input" at bounding box center [360, 95] width 210 height 23
click at [272, 92] on input "input" at bounding box center [360, 95] width 210 height 23
click at [325, 92] on input "input" at bounding box center [360, 95] width 210 height 23
click at [369, 98] on input "input" at bounding box center [360, 95] width 210 height 23
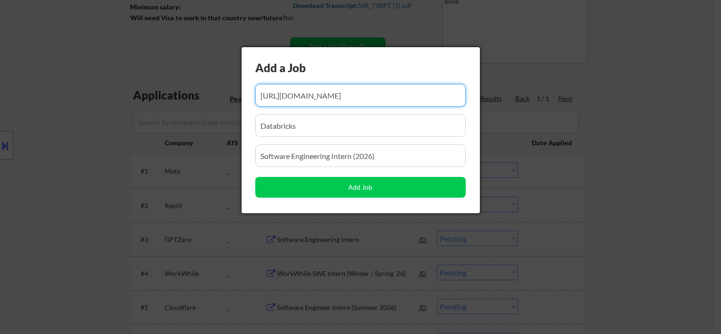
click at [329, 124] on input "input" at bounding box center [360, 125] width 210 height 23
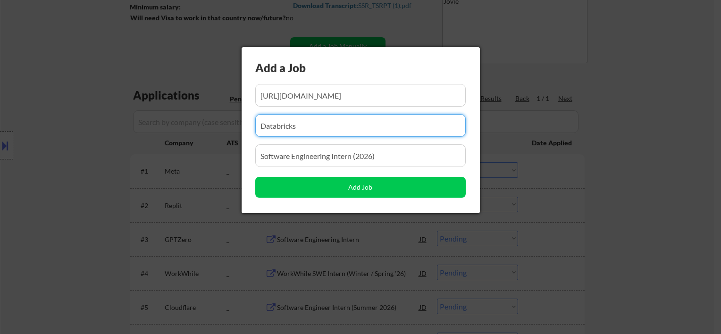
click at [308, 157] on input "input" at bounding box center [360, 155] width 210 height 23
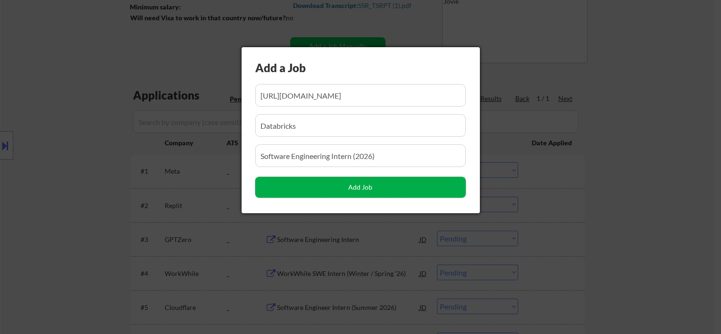
click at [359, 183] on button "Add Job" at bounding box center [360, 187] width 210 height 21
select select ""pending""
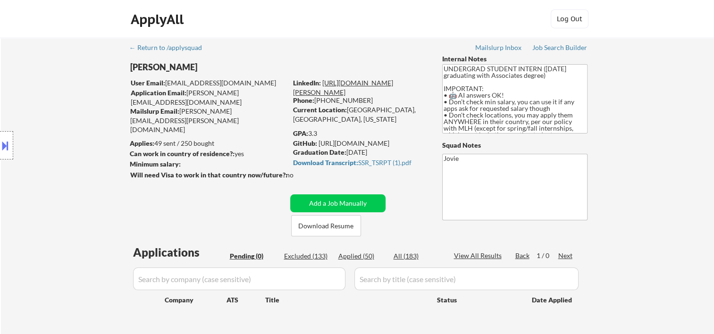
scroll to position [157, 0]
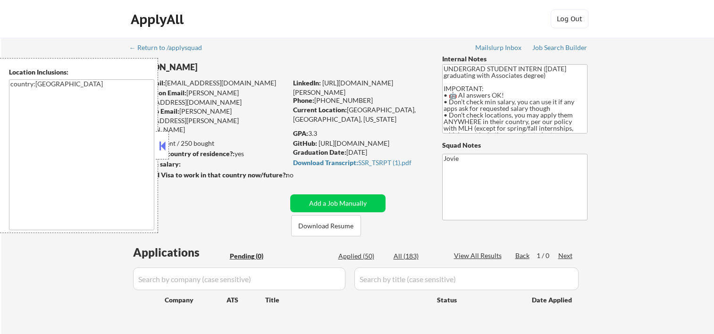
scroll to position [195, 0]
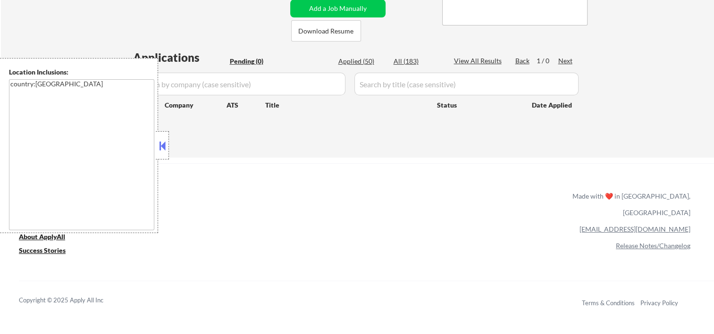
click at [163, 143] on button at bounding box center [162, 146] width 10 height 14
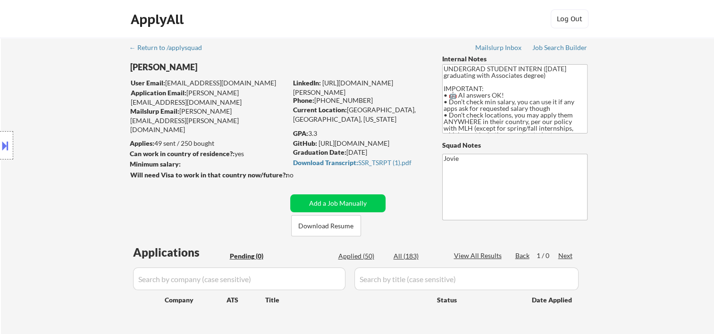
scroll to position [157, 0]
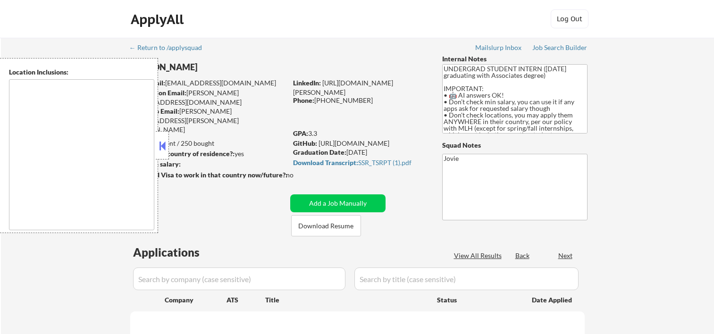
scroll to position [157, 0]
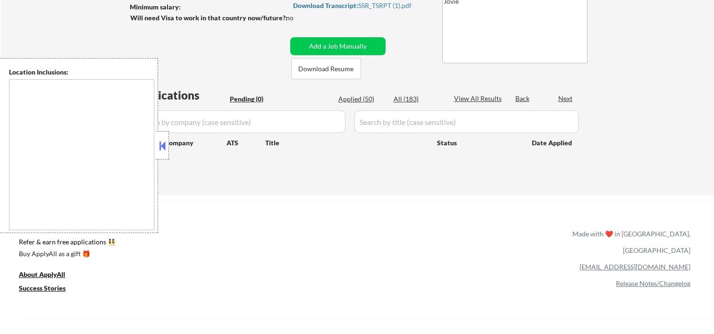
type textarea "country:[GEOGRAPHIC_DATA]"
click at [159, 139] on button at bounding box center [162, 146] width 10 height 14
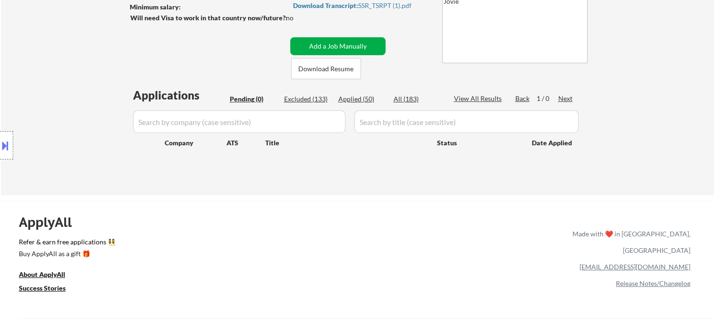
click at [353, 45] on button "Add a Job Manually" at bounding box center [337, 46] width 95 height 18
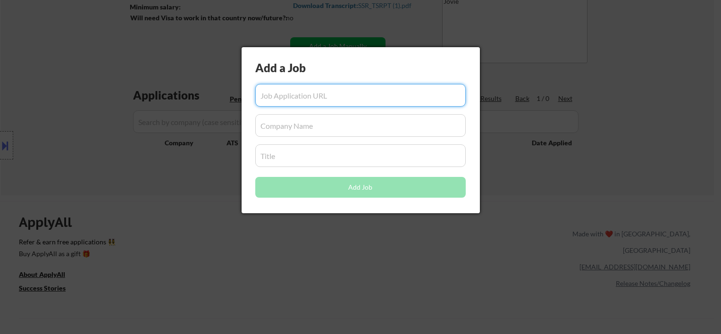
click at [332, 92] on input "input" at bounding box center [360, 95] width 210 height 23
paste input "[URL][DOMAIN_NAME]"
type input "[URL][DOMAIN_NAME]"
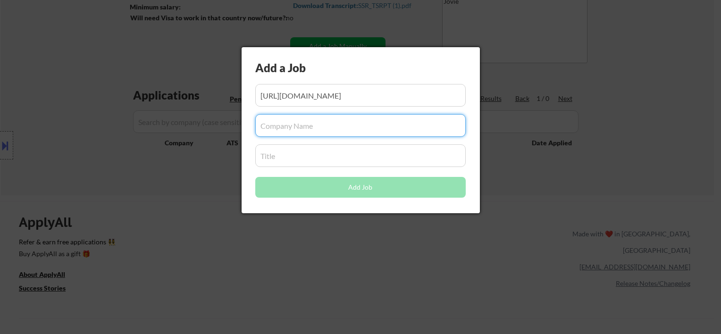
click at [297, 130] on input "input" at bounding box center [360, 125] width 210 height 23
click at [302, 93] on input "input" at bounding box center [360, 95] width 210 height 23
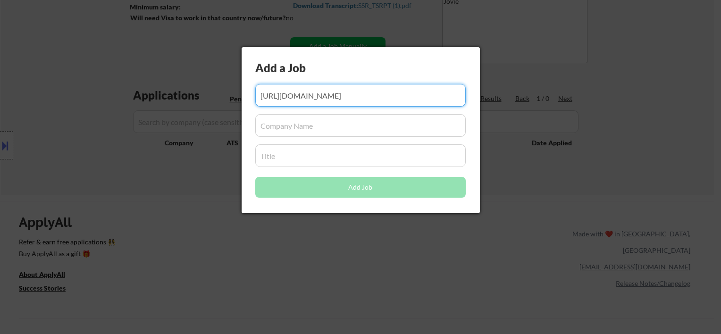
click at [298, 121] on input "input" at bounding box center [360, 125] width 210 height 23
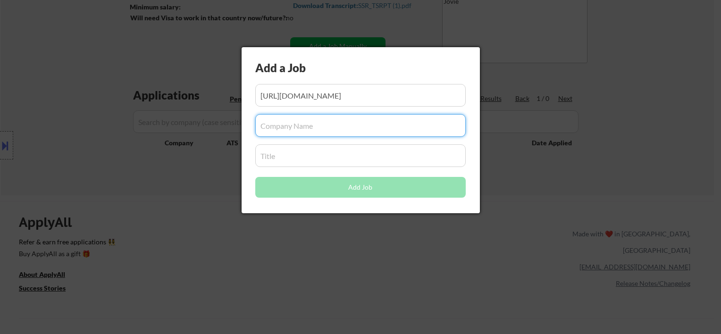
click at [302, 98] on input "input" at bounding box center [360, 95] width 210 height 23
click at [305, 133] on input "input" at bounding box center [360, 125] width 210 height 23
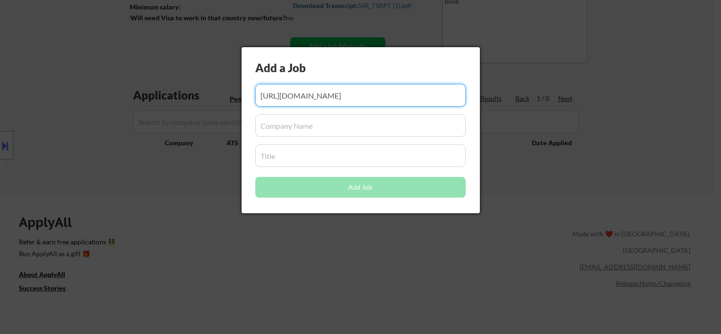
click at [316, 90] on input "input" at bounding box center [360, 95] width 210 height 23
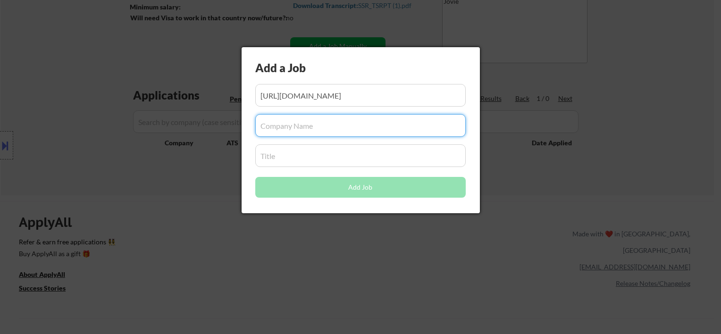
click at [302, 125] on input "input" at bounding box center [360, 125] width 210 height 23
click at [297, 126] on input "input" at bounding box center [360, 125] width 210 height 23
paste input "Meta"
type input "Meta"
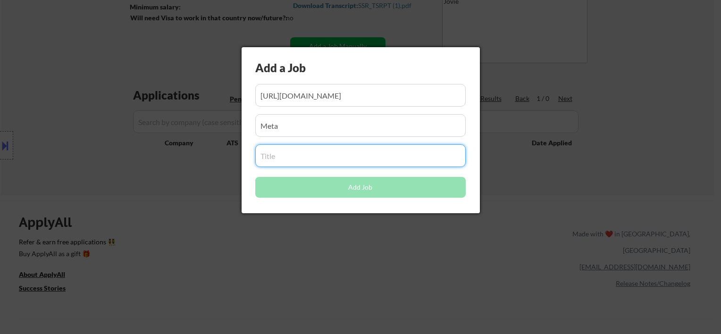
click at [274, 156] on input "input" at bounding box center [360, 155] width 210 height 23
click at [309, 161] on input "input" at bounding box center [360, 155] width 210 height 23
paste input "Software Engineer, Intern/Co-op"
type input "Software Engineer, Intern/Co-op"
click at [383, 138] on div "Add a Job Add Job" at bounding box center [361, 130] width 238 height 166
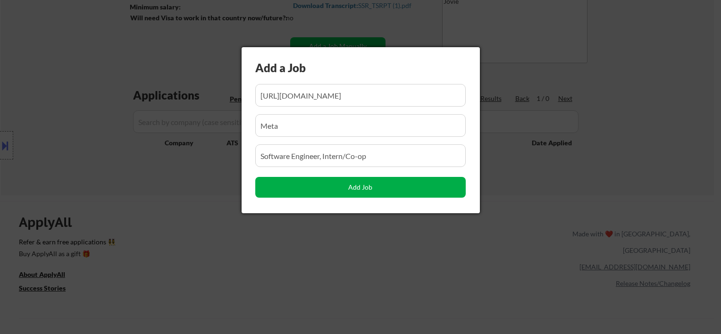
click at [377, 189] on button "Add Job" at bounding box center [360, 187] width 210 height 21
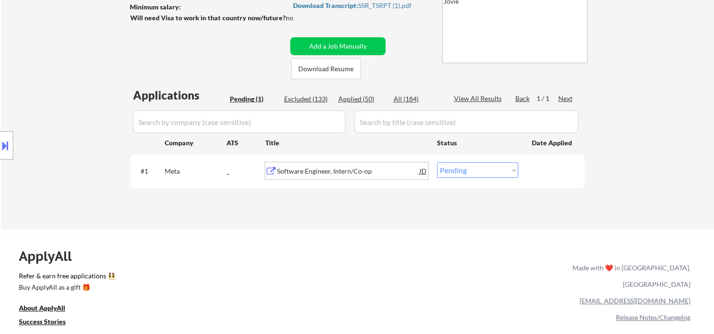
click at [329, 169] on div "Software Engineer, Intern/Co-op" at bounding box center [348, 171] width 142 height 9
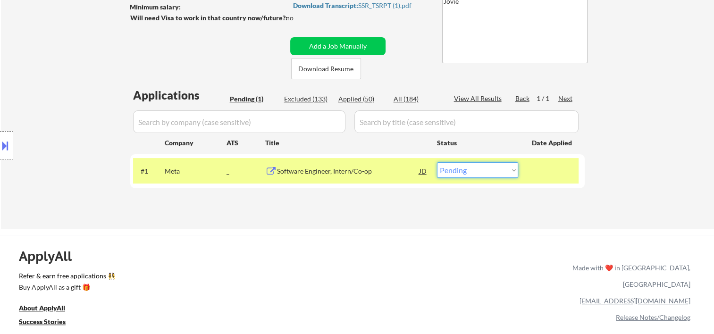
drag, startPoint x: 491, startPoint y: 171, endPoint x: 487, endPoint y: 158, distance: 14.2
click at [491, 171] on select "Choose an option... Pending Applied Excluded (Questions) Excluded (Expired) Exc…" at bounding box center [477, 170] width 81 height 16
select select ""applied""
click at [437, 162] on select "Choose an option... Pending Applied Excluded (Questions) Excluded (Expired) Exc…" at bounding box center [477, 170] width 81 height 16
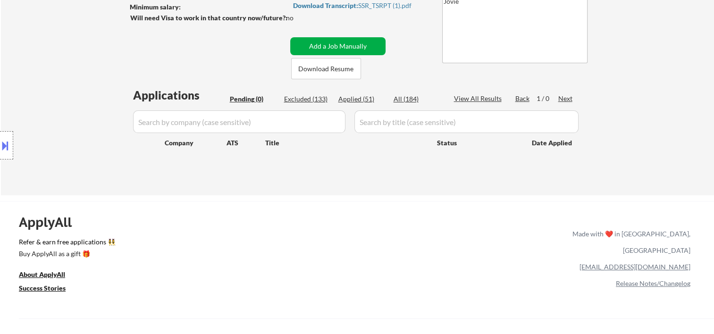
click at [332, 43] on button "Add a Job Manually" at bounding box center [337, 46] width 95 height 18
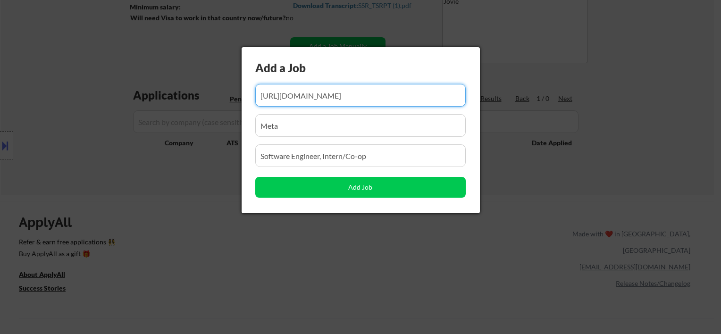
click at [324, 92] on input "input" at bounding box center [360, 95] width 210 height 23
click at [322, 92] on input "input" at bounding box center [360, 95] width 210 height 23
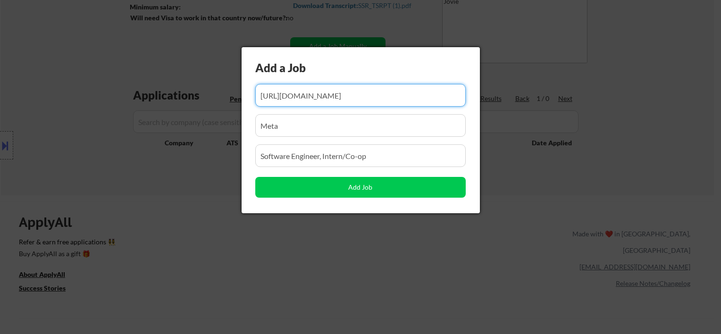
click at [322, 92] on input "input" at bounding box center [360, 95] width 210 height 23
paste input "[URL][DOMAIN_NAME][DEMOGRAPHIC_DATA]"
click at [307, 129] on input "input" at bounding box center [360, 125] width 210 height 23
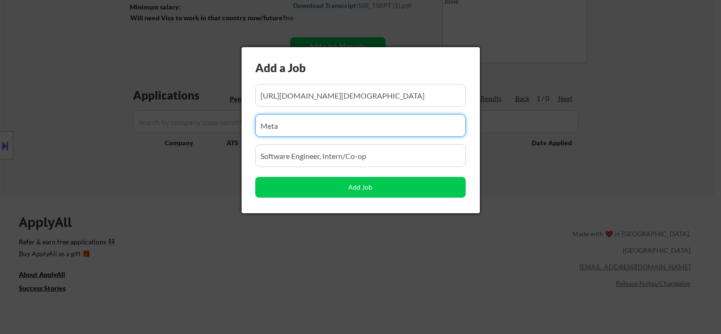
click at [307, 129] on input "input" at bounding box center [360, 125] width 210 height 23
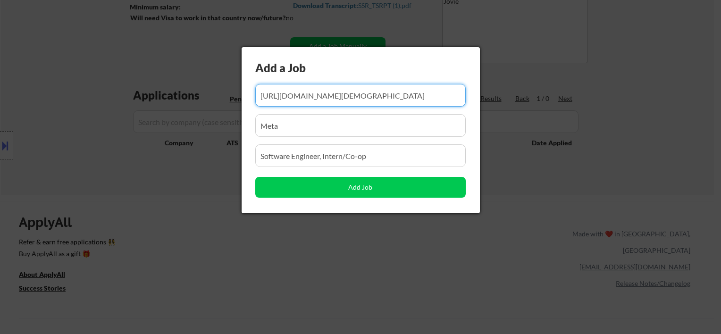
click at [290, 96] on input "input" at bounding box center [360, 95] width 210 height 23
paste input "[URL][DOMAIN_NAME]"
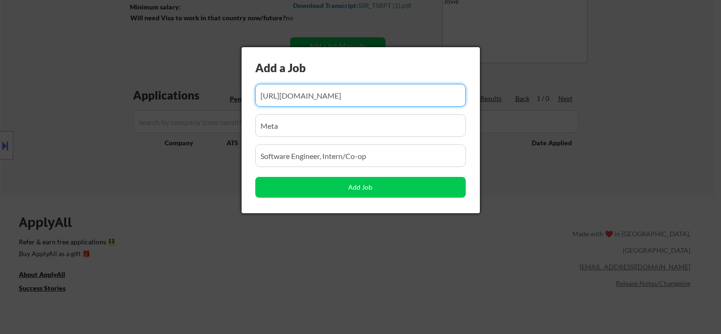
type input "[URL][DOMAIN_NAME]"
click at [283, 121] on input "input" at bounding box center [360, 125] width 210 height 23
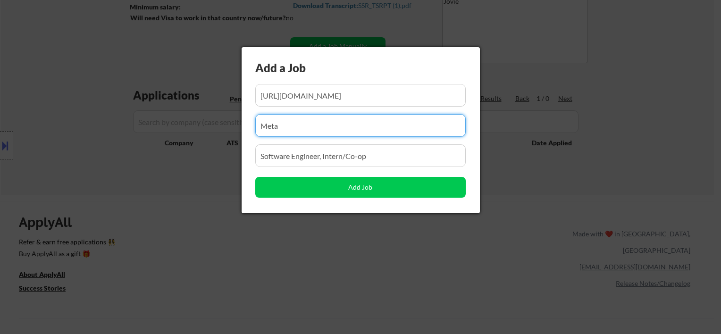
click at [283, 121] on input "input" at bounding box center [360, 125] width 210 height 23
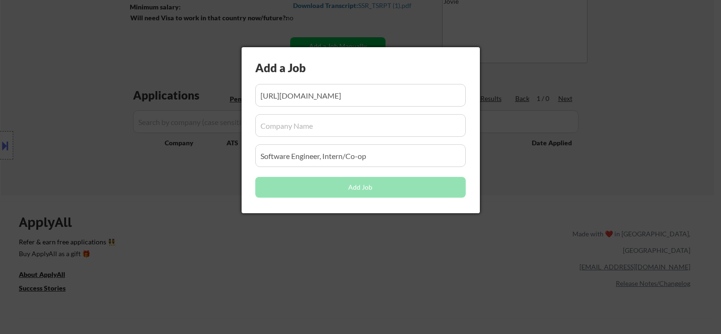
click at [281, 125] on input "input" at bounding box center [360, 125] width 210 height 23
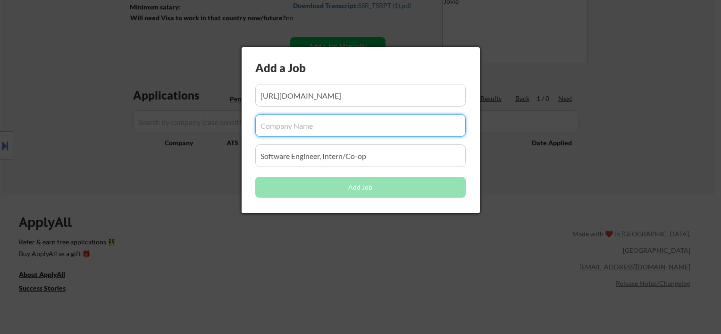
paste input "Replit"
type input "Replit"
click at [190, 176] on div at bounding box center [360, 167] width 721 height 334
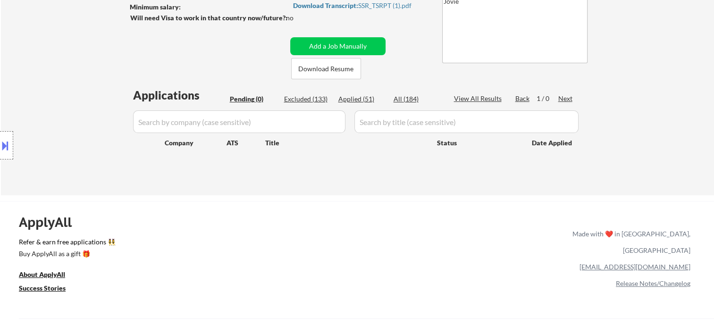
click at [289, 156] on div "Applications Pending (0) Excluded (133) Applied (51) All (184) View All Results…" at bounding box center [357, 132] width 454 height 90
click at [318, 43] on button "Add a Job Manually" at bounding box center [337, 46] width 95 height 18
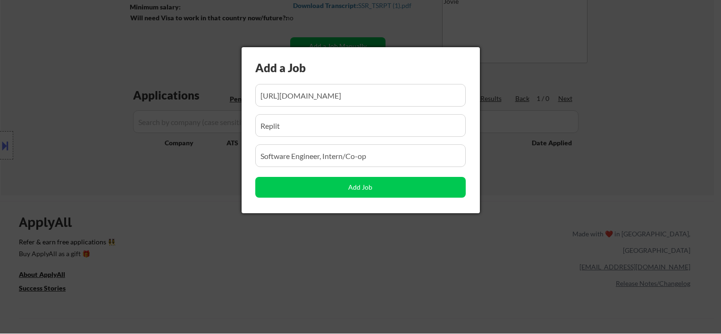
scroll to position [0, 249]
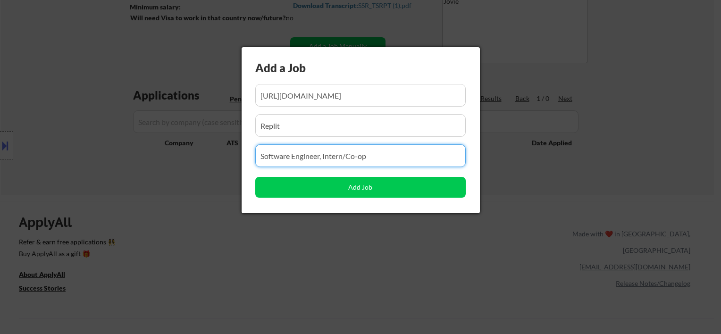
click at [295, 156] on input "input" at bounding box center [360, 155] width 210 height 23
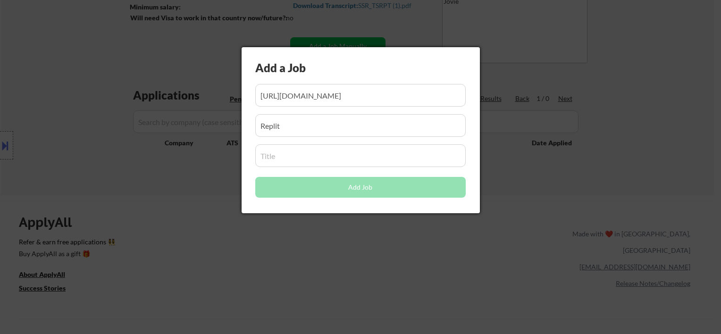
click at [278, 158] on input "input" at bounding box center [360, 155] width 210 height 23
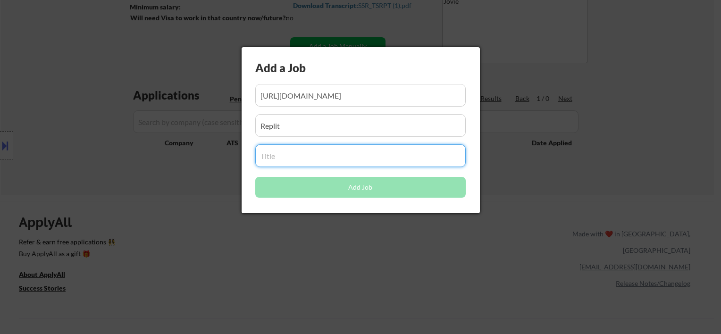
paste input "Replit SWE Intern (Summer ’26)"
type input "Replit SWE Intern (Summer ’26)"
click at [288, 125] on input "input" at bounding box center [360, 125] width 210 height 23
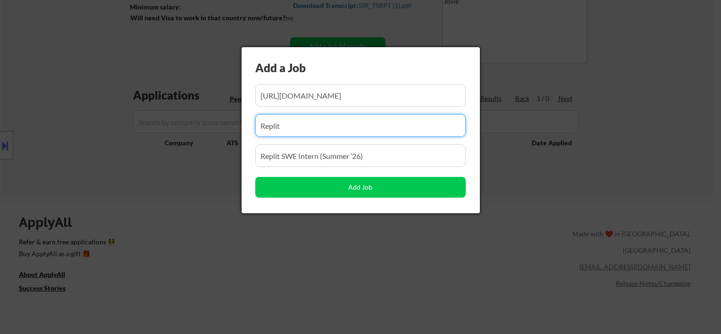
click at [311, 158] on input "input" at bounding box center [360, 155] width 210 height 23
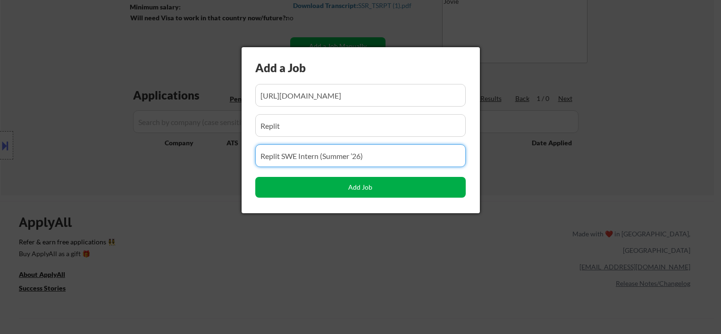
click at [345, 187] on button "Add Job" at bounding box center [360, 187] width 210 height 21
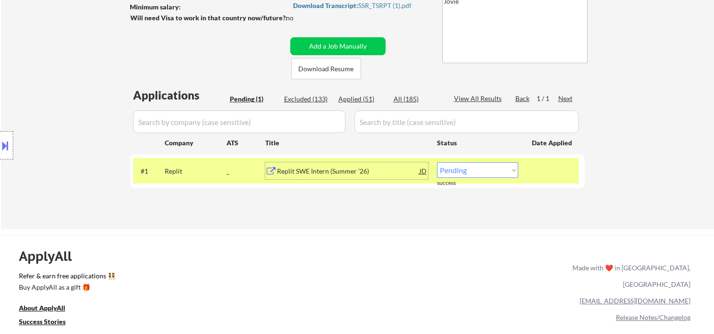
click at [353, 167] on div "Replit SWE Intern (Summer ’26)" at bounding box center [348, 171] width 142 height 9
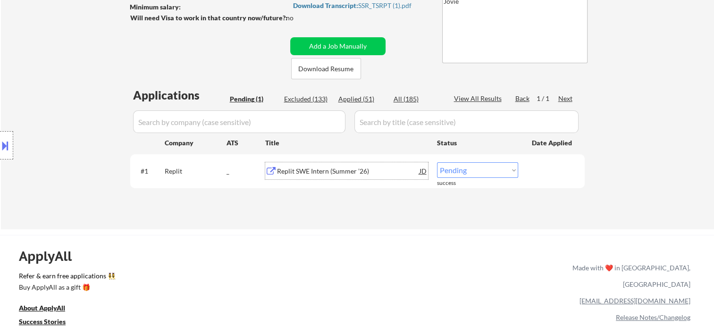
click at [422, 172] on div "JD" at bounding box center [423, 170] width 9 height 17
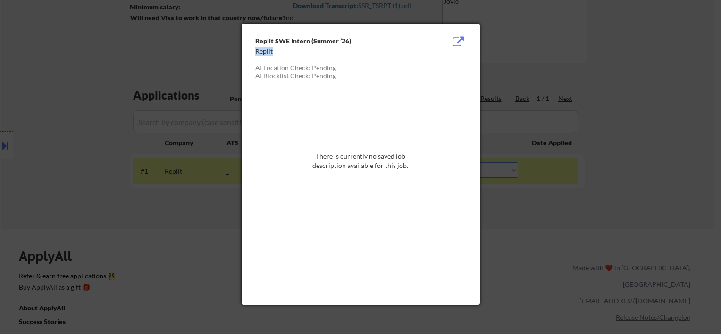
drag, startPoint x: 255, startPoint y: 50, endPoint x: 275, endPoint y: 51, distance: 19.4
click at [275, 51] on div "Replit" at bounding box center [336, 51] width 163 height 9
copy div "Replit"
click at [657, 109] on div at bounding box center [360, 167] width 721 height 334
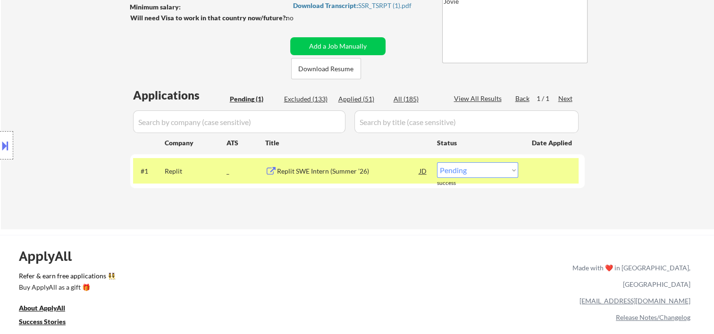
click at [10, 140] on button at bounding box center [5, 146] width 10 height 16
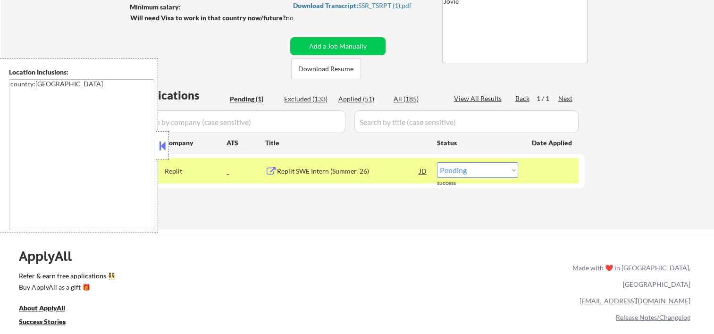
click at [161, 147] on button at bounding box center [162, 146] width 10 height 14
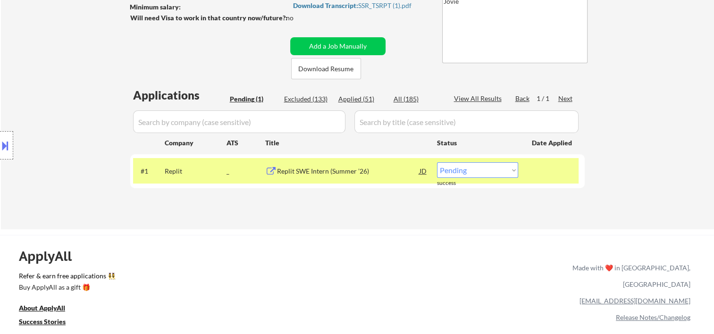
click at [505, 162] on select "Choose an option... Pending Applied Excluded (Questions) Excluded (Expired) Exc…" at bounding box center [477, 170] width 81 height 16
select select ""applied""
click at [437, 162] on select "Choose an option... Pending Applied Excluded (Questions) Excluded (Expired) Exc…" at bounding box center [477, 170] width 81 height 16
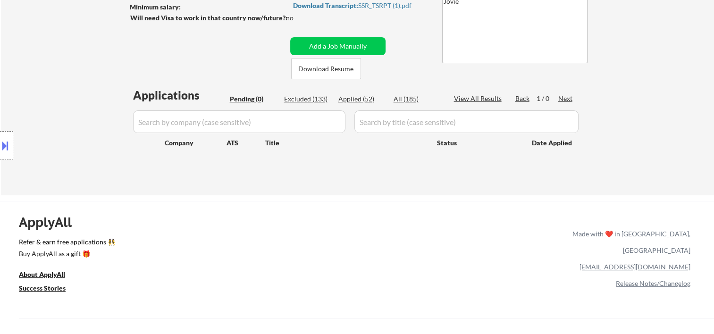
click at [353, 99] on div "Applied (52)" at bounding box center [361, 98] width 47 height 9
select select ""applied""
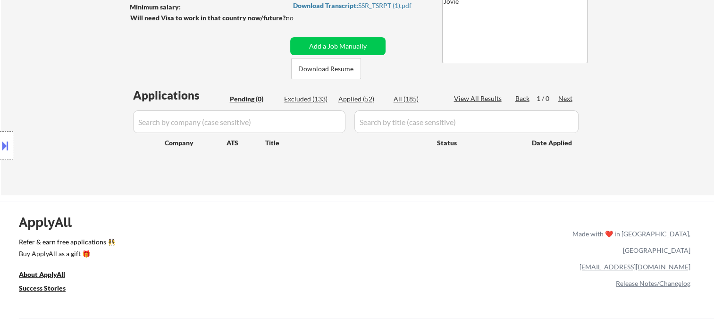
select select ""applied""
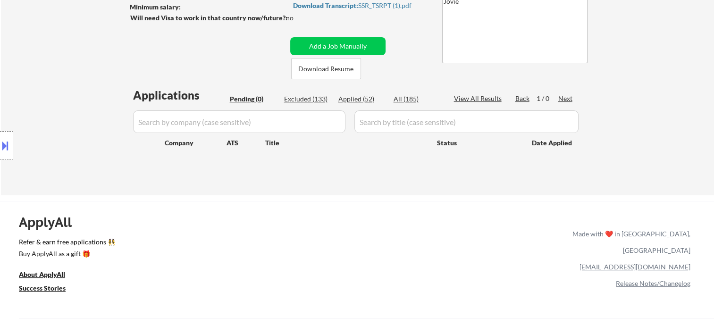
select select ""applied""
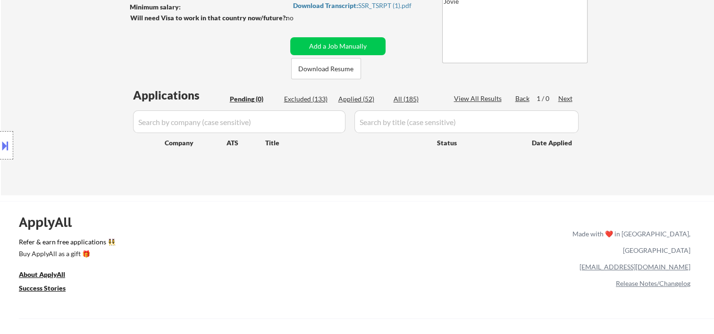
select select ""applied""
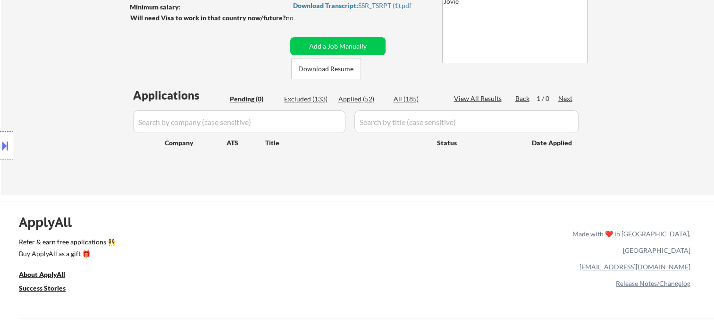
select select ""applied""
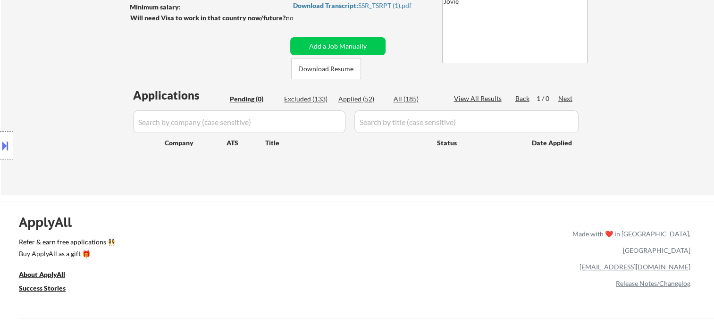
select select ""applied""
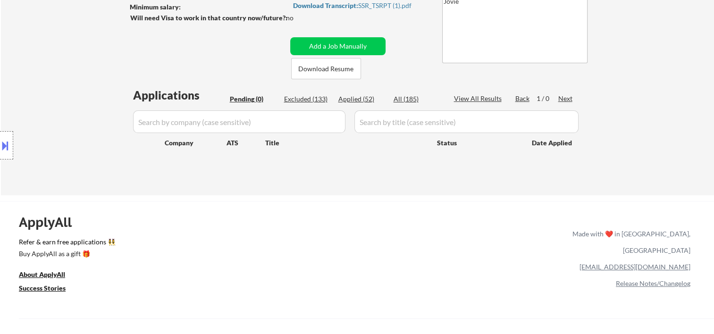
select select ""applied""
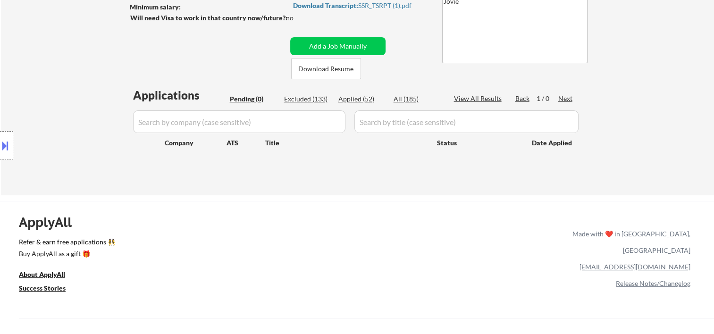
select select ""applied""
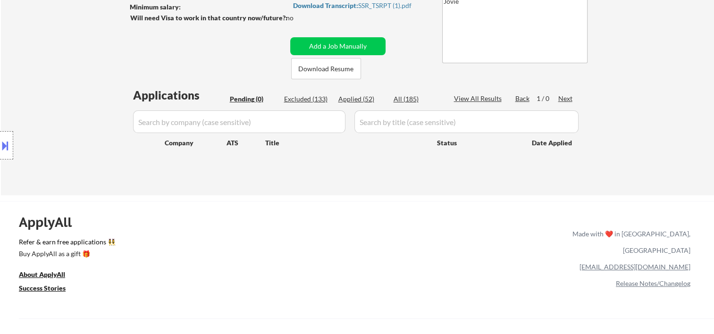
select select ""applied""
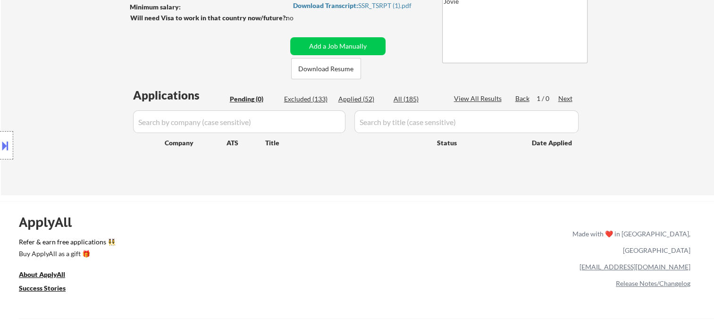
select select ""applied""
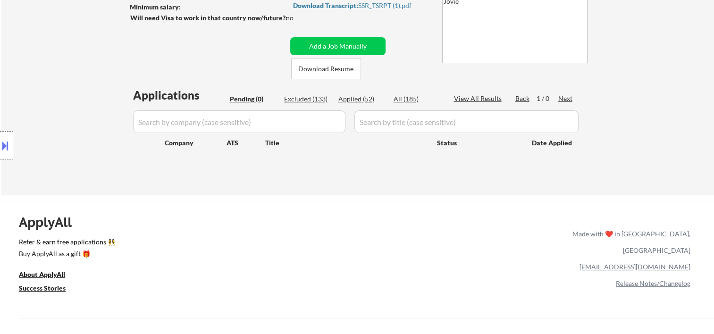
select select ""applied""
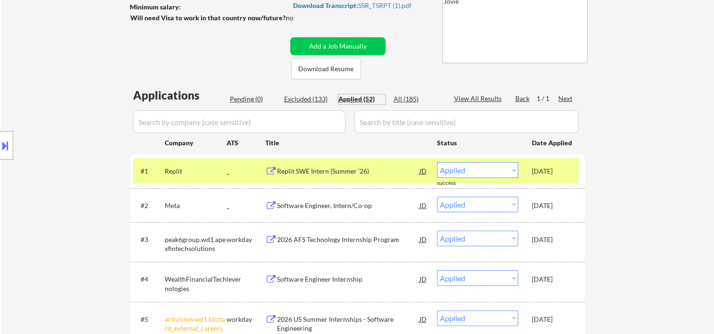
click at [554, 176] on div "[DATE]" at bounding box center [553, 170] width 42 height 17
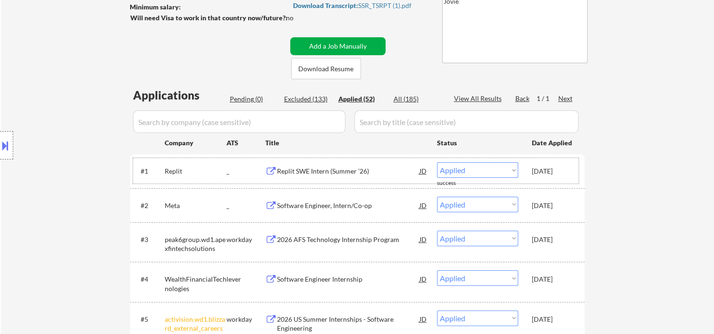
click at [332, 43] on button "Add a Job Manually" at bounding box center [337, 46] width 95 height 18
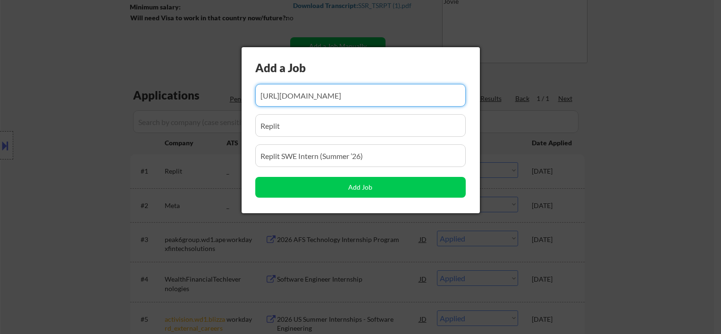
scroll to position [0, 249]
click at [289, 93] on input "input" at bounding box center [360, 95] width 210 height 23
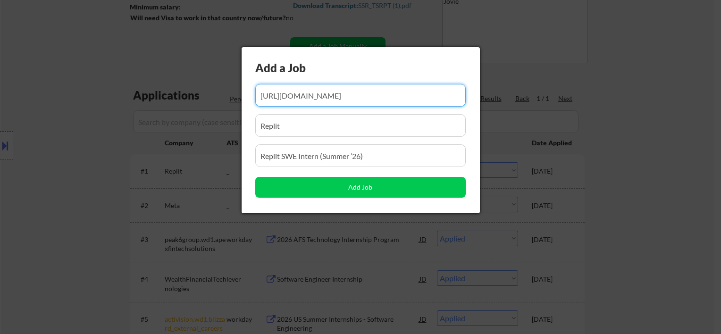
paste input "https://jobs.ashbyhq.com/GPTZero/e1f12af2-d017-4fca-a9af-99431d989d53"
type input "https://jobs.ashbyhq.com/GPTZero/e1f12af2-d017-4fca-a9af-99431d989d53"
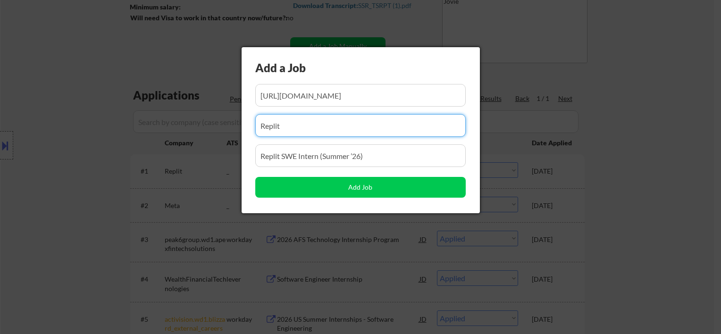
click at [285, 125] on input "input" at bounding box center [360, 125] width 210 height 23
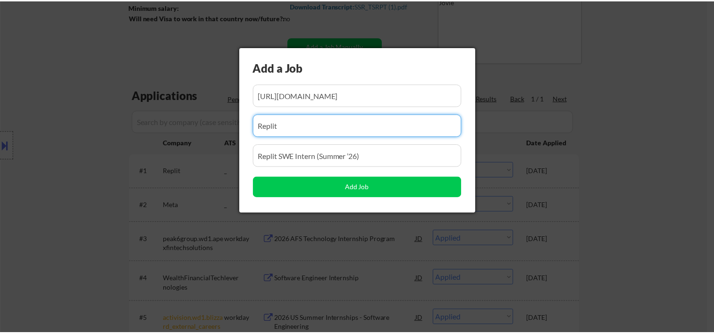
scroll to position [0, 0]
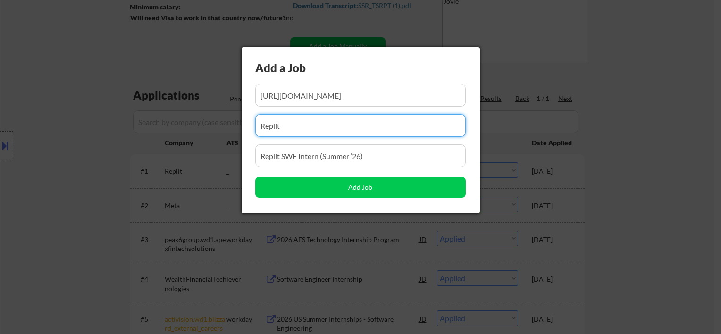
click at [285, 125] on input "input" at bounding box center [360, 125] width 210 height 23
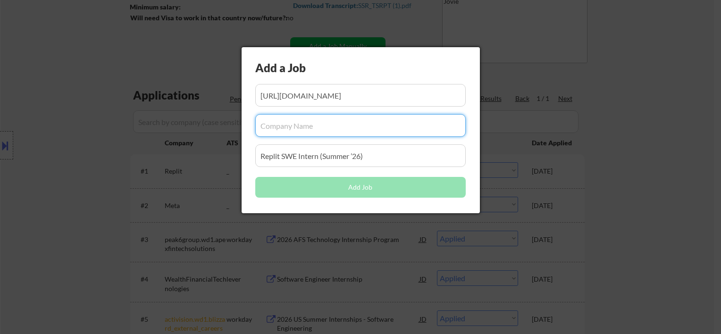
click at [280, 154] on input "input" at bounding box center [360, 155] width 210 height 23
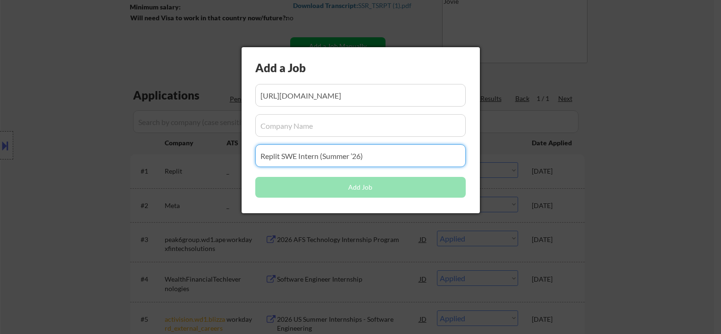
click at [280, 154] on input "input" at bounding box center [360, 155] width 210 height 23
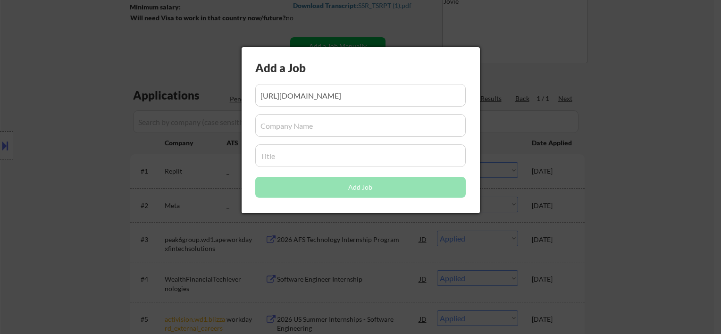
click at [271, 123] on input "input" at bounding box center [360, 125] width 210 height 23
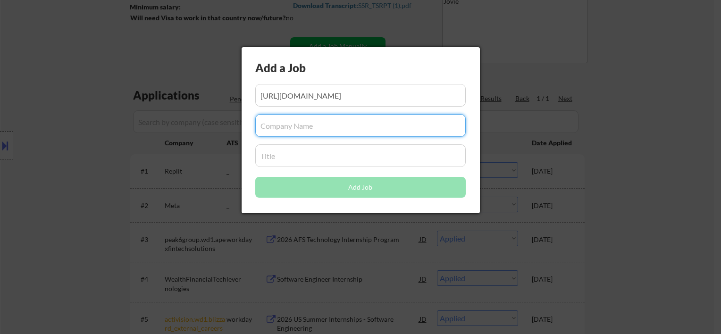
paste input "GPTZero"
type input "GPTZero"
click at [284, 153] on input "input" at bounding box center [360, 155] width 210 height 23
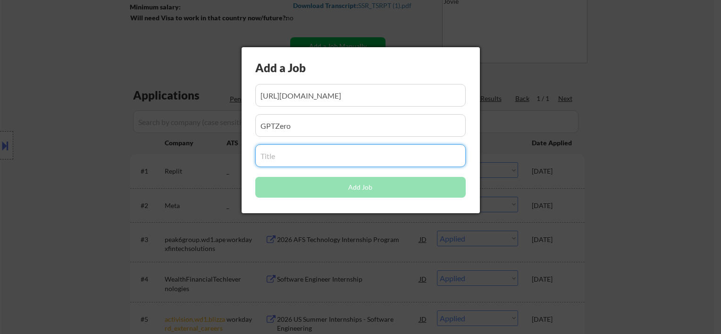
click at [290, 154] on input "input" at bounding box center [360, 155] width 210 height 23
paste input "Software Engineering Intern"
type input "Software Engineering Intern"
click at [321, 134] on input "input" at bounding box center [360, 125] width 210 height 23
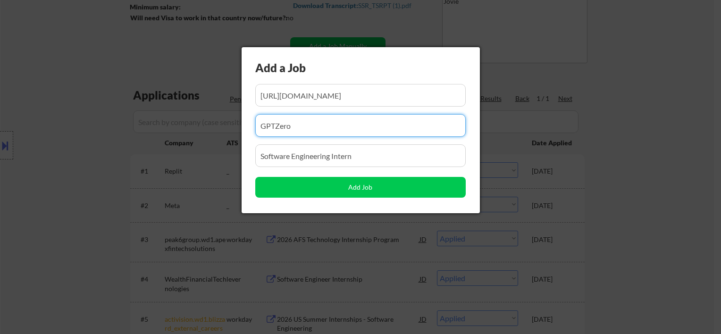
click at [320, 96] on input "input" at bounding box center [360, 95] width 210 height 23
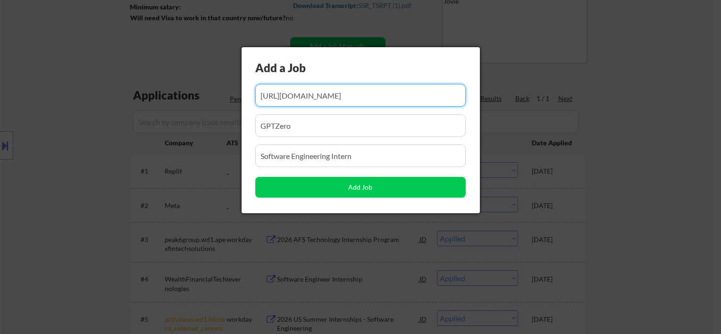
click at [309, 117] on input "input" at bounding box center [360, 125] width 210 height 23
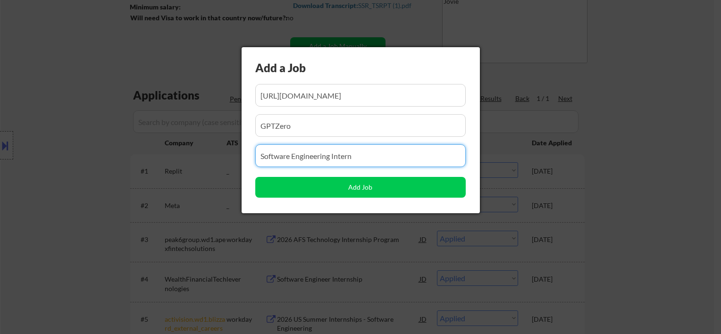
click at [315, 157] on input "input" at bounding box center [360, 155] width 210 height 23
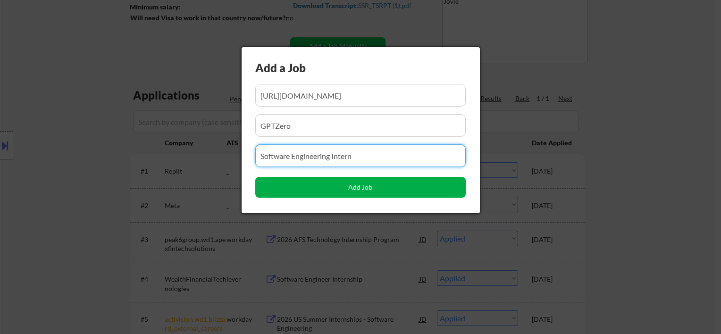
click at [347, 187] on button "Add Job" at bounding box center [360, 187] width 210 height 21
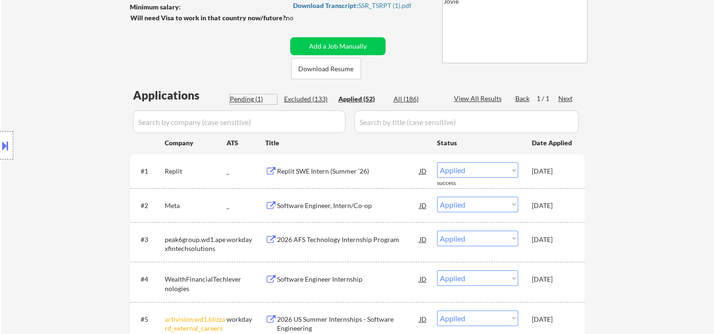
click at [235, 98] on div "Pending (1)" at bounding box center [253, 98] width 47 height 9
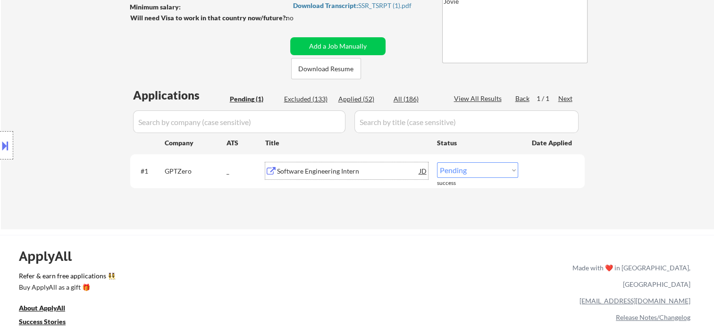
click at [339, 169] on div "Software Engineering Intern" at bounding box center [348, 171] width 142 height 9
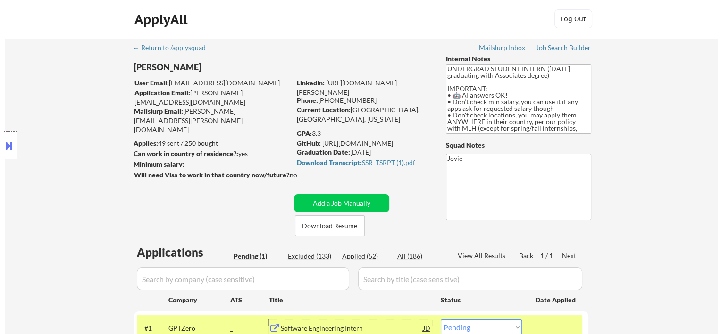
scroll to position [157, 0]
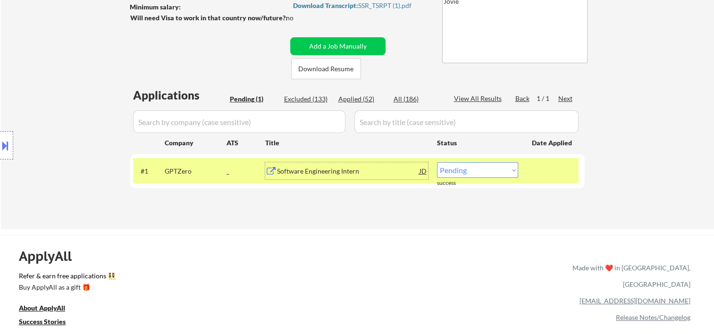
click at [425, 170] on div "JD" at bounding box center [423, 170] width 9 height 17
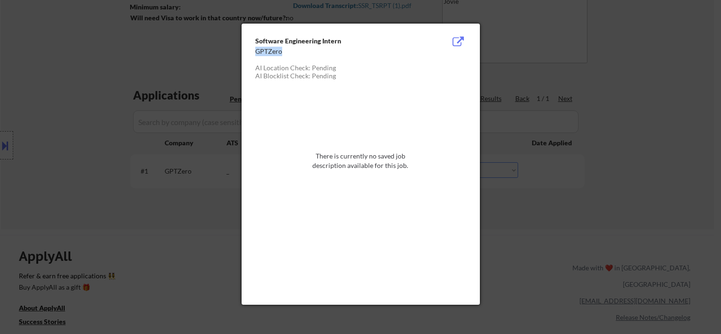
drag, startPoint x: 256, startPoint y: 51, endPoint x: 284, endPoint y: 53, distance: 27.4
click at [284, 53] on div "GPTZero" at bounding box center [336, 51] width 163 height 9
copy div "GPTZero"
click at [662, 96] on div at bounding box center [360, 167] width 721 height 334
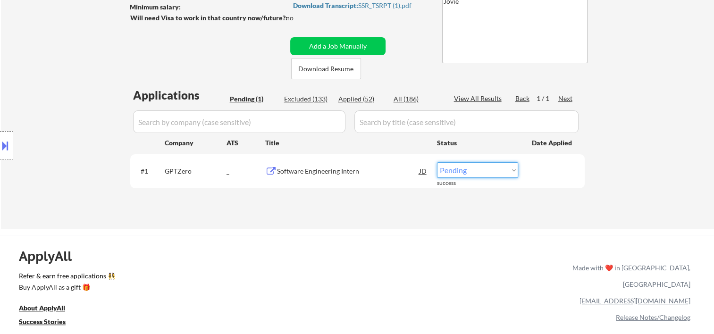
click at [505, 172] on select "Choose an option... Pending Applied Excluded (Questions) Excluded (Expired) Exc…" at bounding box center [477, 170] width 81 height 16
select select ""applied""
click at [437, 162] on select "Choose an option... Pending Applied Excluded (Questions) Excluded (Expired) Exc…" at bounding box center [477, 170] width 81 height 16
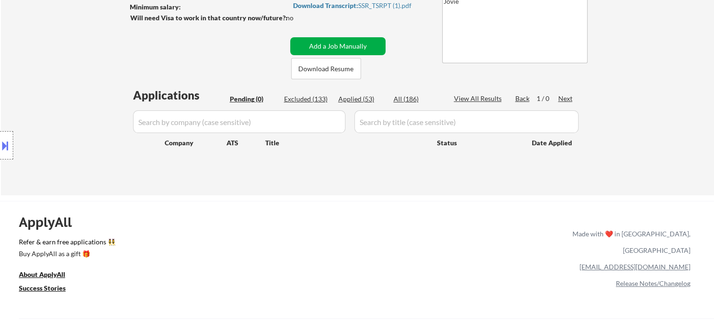
click at [334, 42] on button "Add a Job Manually" at bounding box center [337, 46] width 95 height 18
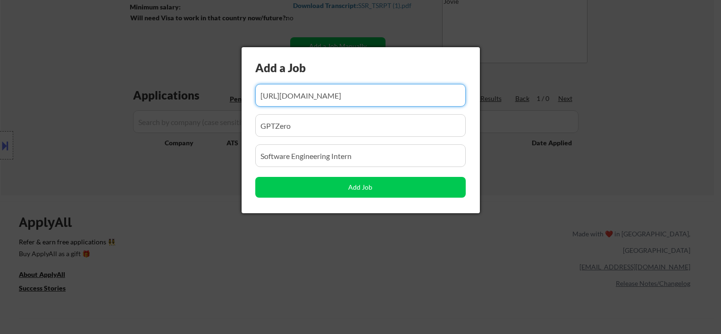
click at [302, 94] on input "input" at bounding box center [360, 95] width 210 height 23
paste input "https://app.dover.com/apply/e33be195-1074-4f64-88a0-615d0d8de760/7aecaf44-6d6b-…"
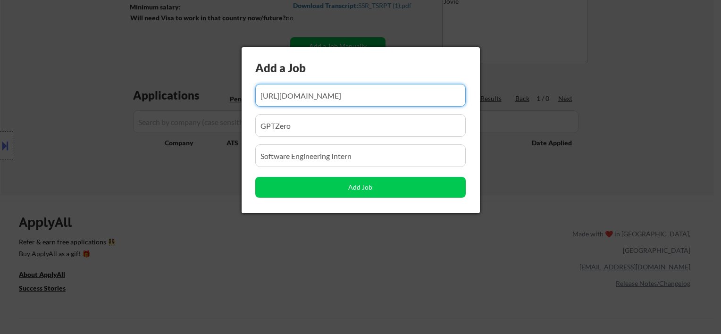
scroll to position [0, 186]
type input "https://app.dover.com/apply/e33be195-1074-4f64-88a0-615d0d8de760/7aecaf44-6d6b-…"
click at [287, 129] on input "input" at bounding box center [360, 125] width 210 height 23
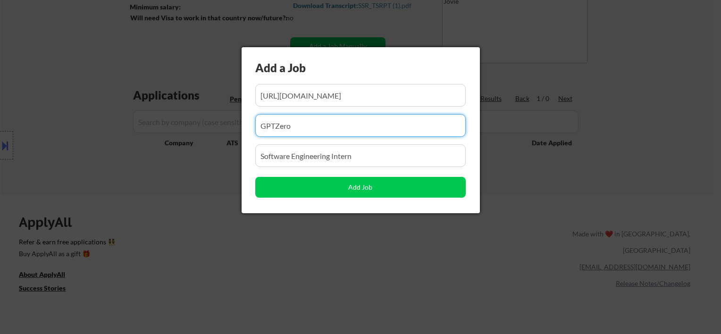
click at [287, 129] on input "input" at bounding box center [360, 125] width 210 height 23
click at [287, 128] on input "input" at bounding box center [360, 125] width 210 height 23
type input "GPTZeo"
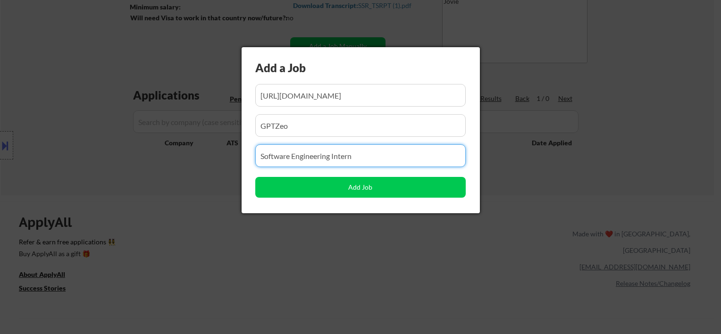
click at [297, 153] on input "input" at bounding box center [360, 155] width 210 height 23
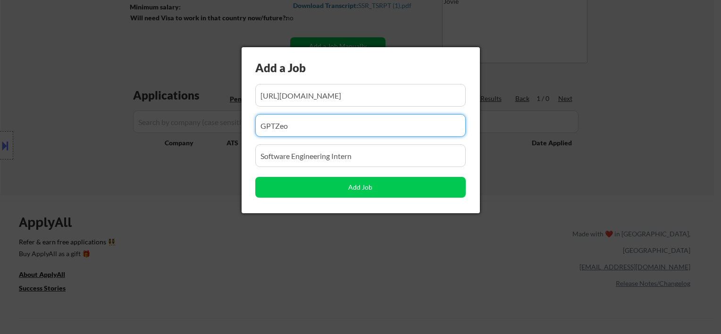
click at [293, 126] on input "input" at bounding box center [360, 125] width 210 height 23
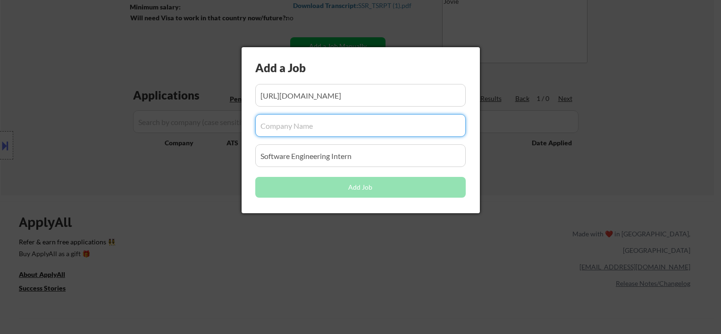
click at [291, 151] on input "input" at bounding box center [360, 155] width 210 height 23
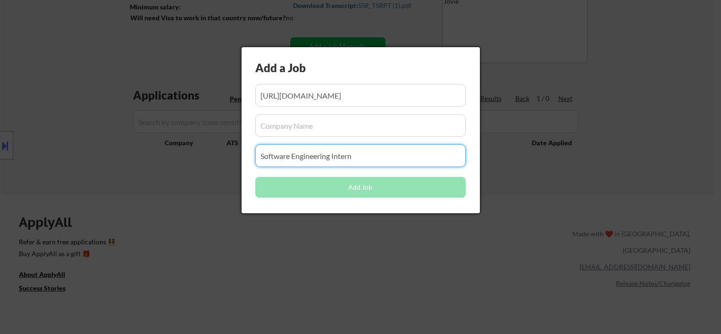
click at [291, 151] on input "input" at bounding box center [360, 155] width 210 height 23
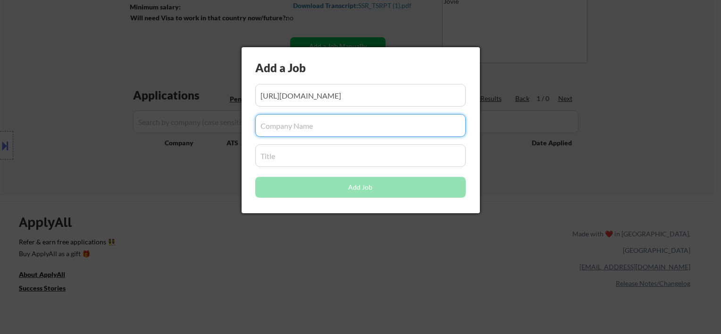
click at [327, 126] on input "input" at bounding box center [360, 125] width 210 height 23
click at [283, 128] on input "input" at bounding box center [360, 125] width 210 height 23
paste input "WorkWhile"
type input "WorkWhile"
click at [213, 175] on div at bounding box center [360, 167] width 721 height 334
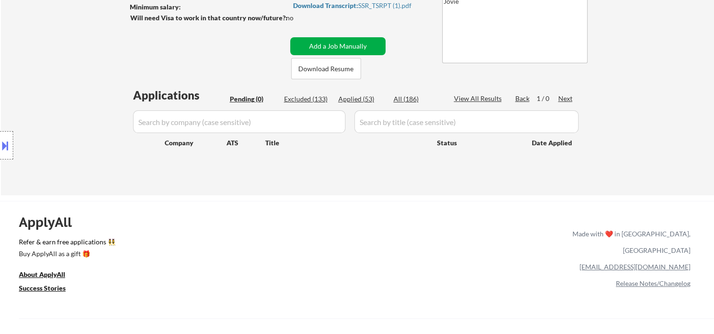
click at [325, 42] on button "Add a Job Manually" at bounding box center [337, 46] width 95 height 18
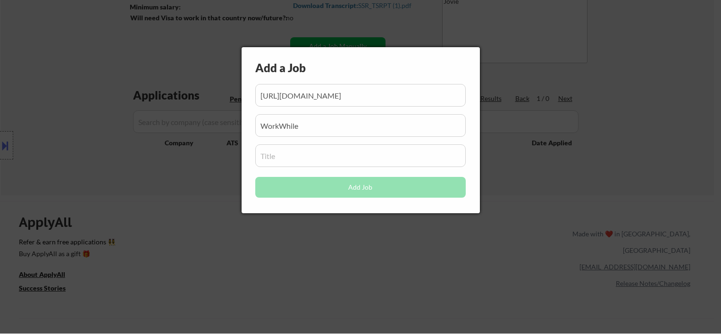
scroll to position [0, 186]
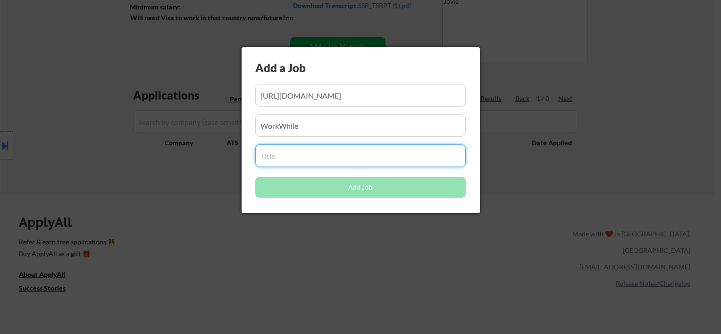
click at [278, 155] on input "input" at bounding box center [360, 155] width 210 height 23
click at [282, 155] on input "input" at bounding box center [360, 155] width 210 height 23
paste input "WorkWhile SWE Intern (Winter / Spring ’26)"
type input "WorkWhile SWE Intern (Winter / Spring ’26)"
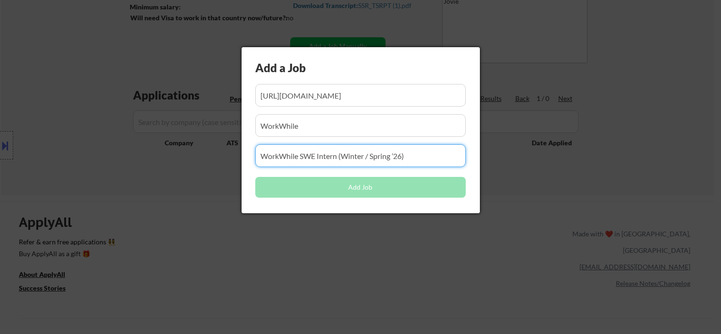
click at [200, 187] on div at bounding box center [360, 167] width 721 height 334
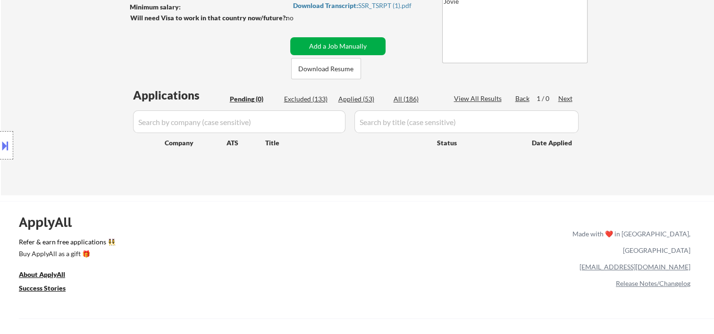
click at [333, 41] on button "Add a Job Manually" at bounding box center [337, 46] width 95 height 18
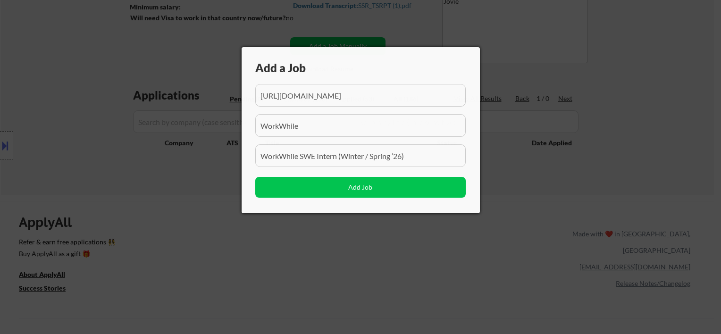
scroll to position [0, 186]
click at [319, 95] on input "input" at bounding box center [360, 95] width 210 height 23
click at [318, 98] on input "input" at bounding box center [360, 95] width 210 height 23
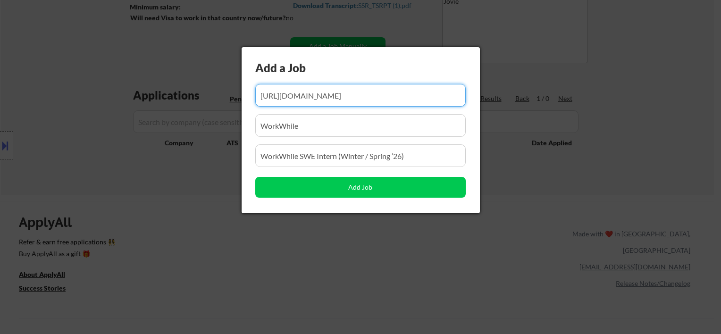
click at [318, 98] on input "input" at bounding box center [360, 95] width 210 height 23
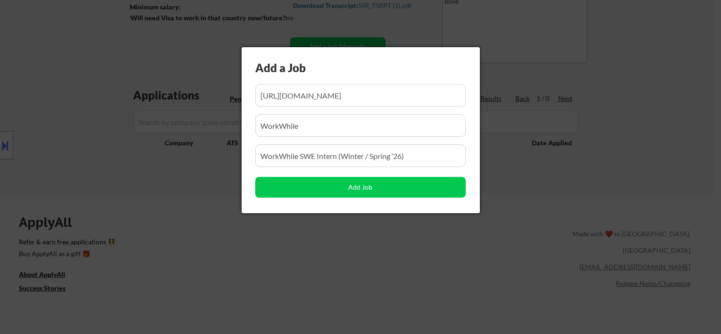
scroll to position [0, 0]
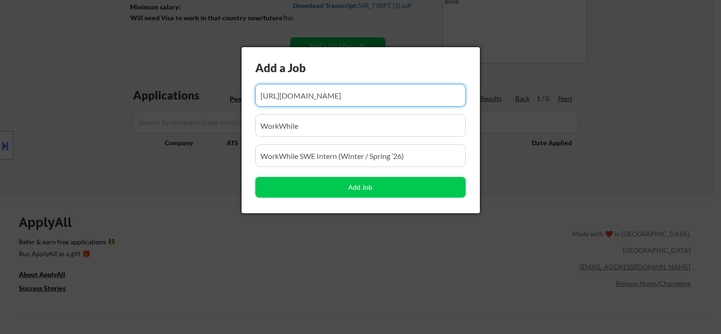
click at [269, 96] on input "input" at bounding box center [360, 95] width 210 height 23
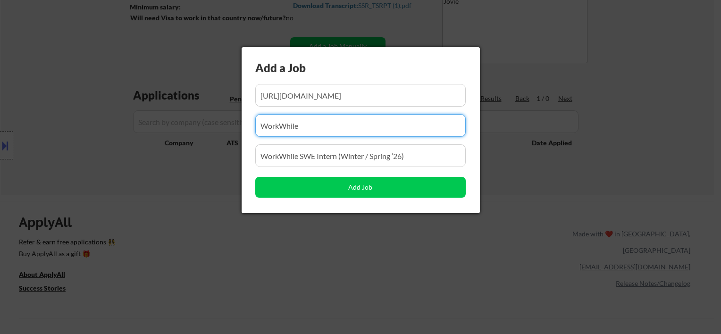
click at [318, 126] on input "input" at bounding box center [360, 125] width 210 height 23
click at [317, 94] on input "input" at bounding box center [360, 95] width 210 height 23
click at [309, 126] on input "input" at bounding box center [360, 125] width 210 height 23
click at [311, 157] on input "input" at bounding box center [360, 155] width 210 height 23
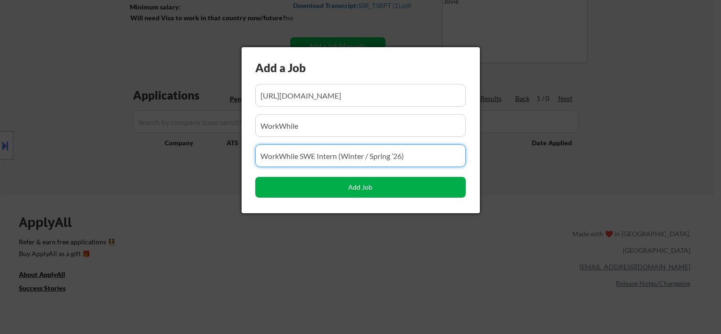
click at [353, 189] on button "Add Job" at bounding box center [360, 187] width 210 height 21
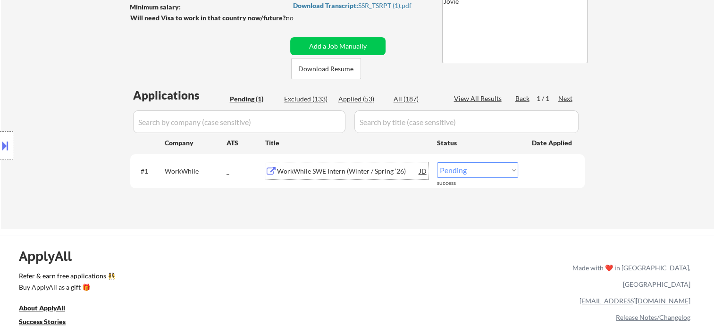
click at [326, 172] on div "WorkWhile SWE Intern (Winter / Spring ’26)" at bounding box center [348, 171] width 142 height 9
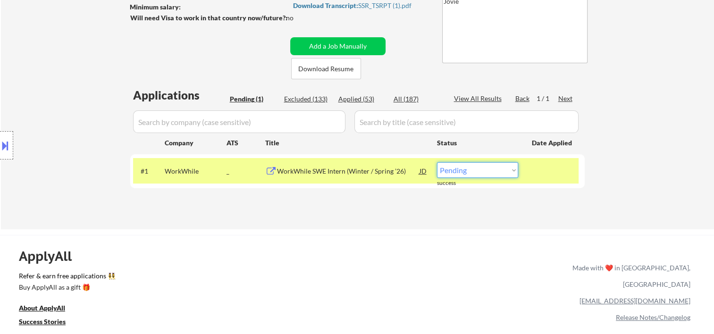
click at [492, 172] on select "Choose an option... Pending Applied Excluded (Questions) Excluded (Expired) Exc…" at bounding box center [477, 170] width 81 height 16
select select ""applied""
click at [437, 162] on select "Choose an option... Pending Applied Excluded (Questions) Excluded (Expired) Exc…" at bounding box center [477, 170] width 81 height 16
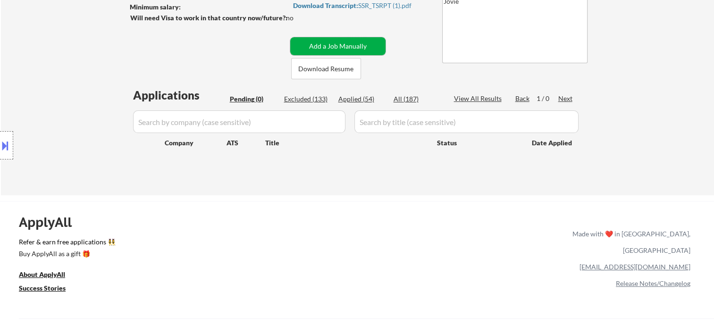
click at [334, 49] on button "Add a Job Manually" at bounding box center [337, 46] width 95 height 18
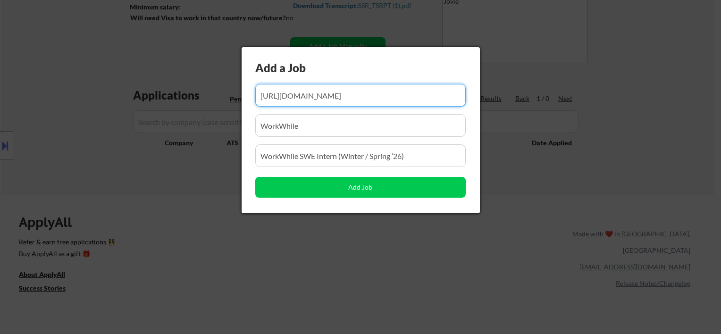
click at [314, 101] on input "input" at bounding box center [360, 95] width 210 height 23
paste input "https://job-boards.greenhouse.io/cloudflare/jobs/7206269?gh_jid=7206269"
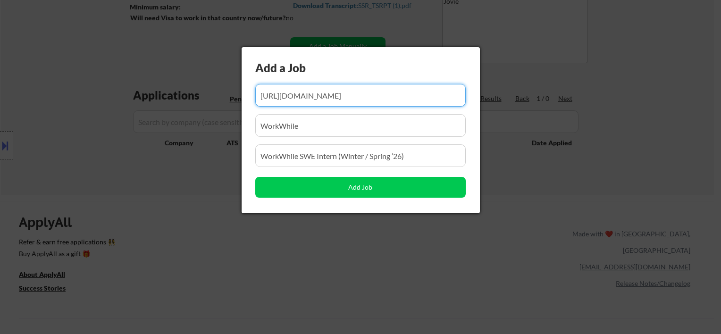
scroll to position [0, 50]
type input "https://job-boards.greenhouse.io/cloudflare/jobs/7206269?gh_jid=7206269"
click at [189, 46] on div at bounding box center [360, 167] width 721 height 334
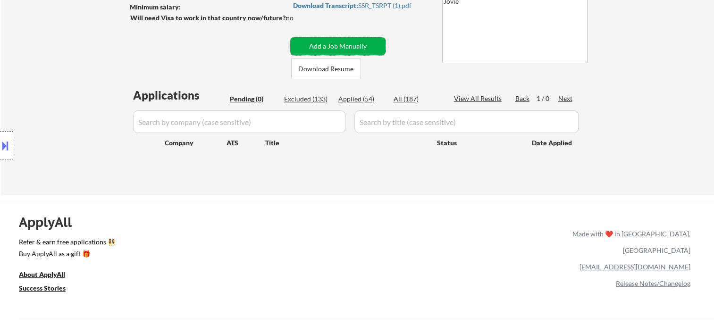
click at [303, 42] on button "Add a Job Manually" at bounding box center [337, 46] width 95 height 18
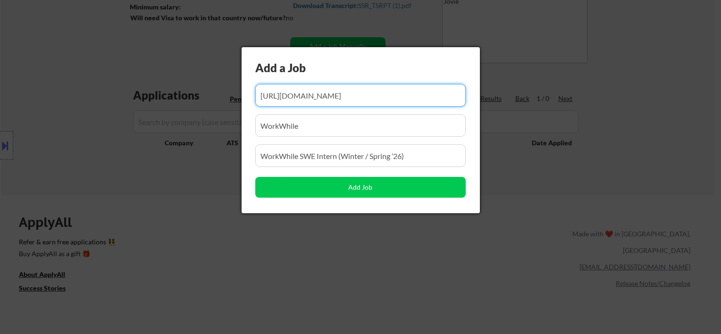
scroll to position [0, 50]
click at [311, 94] on input "input" at bounding box center [360, 95] width 210 height 23
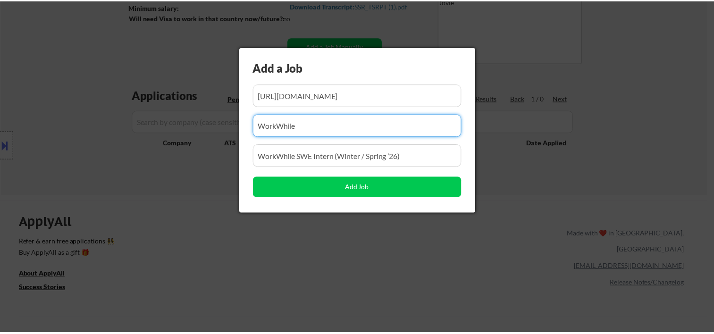
scroll to position [0, 0]
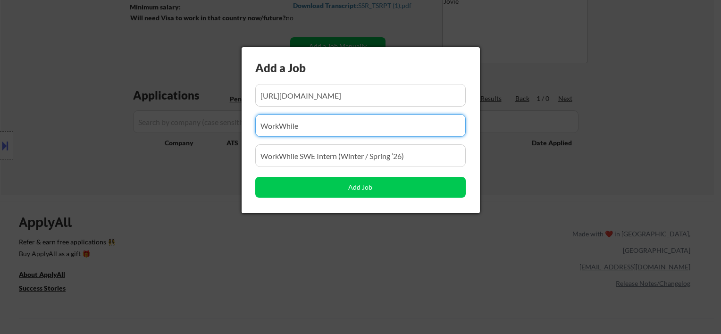
click at [308, 125] on input "input" at bounding box center [360, 125] width 210 height 23
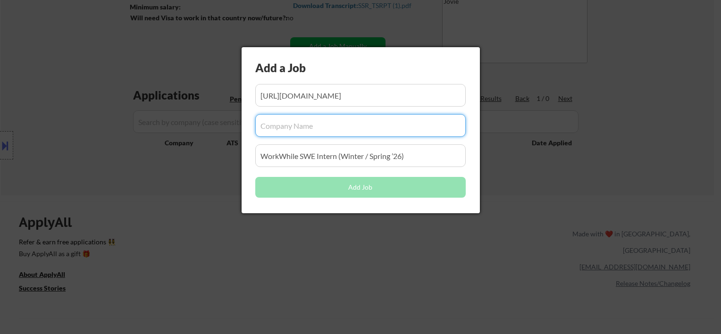
click at [292, 123] on input "input" at bounding box center [360, 125] width 210 height 23
paste input "Cloudflare"
type input "Cloudflare"
click at [305, 94] on input "input" at bounding box center [360, 95] width 210 height 23
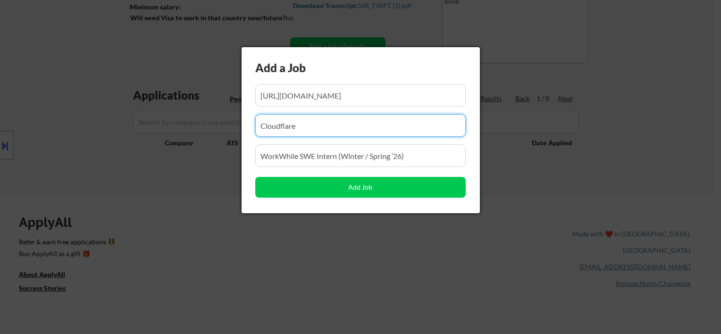
click at [302, 119] on input "input" at bounding box center [360, 125] width 210 height 23
click at [299, 152] on input "input" at bounding box center [360, 155] width 210 height 23
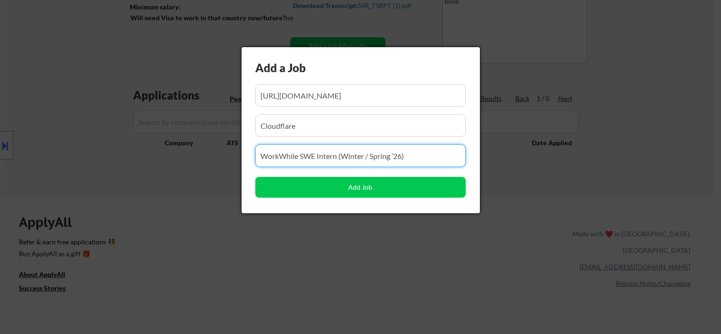
click at [299, 152] on input "input" at bounding box center [360, 155] width 210 height 23
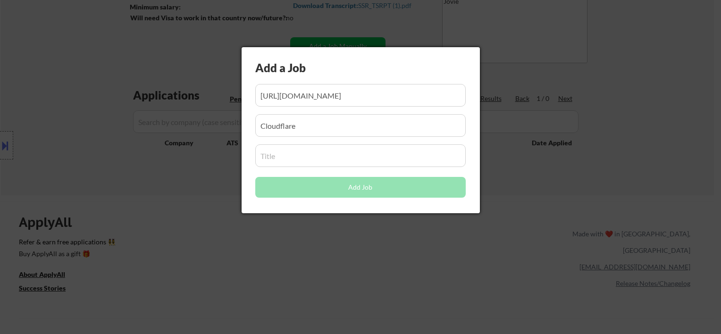
click at [281, 160] on input "input" at bounding box center [360, 155] width 210 height 23
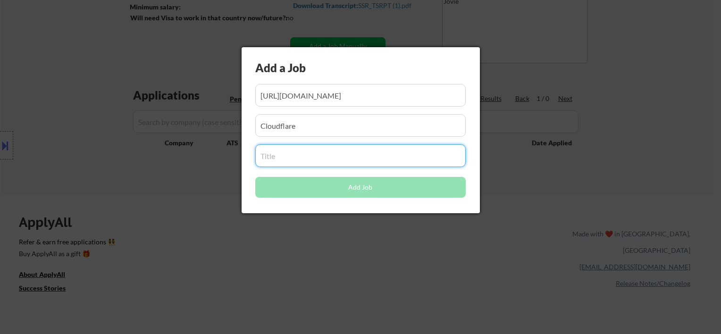
paste input "Software Engineer Intern (Summer 2026)"
type input "Software Engineer Intern (Summer 2026)"
click at [348, 132] on input "input" at bounding box center [360, 125] width 210 height 23
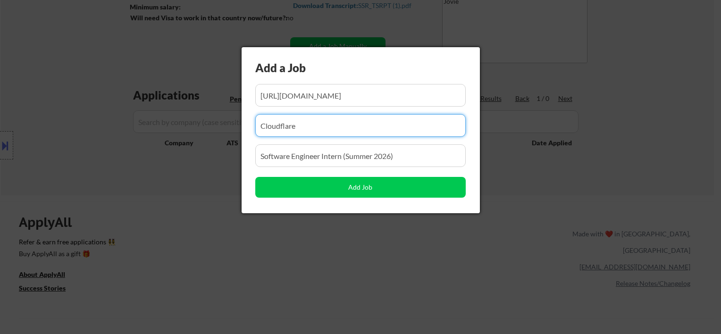
click at [336, 98] on input "input" at bounding box center [360, 95] width 210 height 23
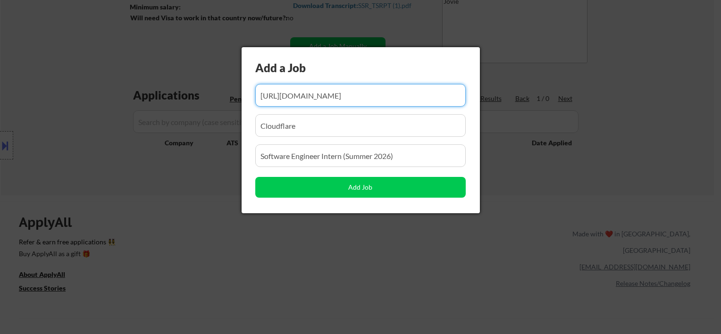
click at [307, 125] on input "input" at bounding box center [360, 125] width 210 height 23
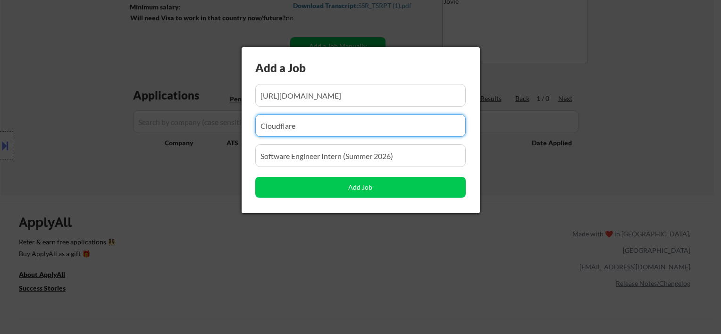
click at [307, 160] on input "input" at bounding box center [360, 155] width 210 height 23
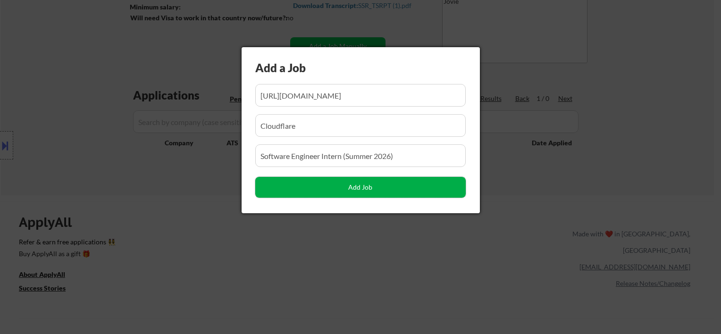
click at [338, 188] on button "Add Job" at bounding box center [360, 187] width 210 height 21
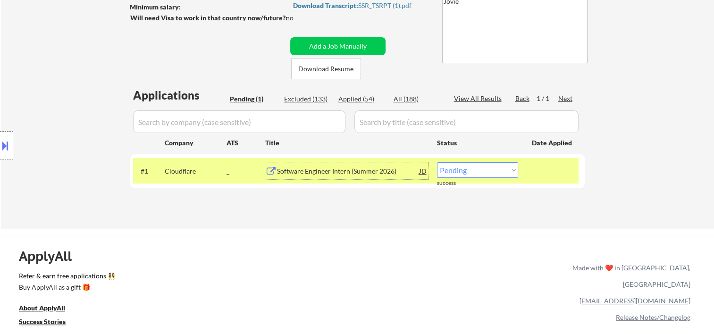
click at [325, 169] on div "Software Engineer Intern (Summer 2026)" at bounding box center [348, 171] width 142 height 9
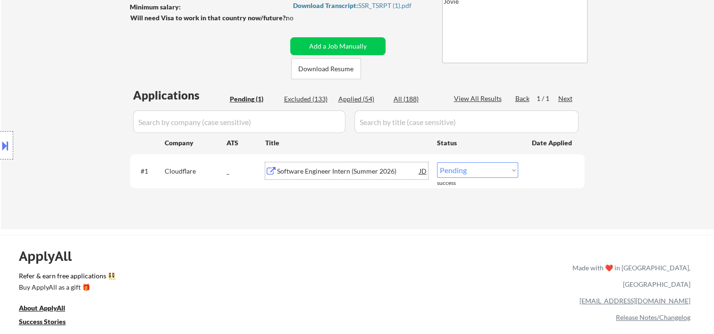
click at [424, 173] on div "JD" at bounding box center [423, 170] width 9 height 17
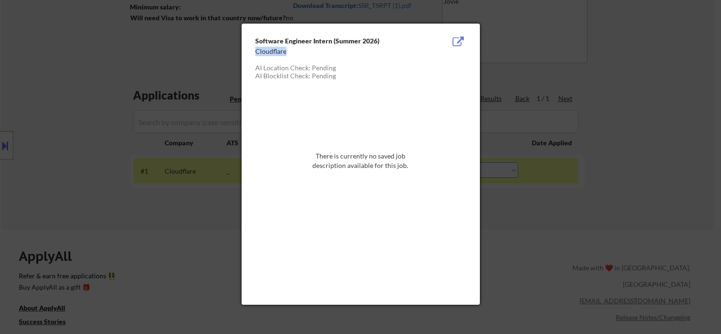
drag, startPoint x: 256, startPoint y: 51, endPoint x: 300, endPoint y: 53, distance: 43.9
click at [300, 53] on div "Cloudflare" at bounding box center [336, 51] width 163 height 9
copy div "Cloudflare"
click at [655, 86] on div at bounding box center [360, 167] width 721 height 334
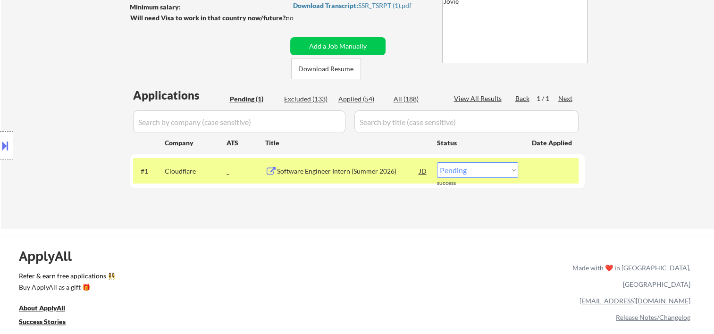
click at [511, 169] on select "Choose an option... Pending Applied Excluded (Questions) Excluded (Expired) Exc…" at bounding box center [477, 170] width 81 height 16
select select ""applied""
click at [437, 162] on select "Choose an option... Pending Applied Excluded (Questions) Excluded (Expired) Exc…" at bounding box center [477, 170] width 81 height 16
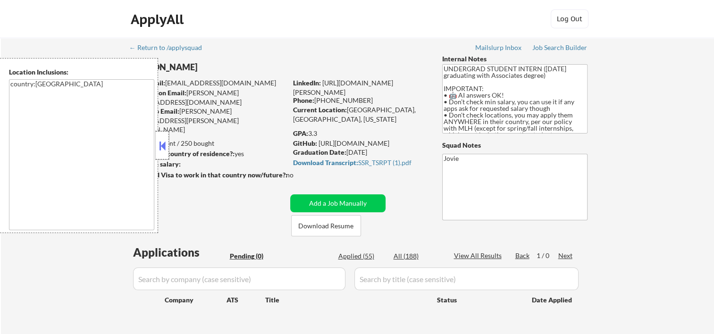
click at [167, 141] on div at bounding box center [162, 145] width 13 height 28
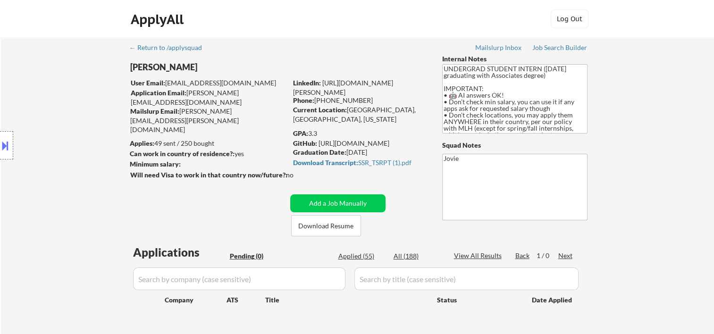
click at [357, 253] on div "Applied (55)" at bounding box center [361, 255] width 47 height 9
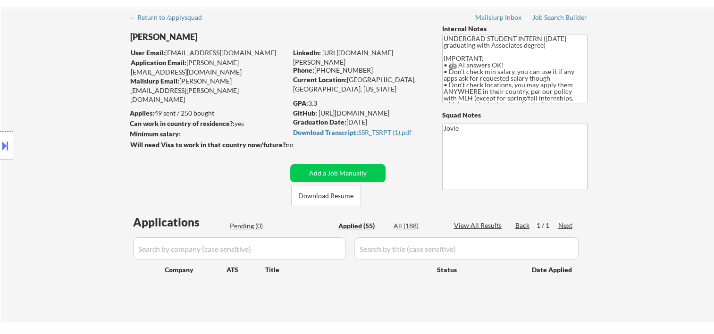
scroll to position [187, 0]
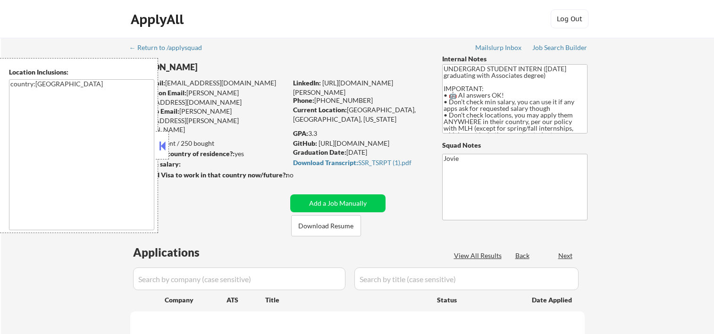
scroll to position [187, 0]
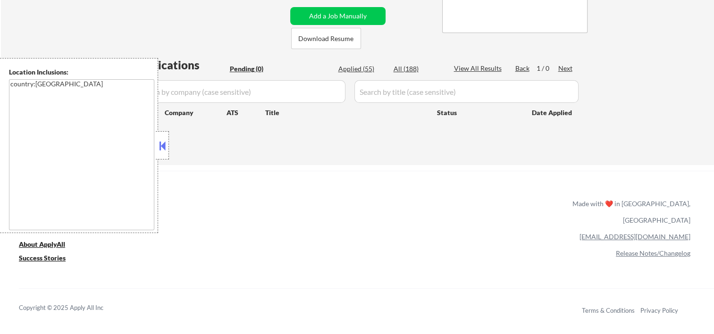
click at [165, 143] on button at bounding box center [162, 146] width 10 height 14
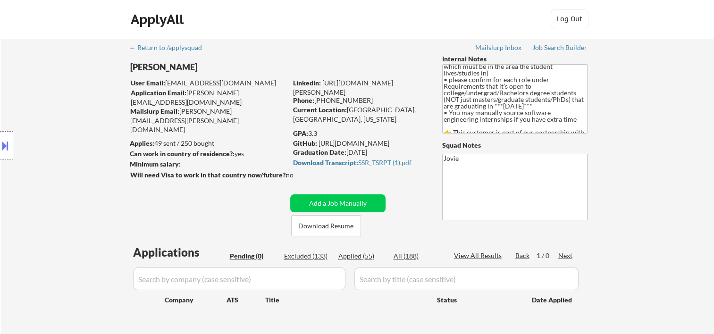
scroll to position [157, 0]
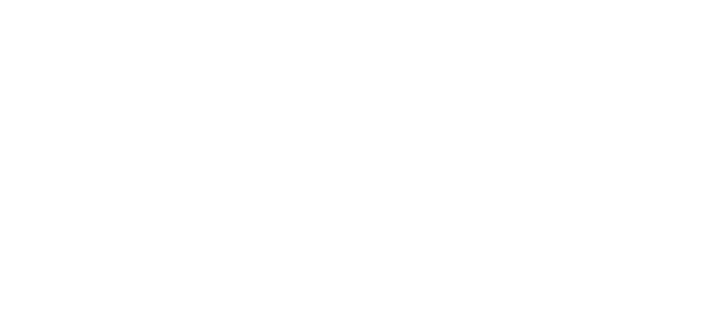
scroll to position [157, 0]
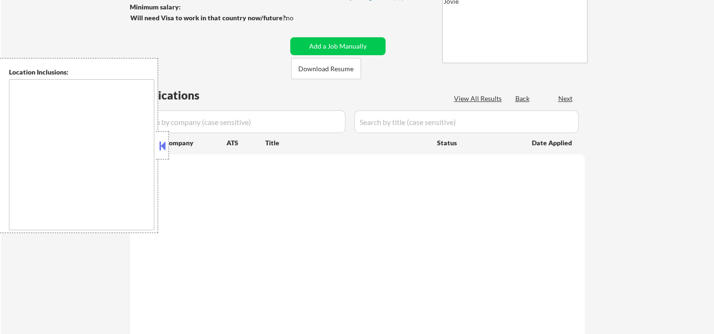
type textarea "country:[GEOGRAPHIC_DATA]"
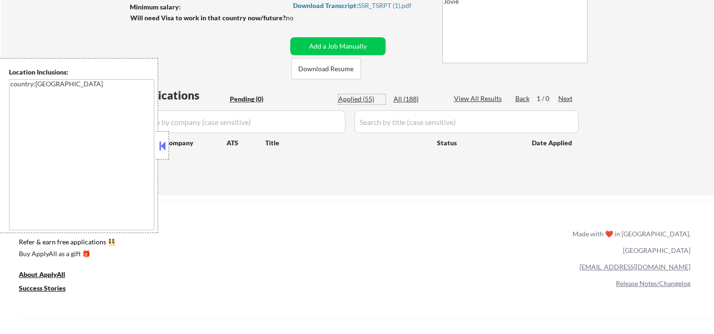
click at [347, 101] on div "Applied (55)" at bounding box center [361, 98] width 47 height 9
click at [163, 145] on button at bounding box center [162, 146] width 10 height 14
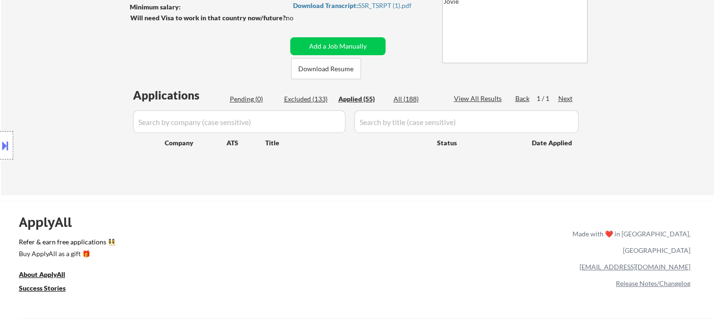
select select ""applied""
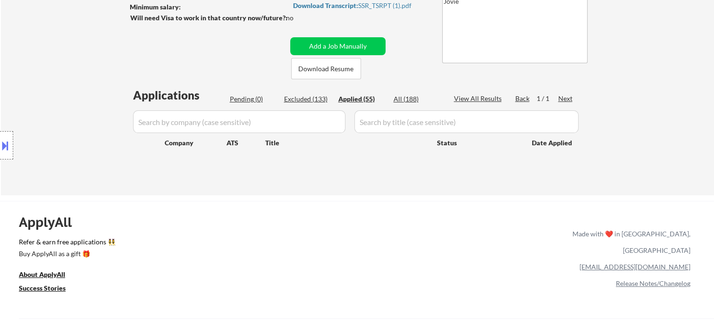
select select ""applied""
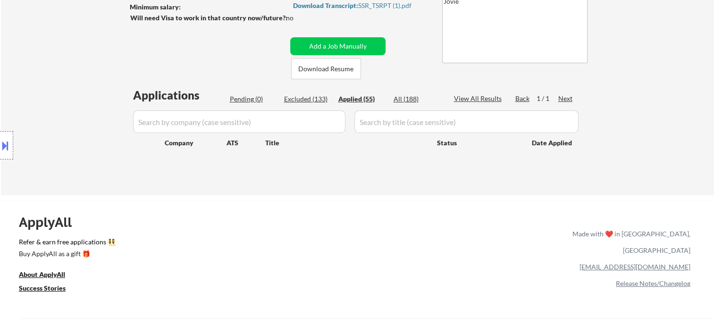
select select ""applied""
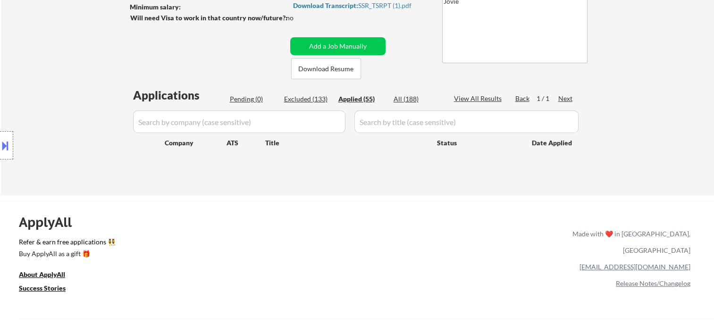
select select ""applied""
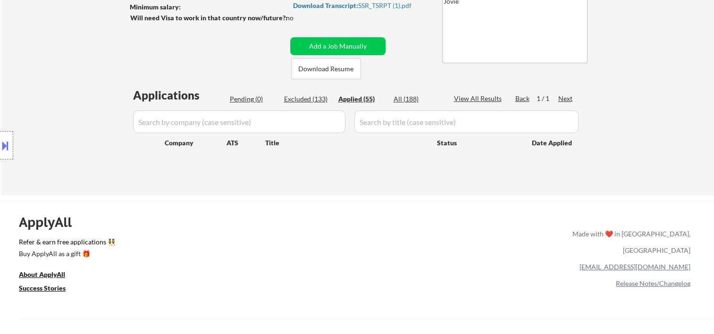
select select ""applied""
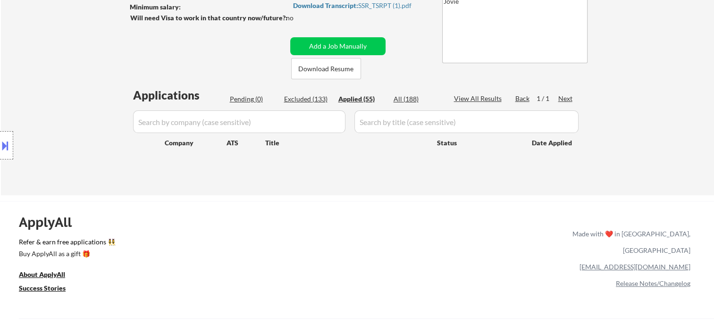
select select ""applied""
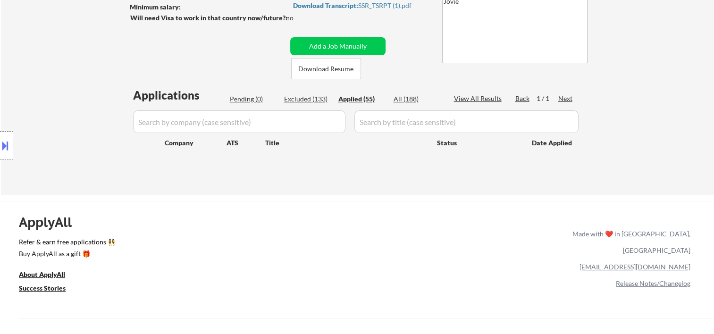
select select ""applied""
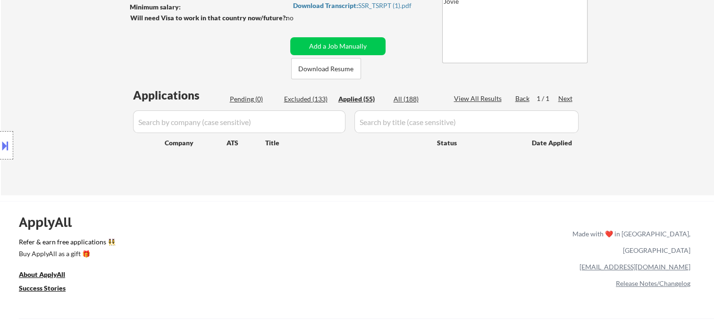
select select ""applied""
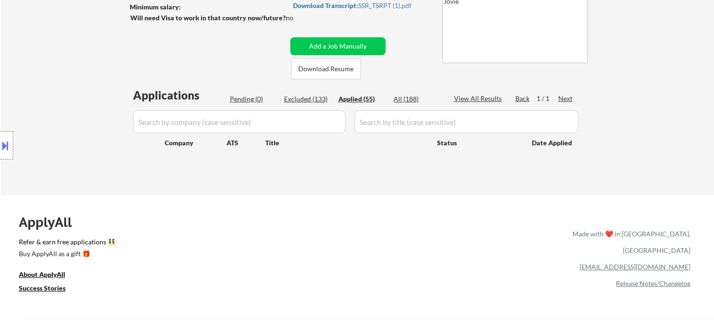
select select ""applied""
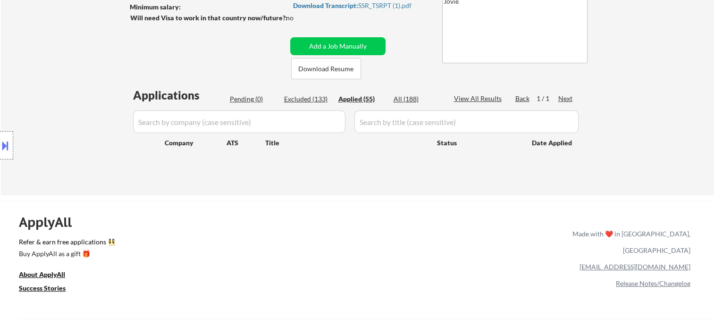
select select ""applied""
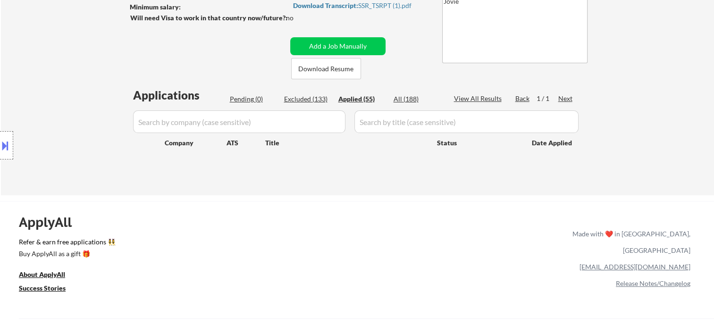
select select ""applied""
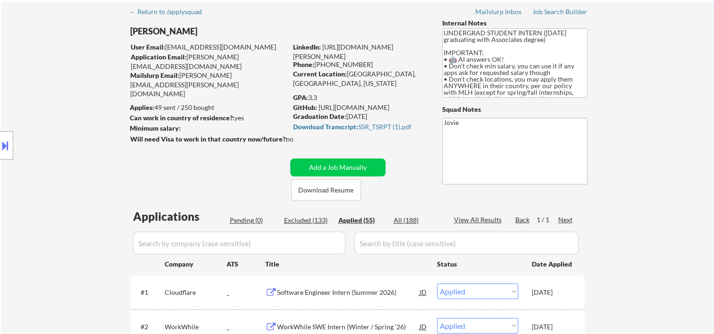
scroll to position [0, 0]
